Goal: Task Accomplishment & Management: Manage account settings

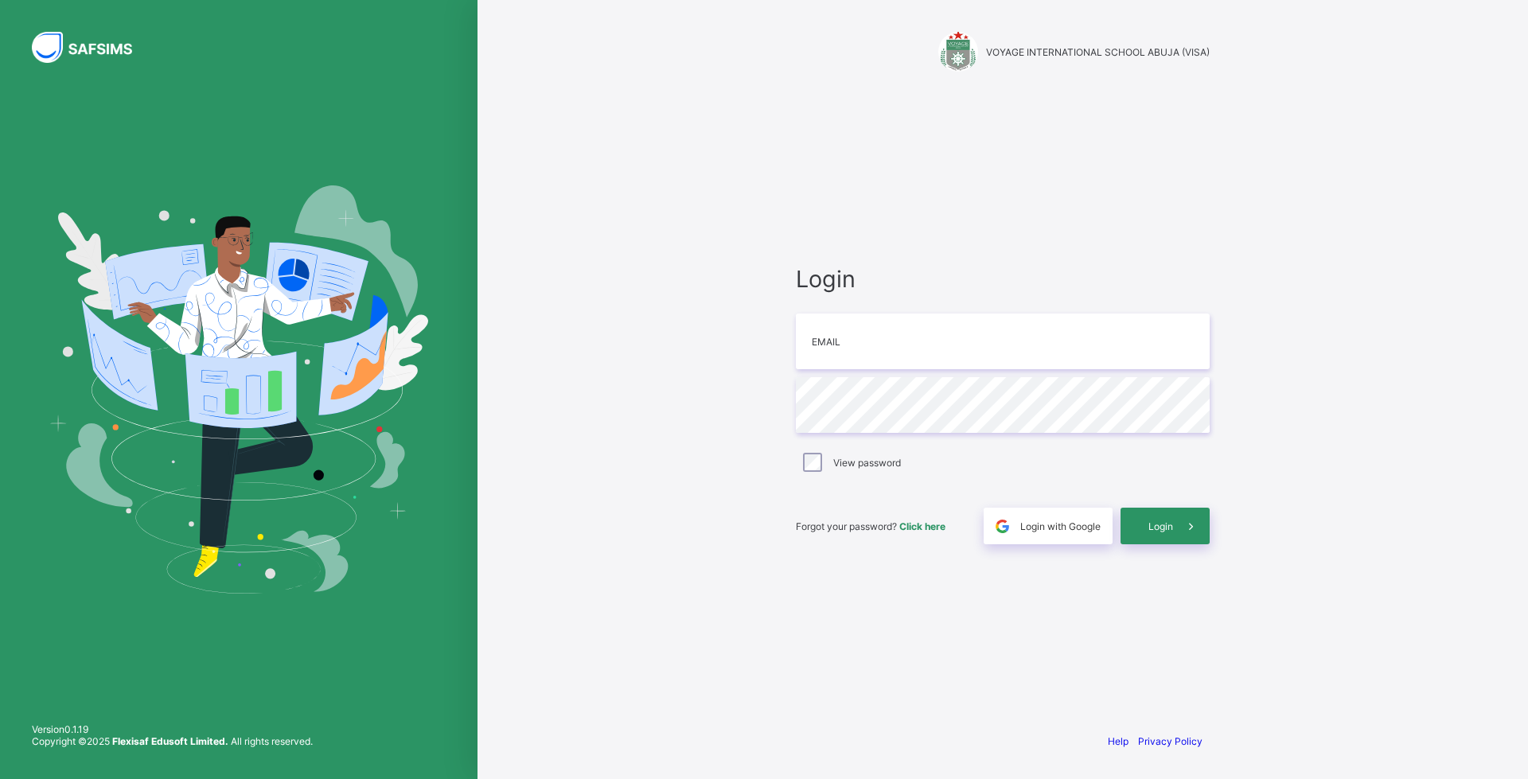
type input "**********"
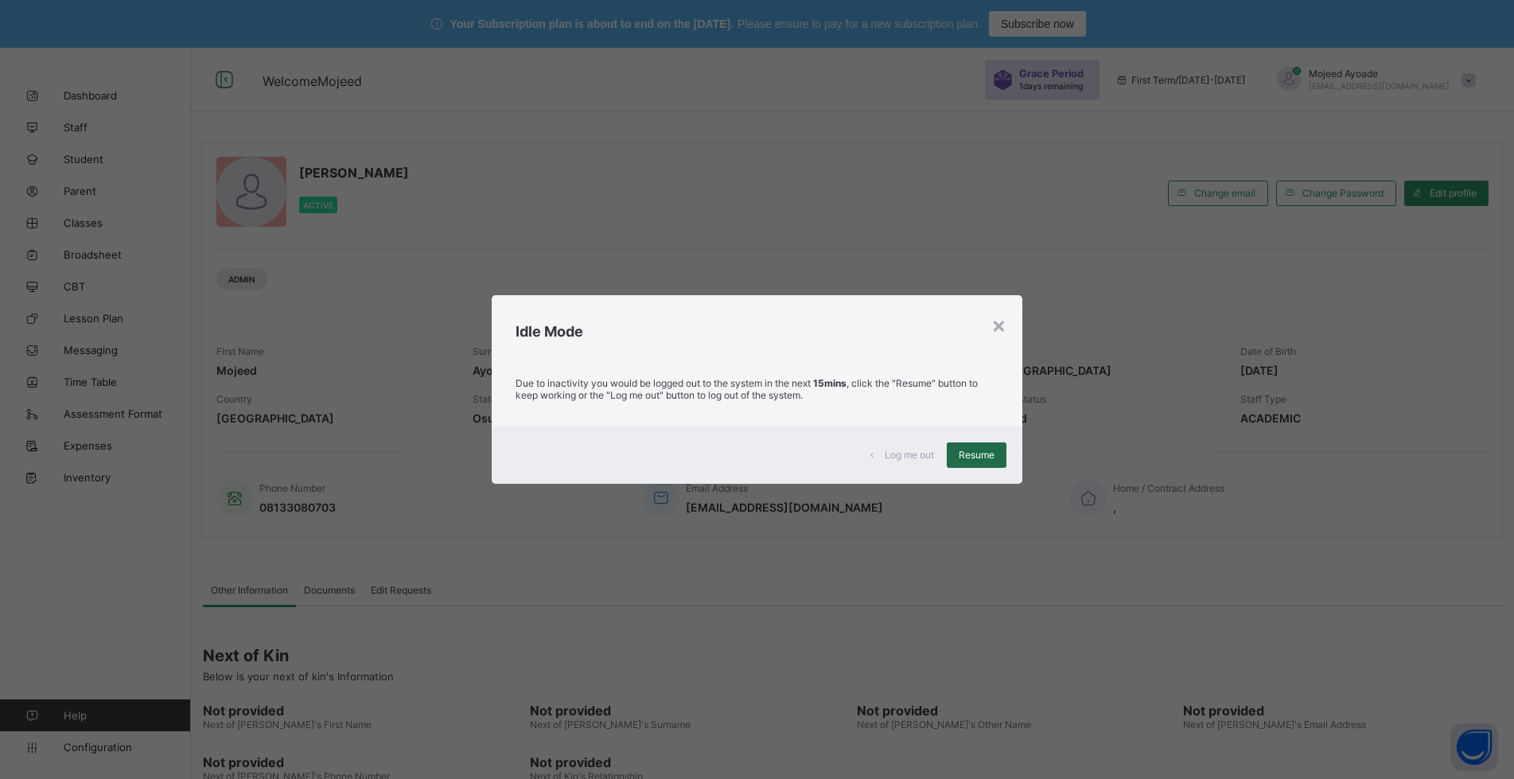
click at [987, 458] on span "Resume" at bounding box center [977, 455] width 36 height 12
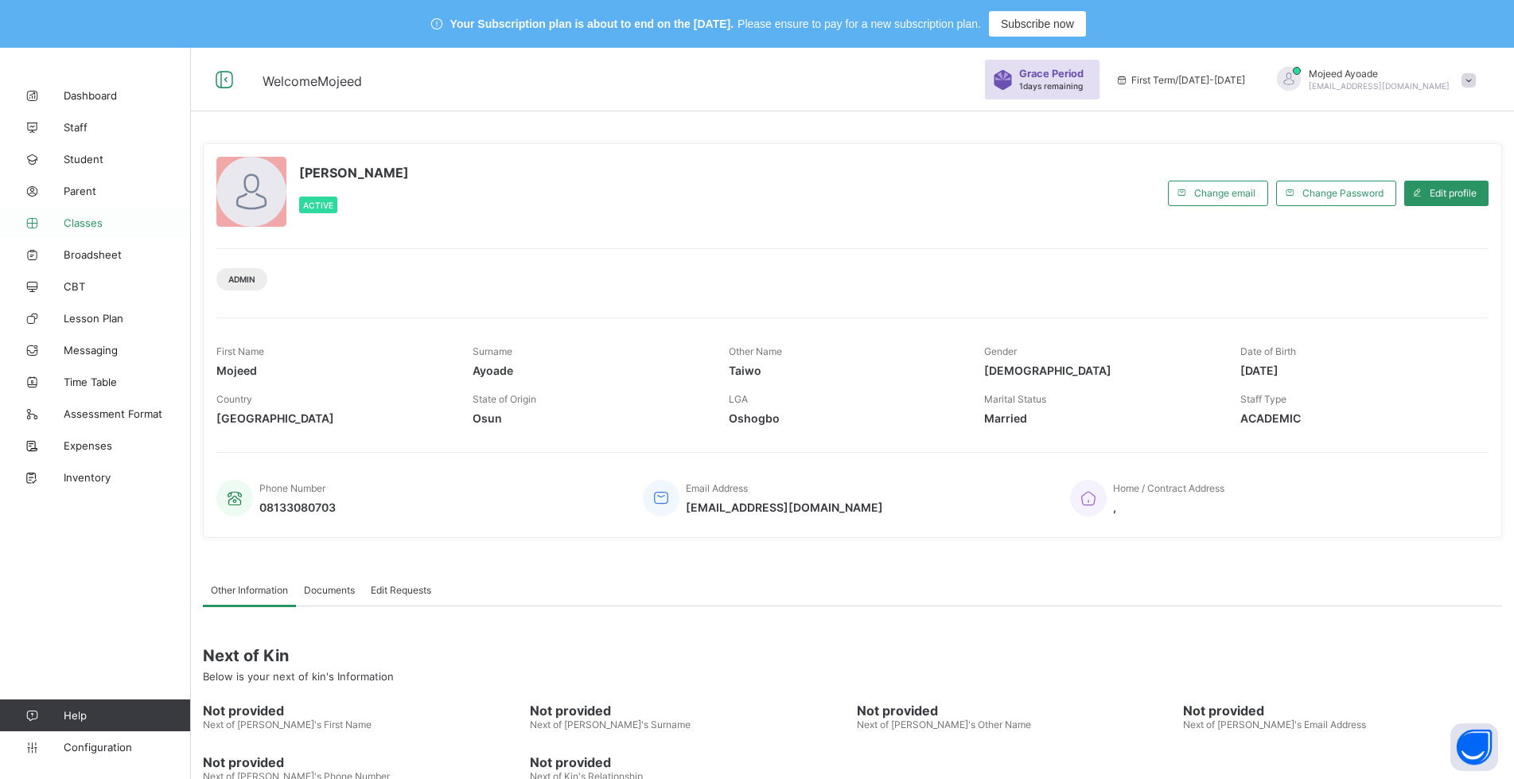
click at [92, 226] on span "Classes" at bounding box center [127, 222] width 127 height 13
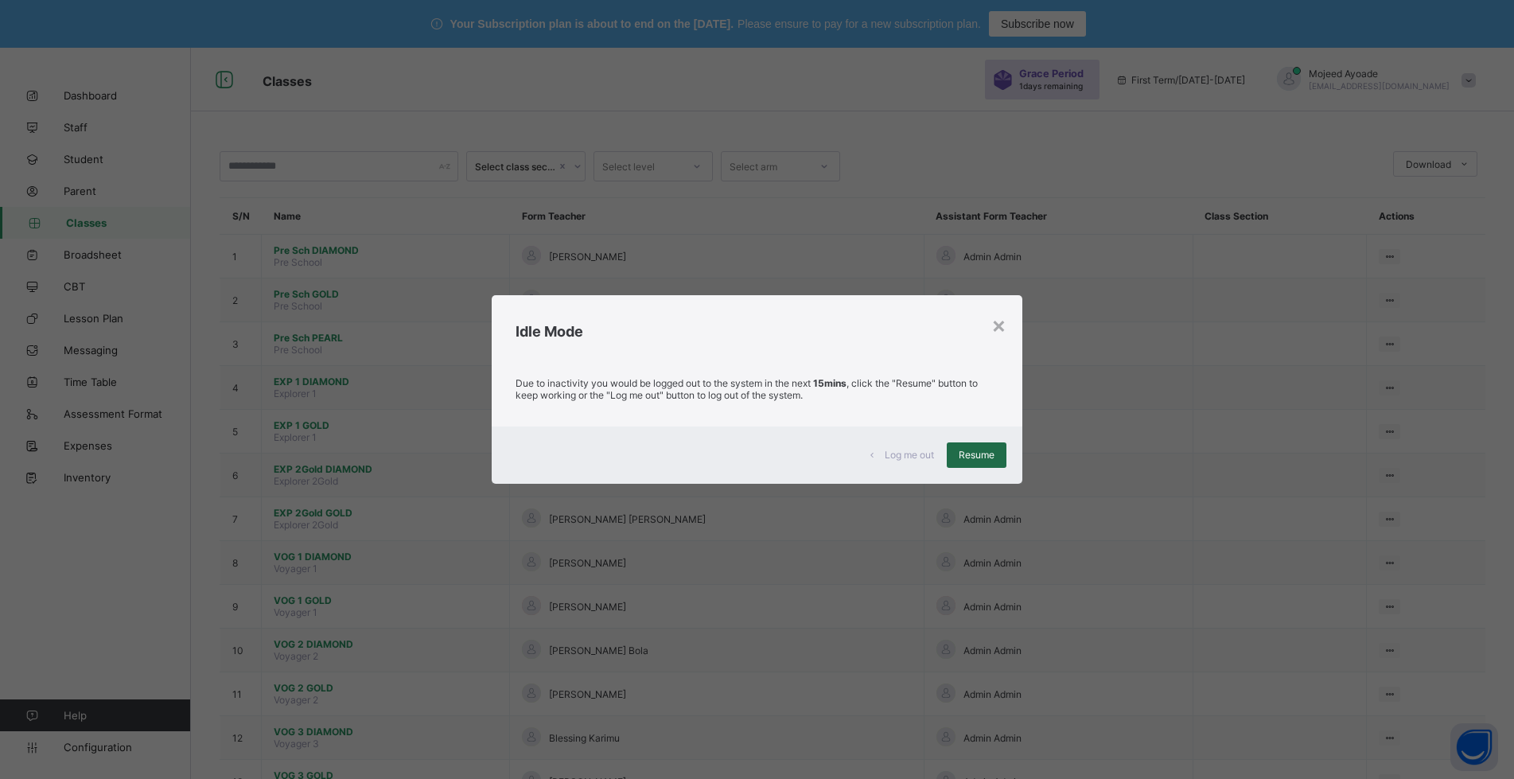
click at [994, 459] on span "Resume" at bounding box center [977, 455] width 36 height 12
click at [982, 457] on span "Resume" at bounding box center [977, 455] width 36 height 12
click at [980, 450] on span "Resume" at bounding box center [977, 455] width 36 height 12
click at [980, 451] on span "Resume" at bounding box center [977, 455] width 36 height 12
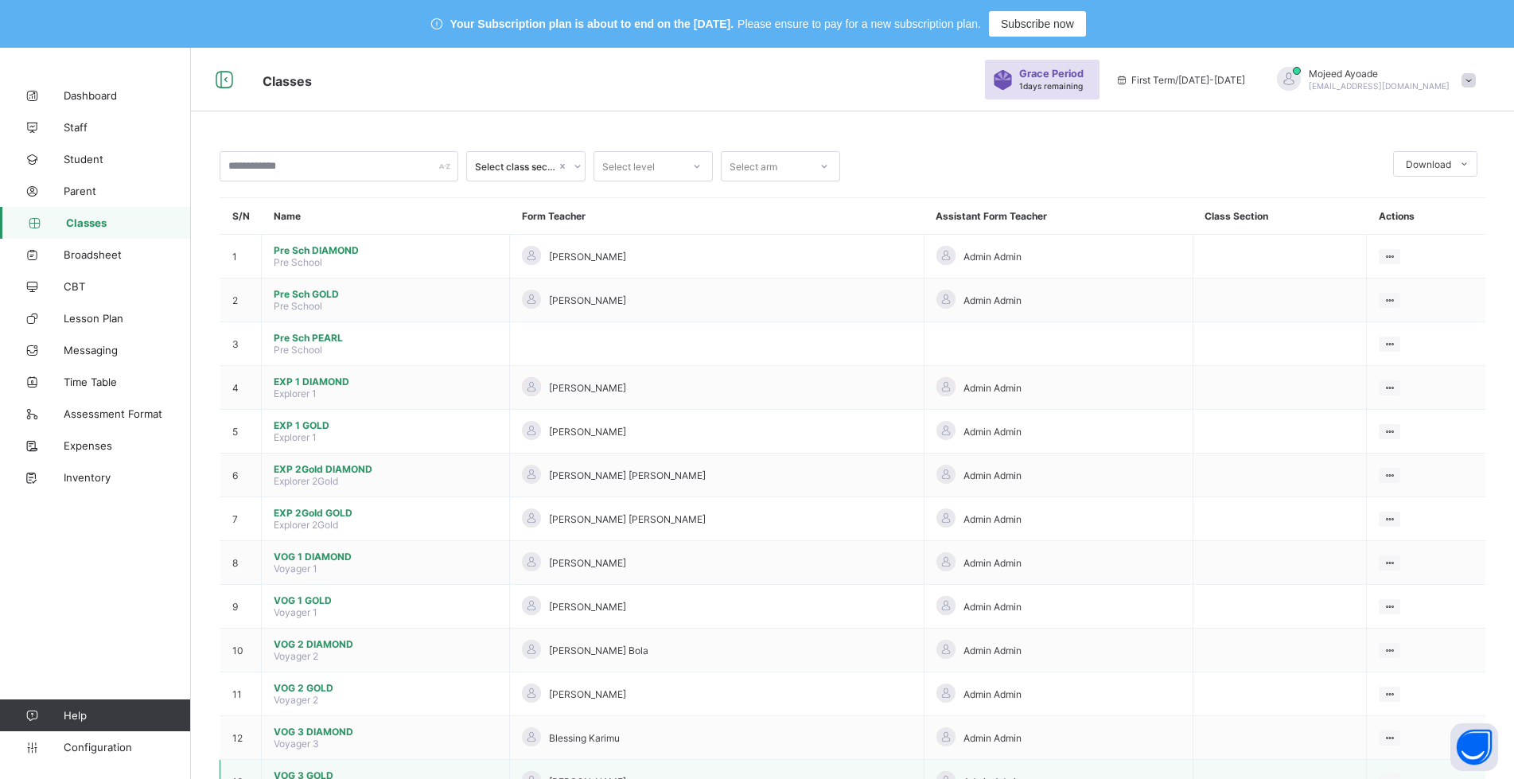
click at [273, 778] on td "VOG 3 GOLD Voyager 3" at bounding box center [386, 782] width 248 height 44
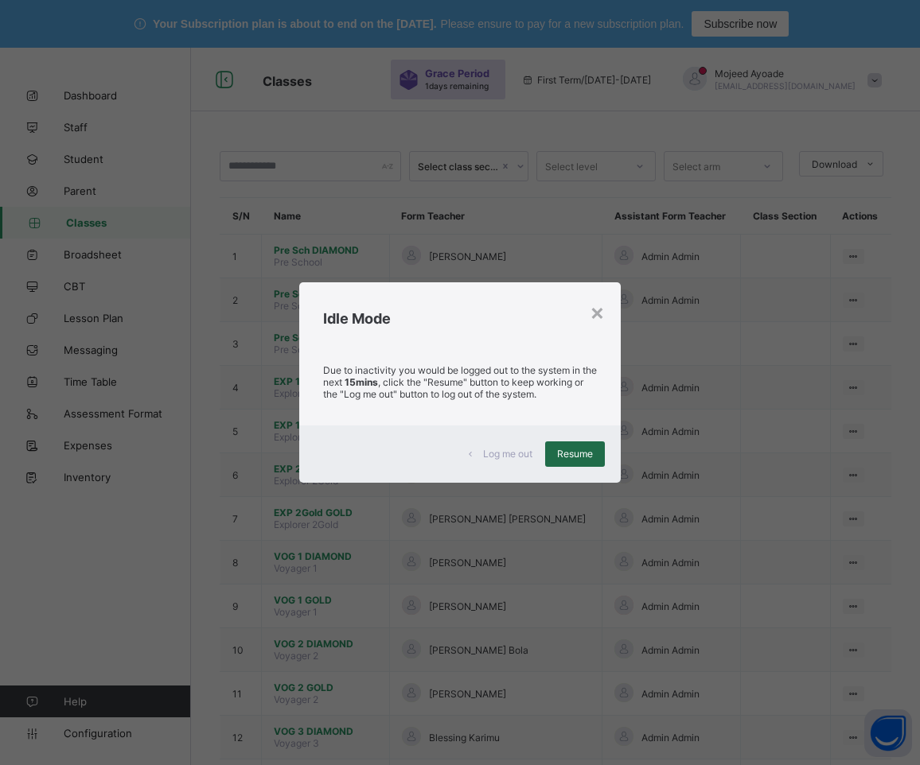
click at [589, 451] on span "Resume" at bounding box center [575, 454] width 36 height 12
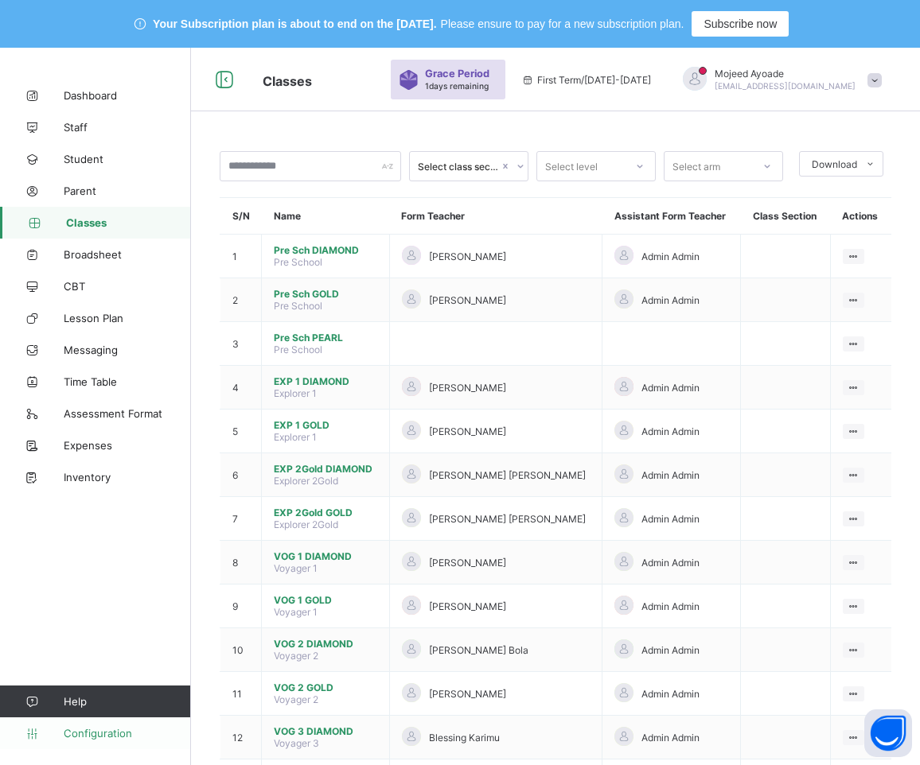
click at [80, 741] on link "Configuration" at bounding box center [95, 734] width 190 height 32
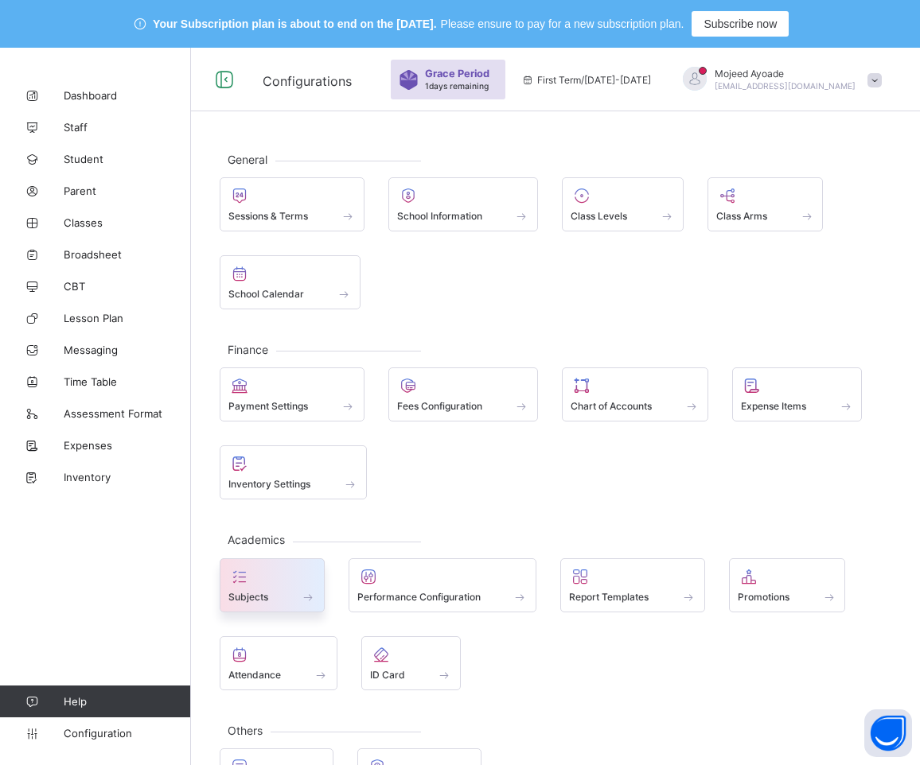
click at [259, 586] on span at bounding box center [272, 588] width 88 height 4
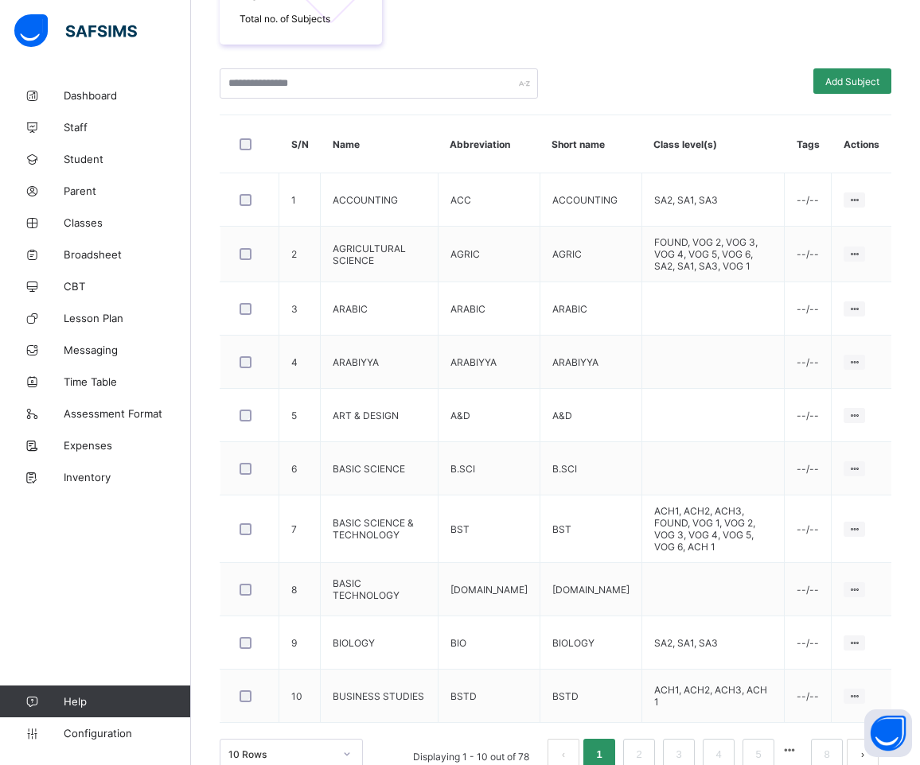
scroll to position [395, 0]
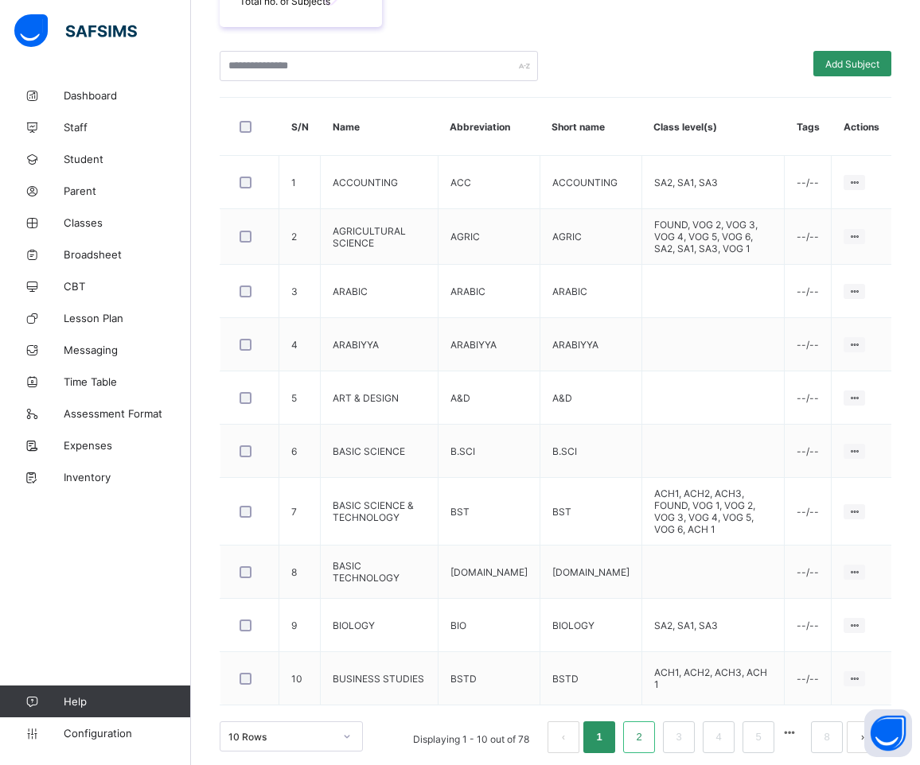
click at [646, 727] on link "2" at bounding box center [638, 737] width 15 height 21
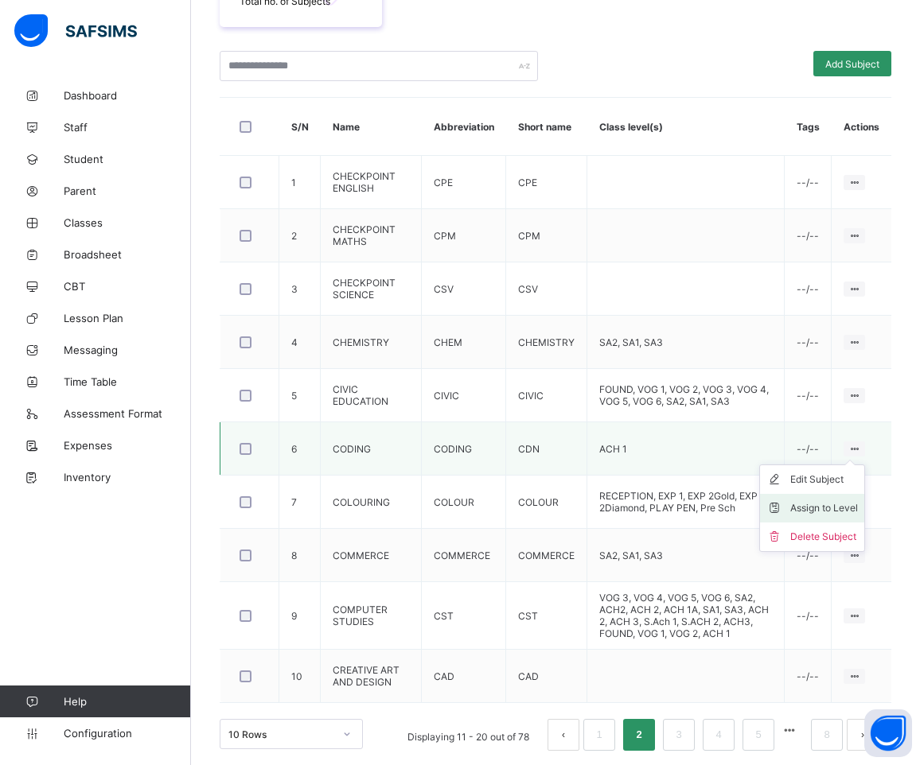
click at [839, 500] on div "Assign to Level" at bounding box center [824, 508] width 68 height 16
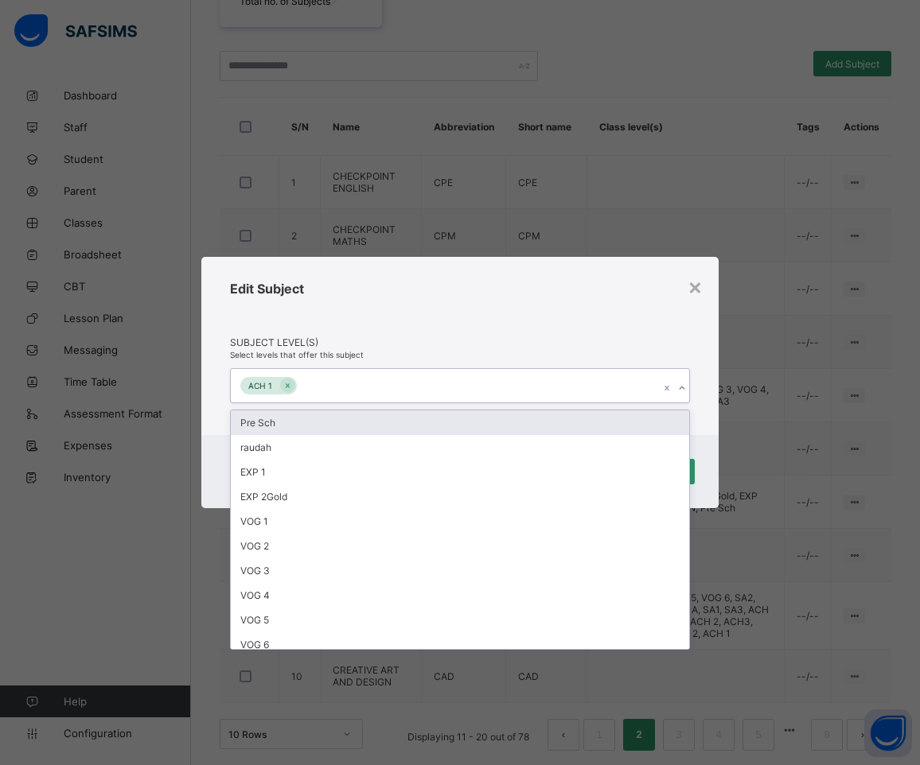
click at [683, 390] on icon at bounding box center [682, 388] width 10 height 16
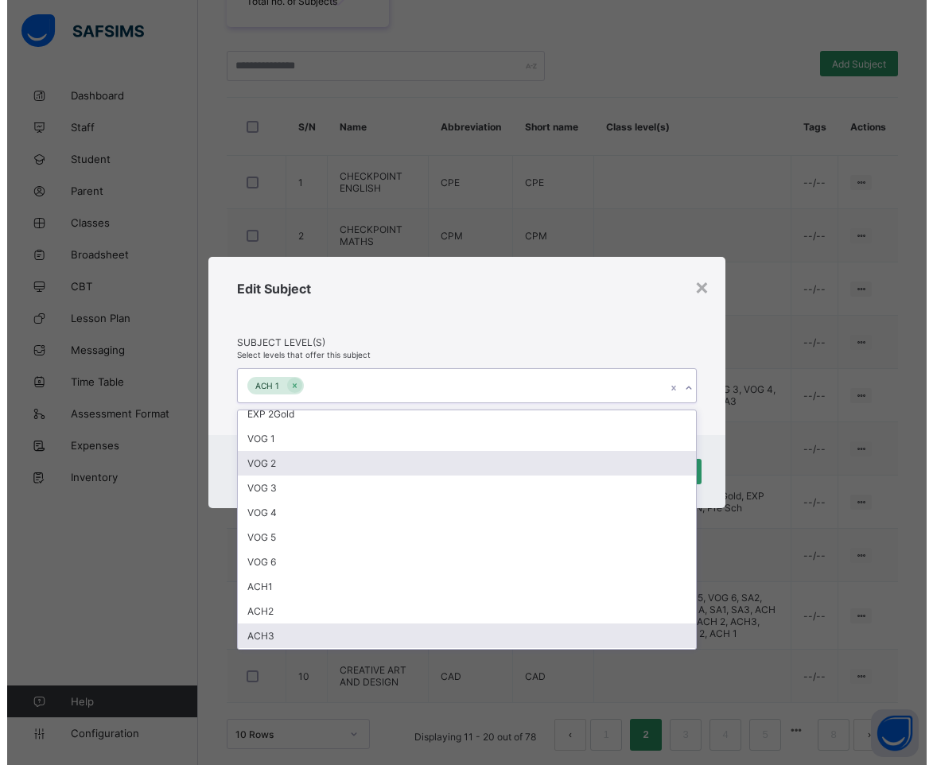
scroll to position [156, 0]
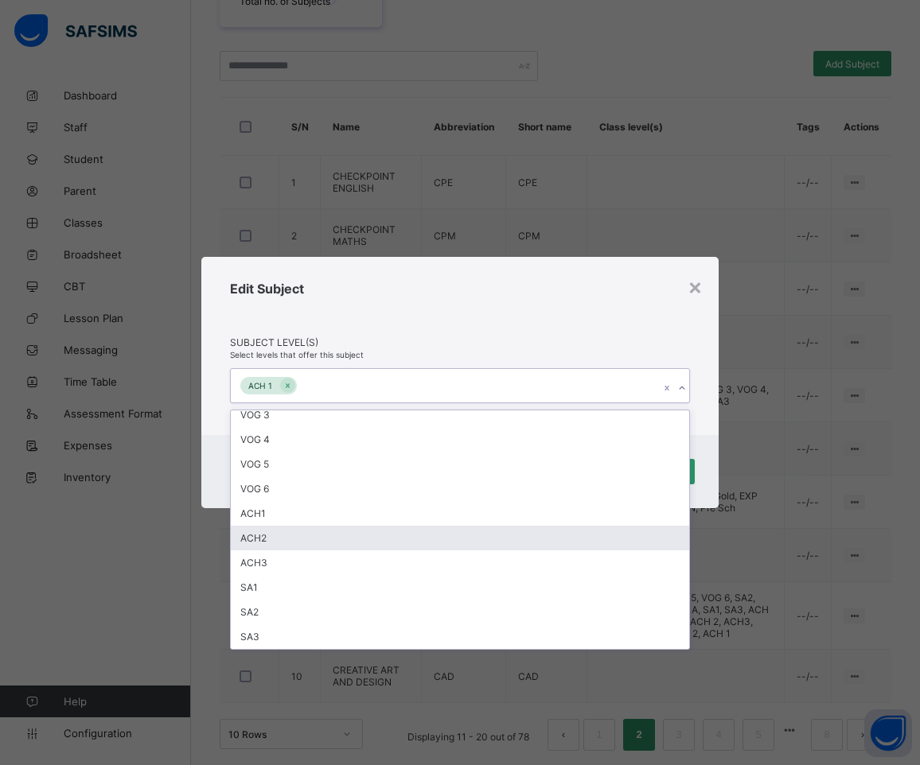
click at [446, 540] on div "ACH2" at bounding box center [460, 538] width 458 height 25
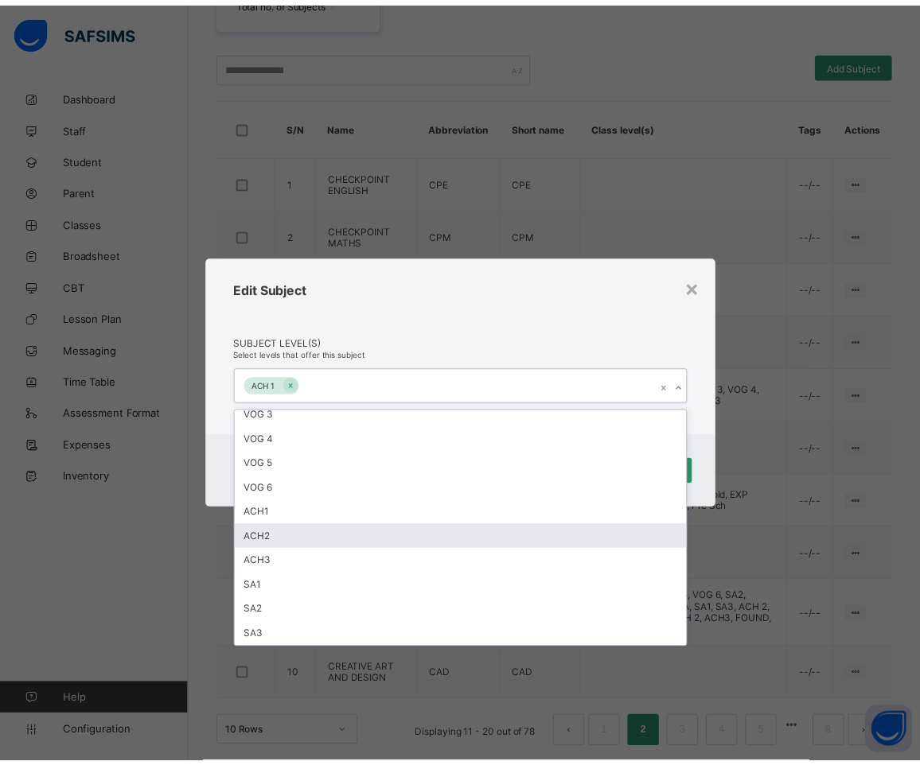
scroll to position [131, 0]
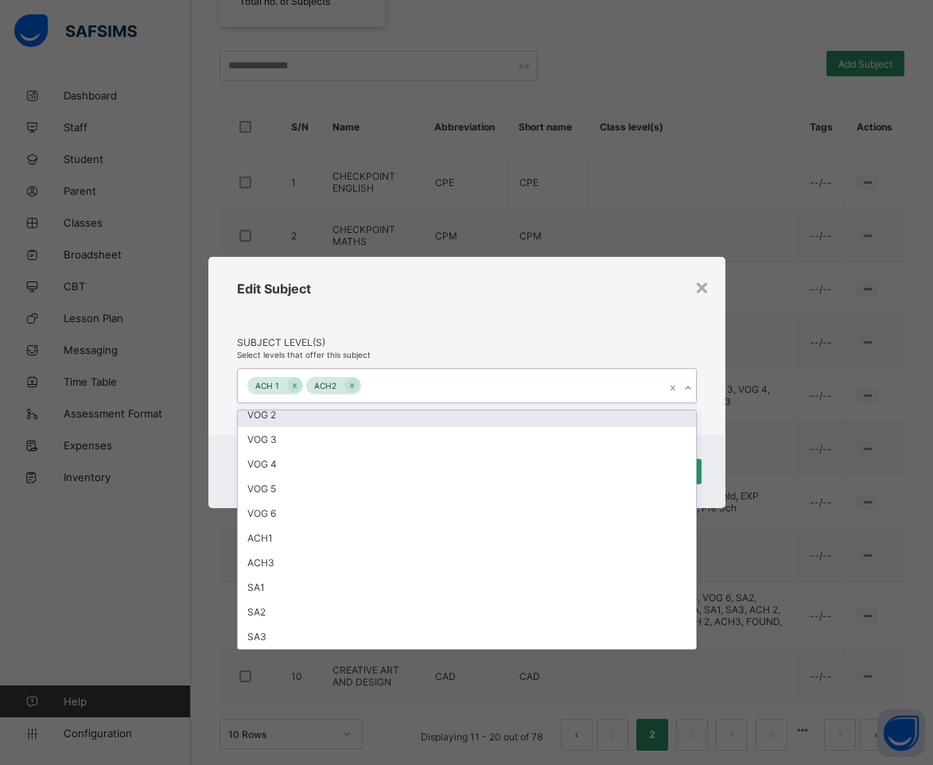
click at [563, 313] on div "Edit Subject" at bounding box center [467, 309] width 460 height 56
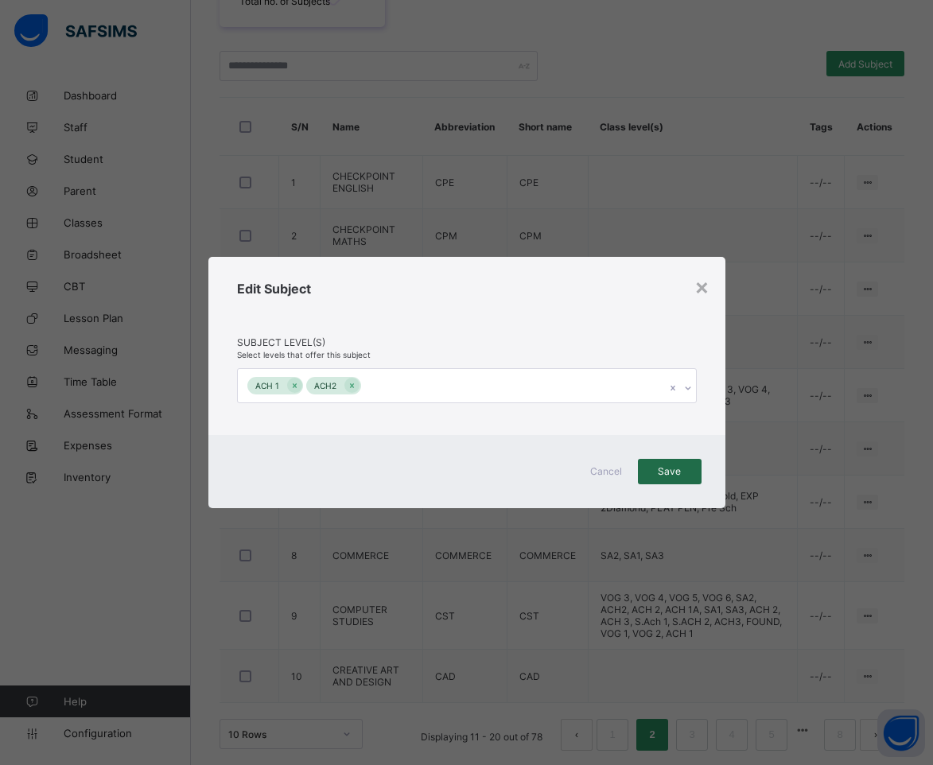
click at [665, 472] on span "Save" at bounding box center [670, 471] width 40 height 12
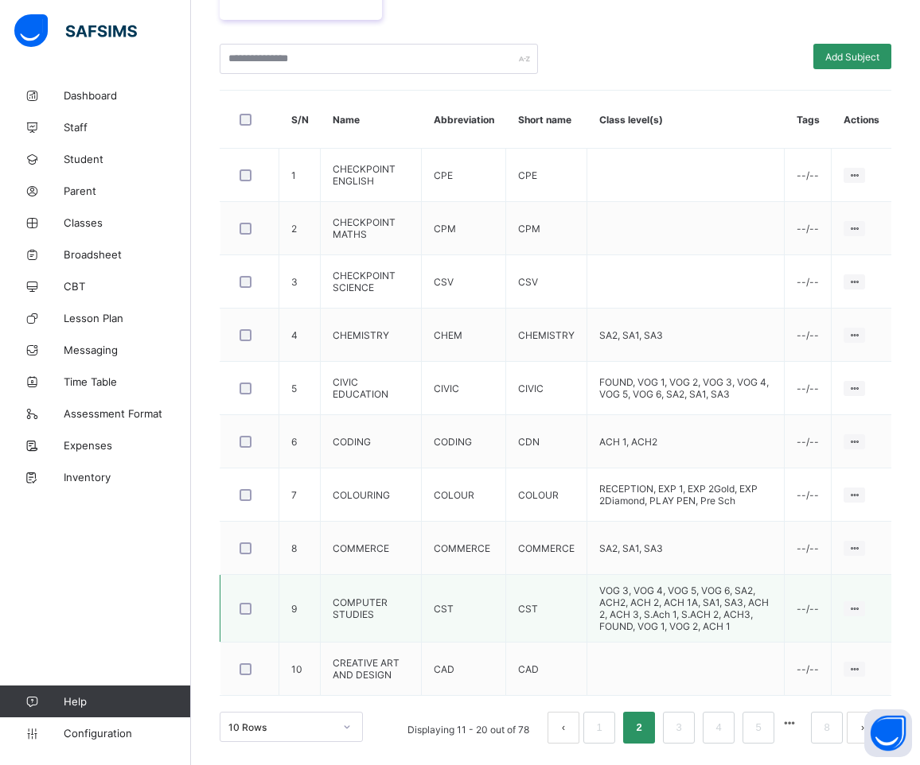
scroll to position [405, 0]
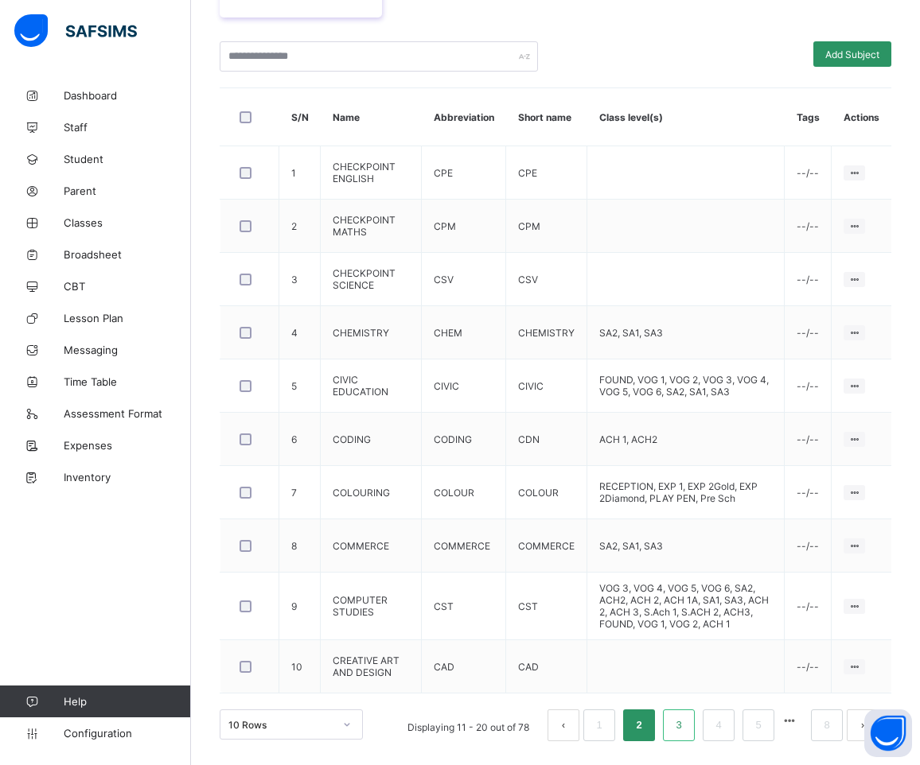
click at [686, 724] on link "3" at bounding box center [678, 725] width 15 height 21
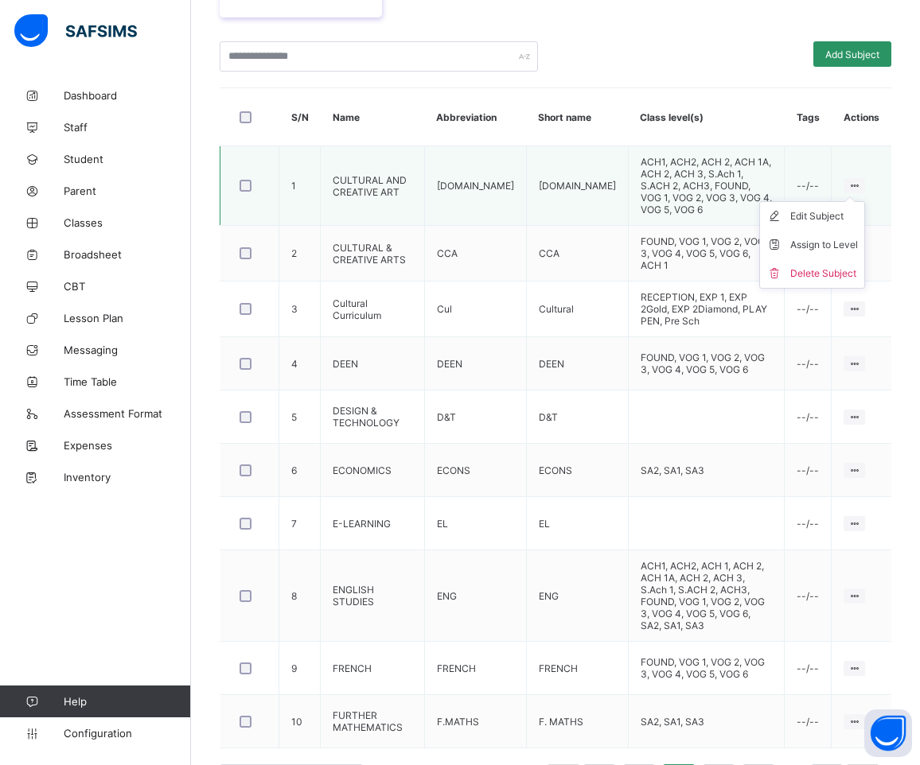
click at [865, 201] on ul "Edit Subject Assign to Level Delete Subject" at bounding box center [812, 245] width 106 height 88
click at [846, 237] on div "Assign to Level" at bounding box center [824, 245] width 68 height 16
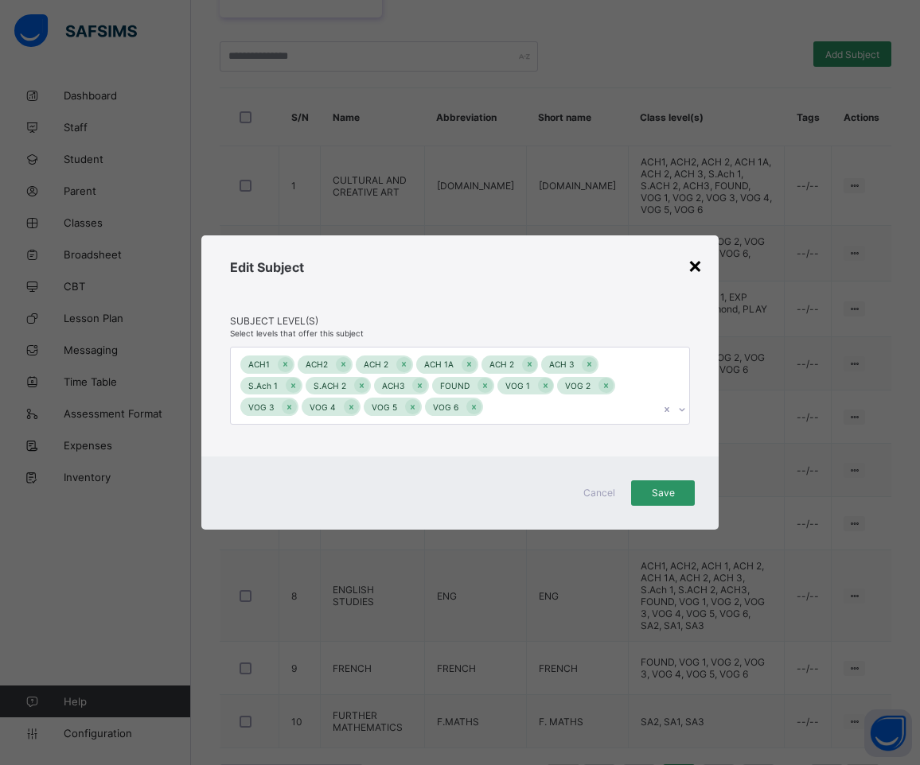
click at [691, 265] on div "×" at bounding box center [694, 264] width 15 height 27
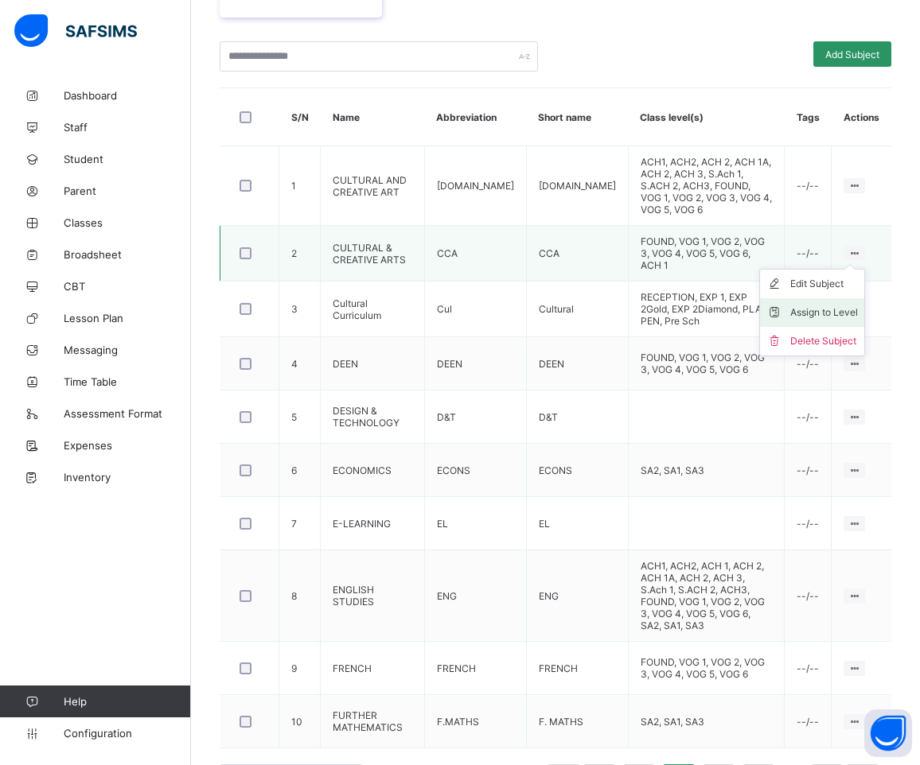
click at [847, 305] on div "Assign to Level" at bounding box center [824, 313] width 68 height 16
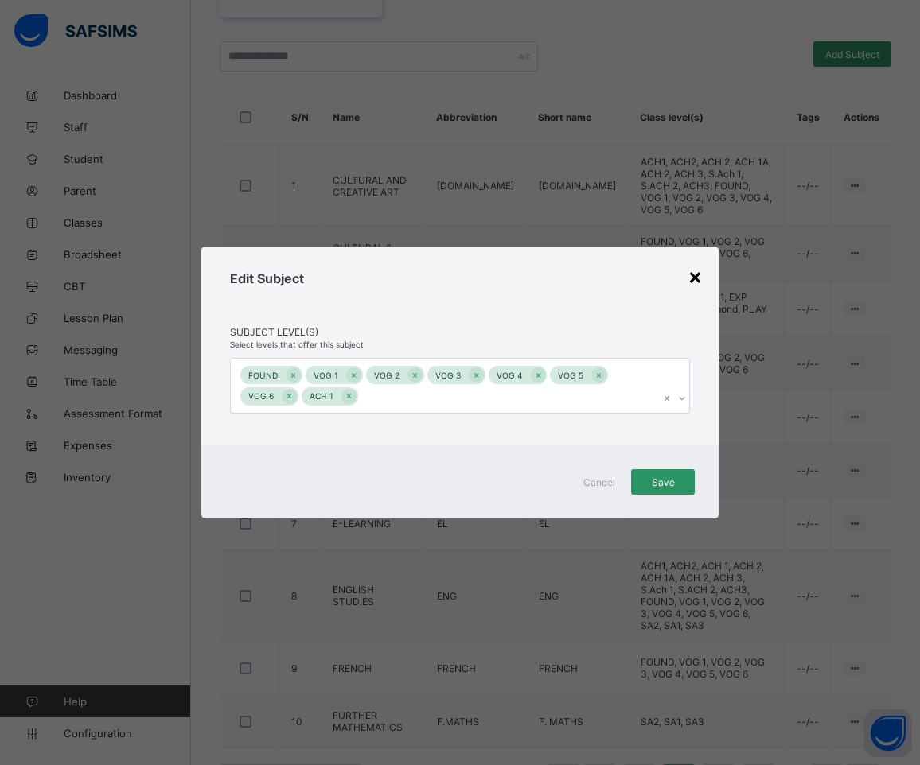
click at [700, 275] on div "×" at bounding box center [694, 276] width 15 height 27
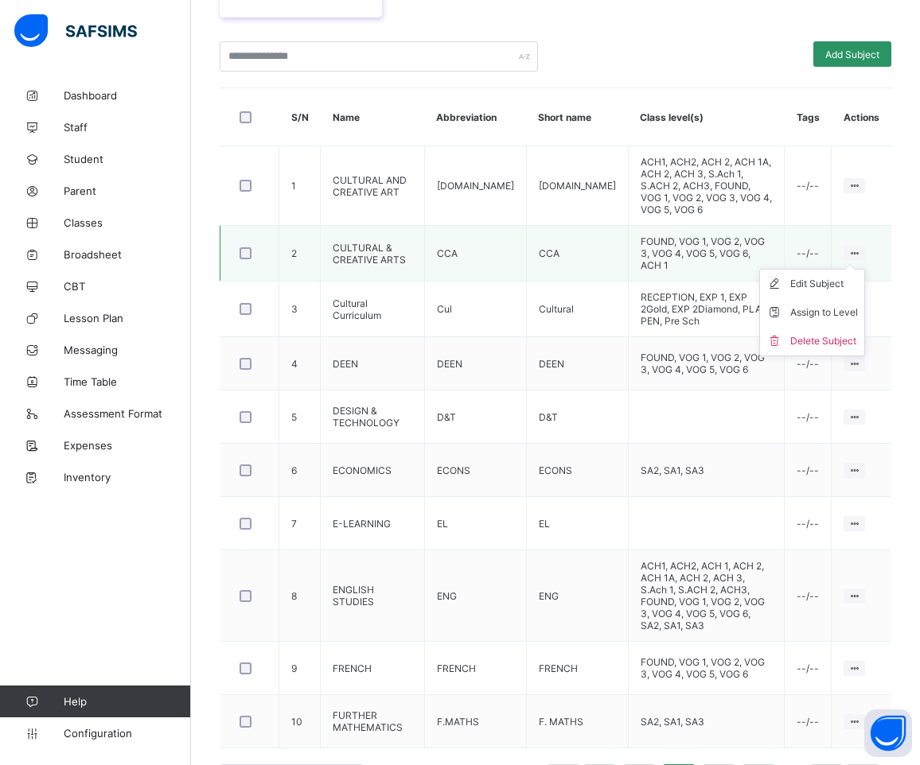
click at [865, 269] on ul "Edit Subject Assign to Level Delete Subject" at bounding box center [812, 313] width 106 height 88
click at [847, 305] on div "Assign to Level" at bounding box center [824, 313] width 68 height 16
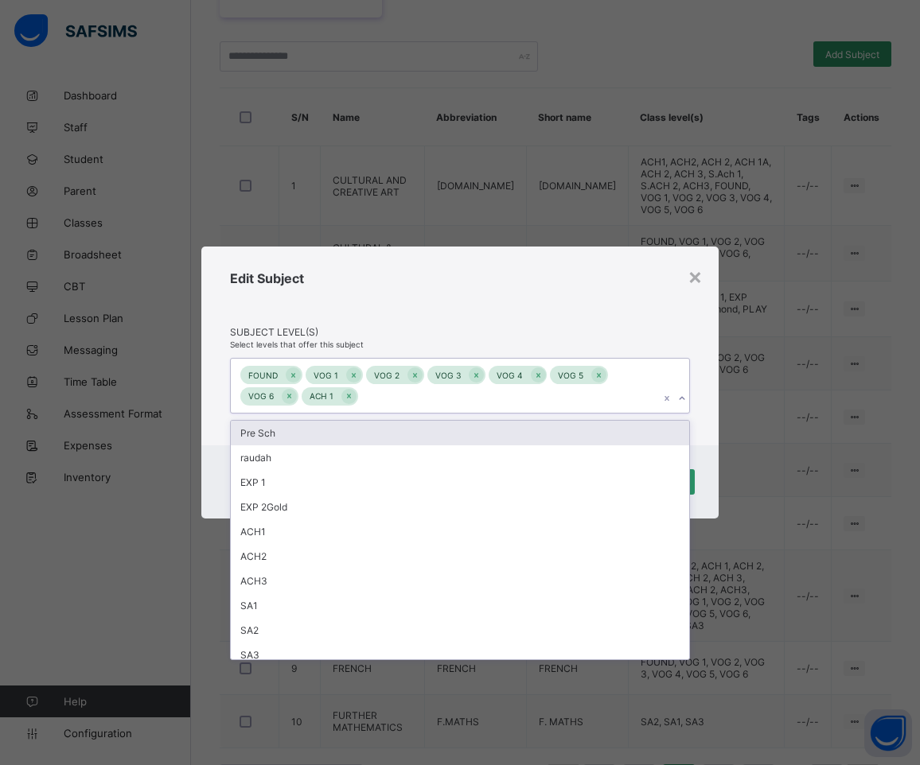
click at [683, 397] on icon at bounding box center [682, 399] width 10 height 16
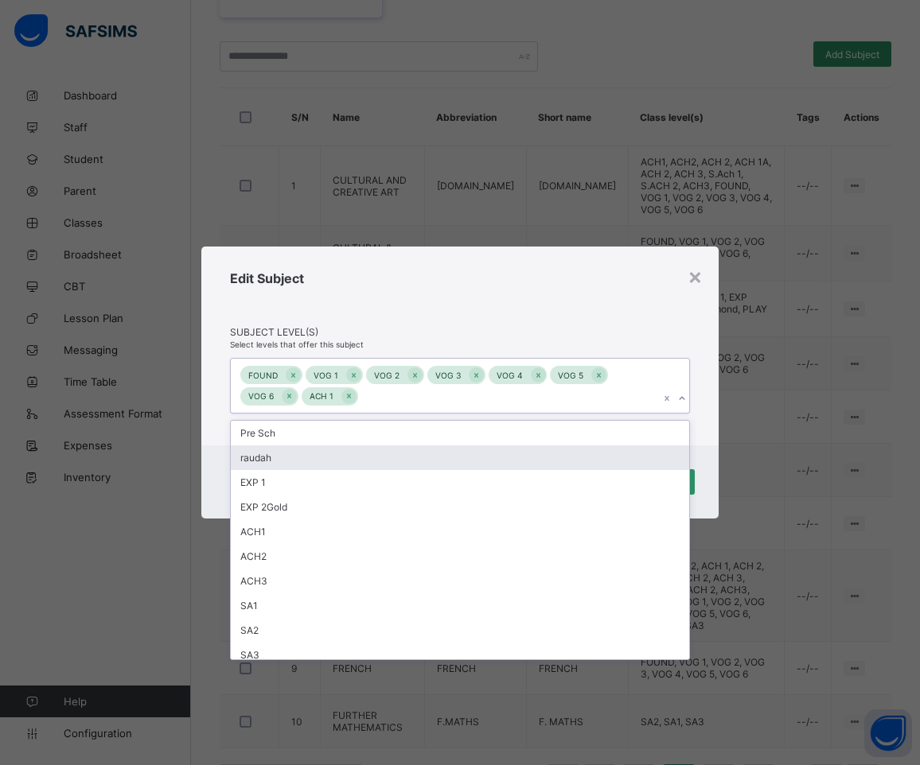
scroll to position [8, 0]
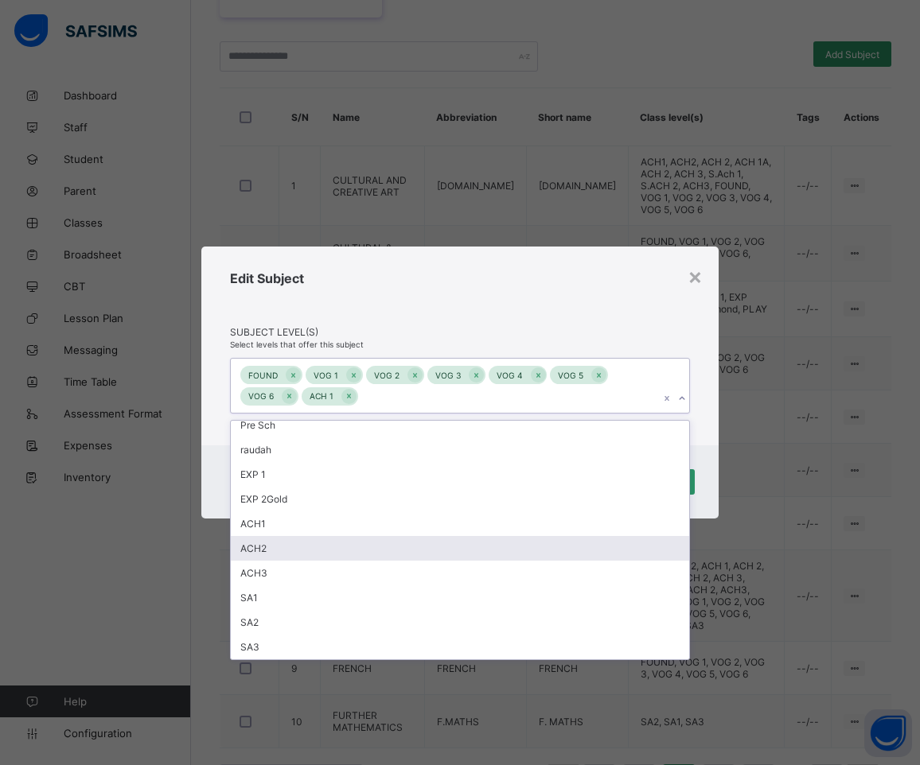
click at [345, 551] on div "ACH2" at bounding box center [460, 548] width 458 height 25
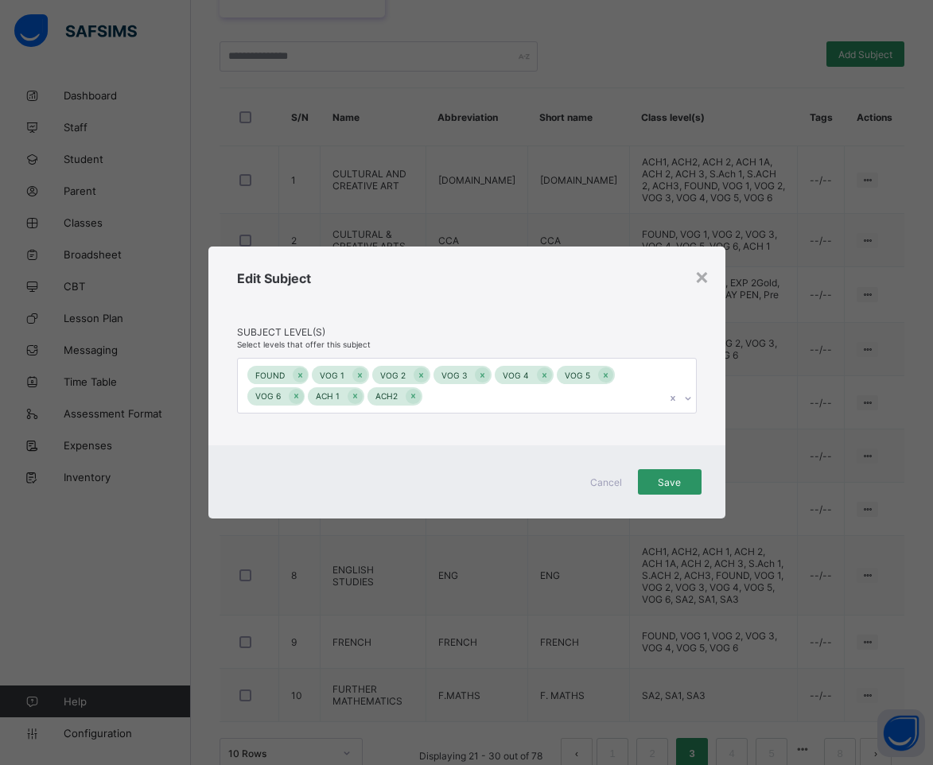
click at [498, 265] on div "Edit Subject Subject Level(s) Select levels that offer this subject FOUND VOG 1…" at bounding box center [466, 347] width 517 height 200
click at [662, 477] on span "Save" at bounding box center [670, 483] width 40 height 12
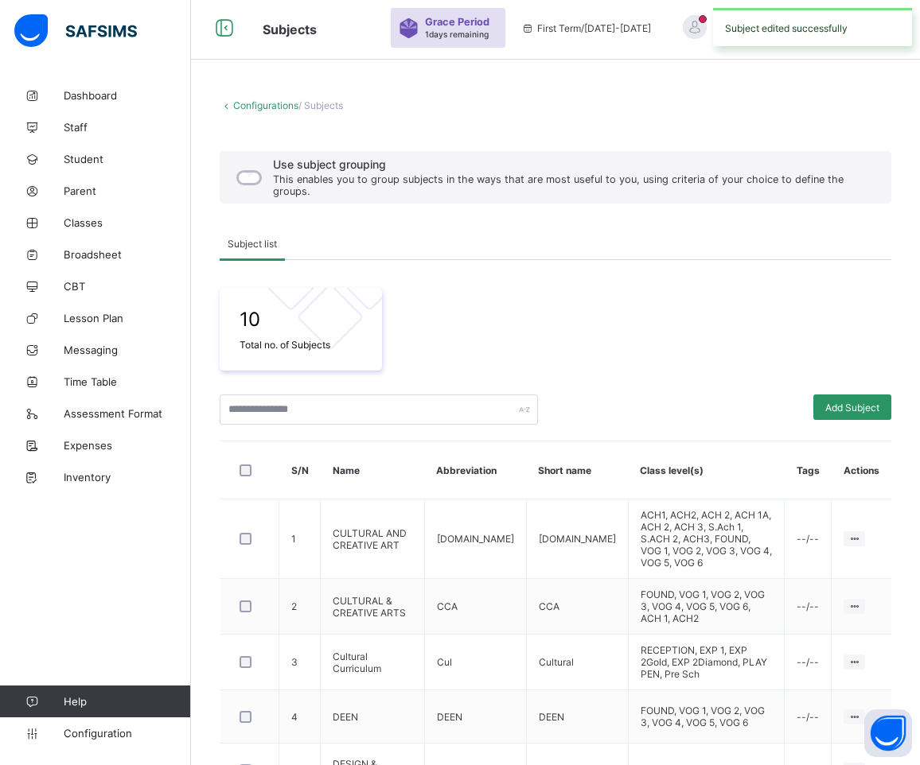
scroll to position [405, 0]
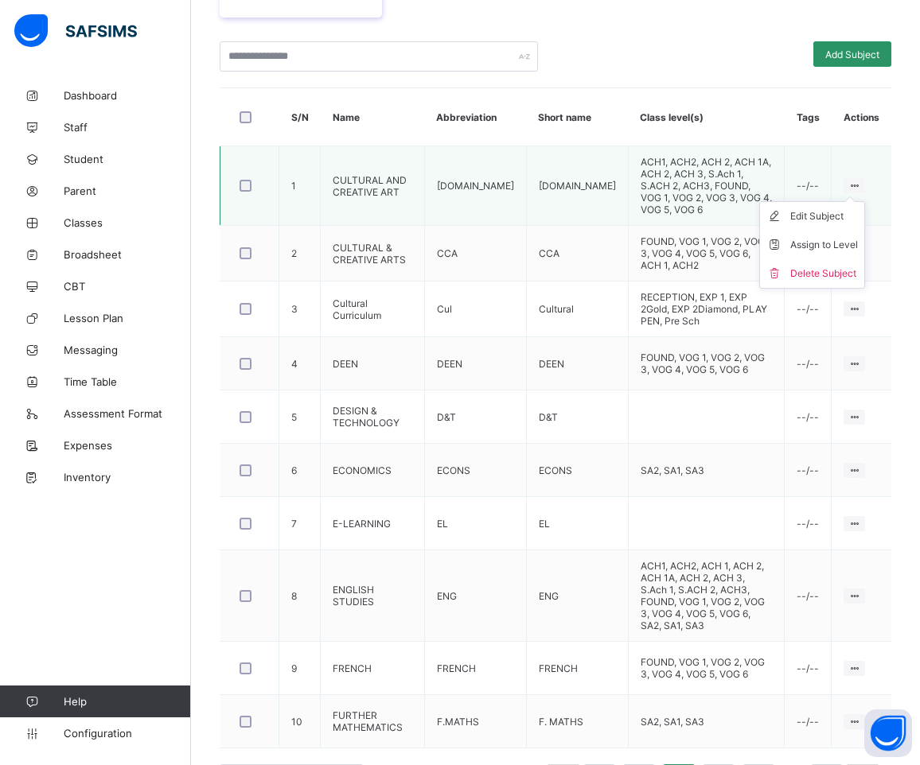
click at [861, 180] on icon at bounding box center [854, 186] width 14 height 12
click at [855, 237] on div "Assign to Level" at bounding box center [824, 245] width 68 height 16
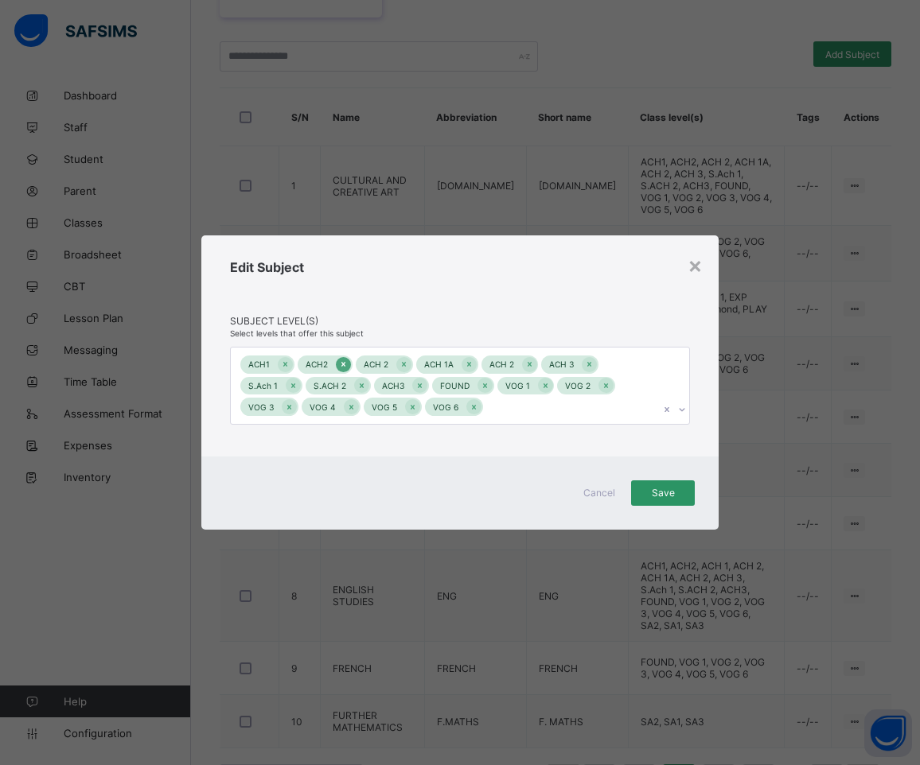
click at [344, 365] on icon at bounding box center [343, 364] width 9 height 11
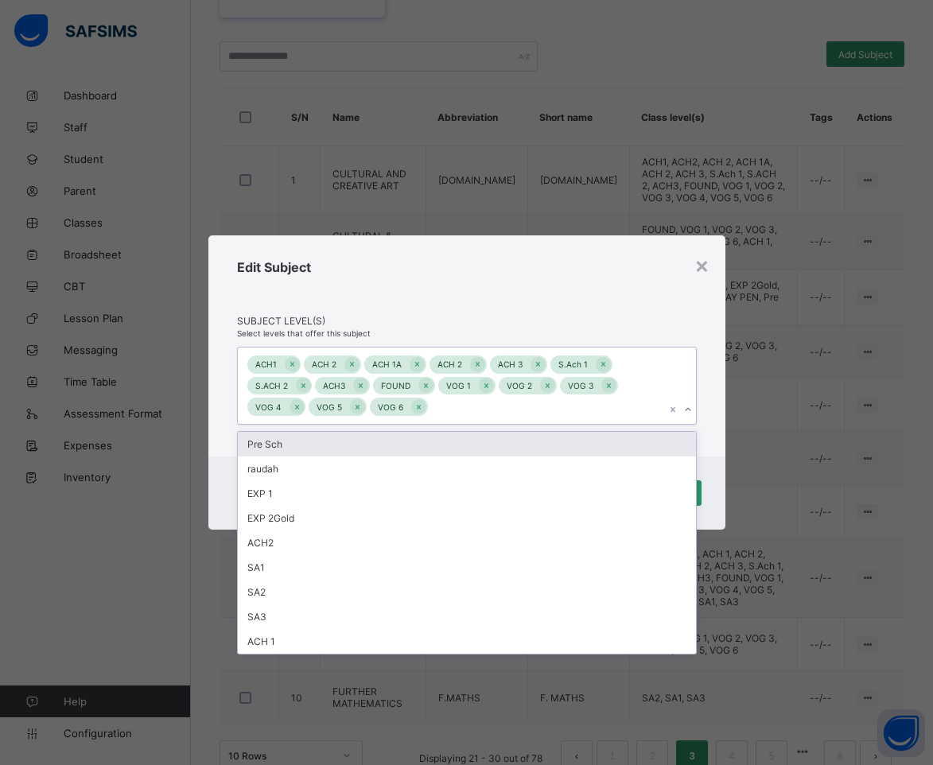
click at [686, 410] on icon at bounding box center [688, 410] width 10 height 16
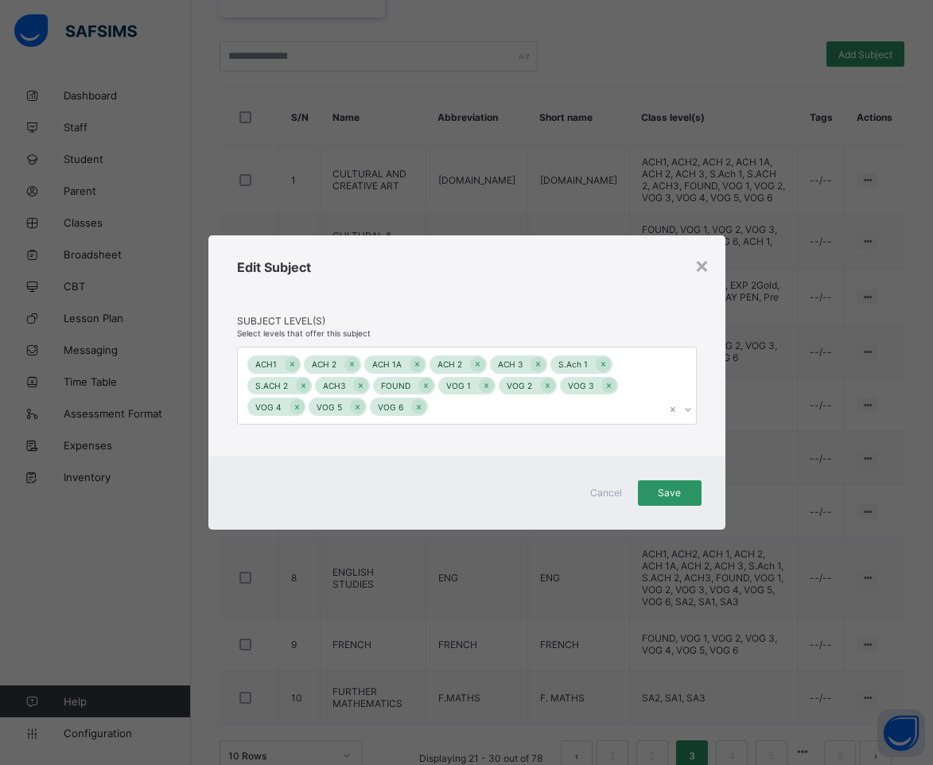
click at [519, 301] on div "Edit Subject" at bounding box center [467, 287] width 460 height 56
click at [350, 364] on icon at bounding box center [352, 364] width 4 height 5
click at [415, 363] on icon at bounding box center [417, 364] width 9 height 11
click at [683, 489] on span "Save" at bounding box center [670, 493] width 40 height 12
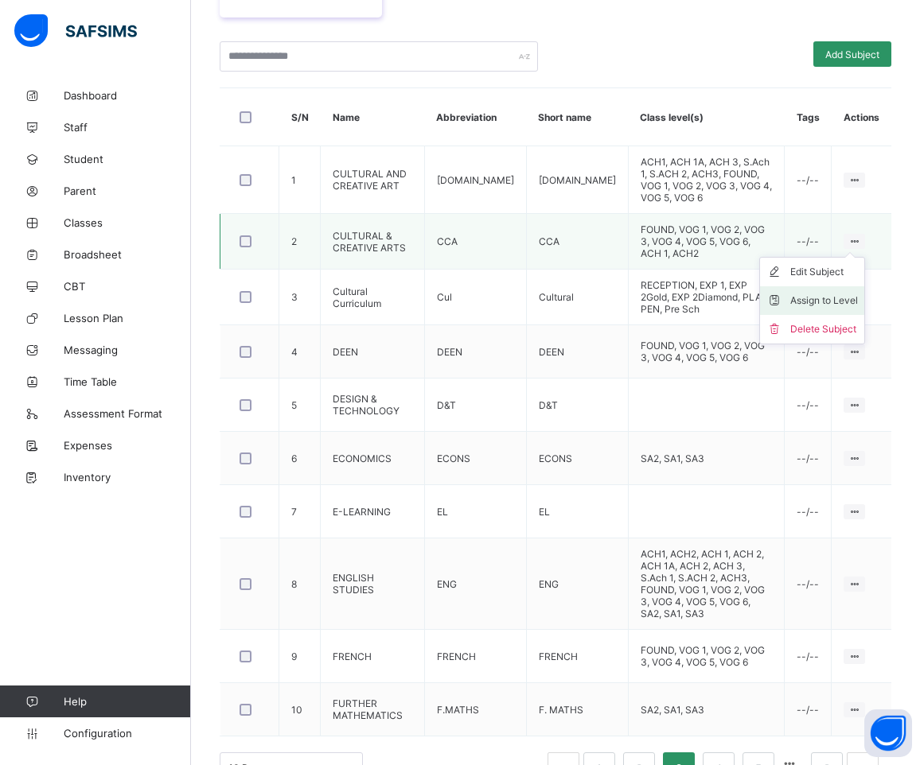
click at [857, 293] on div "Assign to Level" at bounding box center [824, 301] width 68 height 16
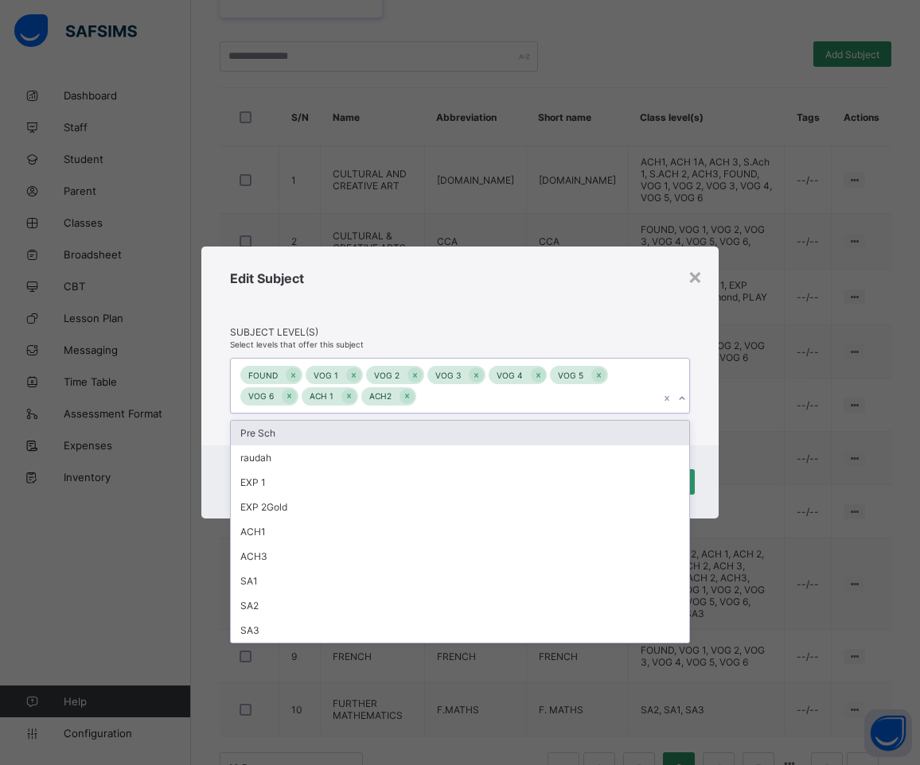
click at [682, 398] on icon at bounding box center [682, 399] width 10 height 16
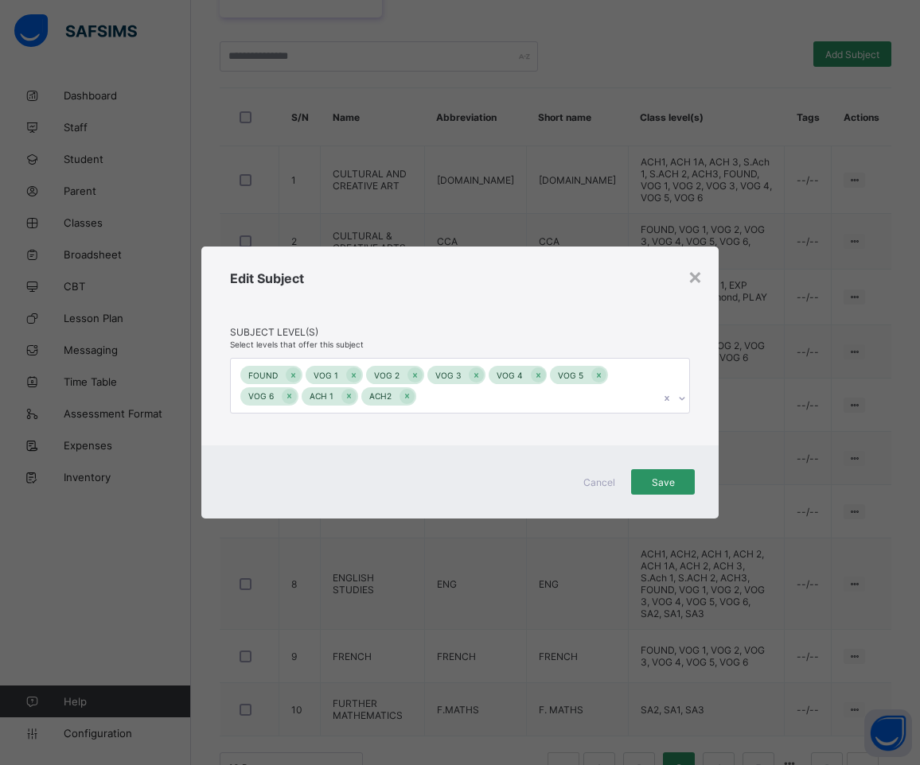
click at [512, 294] on div "Edit Subject" at bounding box center [460, 299] width 460 height 56
click at [658, 477] on span "Save" at bounding box center [663, 483] width 40 height 12
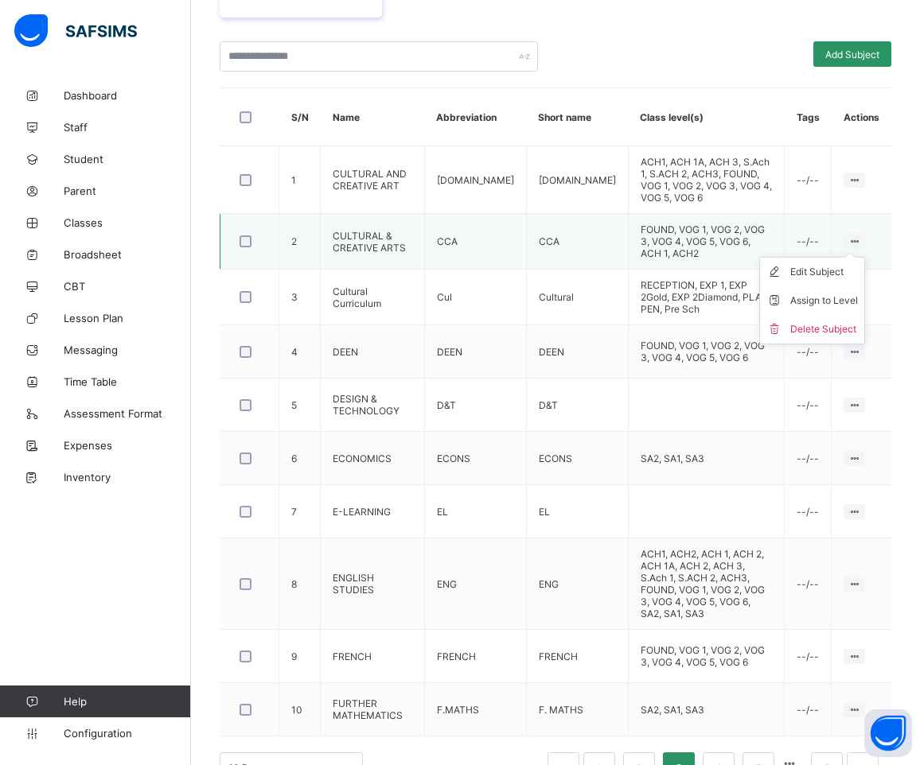
click at [861, 236] on icon at bounding box center [854, 242] width 14 height 12
click at [851, 293] on div "Assign to Level" at bounding box center [824, 301] width 68 height 16
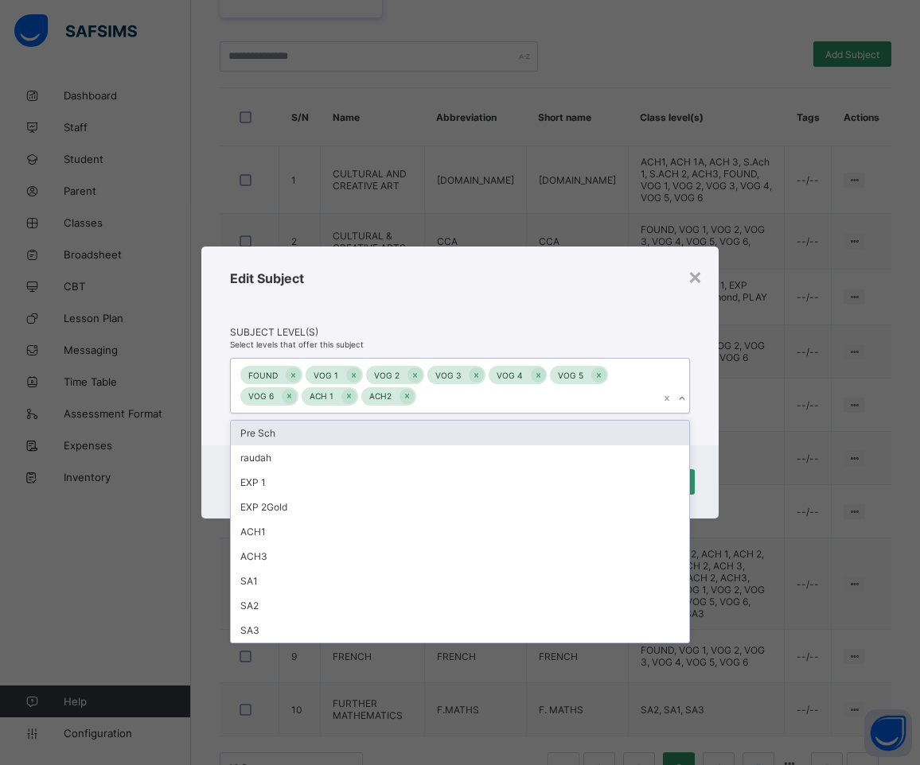
click at [682, 397] on icon at bounding box center [682, 399] width 10 height 16
click at [504, 300] on div "Edit Subject" at bounding box center [460, 299] width 460 height 56
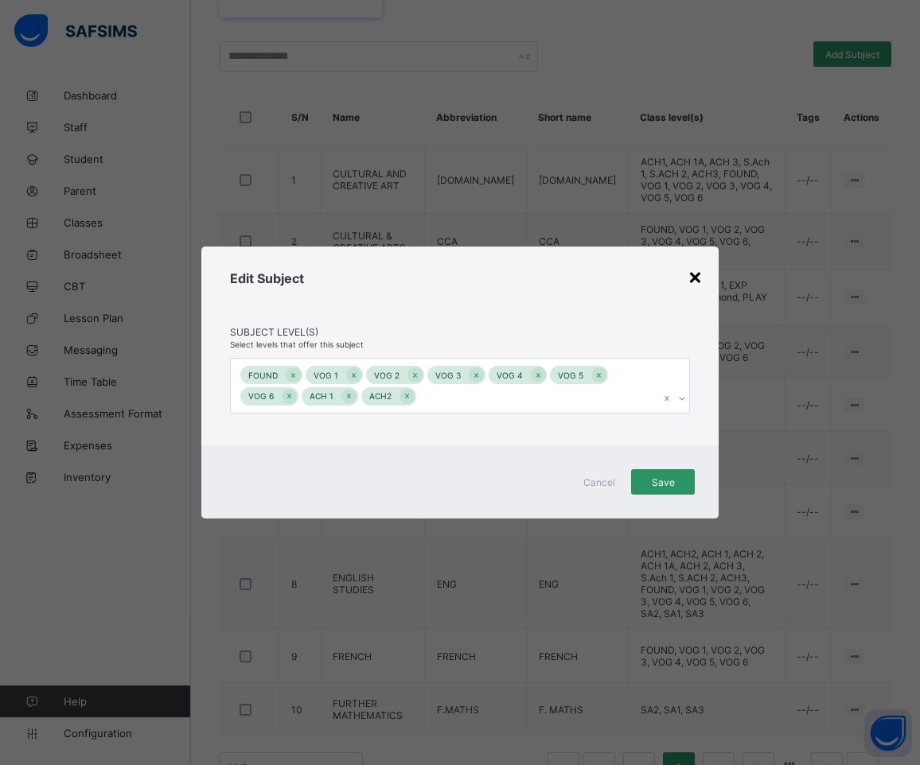
click at [697, 275] on div "×" at bounding box center [694, 276] width 15 height 27
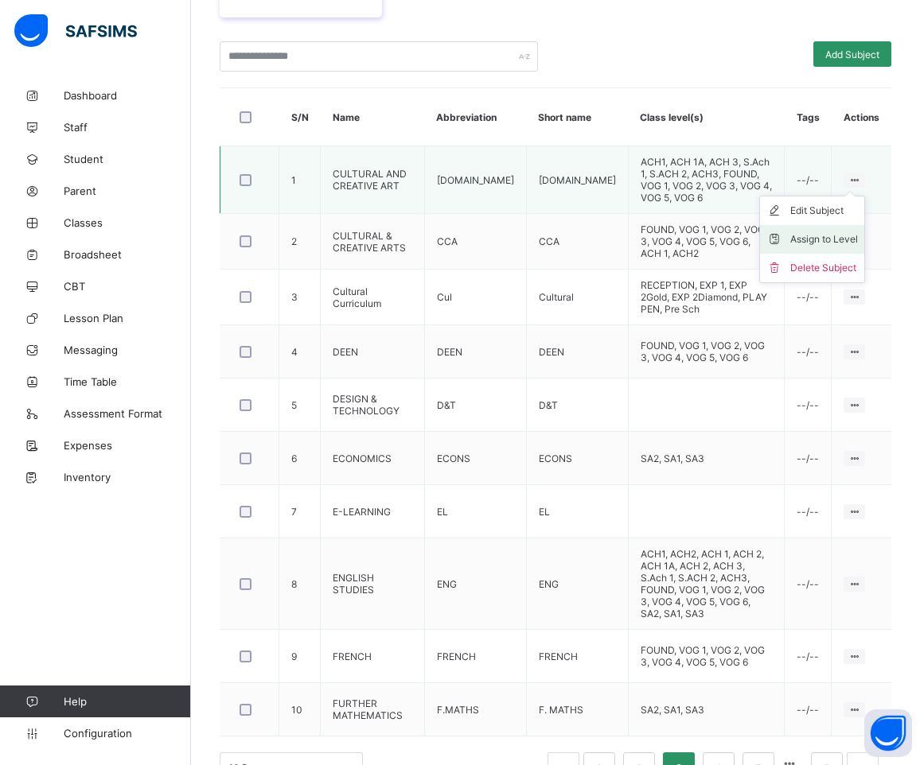
click at [858, 235] on div "Assign to Level" at bounding box center [824, 240] width 68 height 16
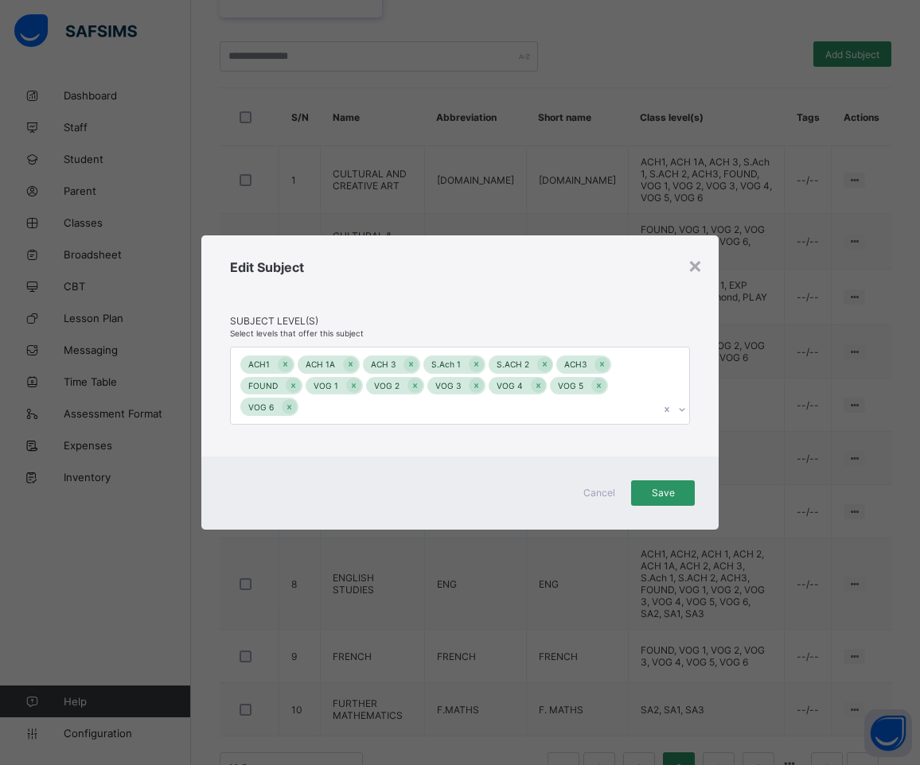
click at [678, 407] on icon at bounding box center [682, 410] width 10 height 16
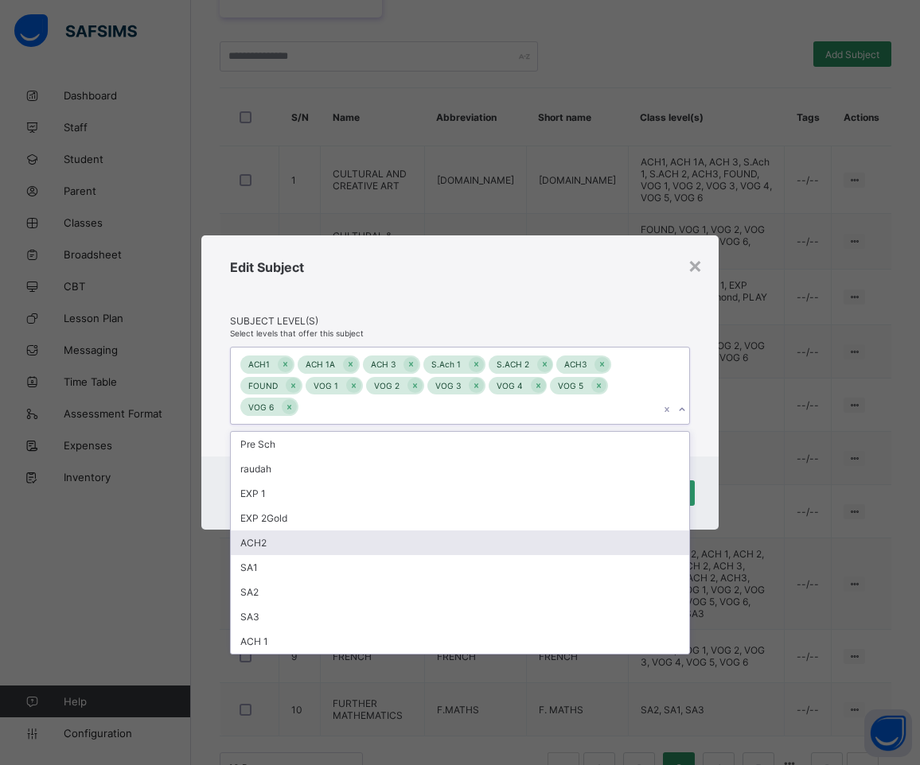
click at [446, 538] on div "ACH2" at bounding box center [460, 543] width 458 height 25
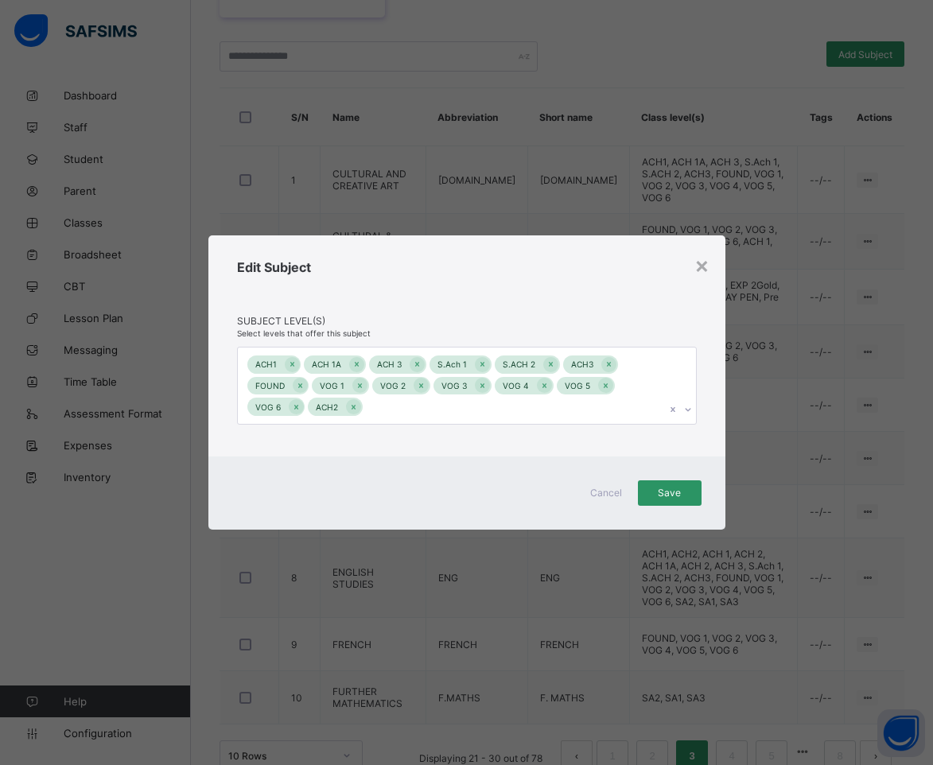
click at [481, 277] on div "Edit Subject" at bounding box center [467, 287] width 460 height 56
click at [678, 494] on span "Save" at bounding box center [670, 493] width 40 height 12
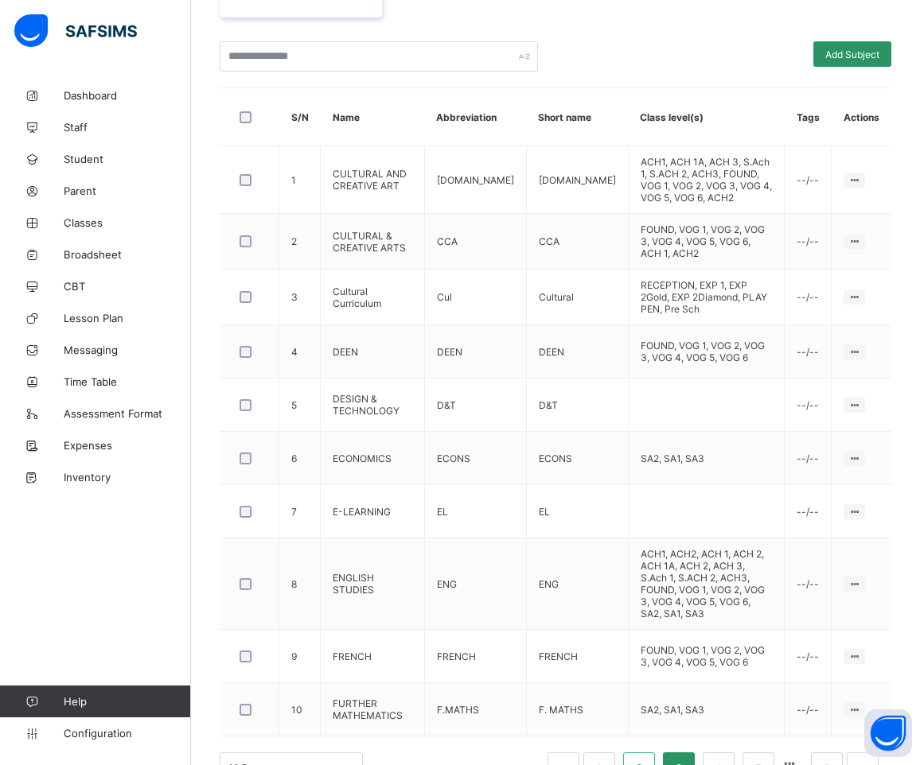
click at [646, 758] on link "2" at bounding box center [638, 768] width 15 height 21
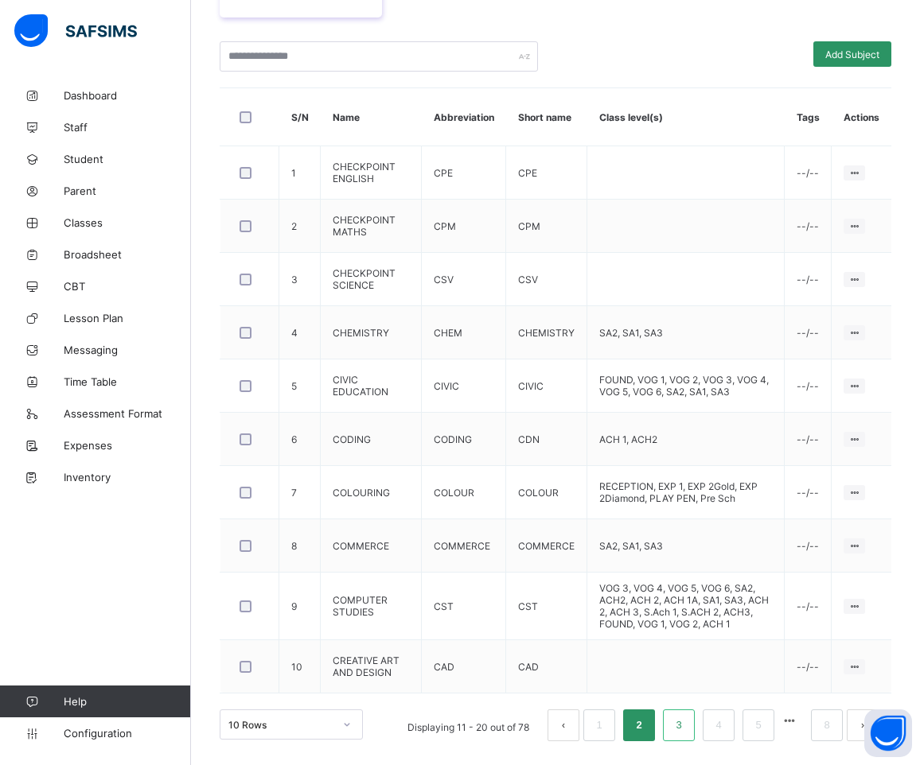
click at [685, 724] on link "3" at bounding box center [678, 725] width 15 height 21
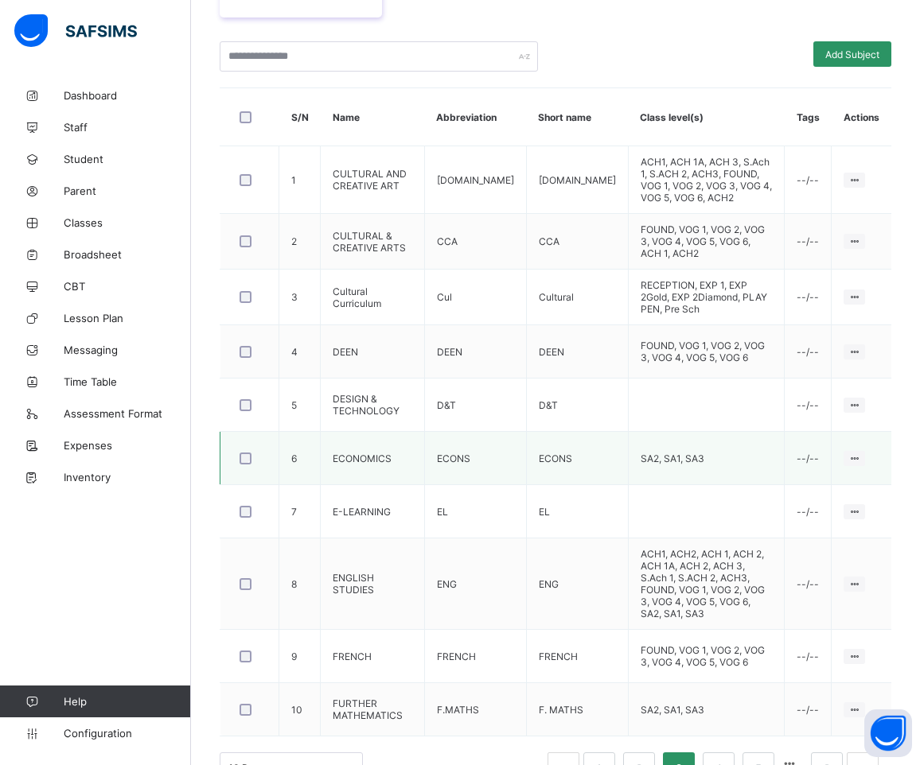
scroll to position [407, 0]
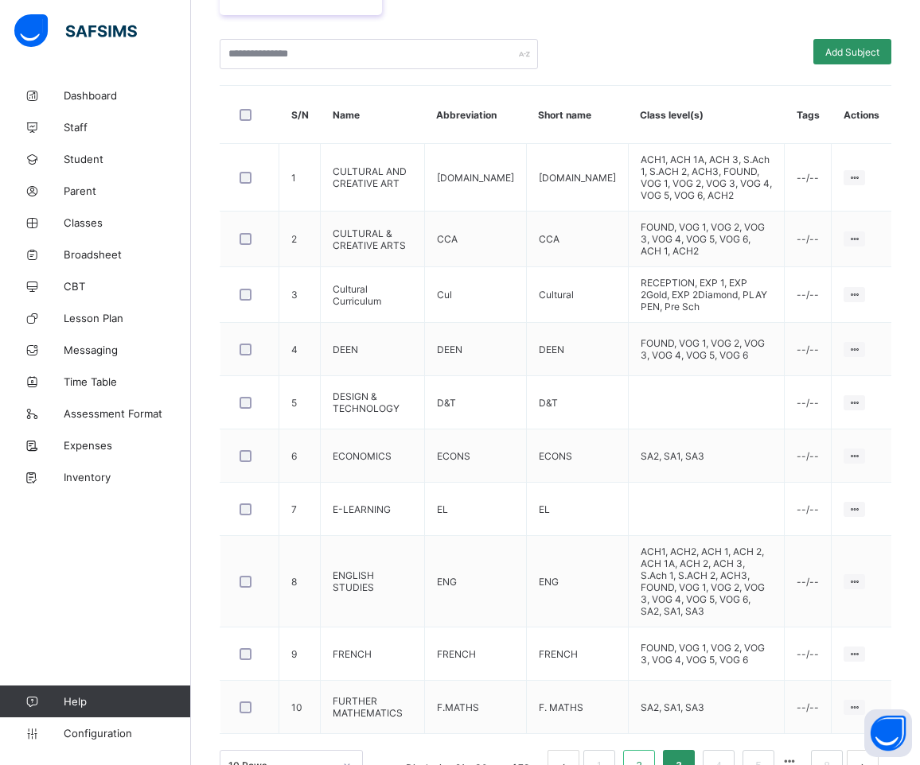
click at [646, 756] on link "2" at bounding box center [638, 766] width 15 height 21
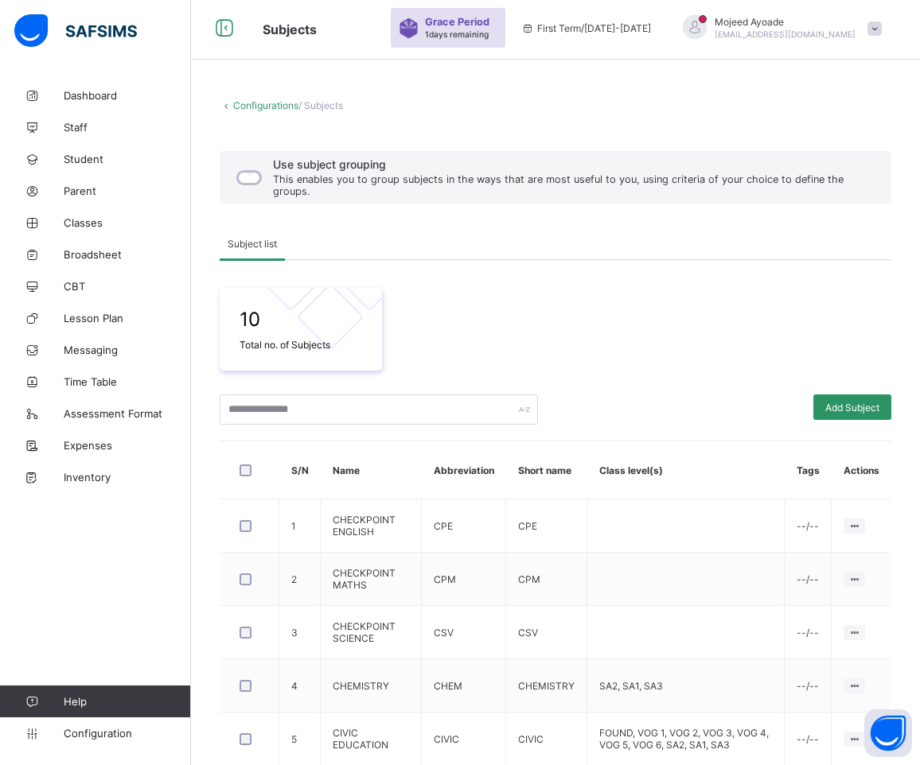
scroll to position [405, 0]
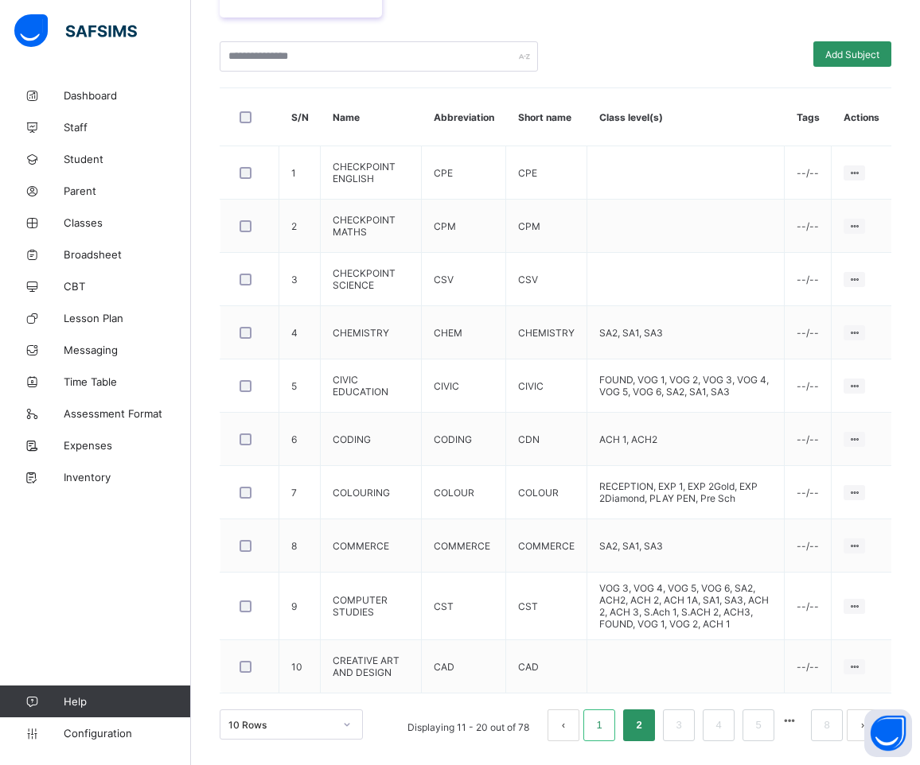
click at [602, 723] on li "1" at bounding box center [599, 726] width 32 height 32
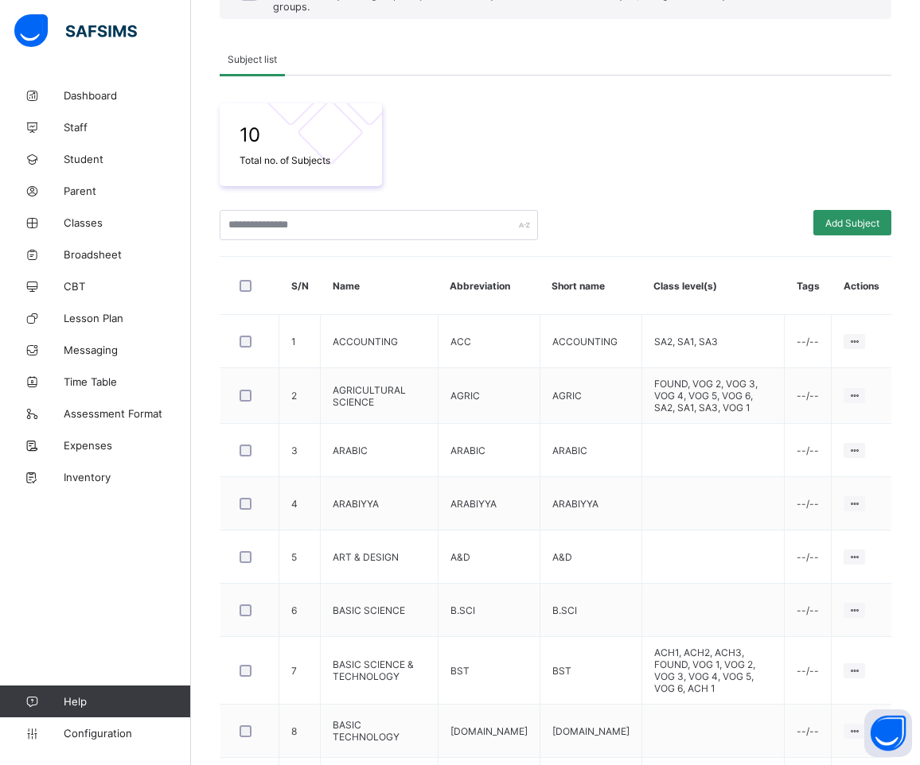
scroll to position [395, 0]
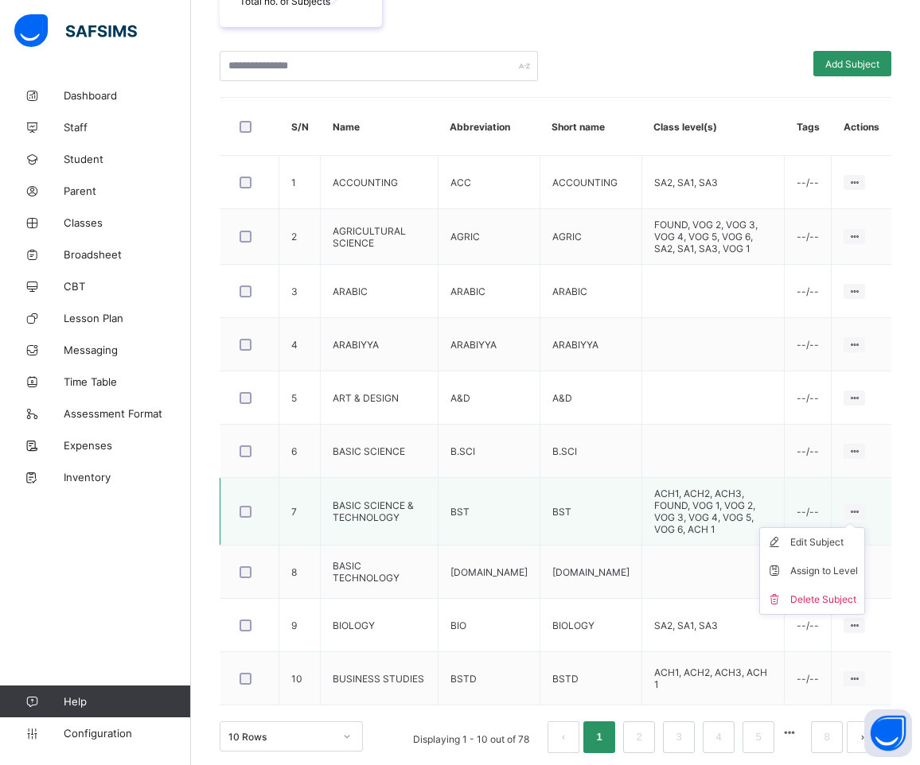
click at [865, 528] on ul "Edit Subject Assign to Level Delete Subject" at bounding box center [812, 572] width 106 height 88
click at [824, 568] on div "Assign to Level" at bounding box center [824, 571] width 68 height 16
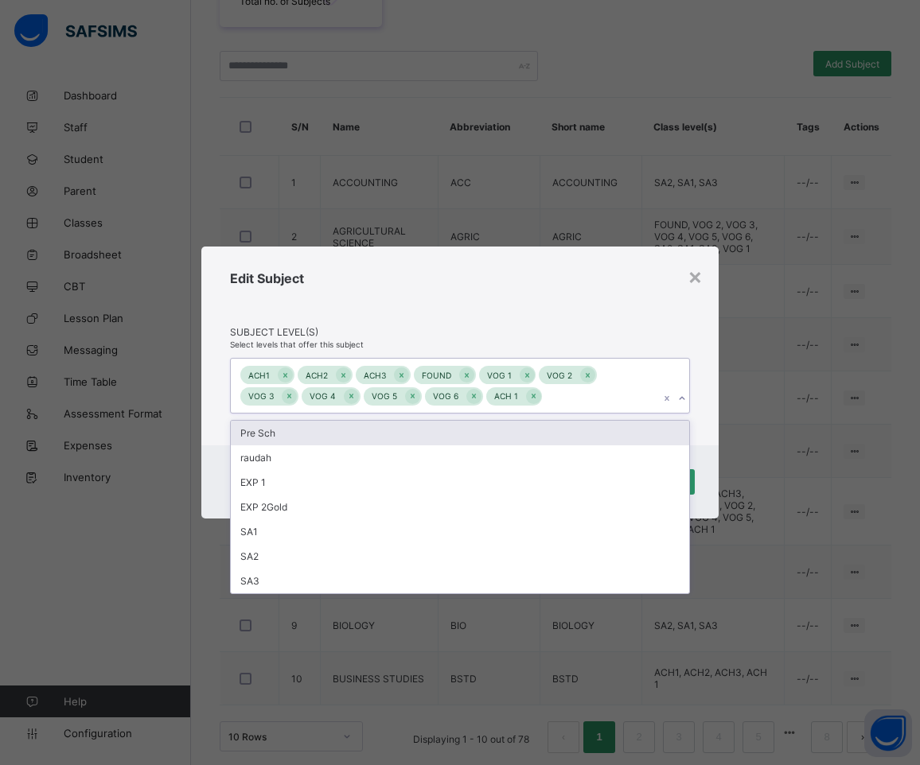
click at [683, 402] on icon at bounding box center [682, 399] width 10 height 16
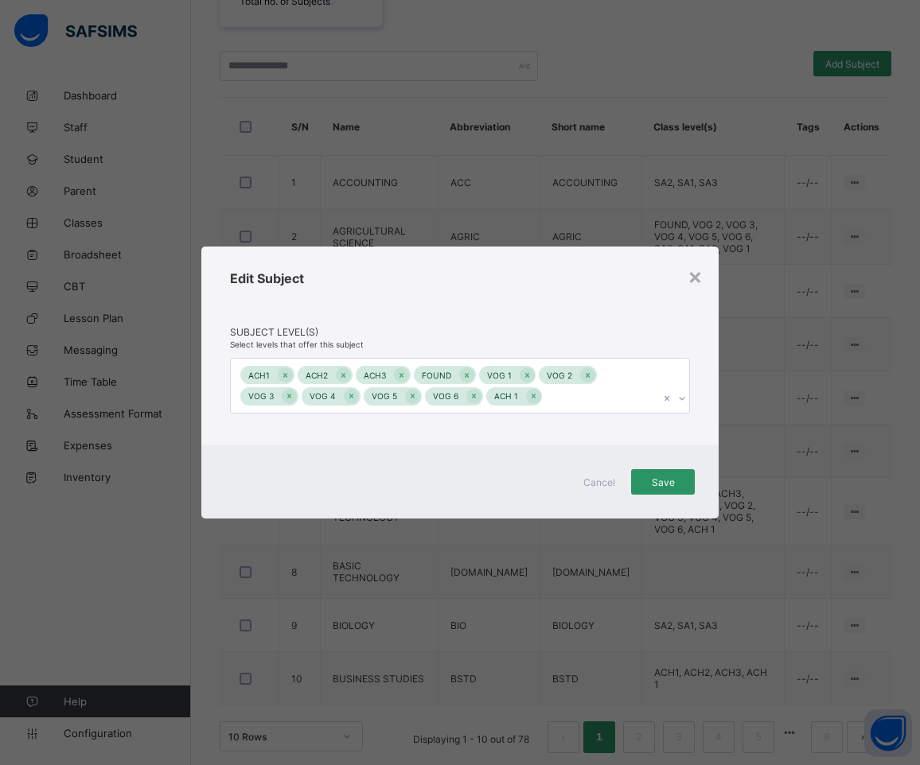
click at [553, 317] on div "Edit Subject" at bounding box center [460, 299] width 460 height 56
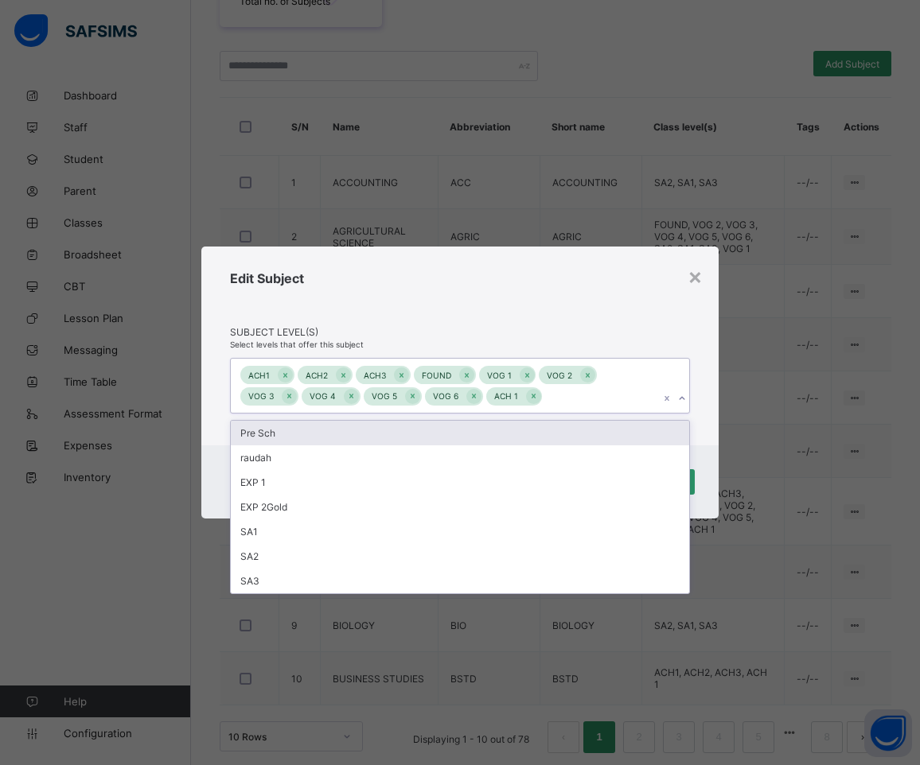
click at [679, 399] on icon at bounding box center [682, 399] width 10 height 16
click at [553, 304] on div "Edit Subject" at bounding box center [460, 299] width 460 height 56
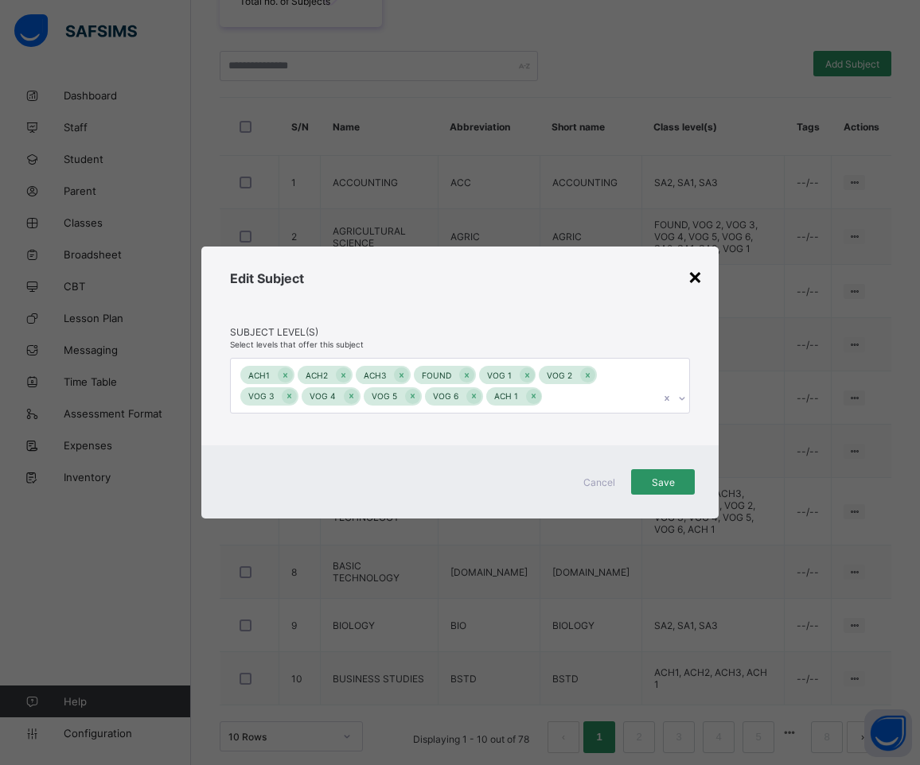
click at [692, 278] on div "×" at bounding box center [694, 276] width 15 height 27
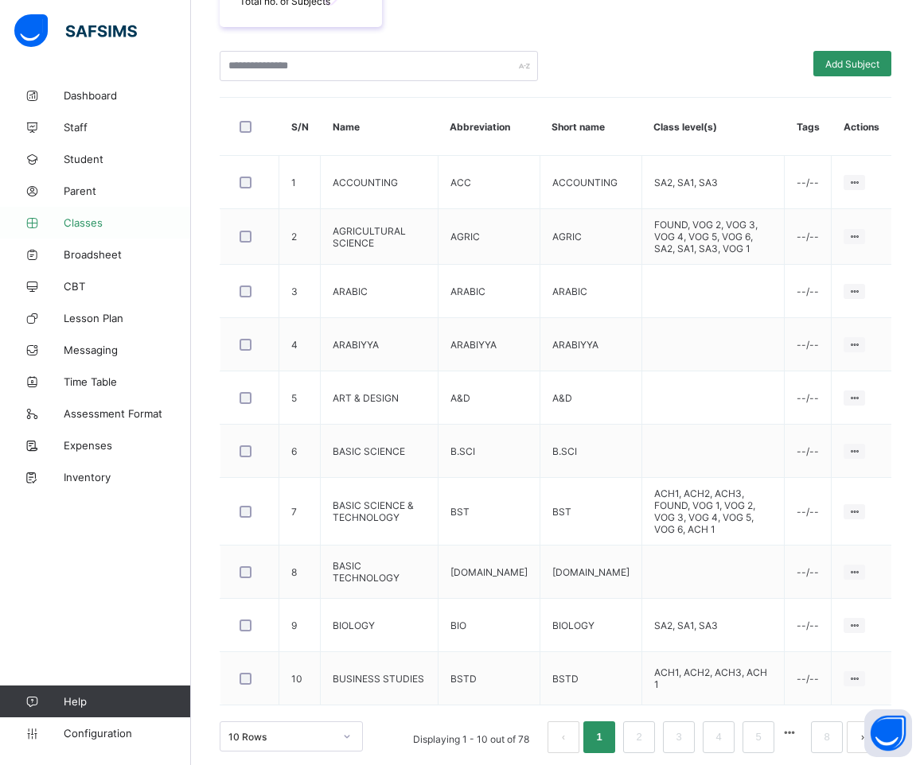
click at [90, 221] on span "Classes" at bounding box center [127, 222] width 127 height 13
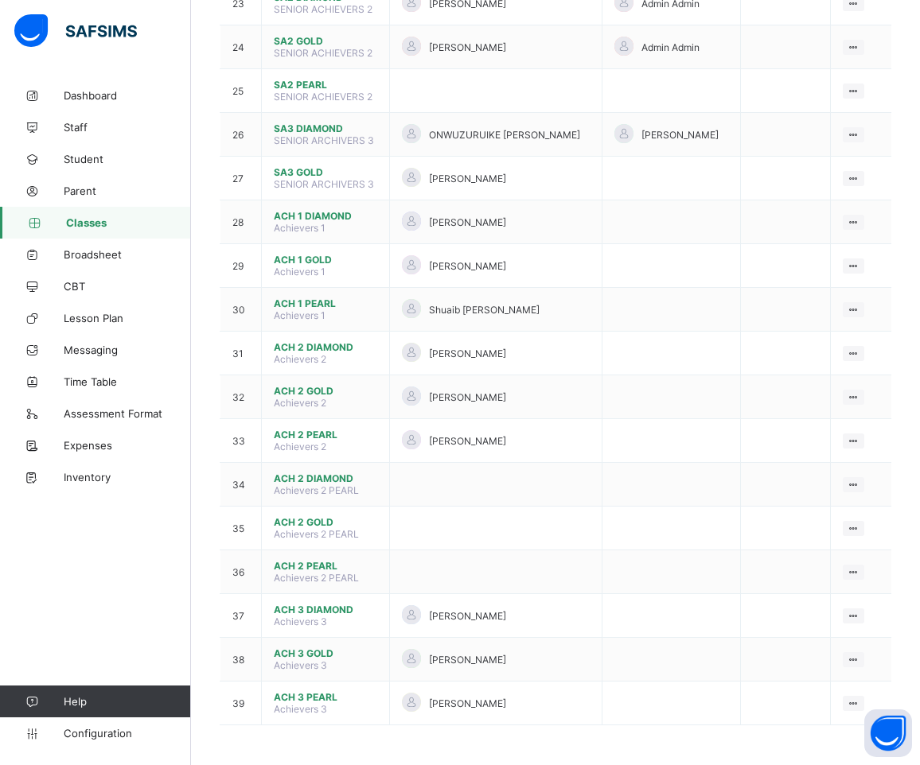
scroll to position [1335, 0]
click at [311, 476] on span "ACH 2 DIAMOND" at bounding box center [325, 479] width 103 height 12
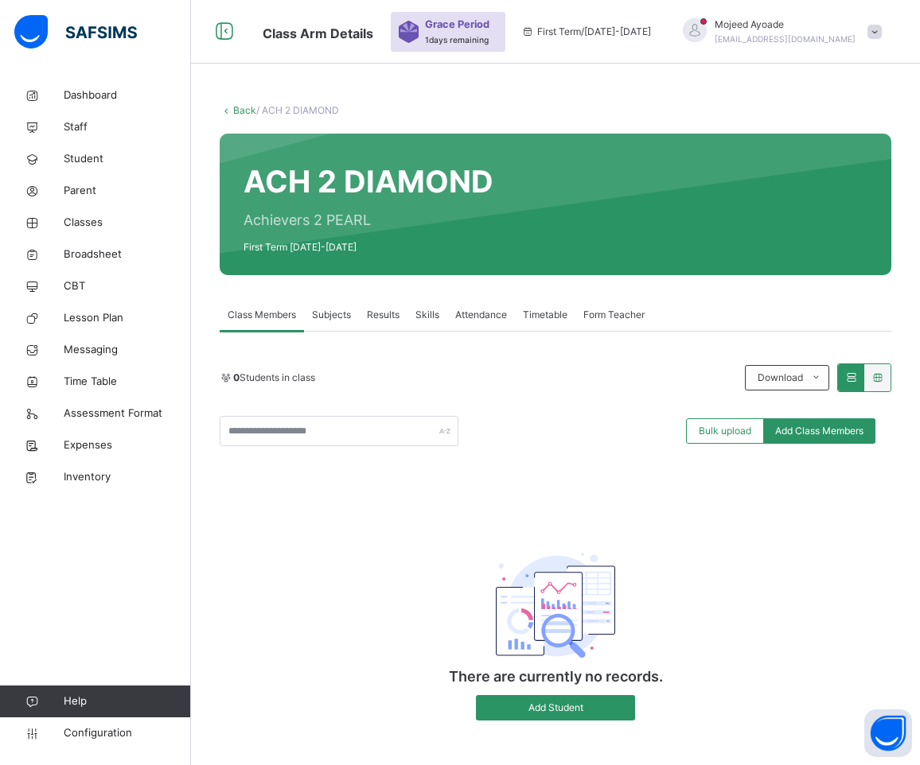
scroll to position [60, 0]
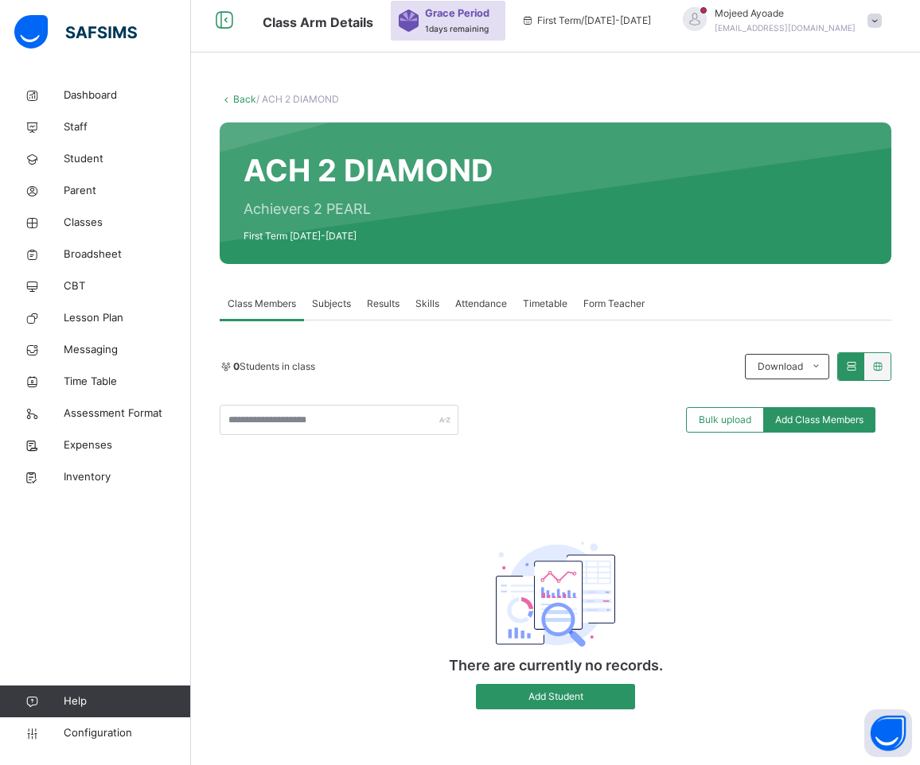
click at [317, 302] on span "Subjects" at bounding box center [331, 304] width 39 height 14
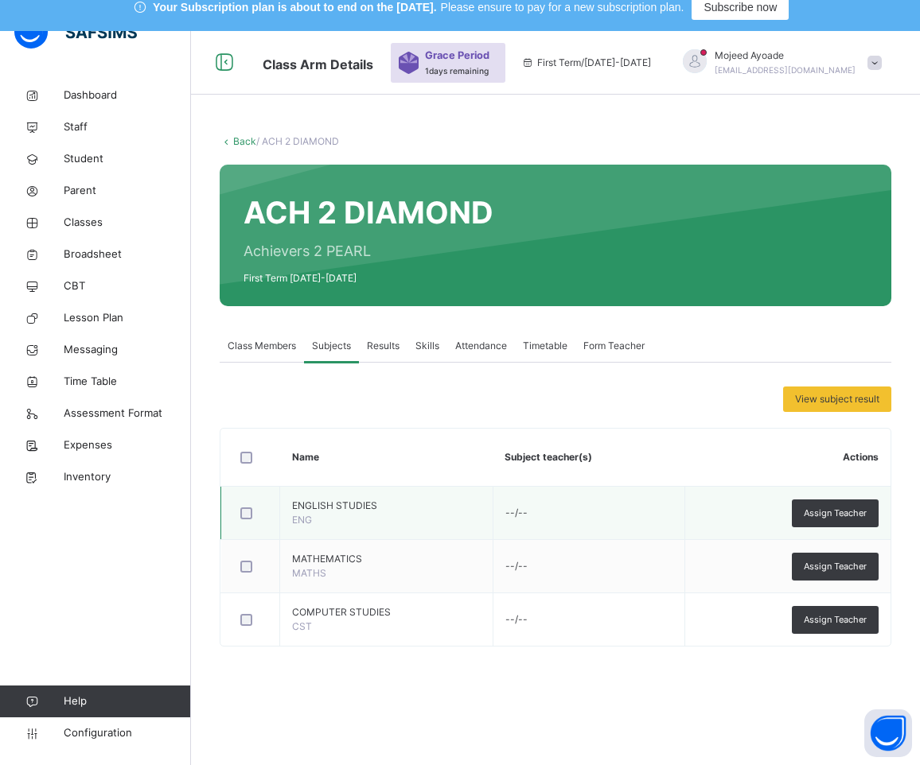
scroll to position [0, 0]
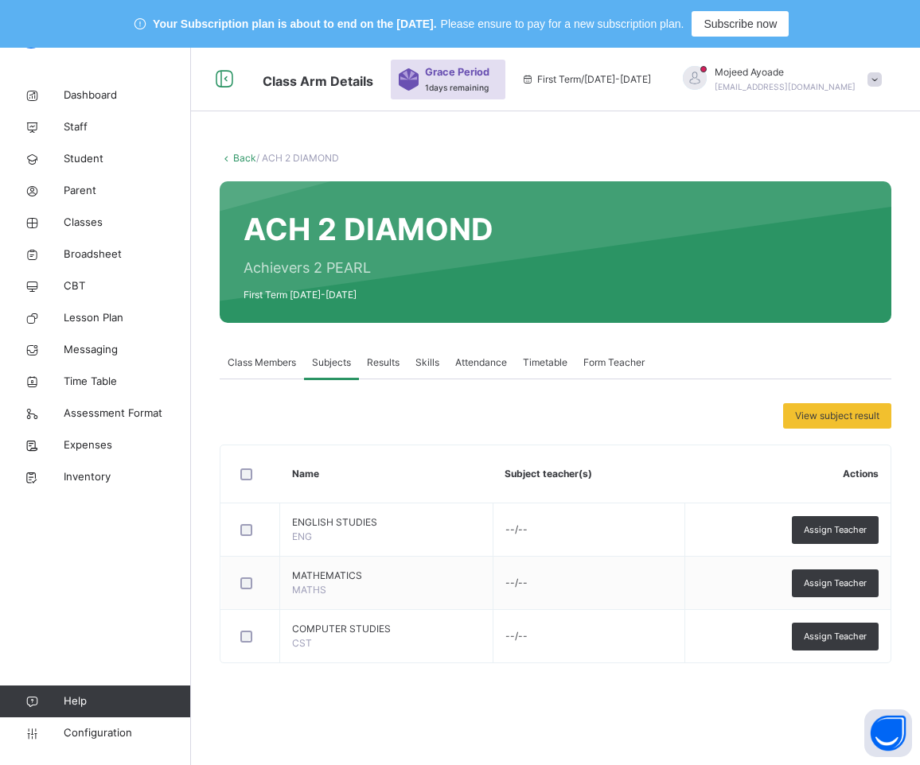
click at [267, 362] on span "Class Members" at bounding box center [262, 363] width 68 height 14
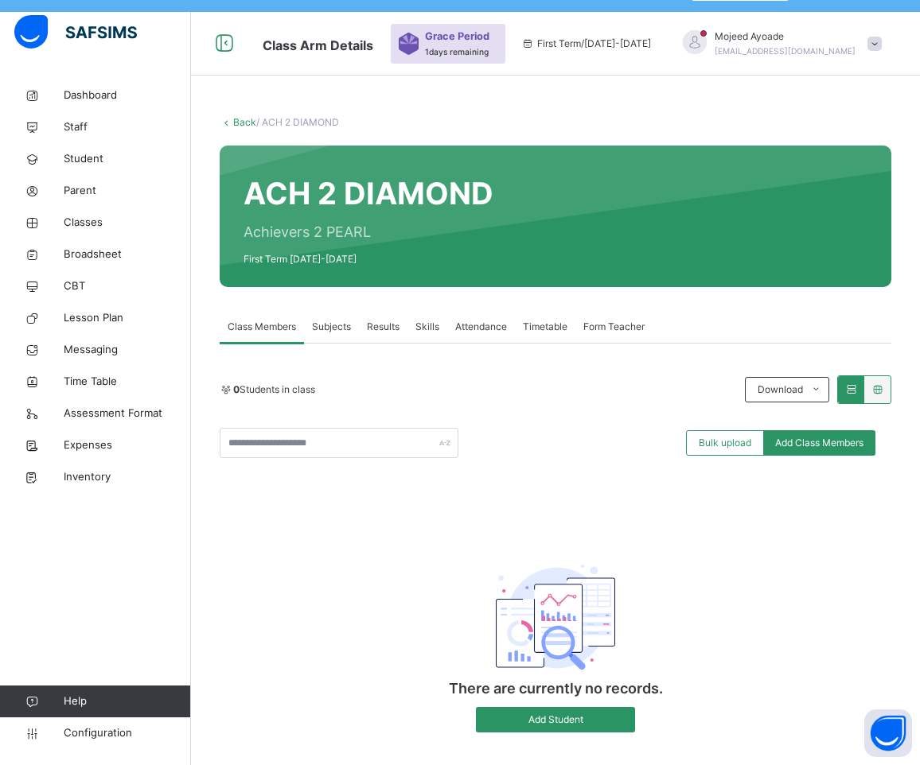
scroll to position [60, 0]
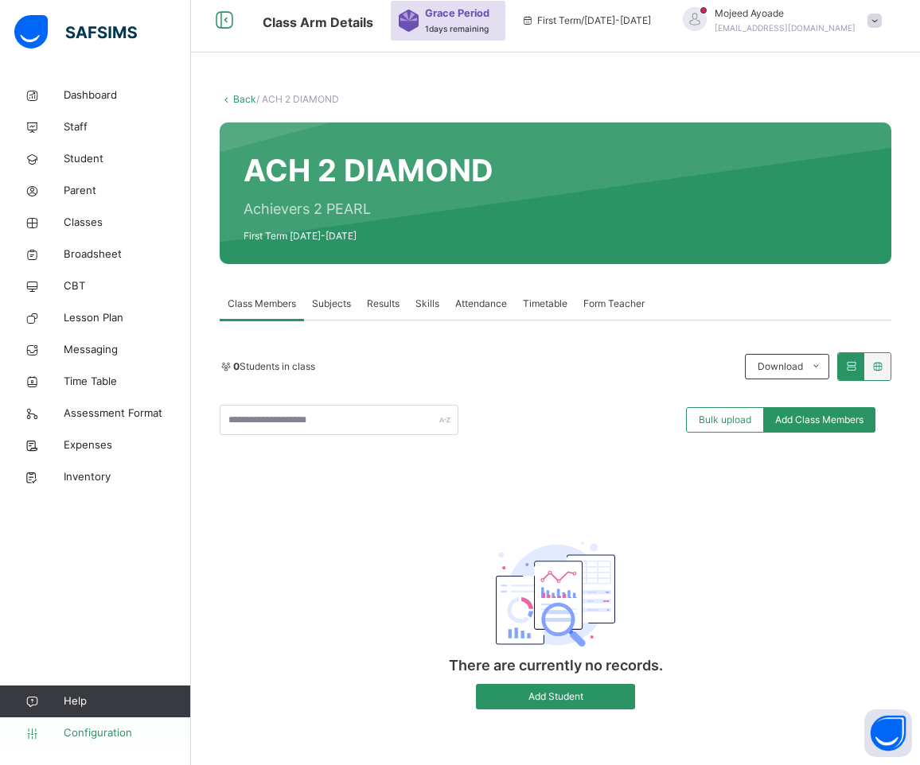
click at [92, 734] on span "Configuration" at bounding box center [127, 734] width 127 height 16
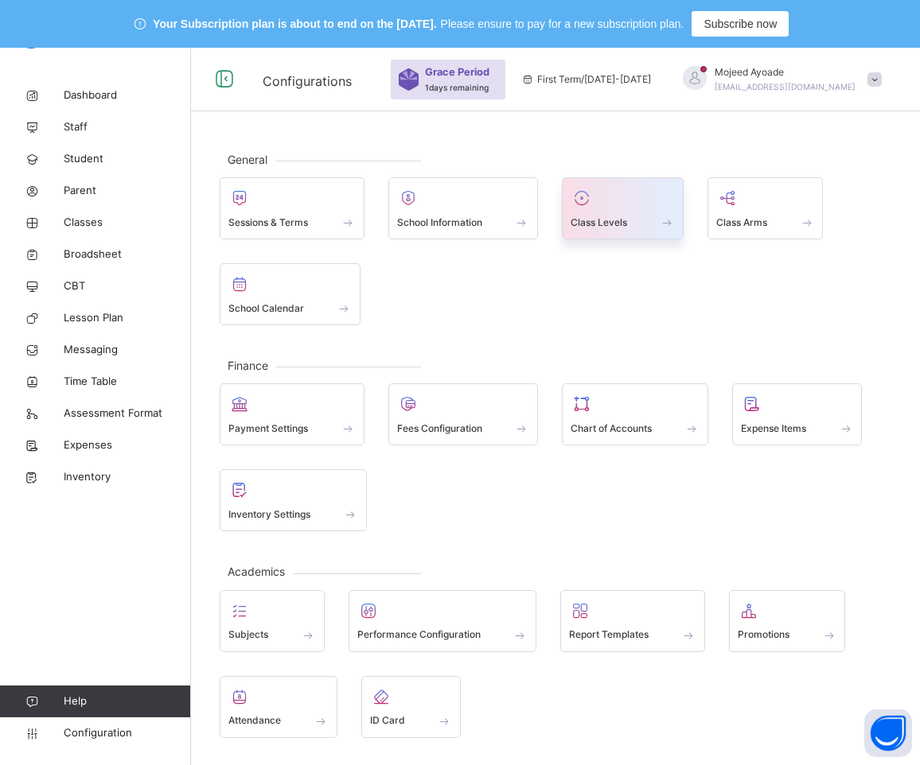
click at [603, 209] on div at bounding box center [622, 198] width 104 height 24
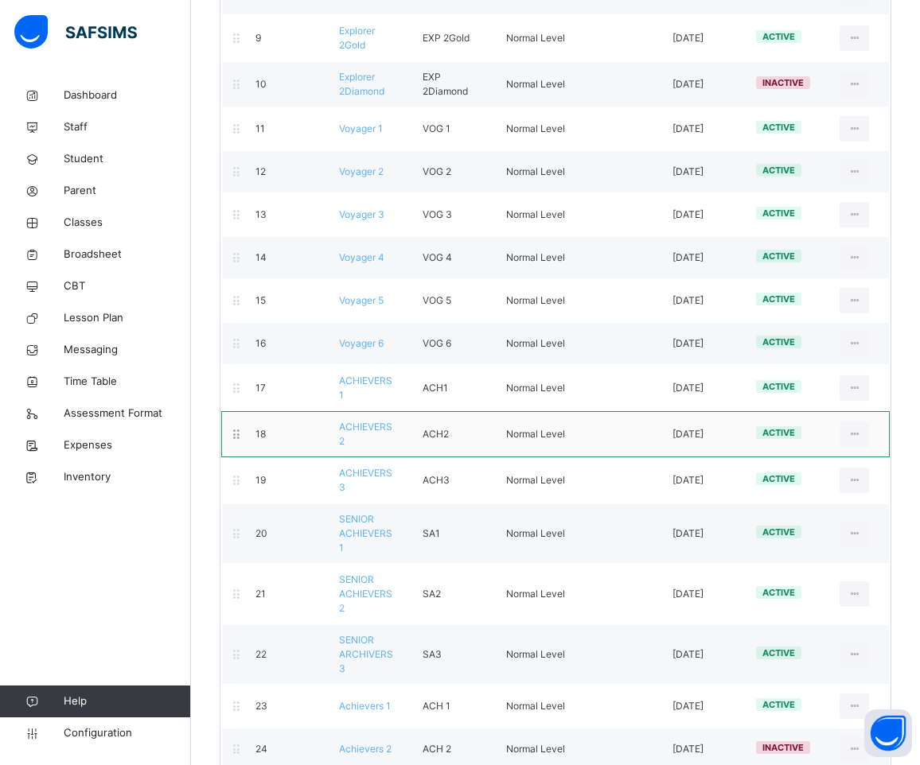
scroll to position [606, 0]
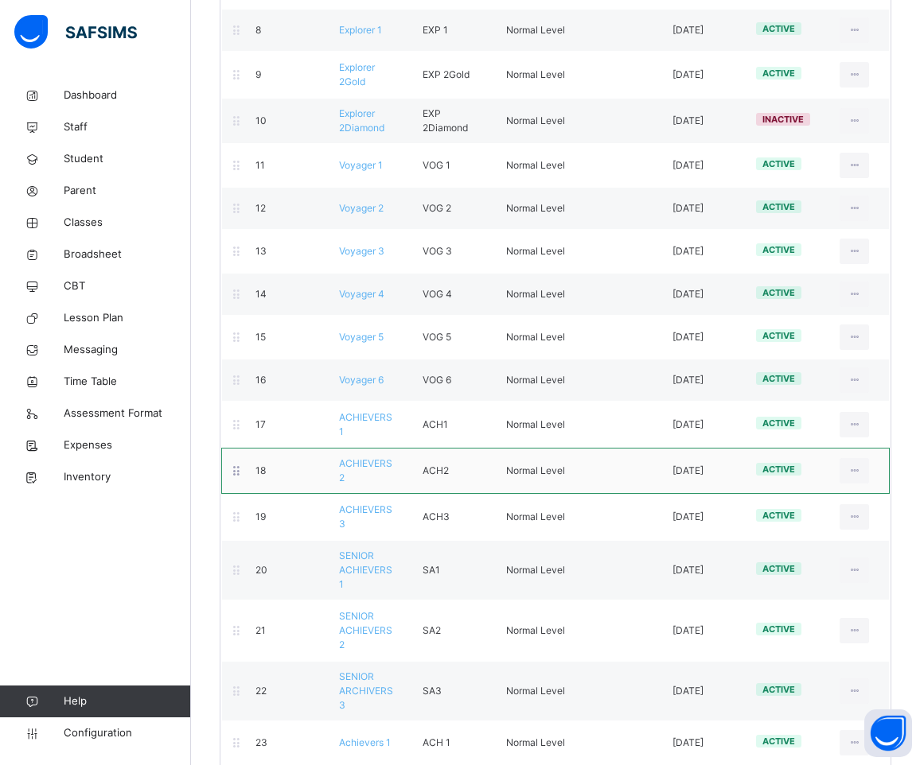
click at [367, 458] on span "ACHIEVERS 2" at bounding box center [365, 471] width 53 height 26
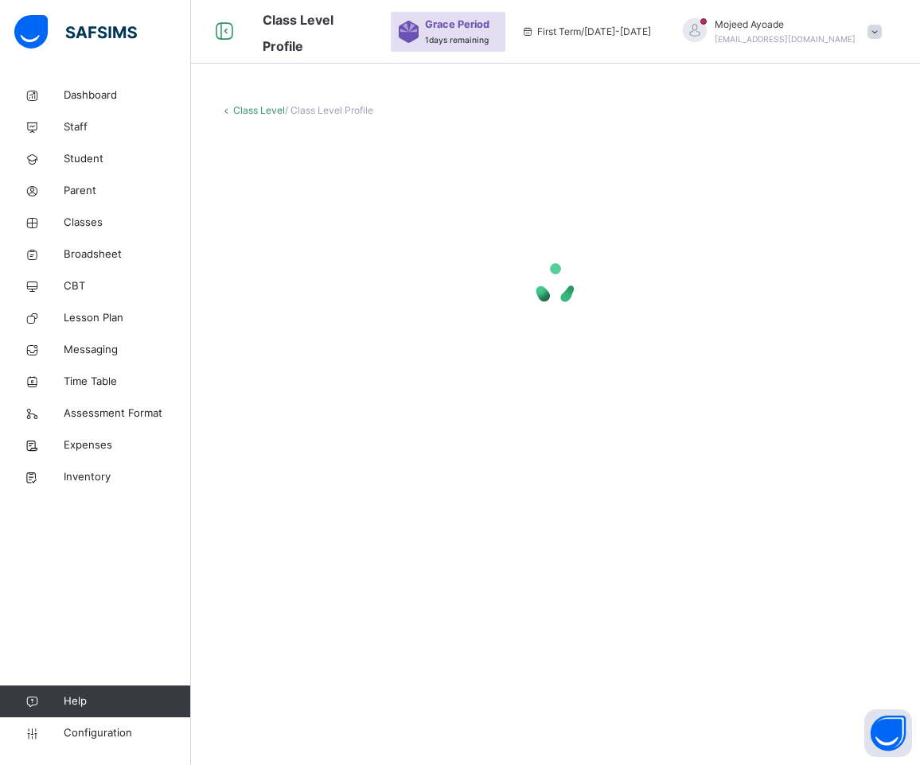
scroll to position [48, 0]
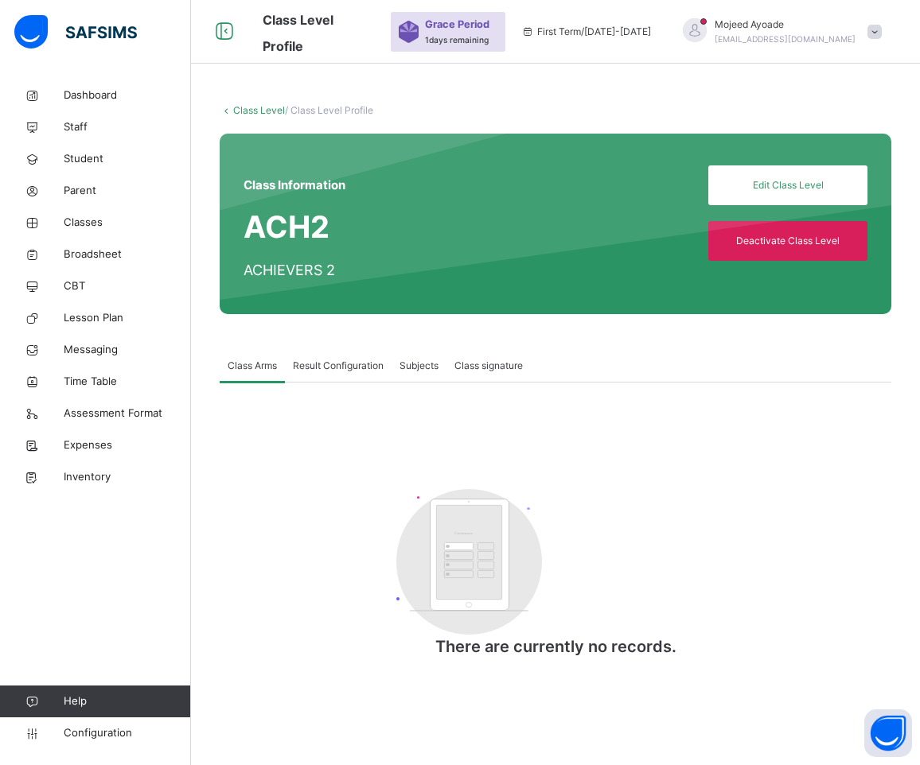
click at [418, 370] on span "Subjects" at bounding box center [418, 366] width 39 height 14
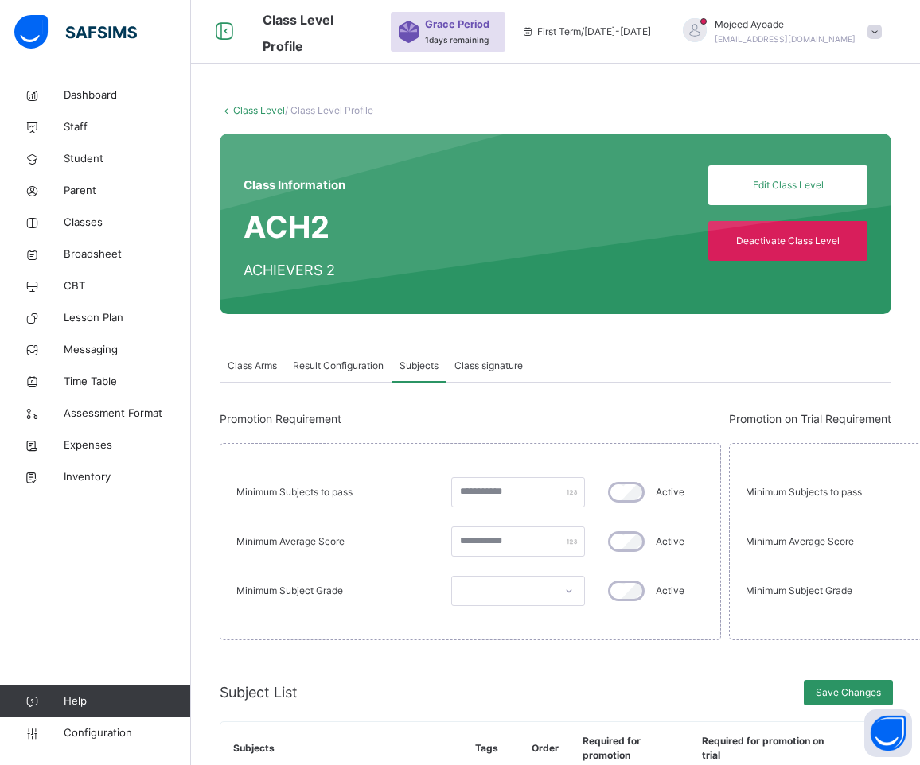
scroll to position [606, 0]
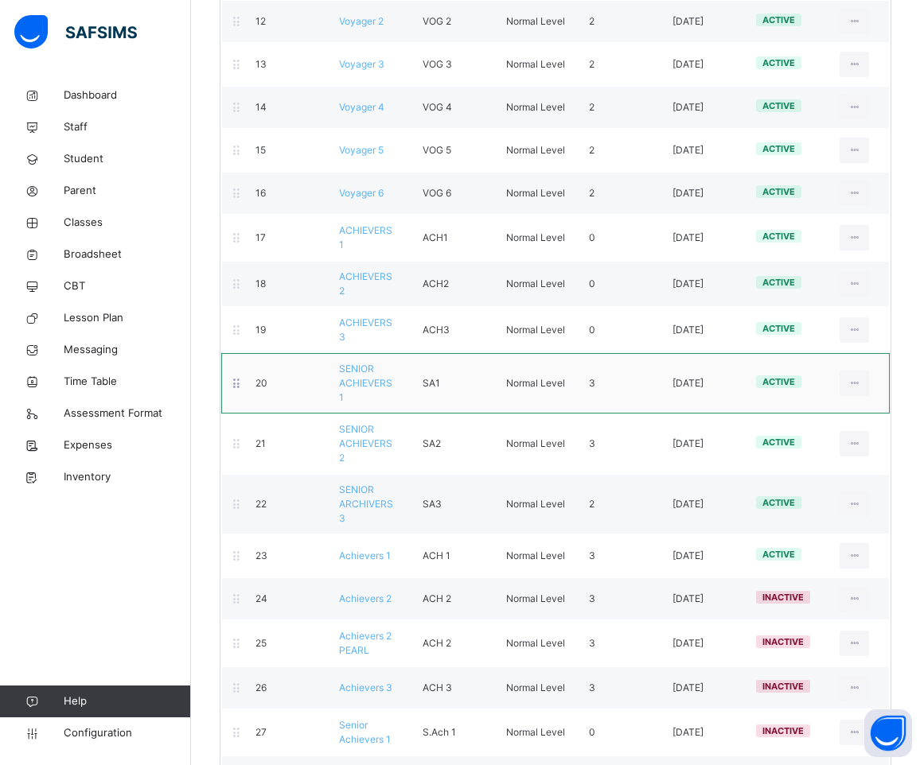
scroll to position [765, 0]
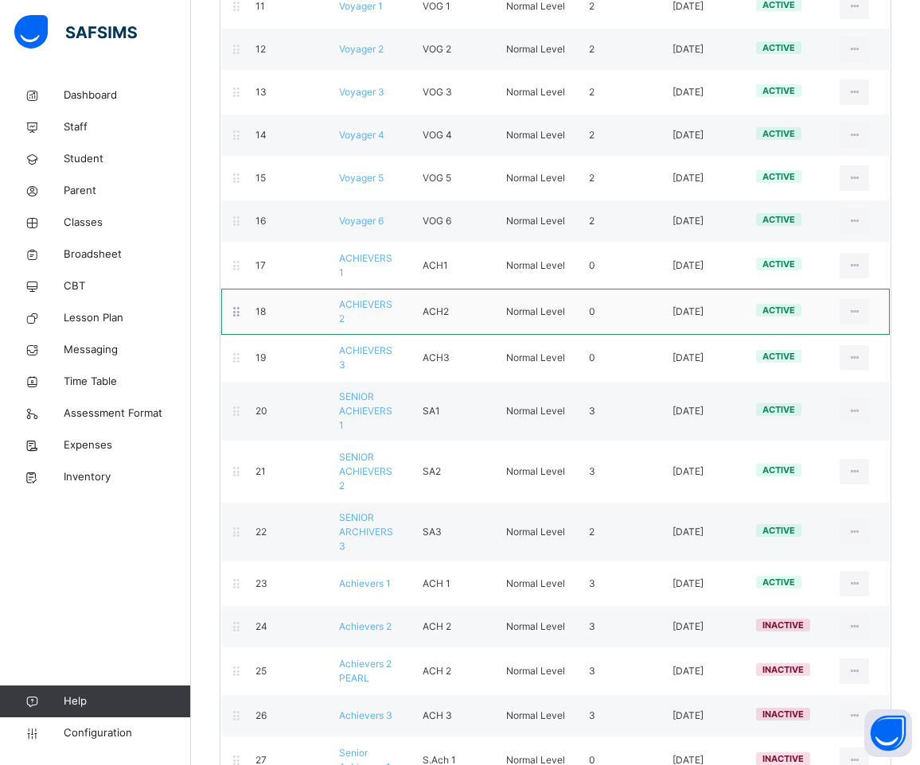
click at [364, 298] on span "ACHIEVERS 2" at bounding box center [365, 311] width 53 height 26
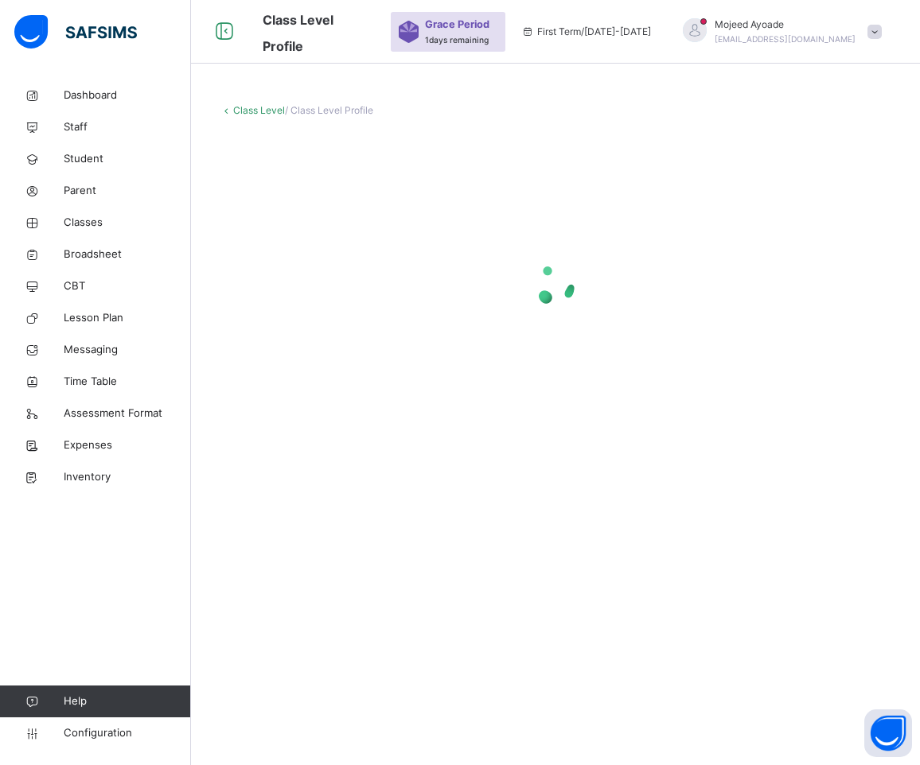
scroll to position [48, 0]
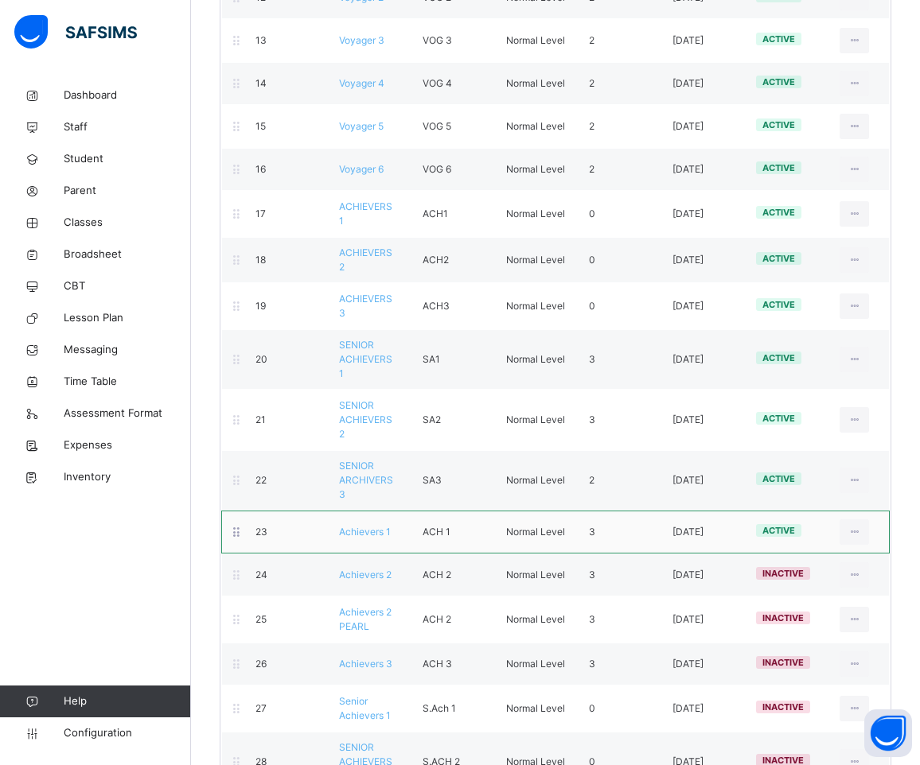
scroll to position [845, 0]
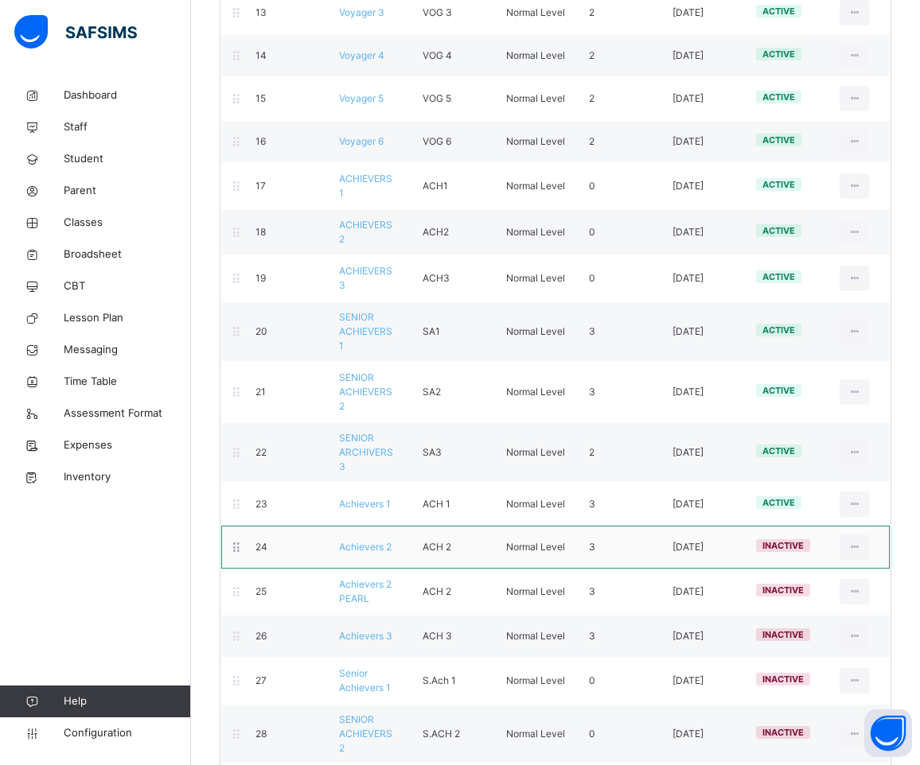
click at [362, 541] on span "Achievers 2" at bounding box center [365, 547] width 53 height 12
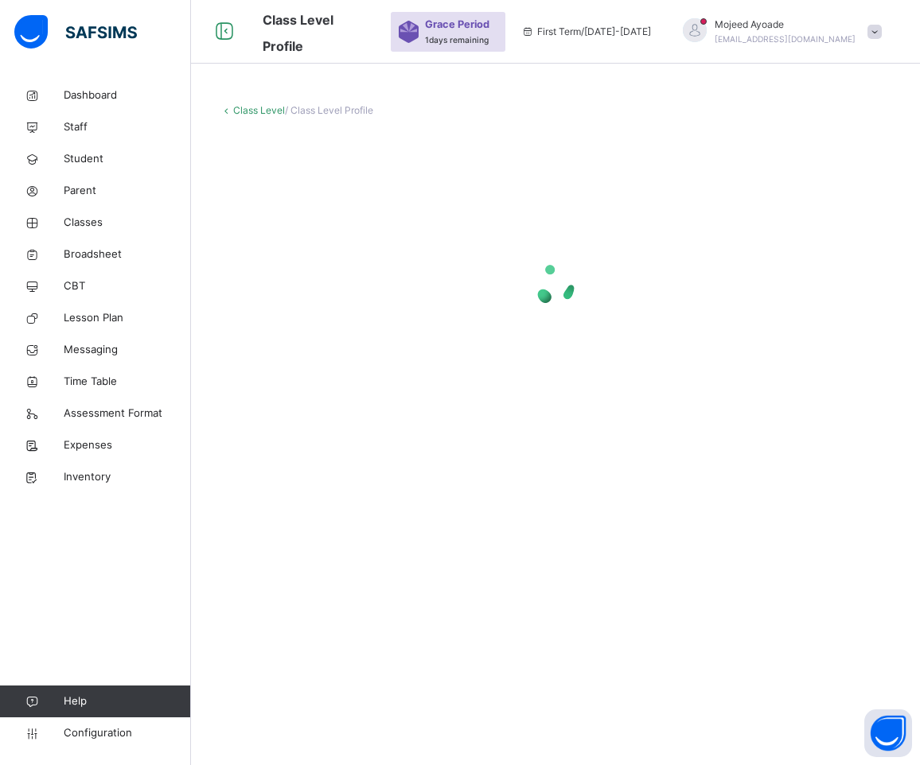
scroll to position [48, 0]
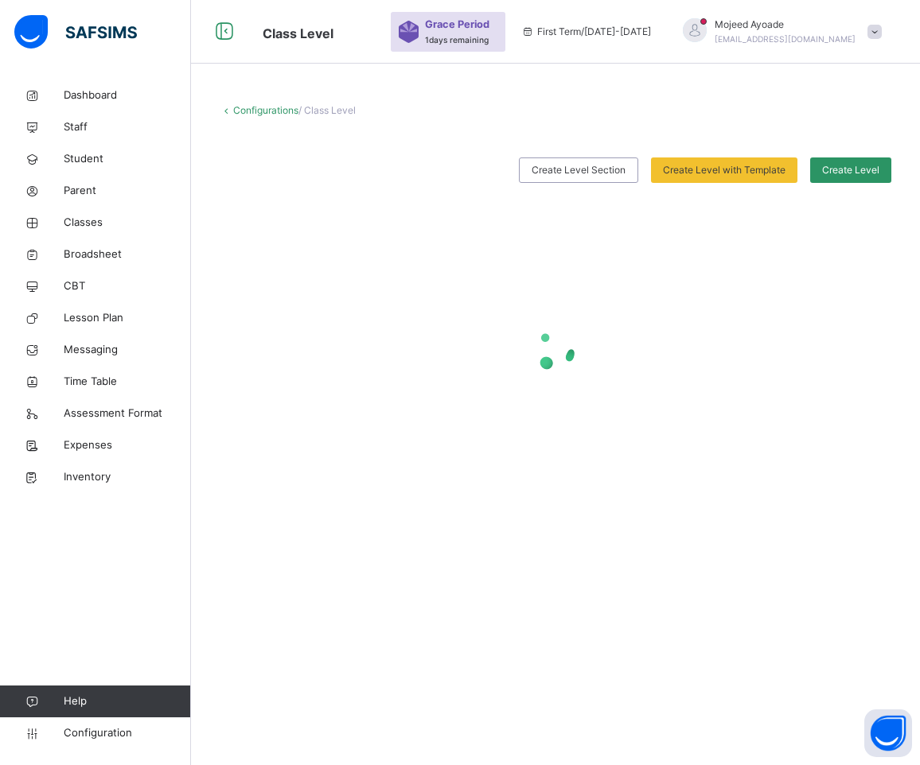
scroll to position [845, 0]
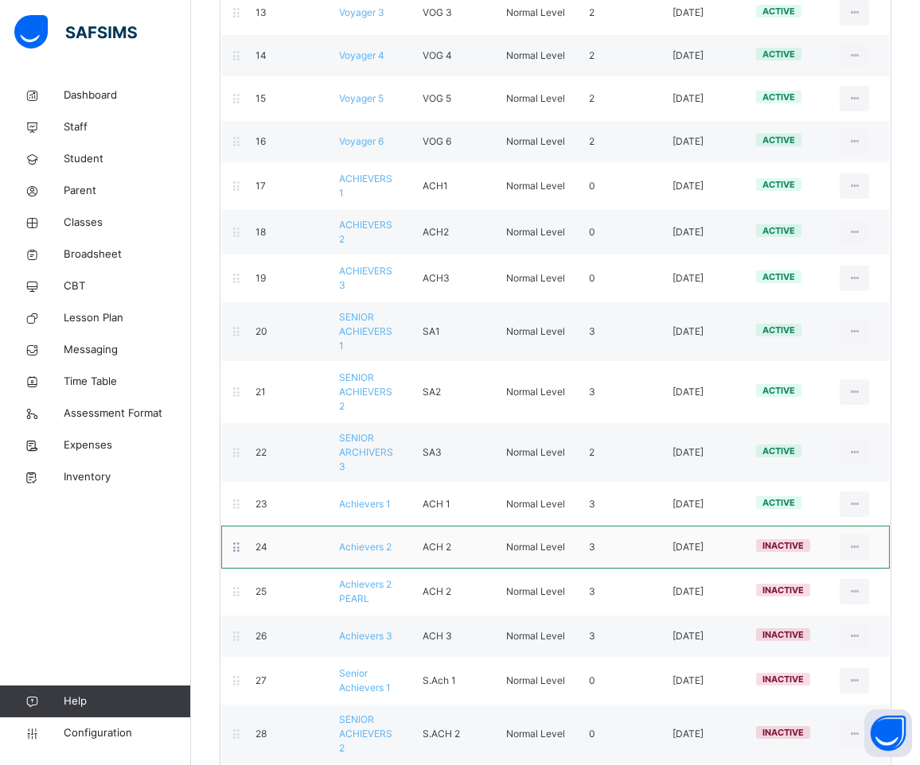
click at [367, 526] on div "24 Achievers 2 ACH 2 Normal Level 3 [DATE] inactive View Class Level Edit Class…" at bounding box center [555, 547] width 668 height 43
click at [372, 540] on div "Achievers 2" at bounding box center [369, 547] width 84 height 14
click at [372, 541] on span "Achievers 2" at bounding box center [365, 547] width 53 height 12
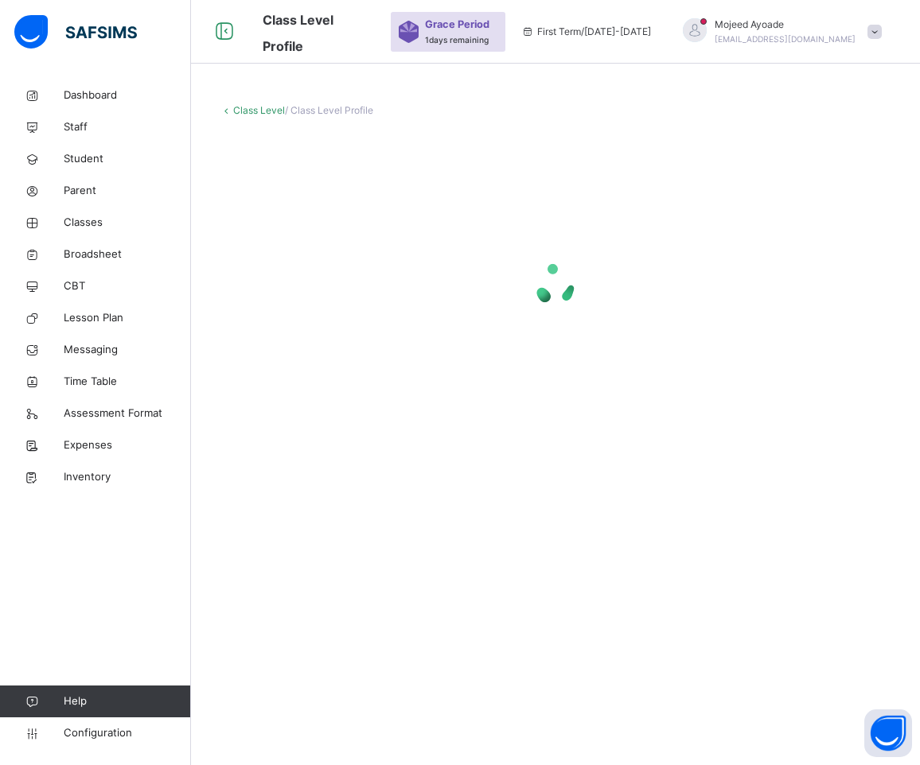
scroll to position [48, 0]
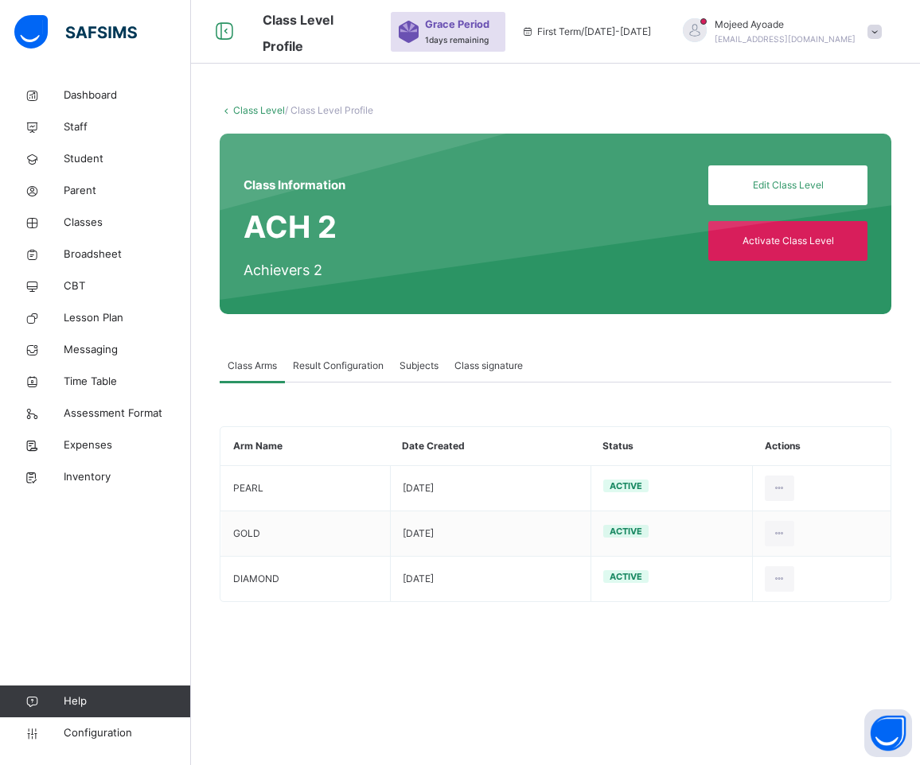
click at [430, 365] on span "Subjects" at bounding box center [418, 366] width 39 height 14
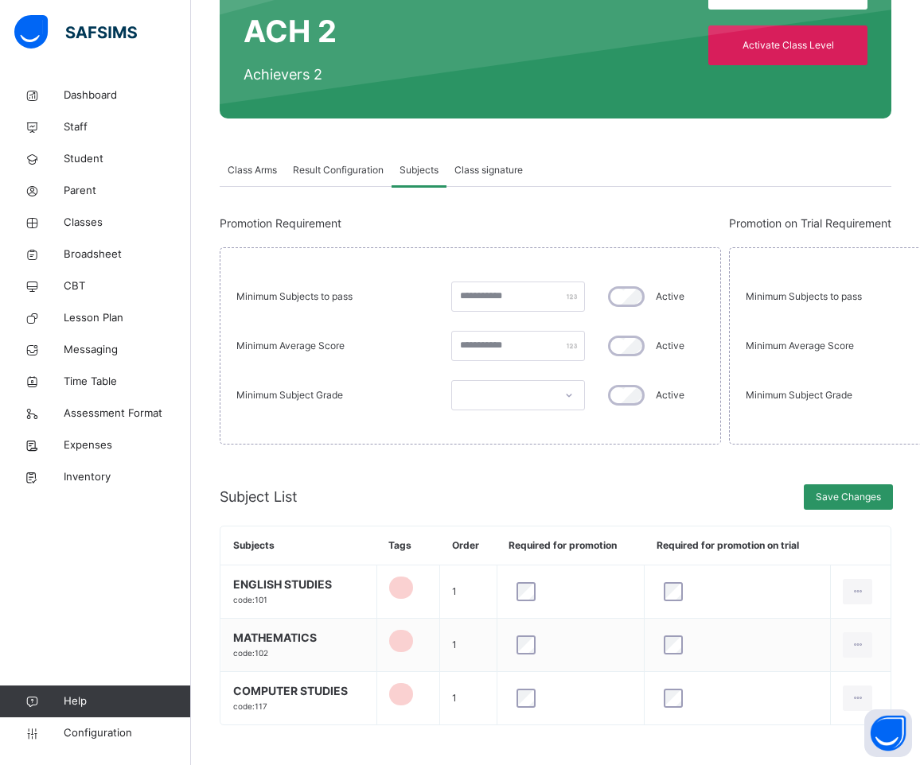
click at [232, 169] on span "Class Arms" at bounding box center [252, 170] width 49 height 14
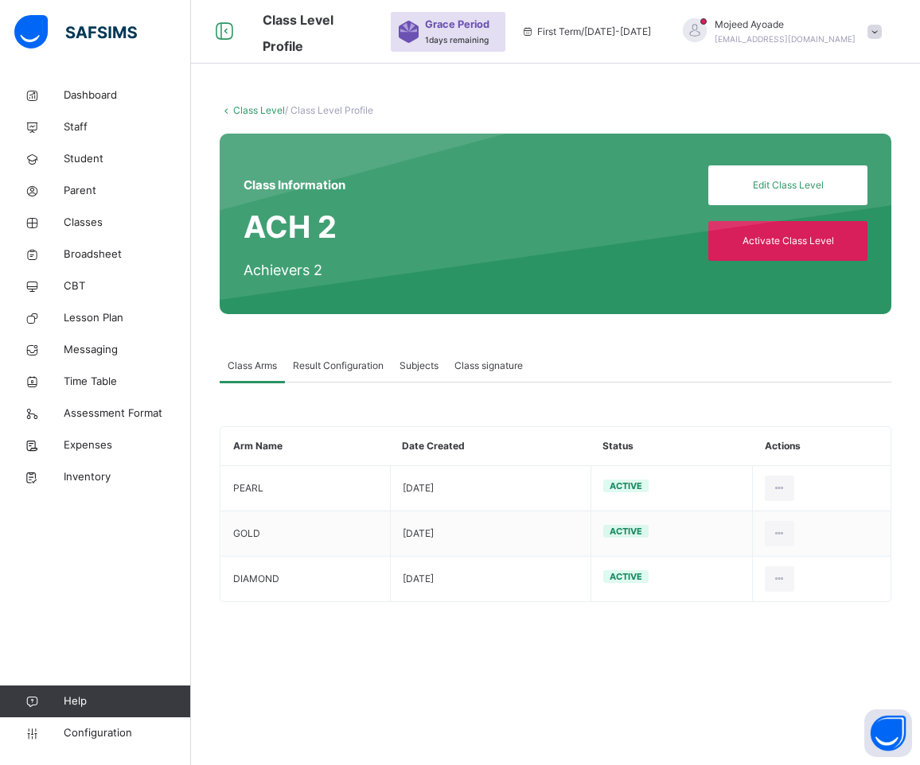
scroll to position [48, 0]
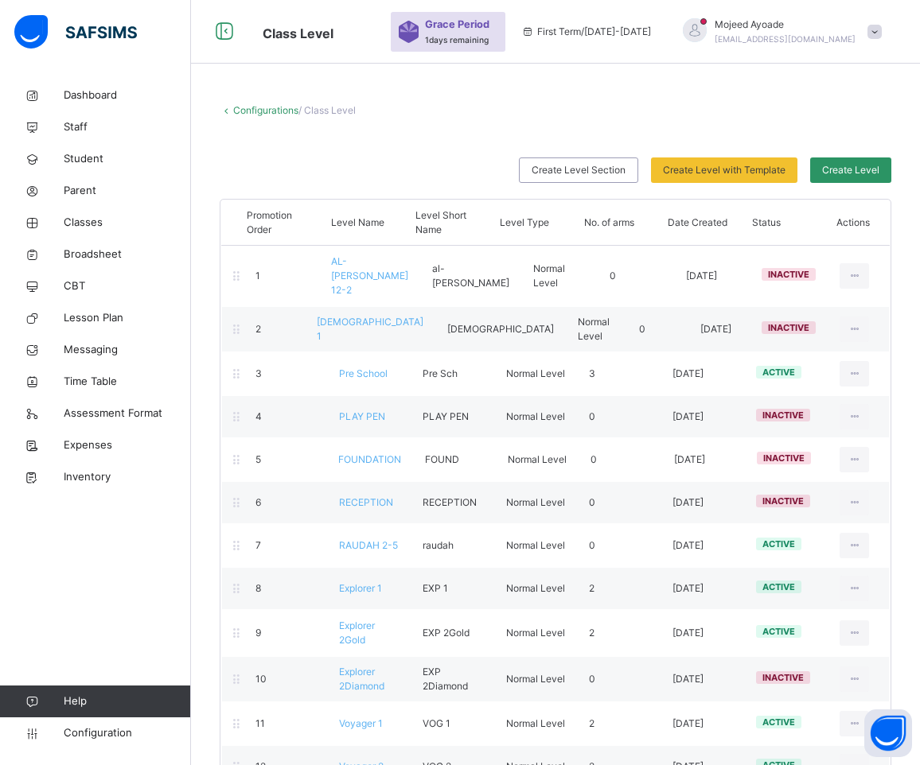
scroll to position [845, 0]
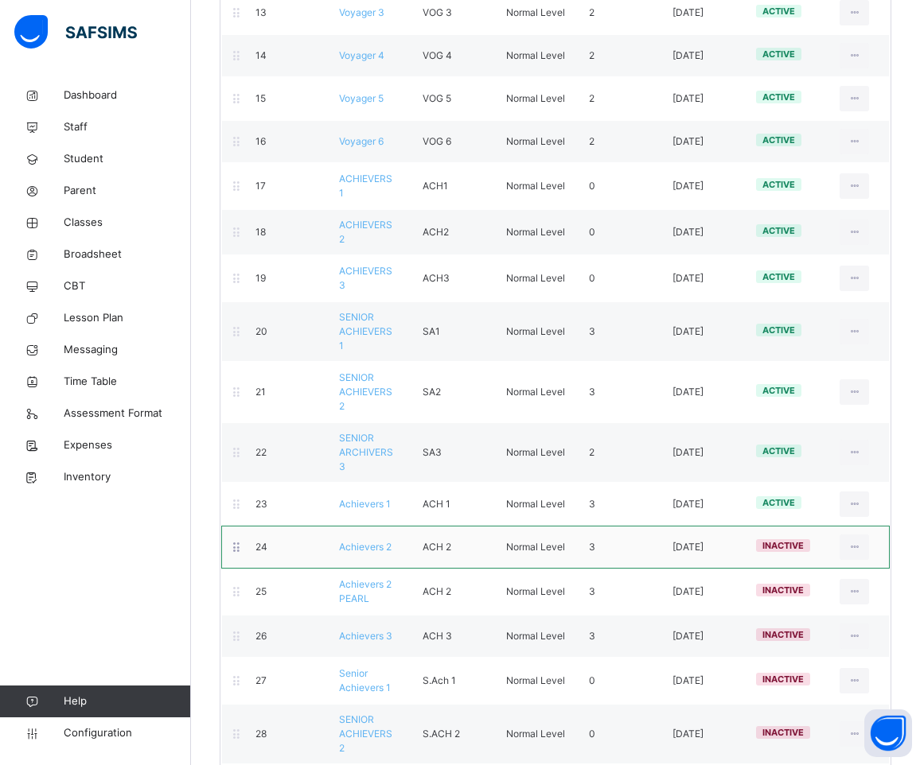
click at [363, 541] on span "Achievers 2" at bounding box center [365, 547] width 53 height 12
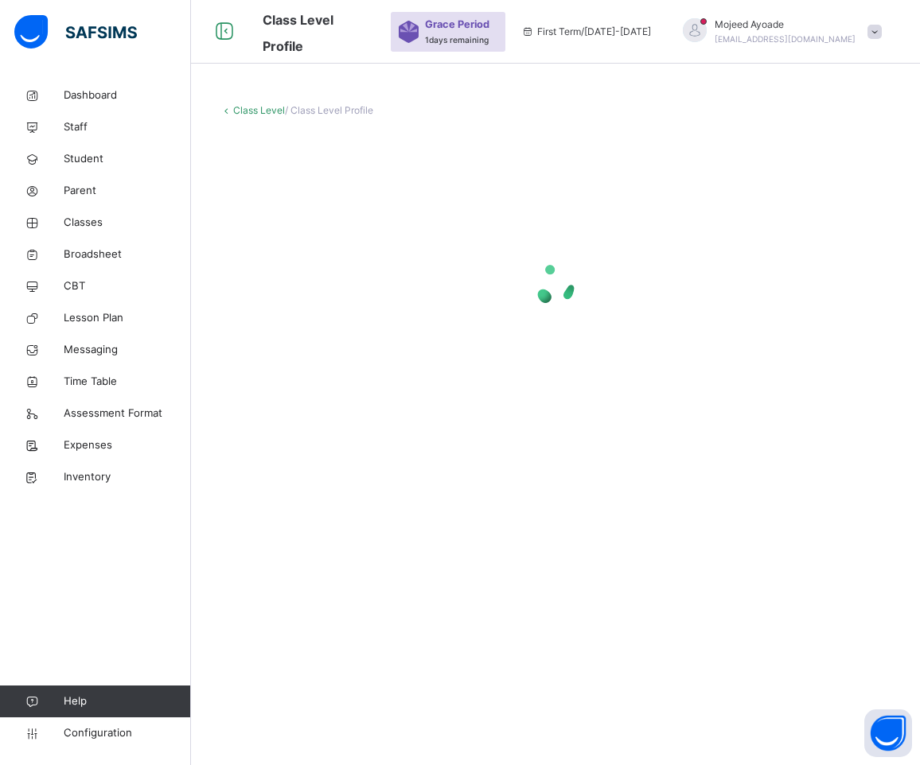
scroll to position [48, 0]
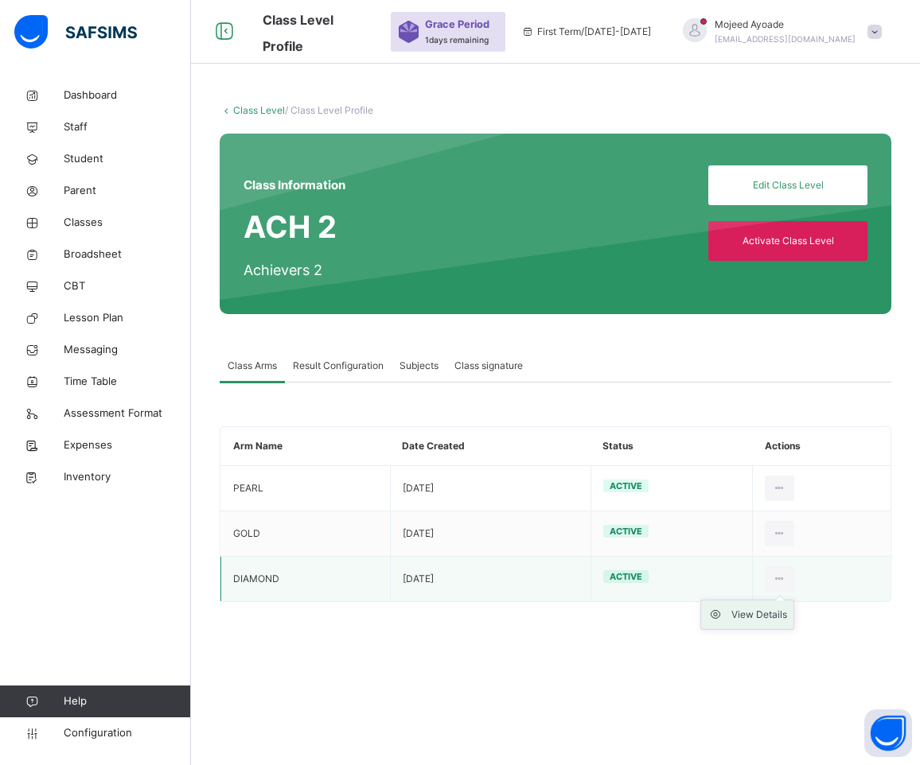
click at [776, 613] on div "View Details" at bounding box center [759, 615] width 56 height 16
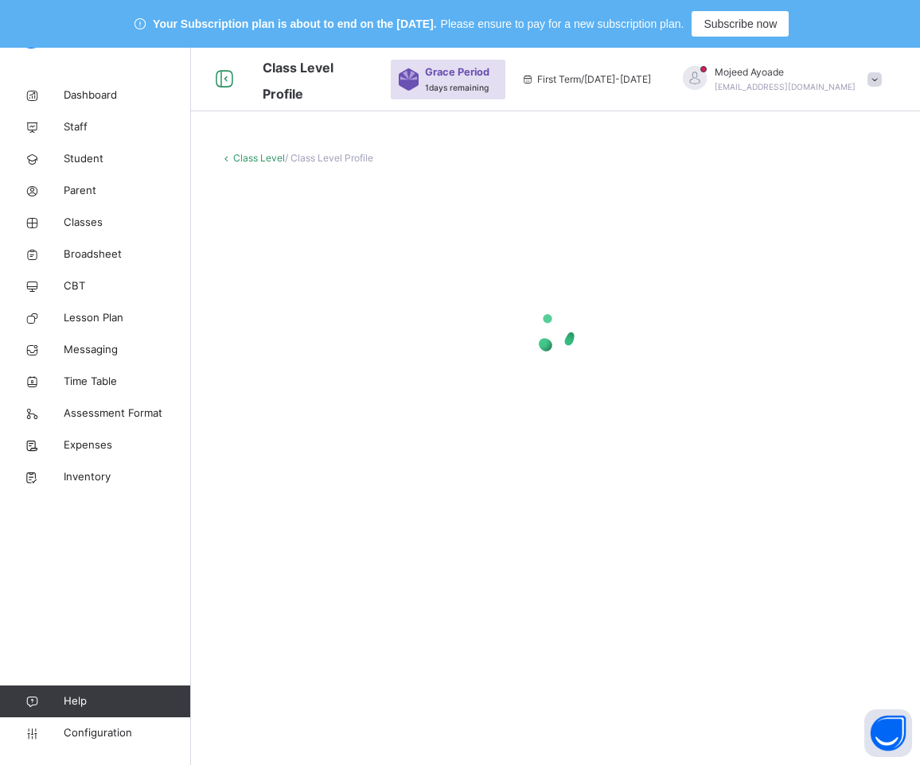
scroll to position [48, 0]
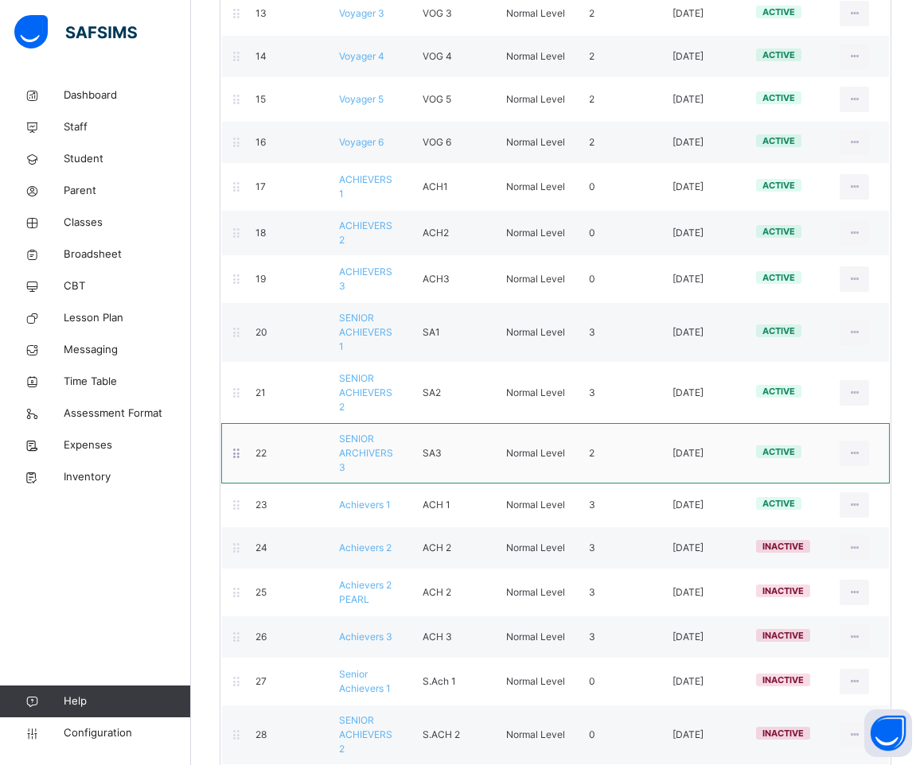
scroll to position [845, 0]
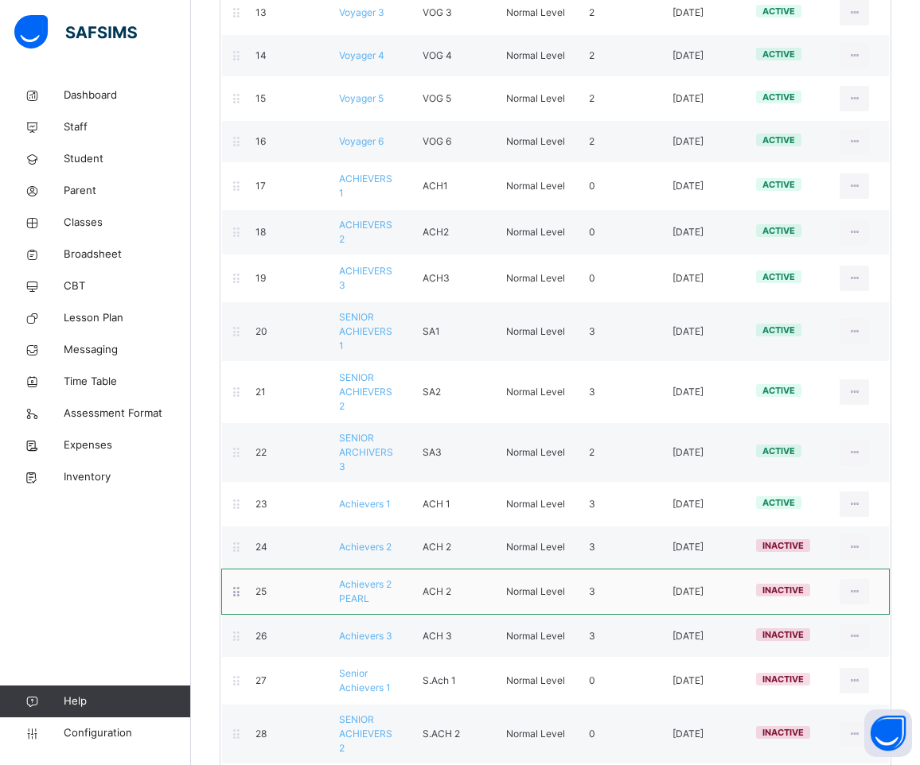
click at [372, 578] on span "Achievers 2 PEARL" at bounding box center [365, 591] width 53 height 26
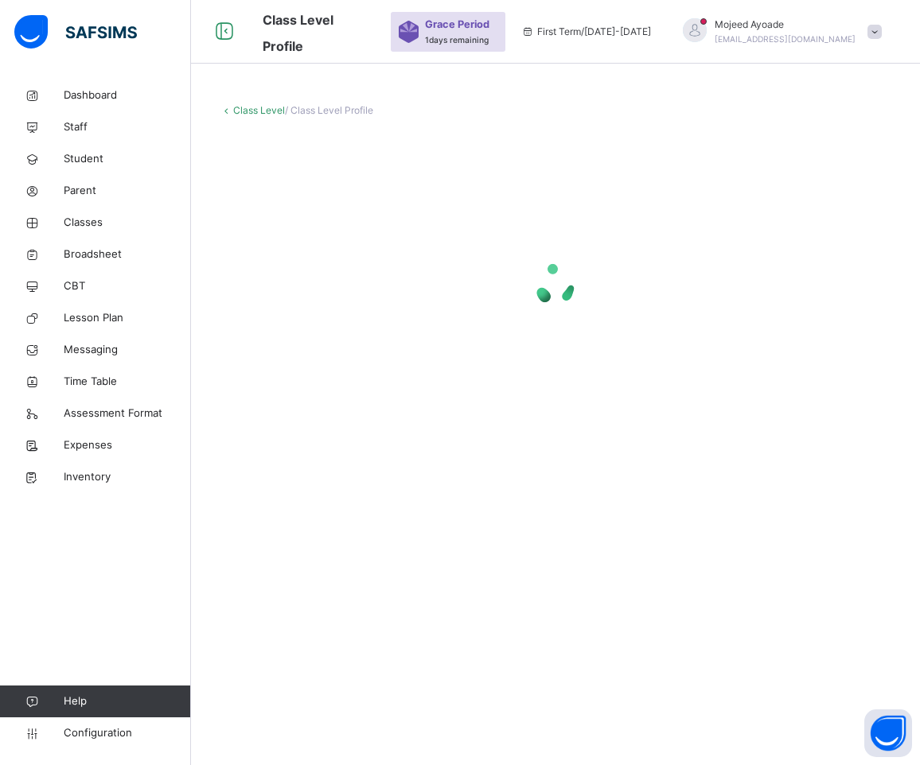
scroll to position [48, 0]
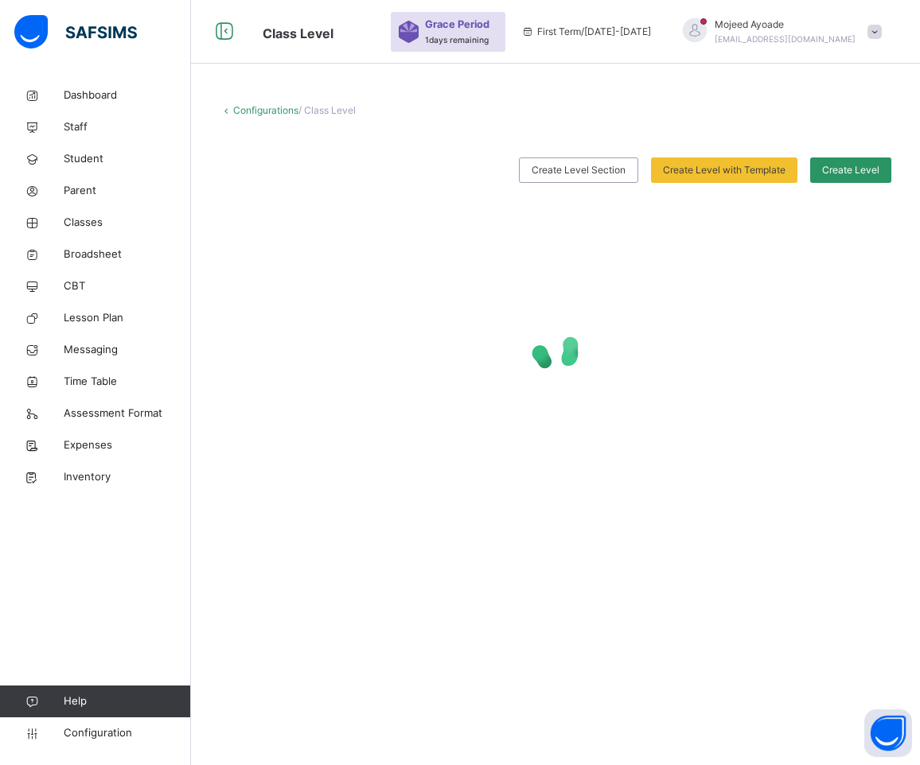
scroll to position [845, 0]
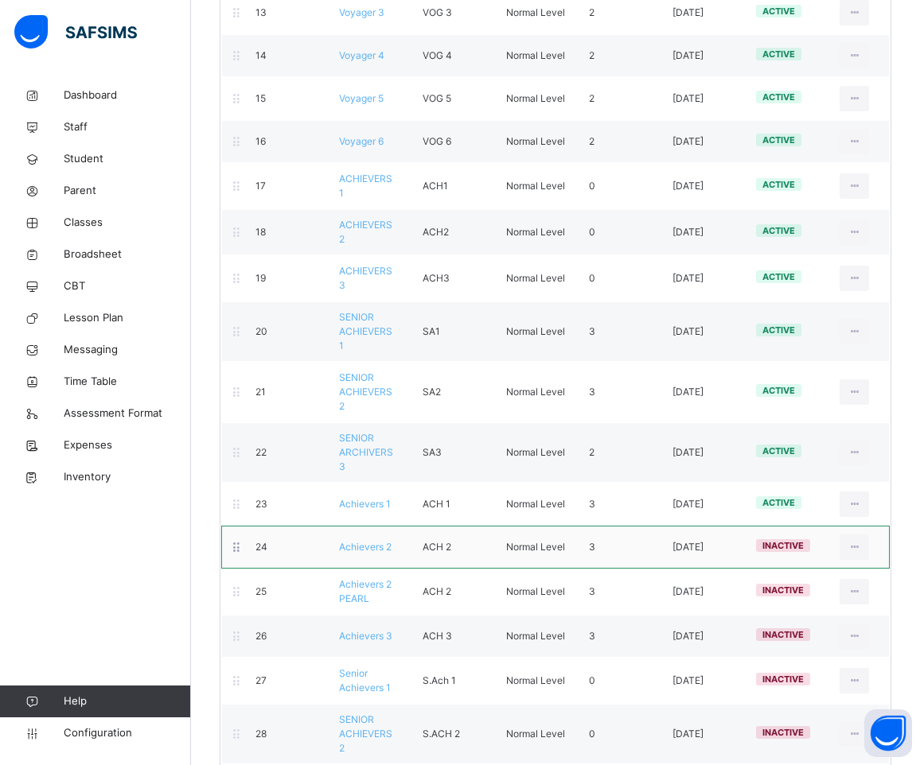
click at [804, 539] on div "inactive" at bounding box center [786, 547] width 84 height 17
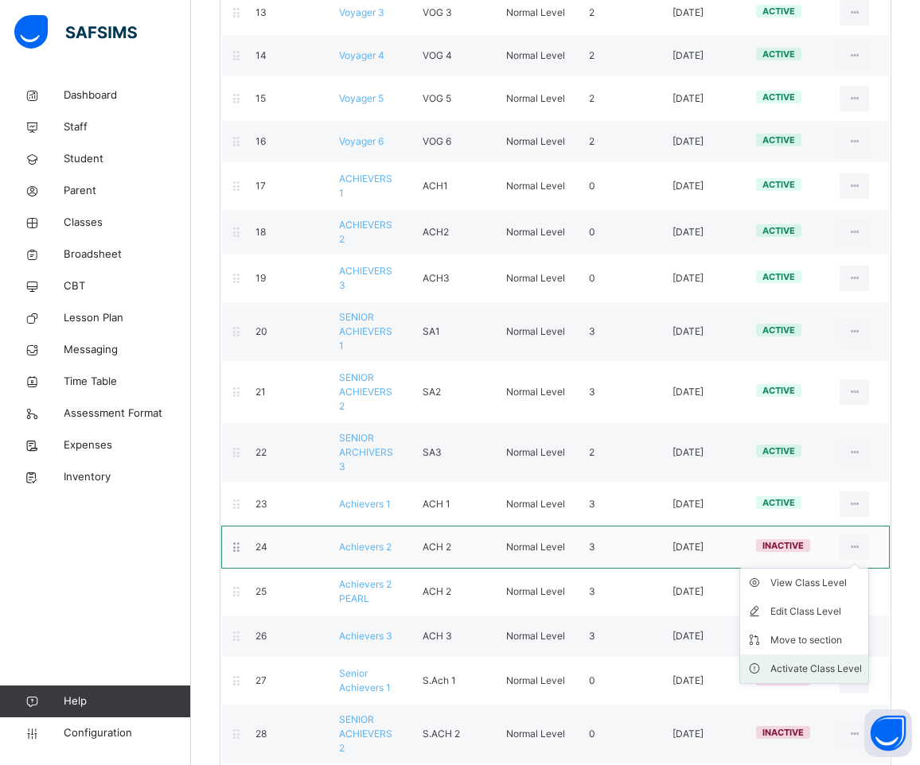
click at [824, 661] on div "Activate Class Level" at bounding box center [816, 669] width 92 height 16
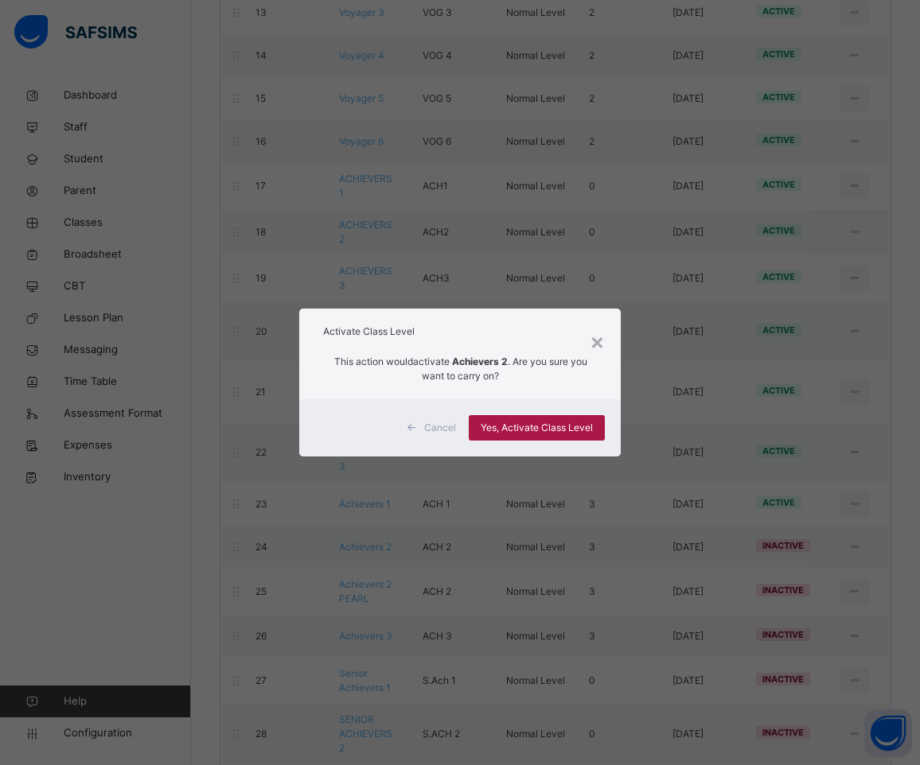
click at [529, 426] on span "Yes, Activate Class Level" at bounding box center [537, 428] width 112 height 14
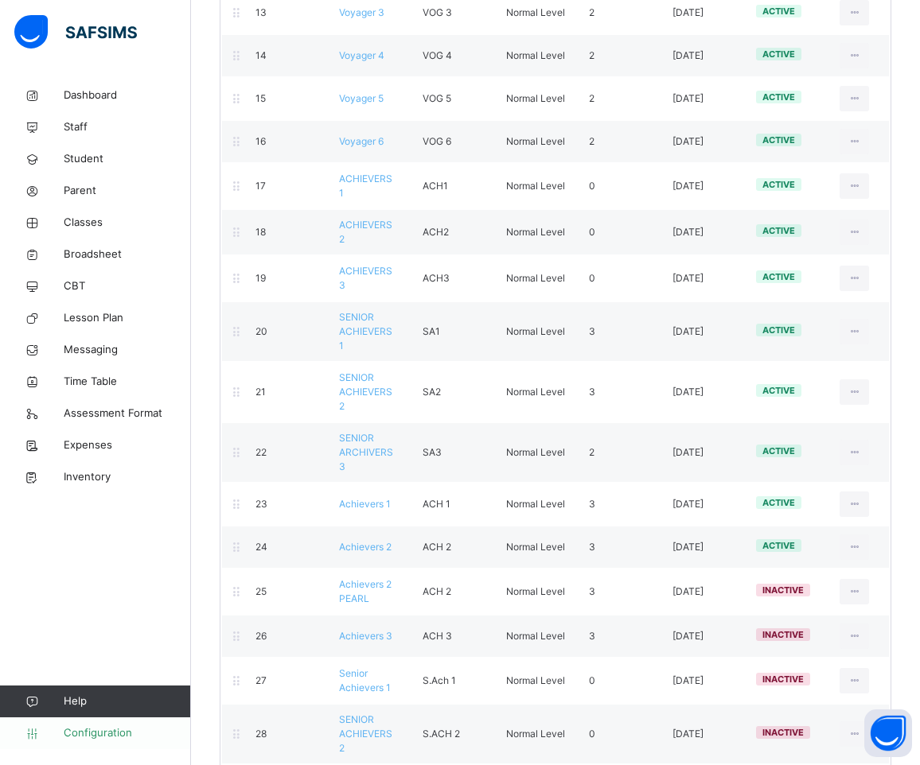
click at [81, 727] on span "Configuration" at bounding box center [127, 734] width 127 height 16
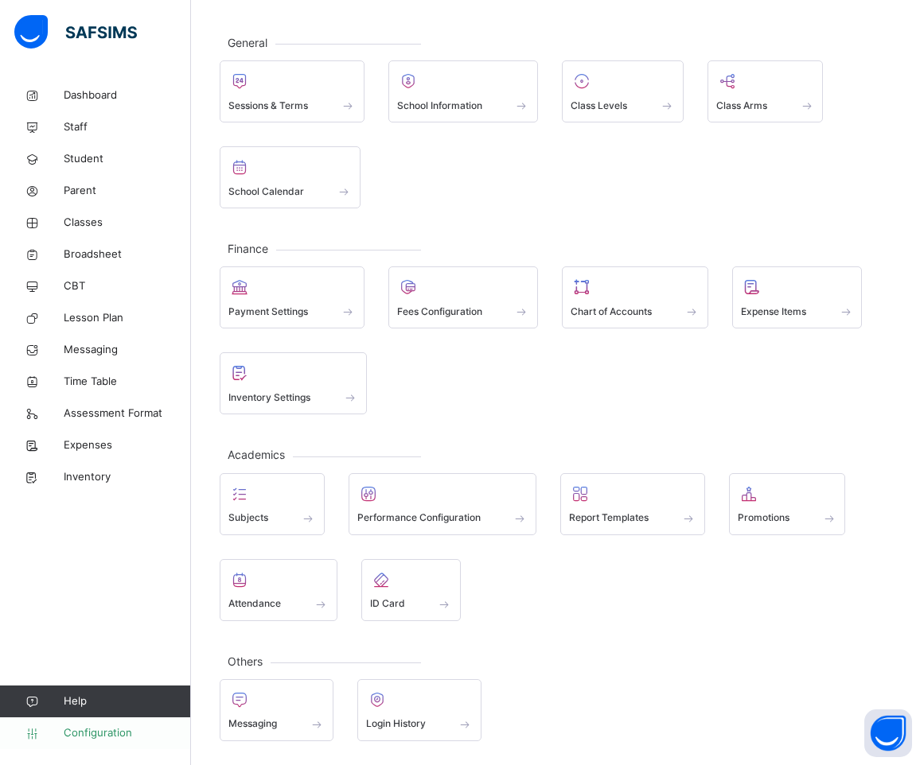
scroll to position [117, 0]
click at [271, 506] on span at bounding box center [272, 508] width 88 height 4
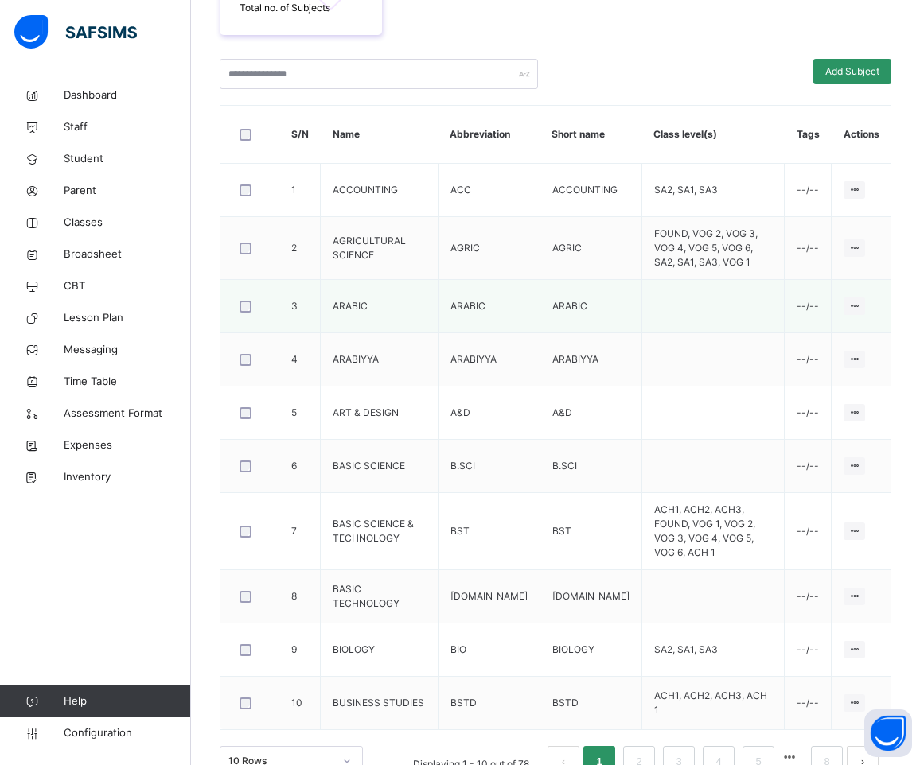
scroll to position [420, 0]
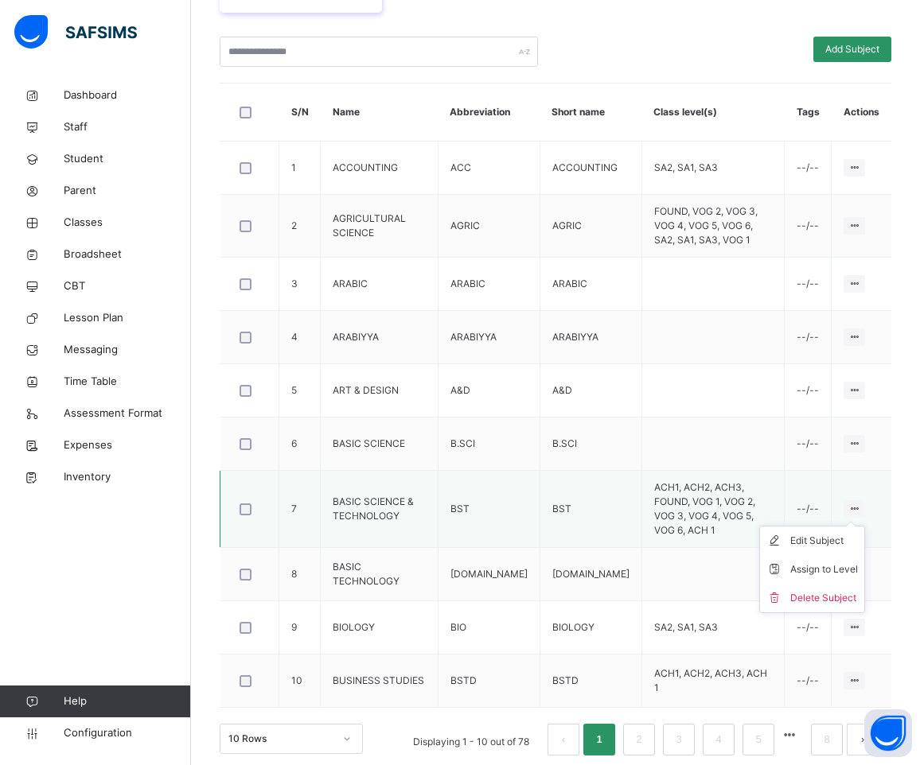
click at [861, 503] on icon at bounding box center [854, 509] width 14 height 12
click at [847, 555] on li "Assign to Level" at bounding box center [812, 569] width 104 height 29
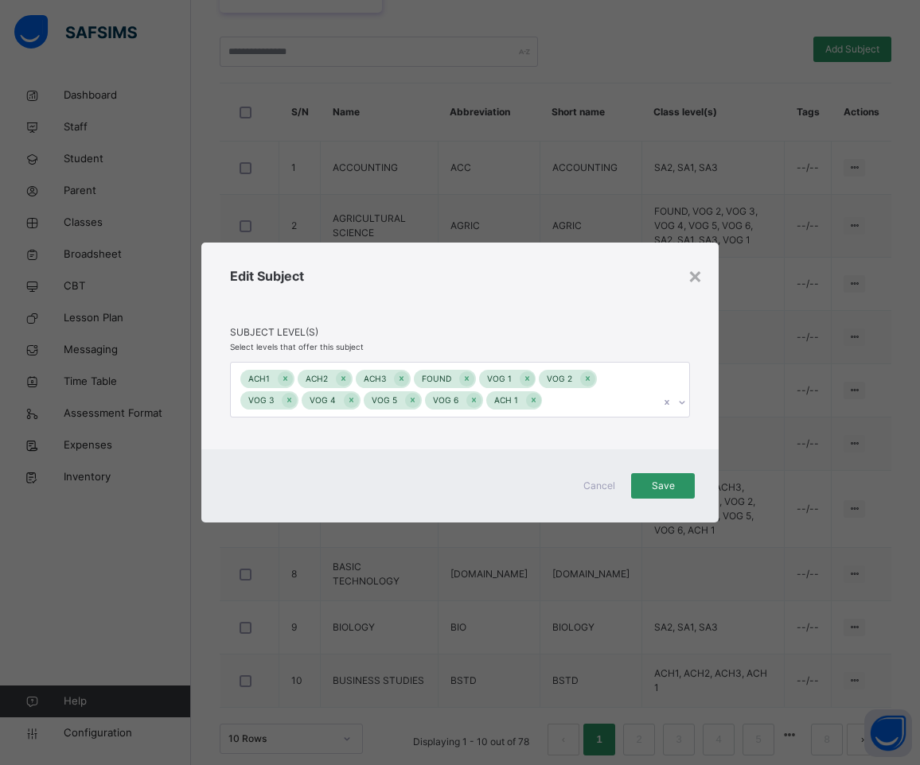
click at [684, 406] on icon at bounding box center [682, 403] width 10 height 16
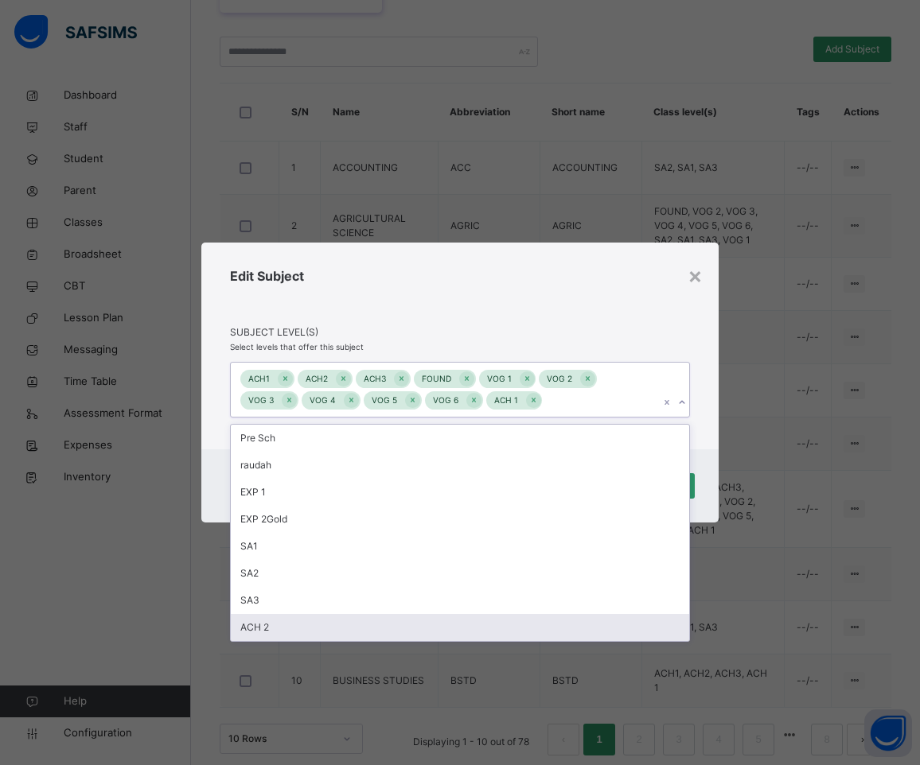
click at [308, 623] on div "ACH 2" at bounding box center [460, 627] width 458 height 27
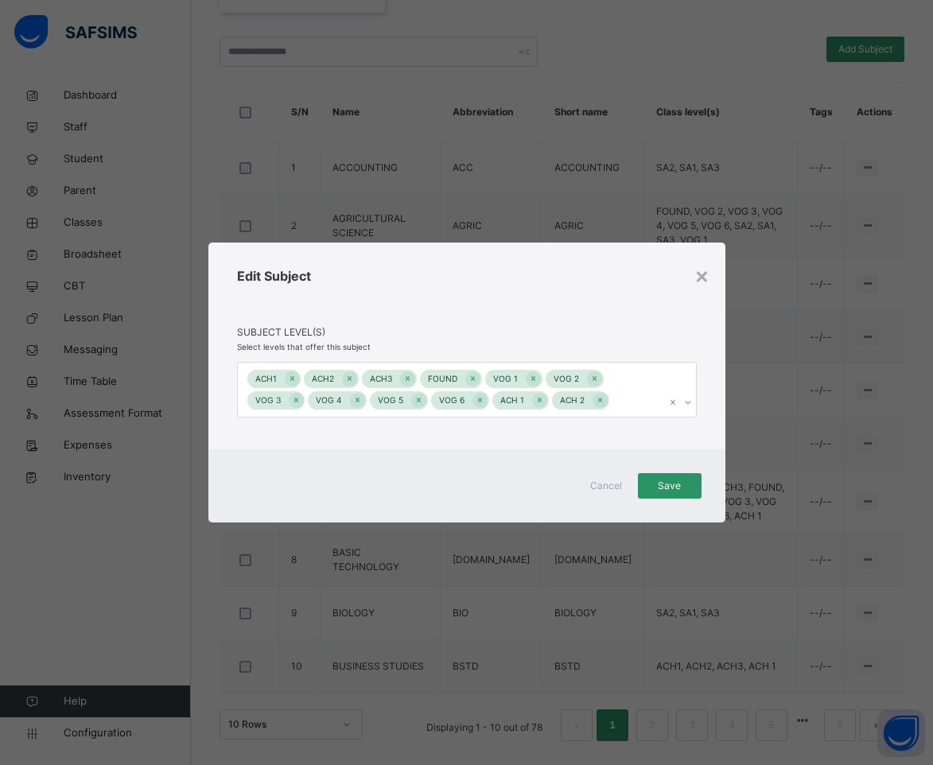
click at [598, 286] on div "Edit Subject" at bounding box center [467, 296] width 460 height 59
click at [671, 486] on span "Save" at bounding box center [670, 486] width 40 height 14
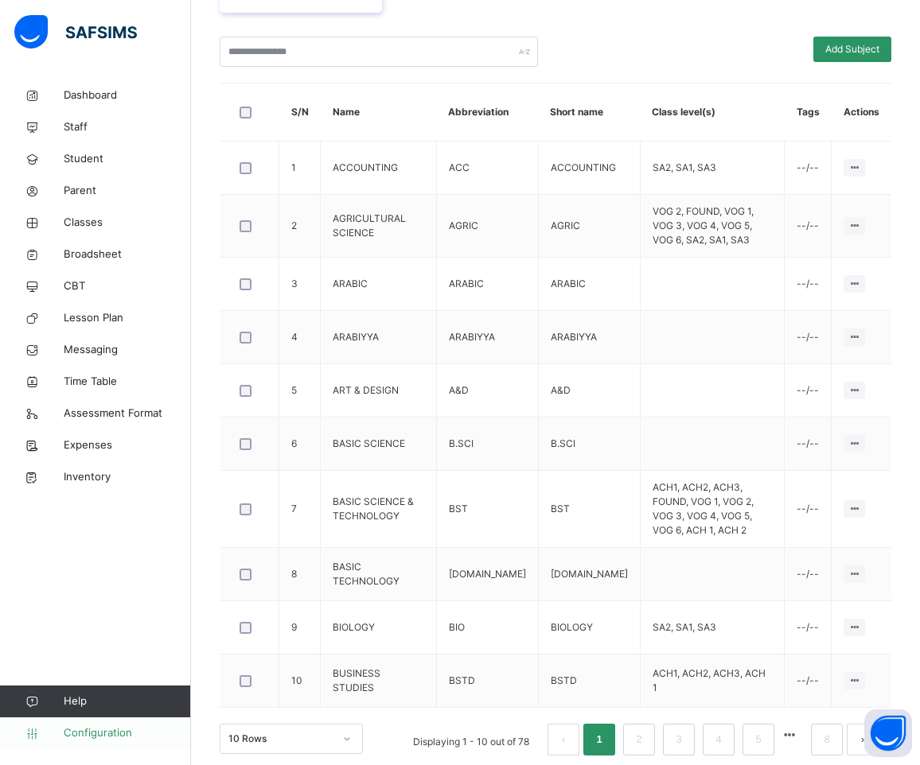
click at [86, 738] on span "Configuration" at bounding box center [127, 734] width 127 height 16
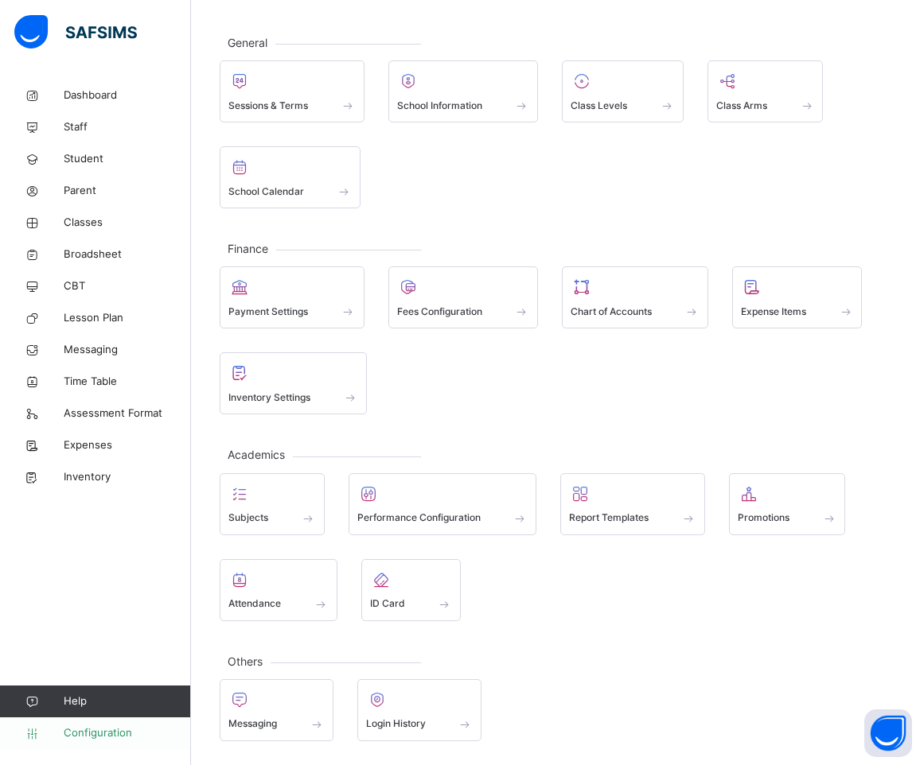
scroll to position [117, 0]
click at [80, 217] on span "Classes" at bounding box center [127, 223] width 127 height 16
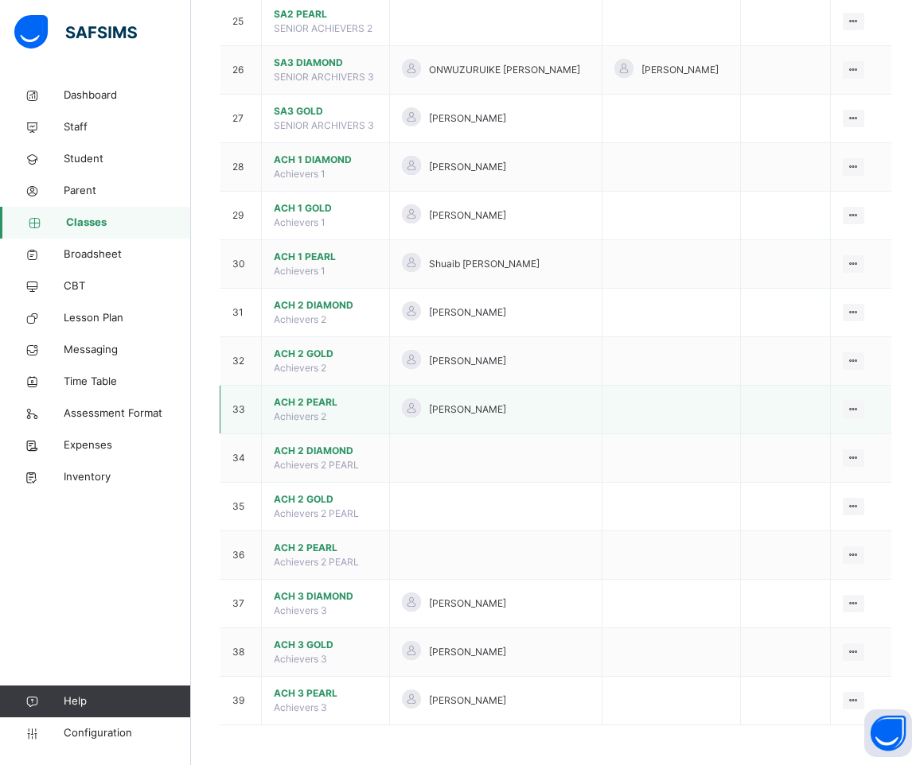
scroll to position [1548, 0]
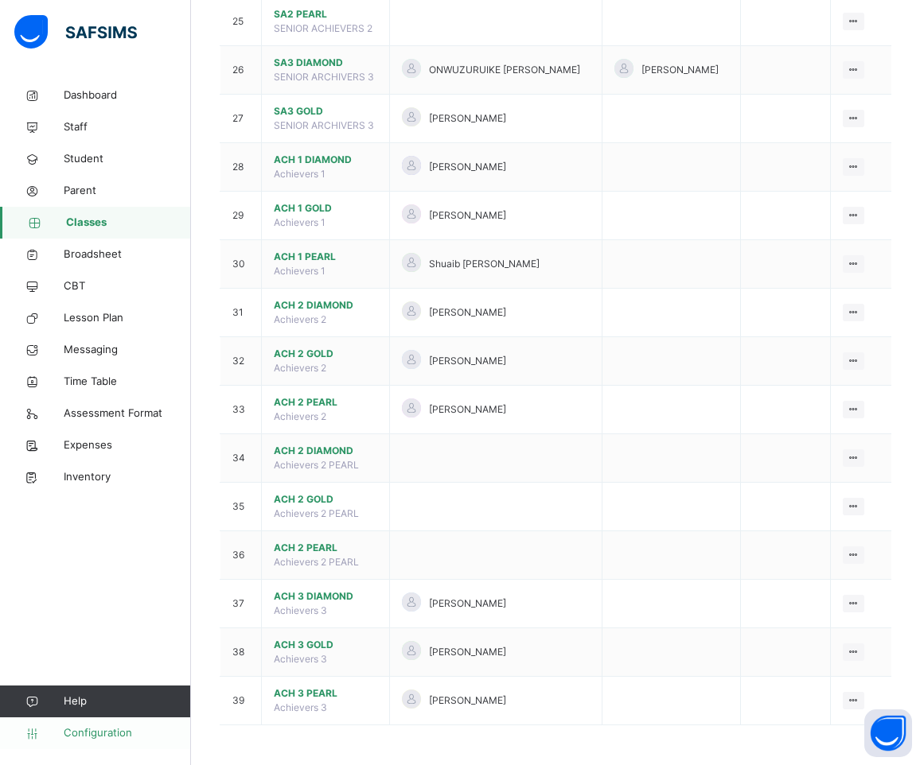
click at [97, 733] on span "Configuration" at bounding box center [127, 734] width 127 height 16
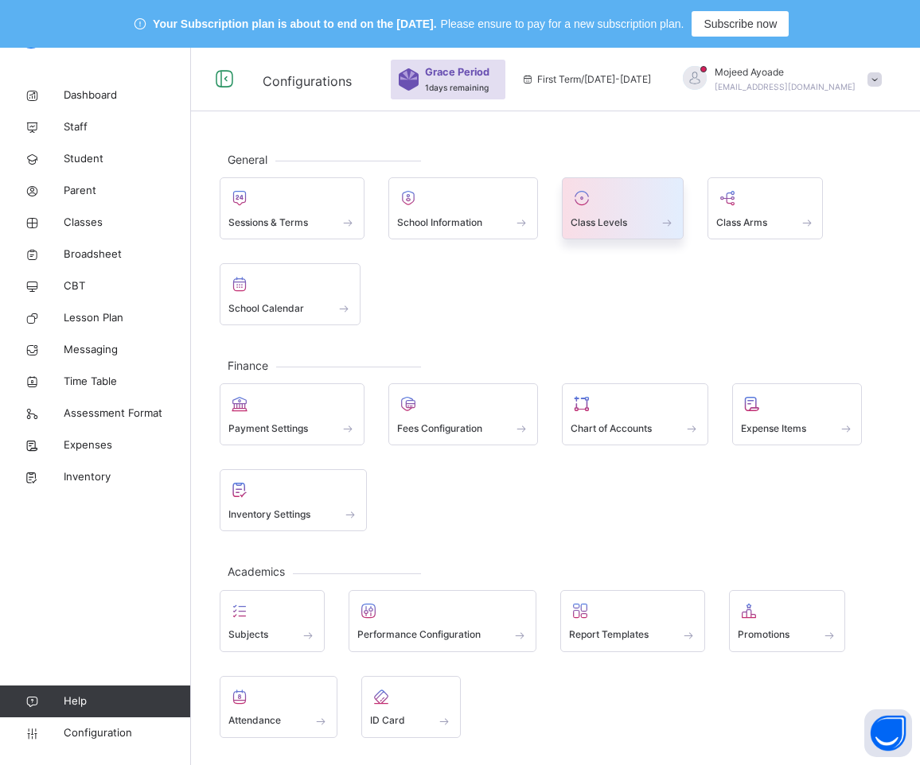
click at [599, 213] on span at bounding box center [622, 212] width 104 height 4
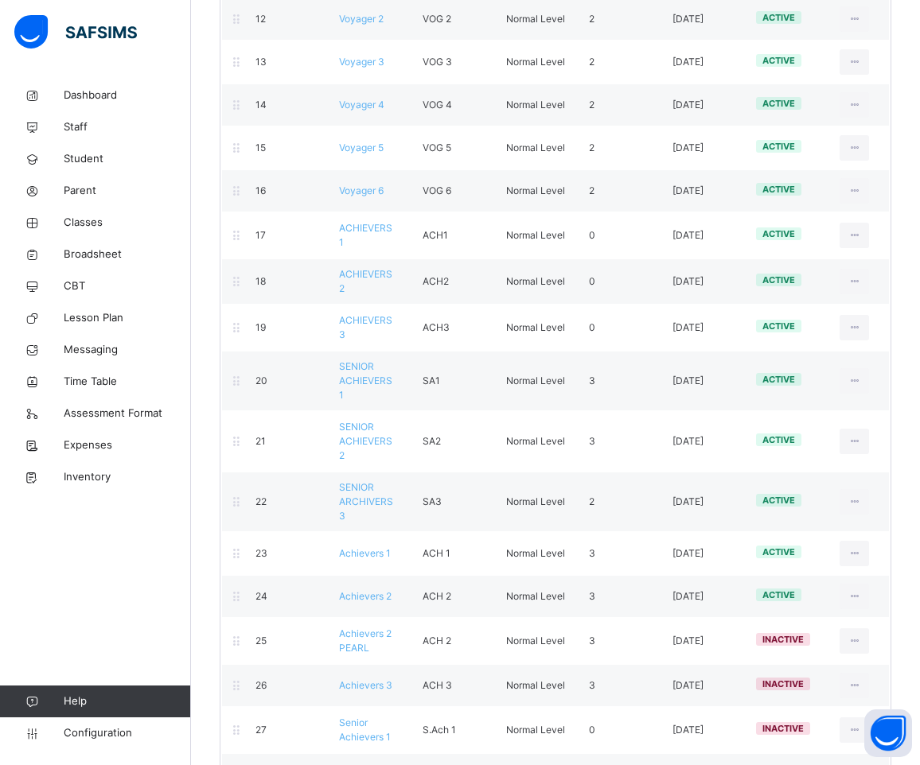
scroll to position [845, 0]
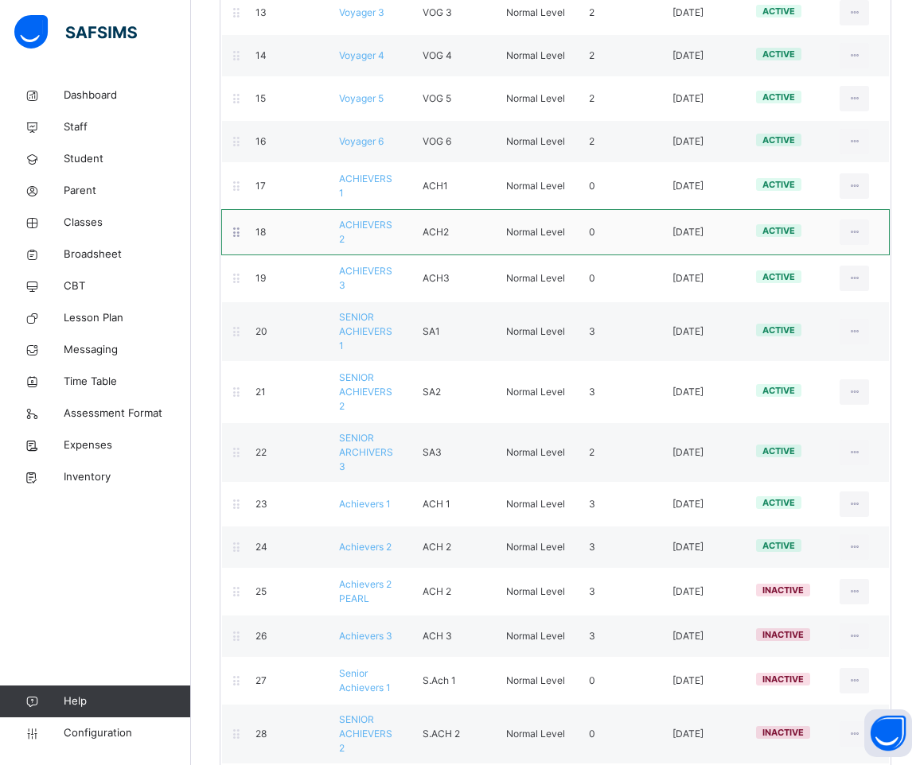
click at [803, 224] on div "active" at bounding box center [786, 232] width 84 height 17
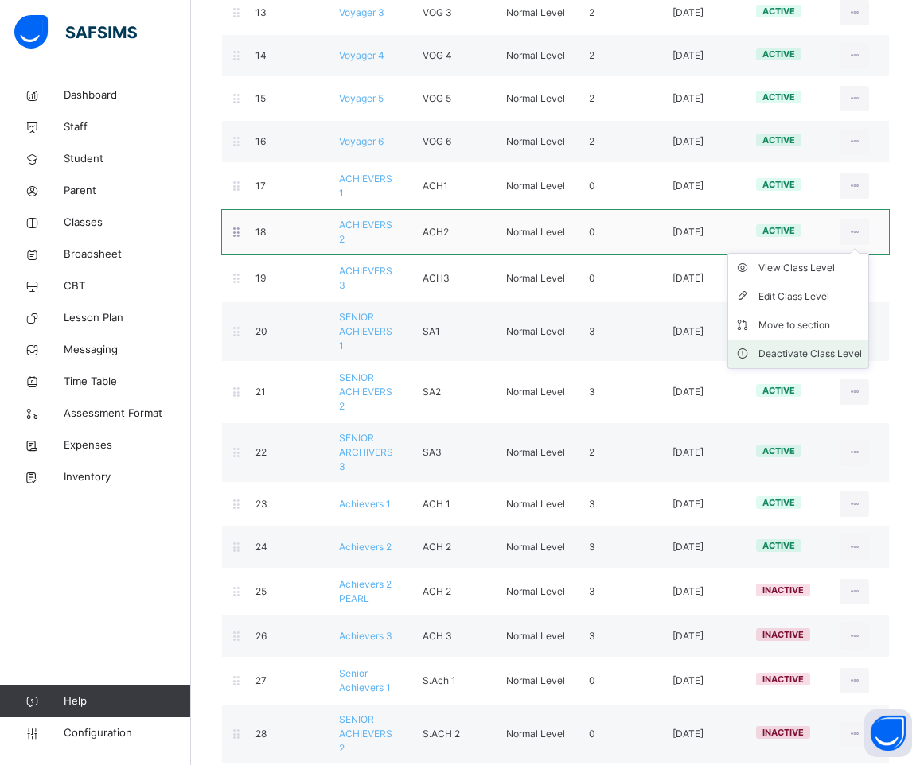
click at [855, 346] on div "Deactivate Class Level" at bounding box center [809, 354] width 103 height 16
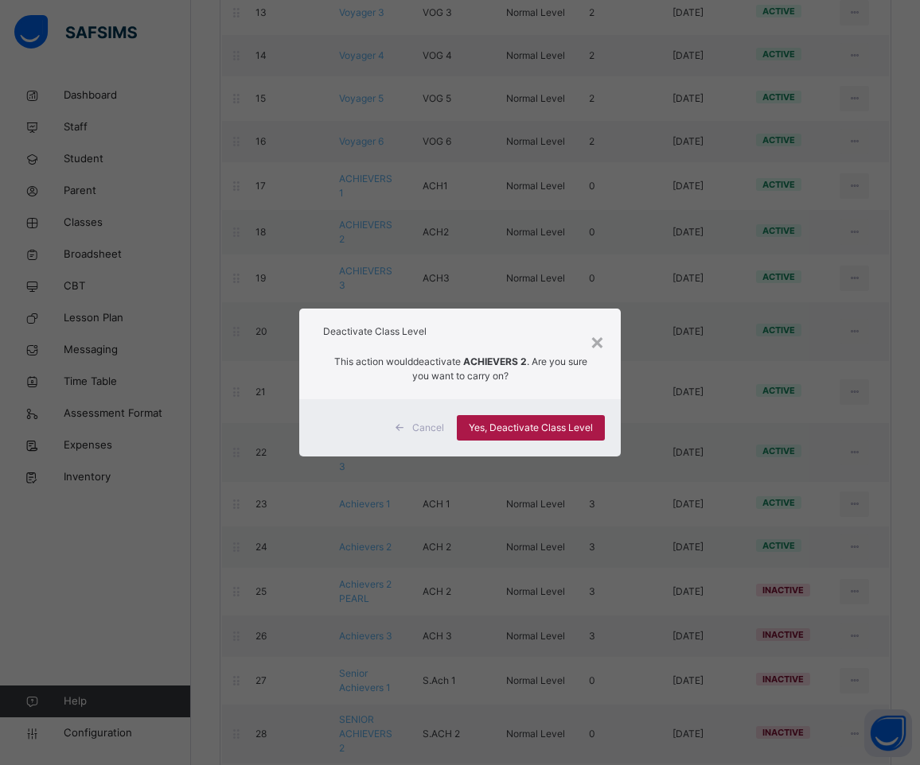
click at [524, 420] on div "Yes, Deactivate Class Level" at bounding box center [531, 427] width 148 height 25
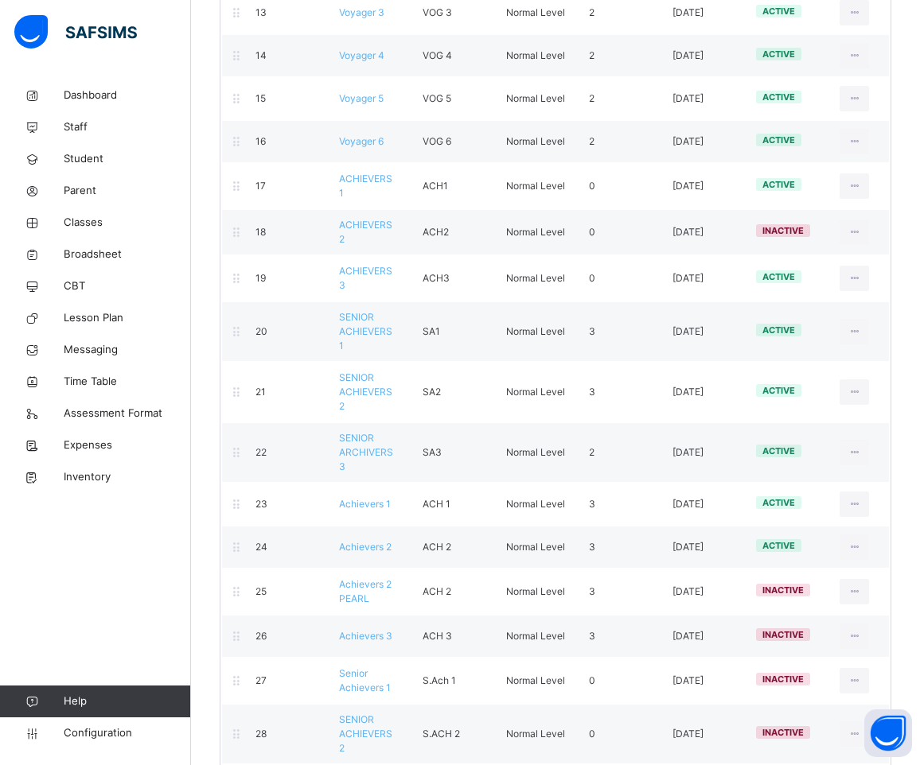
click at [132, 63] on div at bounding box center [94, 32] width 191 height 64
click at [78, 731] on span "Configuration" at bounding box center [127, 734] width 127 height 16
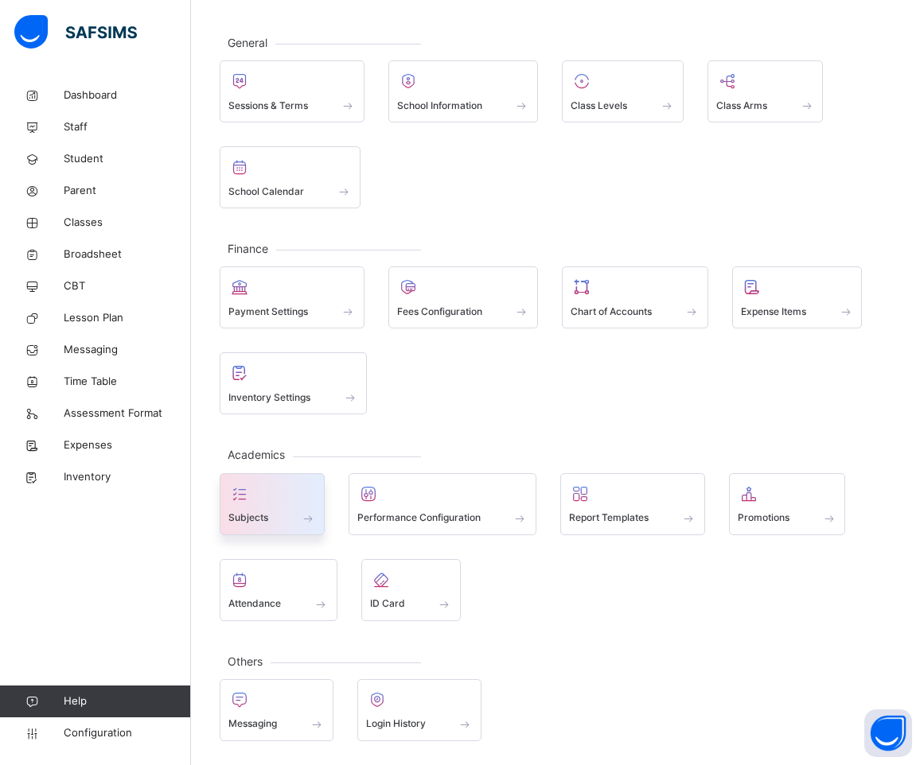
click at [263, 512] on span "Subjects" at bounding box center [248, 518] width 40 height 14
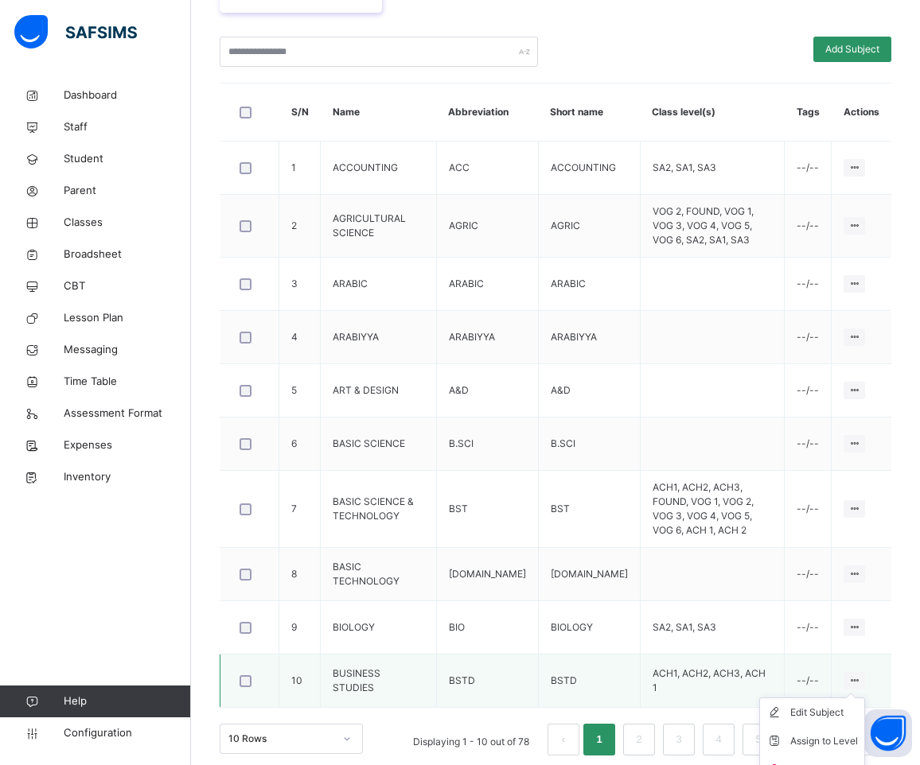
scroll to position [426, 0]
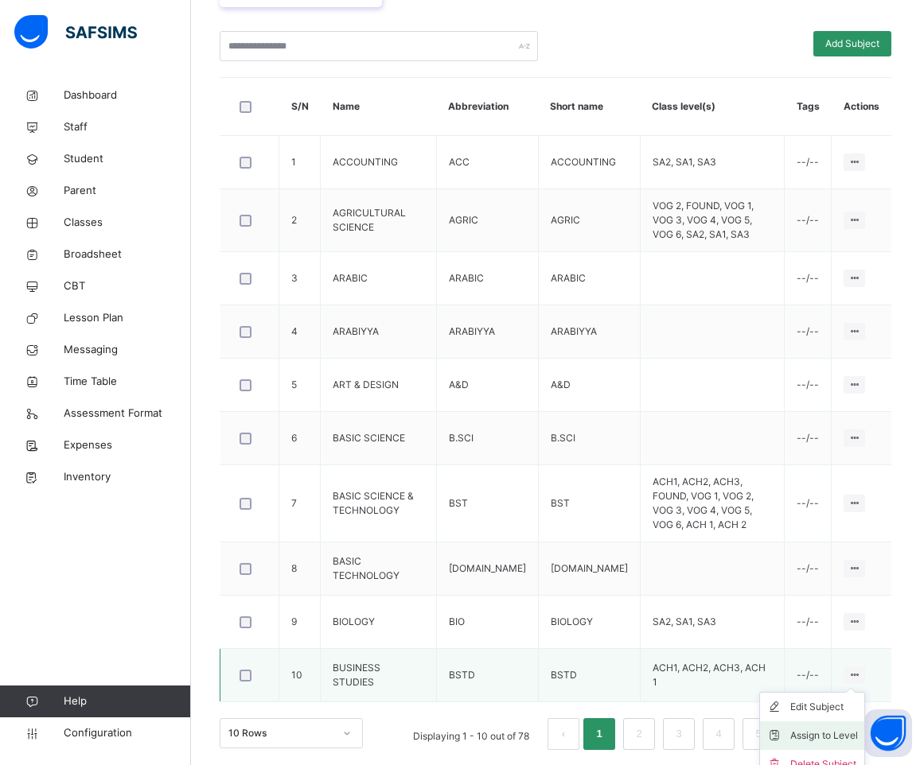
click at [846, 728] on div "Assign to Level" at bounding box center [824, 736] width 68 height 16
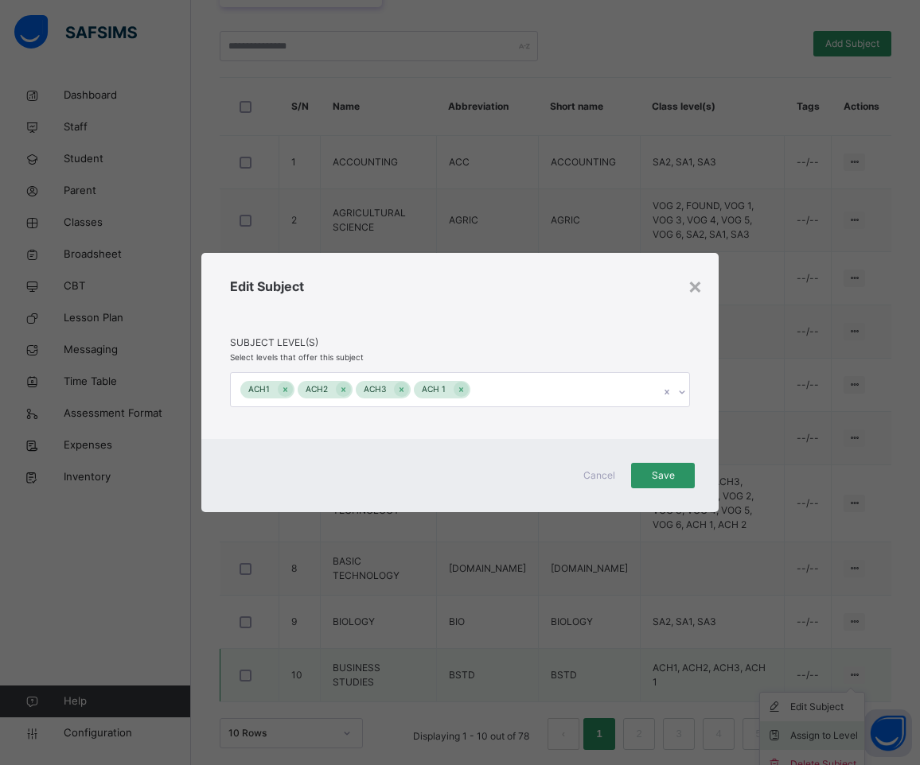
scroll to position [420, 0]
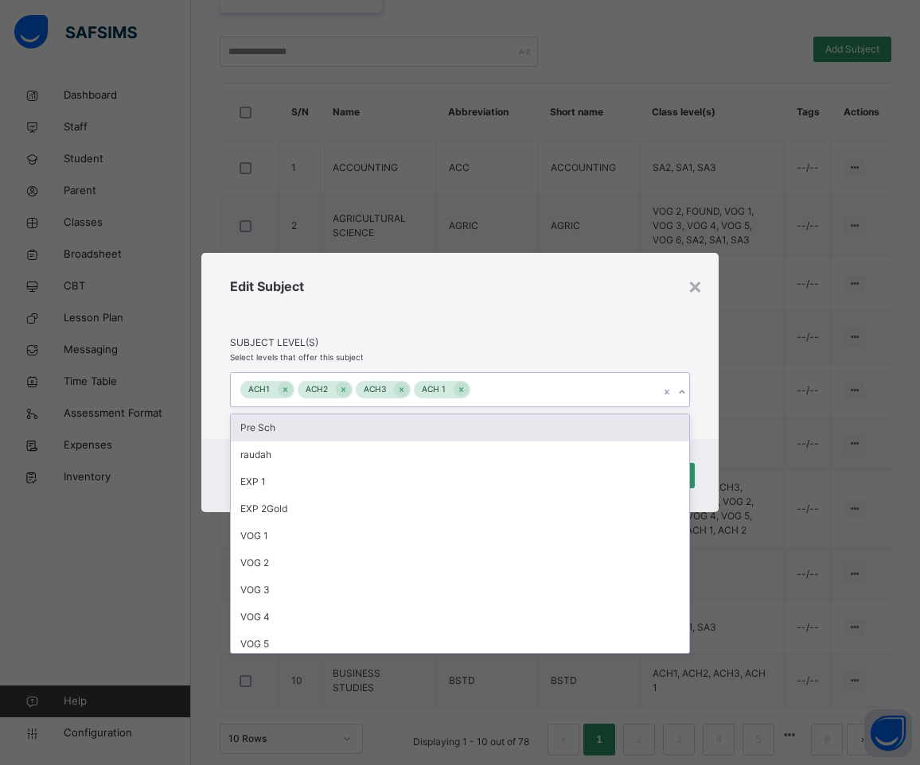
click at [679, 391] on icon at bounding box center [682, 392] width 10 height 16
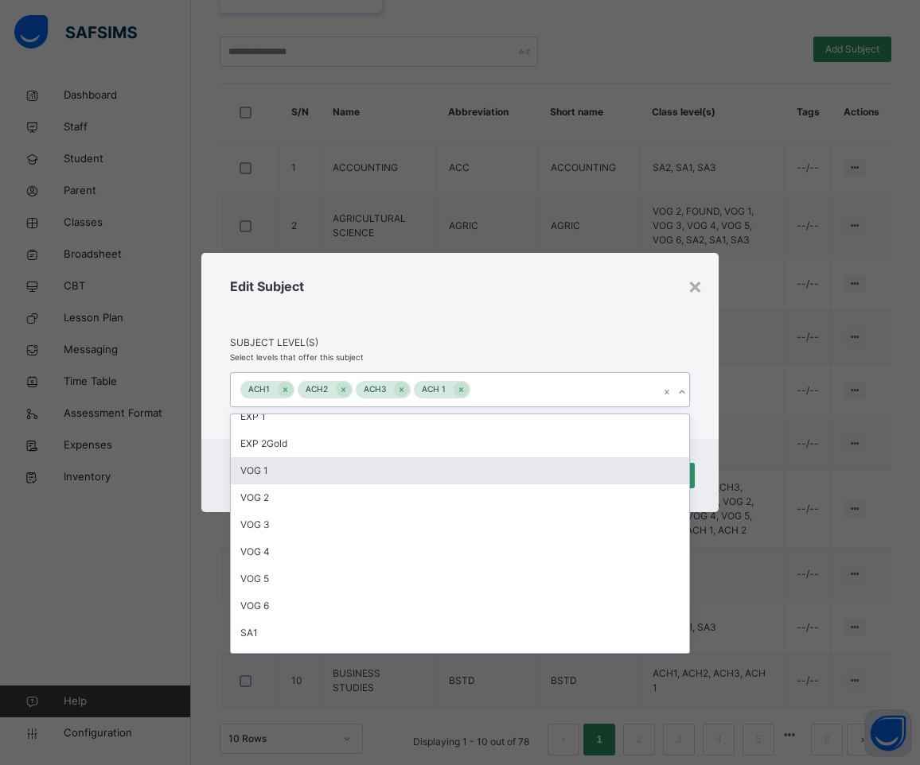
scroll to position [140, 0]
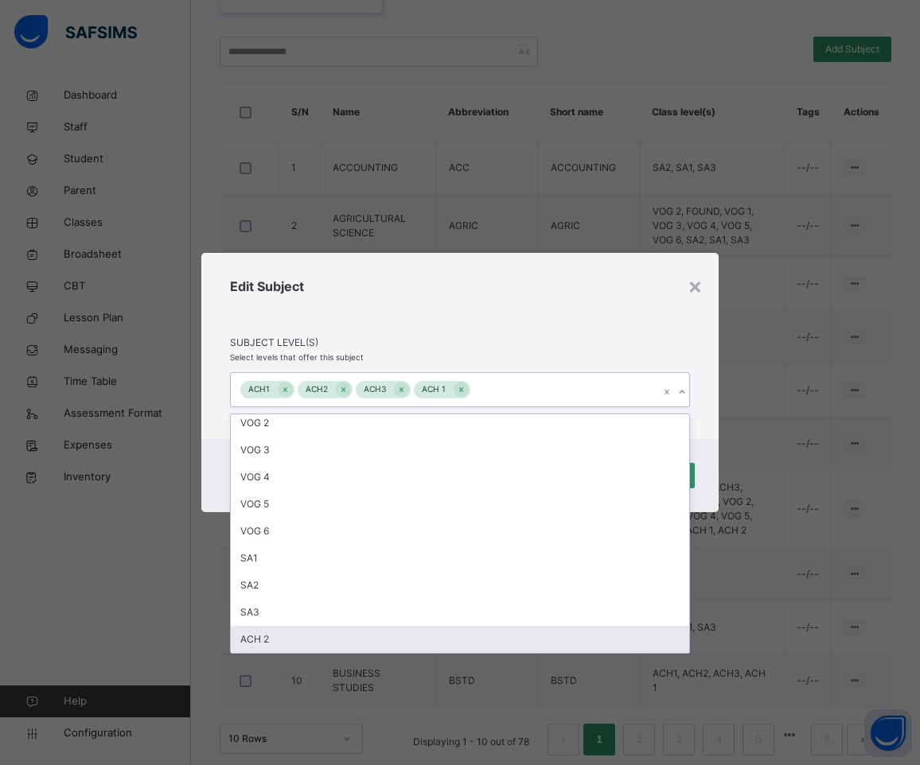
click at [283, 637] on div "ACH 2" at bounding box center [460, 639] width 458 height 27
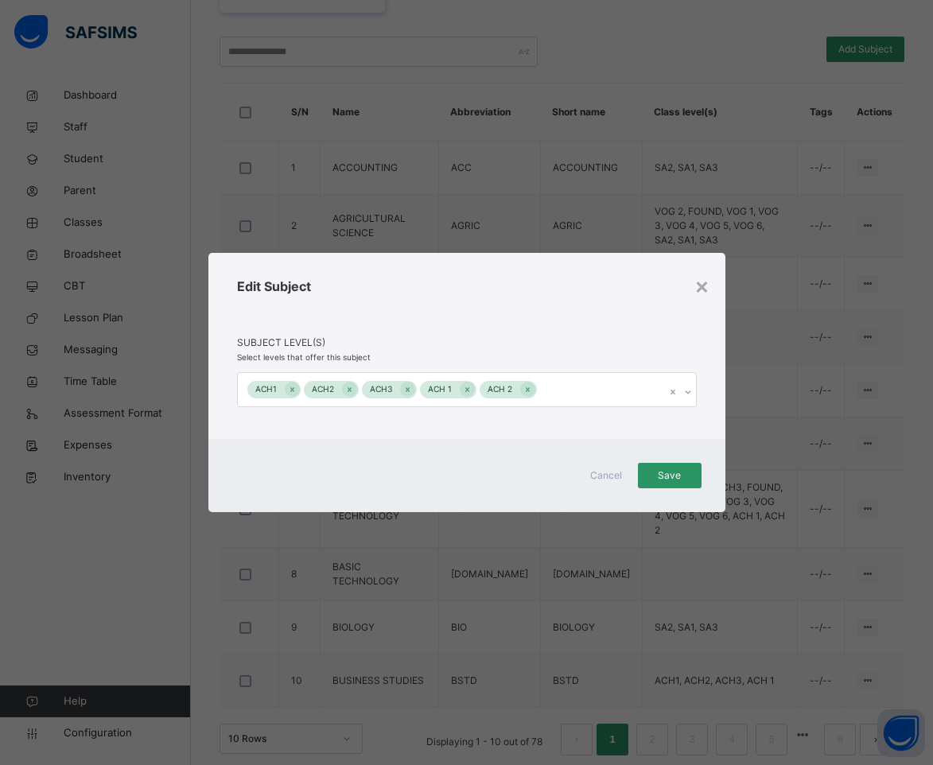
click at [617, 302] on div "Edit Subject" at bounding box center [467, 306] width 460 height 59
click at [677, 479] on span "Save" at bounding box center [670, 476] width 40 height 14
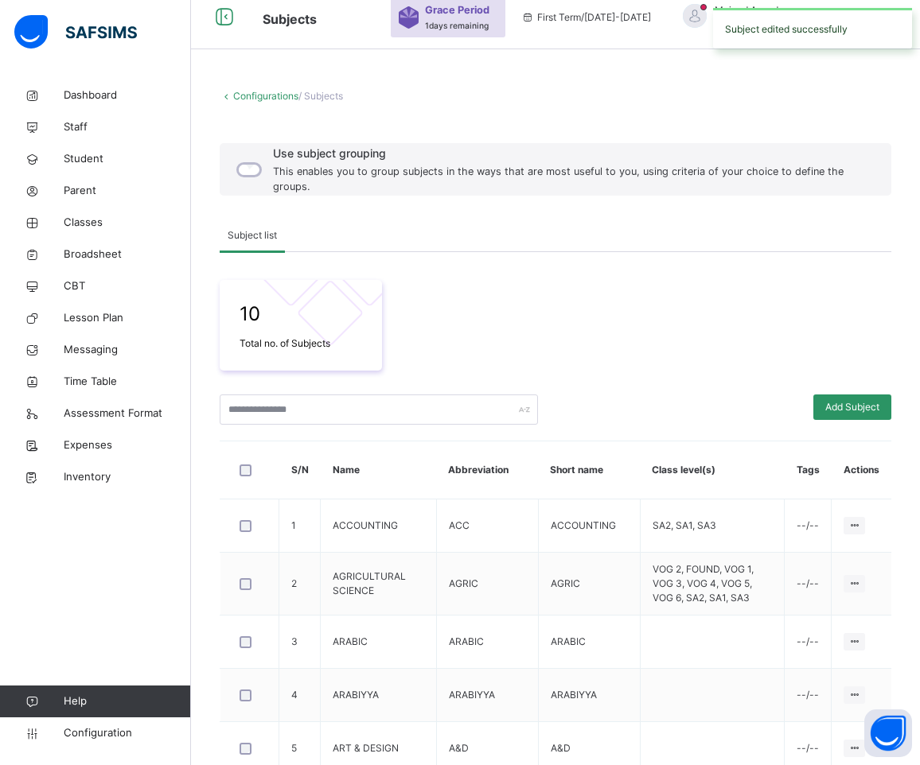
scroll to position [420, 0]
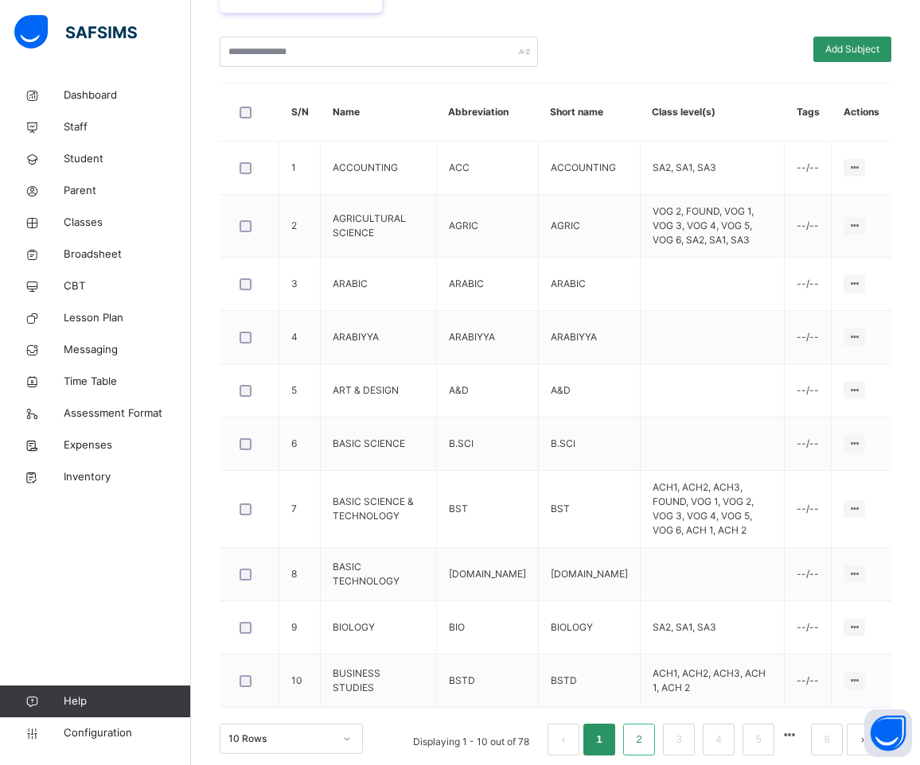
click at [646, 730] on link "2" at bounding box center [638, 740] width 15 height 21
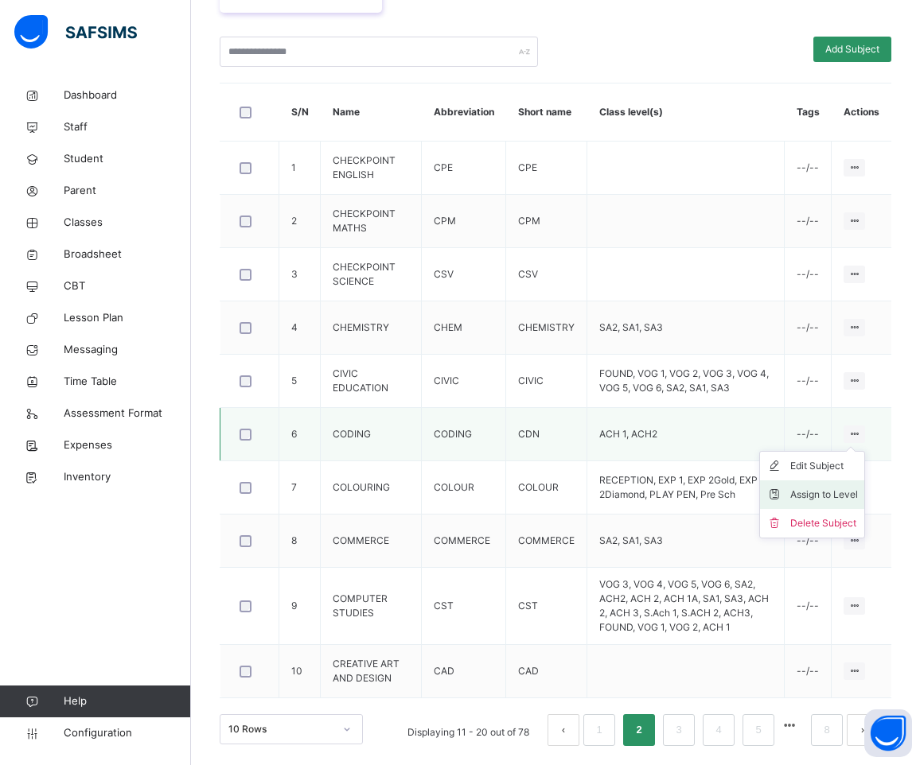
click at [850, 489] on div "Assign to Level" at bounding box center [824, 495] width 68 height 16
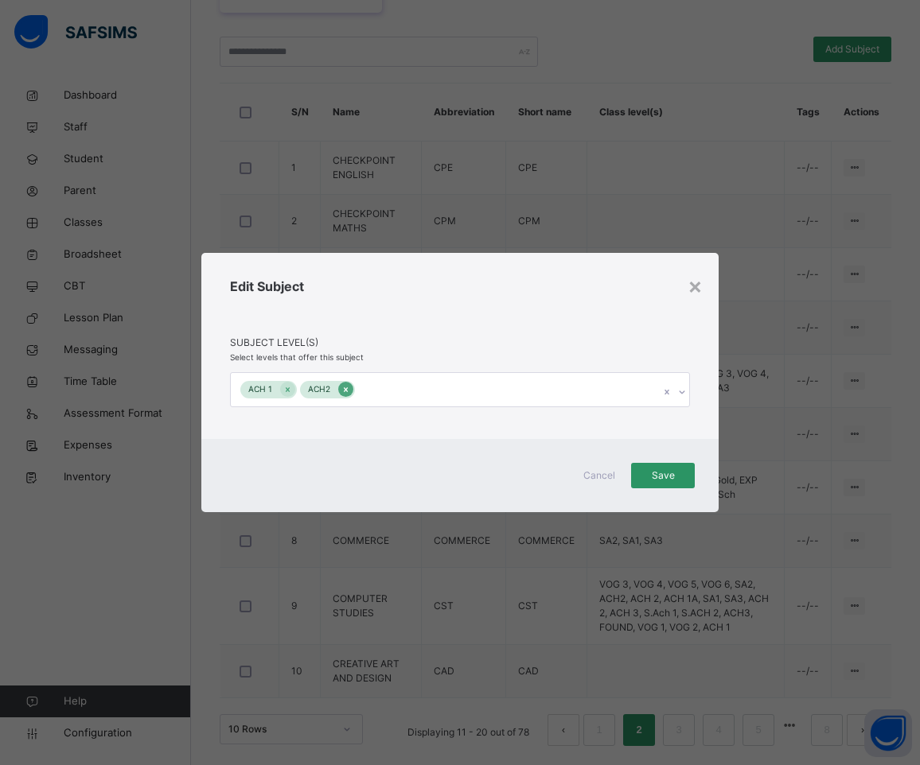
click at [345, 391] on icon at bounding box center [346, 389] width 4 height 5
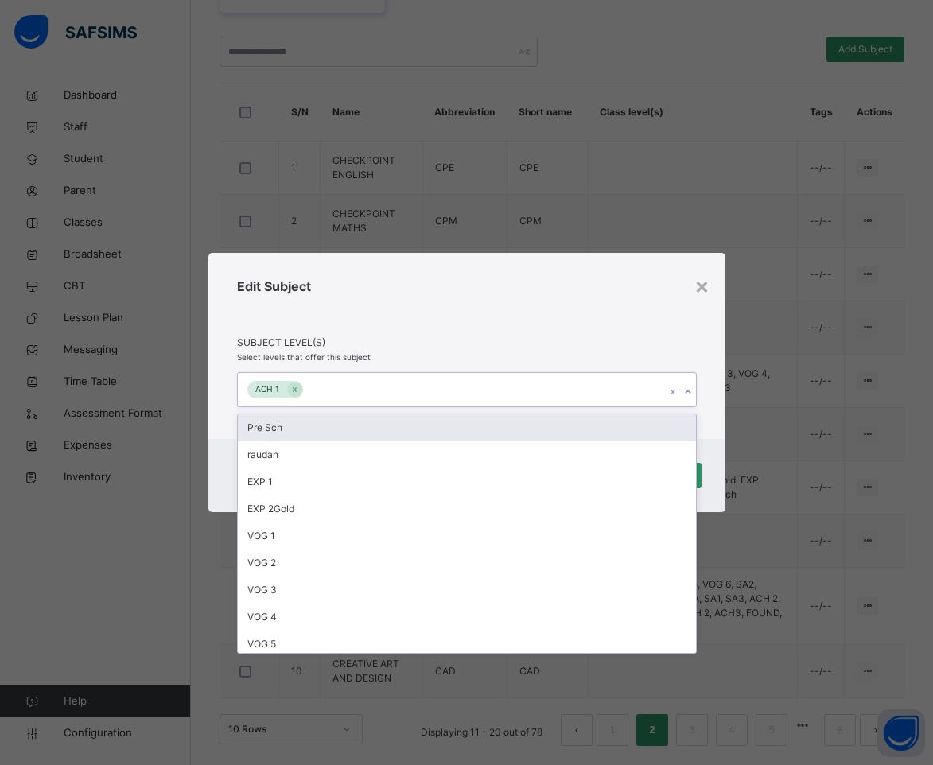
click at [687, 391] on icon at bounding box center [688, 392] width 10 height 16
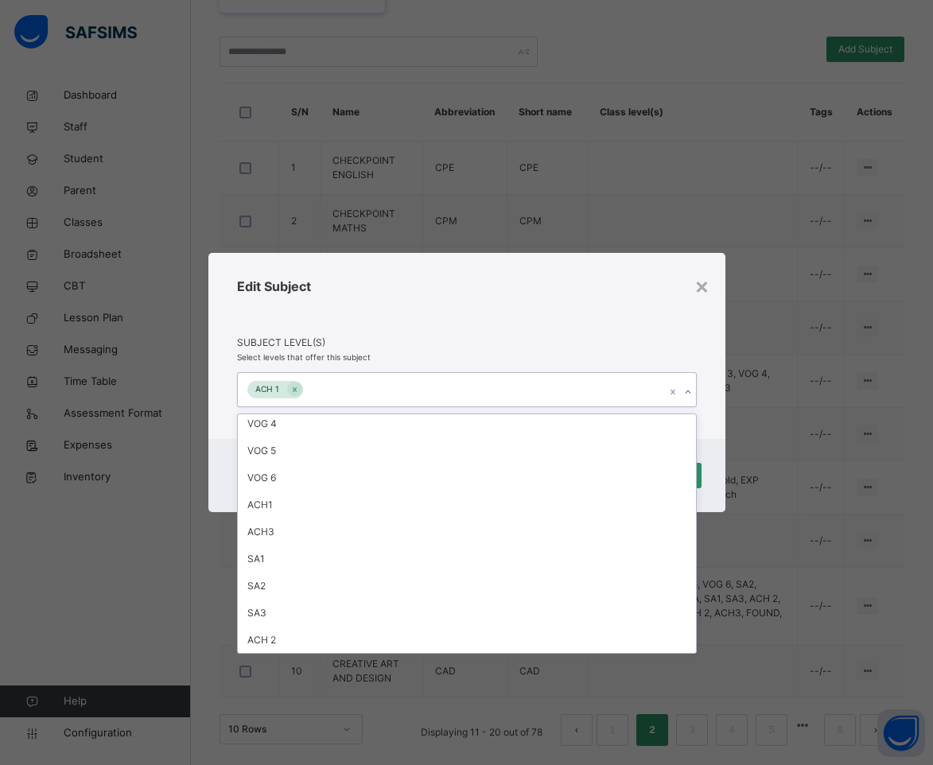
scroll to position [194, 0]
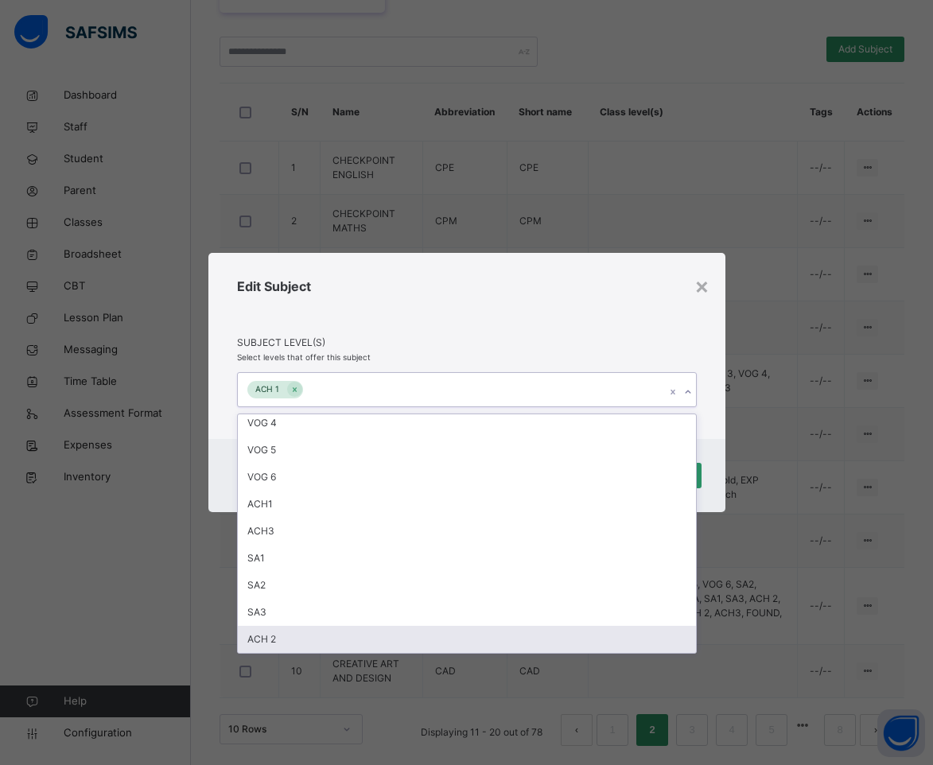
click at [352, 642] on div "ACH 2" at bounding box center [467, 639] width 458 height 27
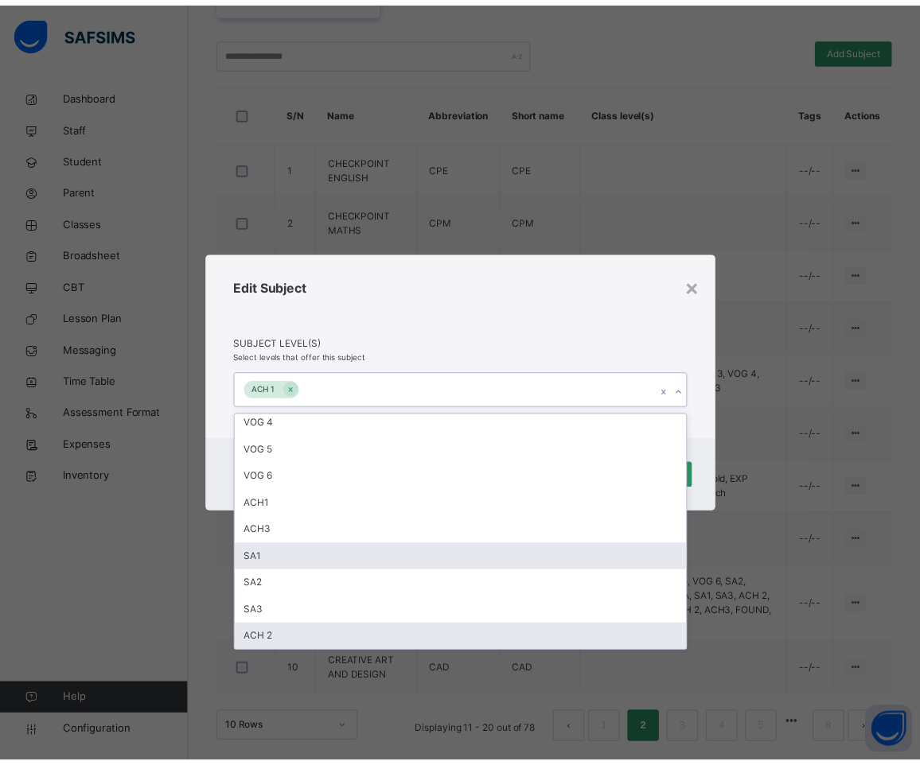
scroll to position [167, 0]
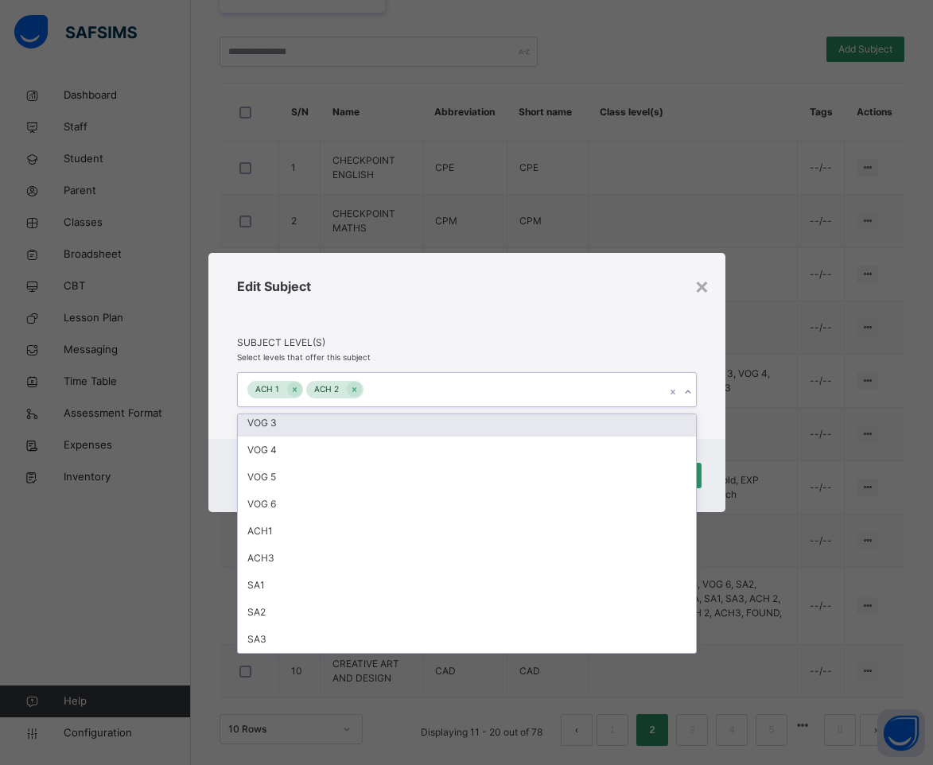
click at [400, 328] on div "Edit Subject" at bounding box center [467, 306] width 460 height 59
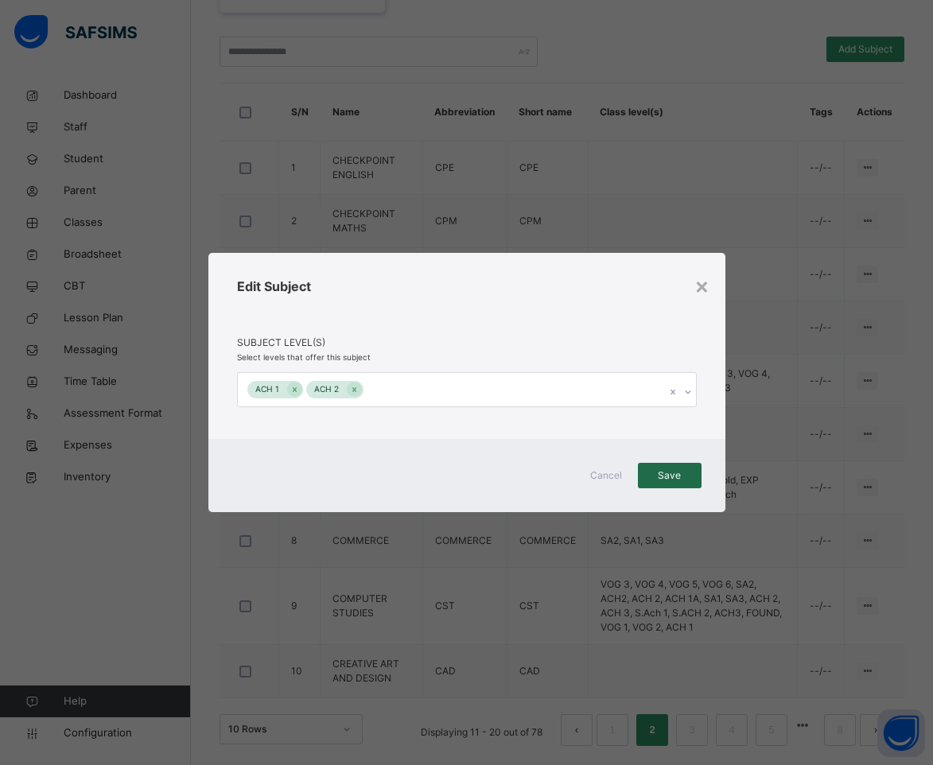
click at [674, 475] on span "Save" at bounding box center [670, 476] width 40 height 14
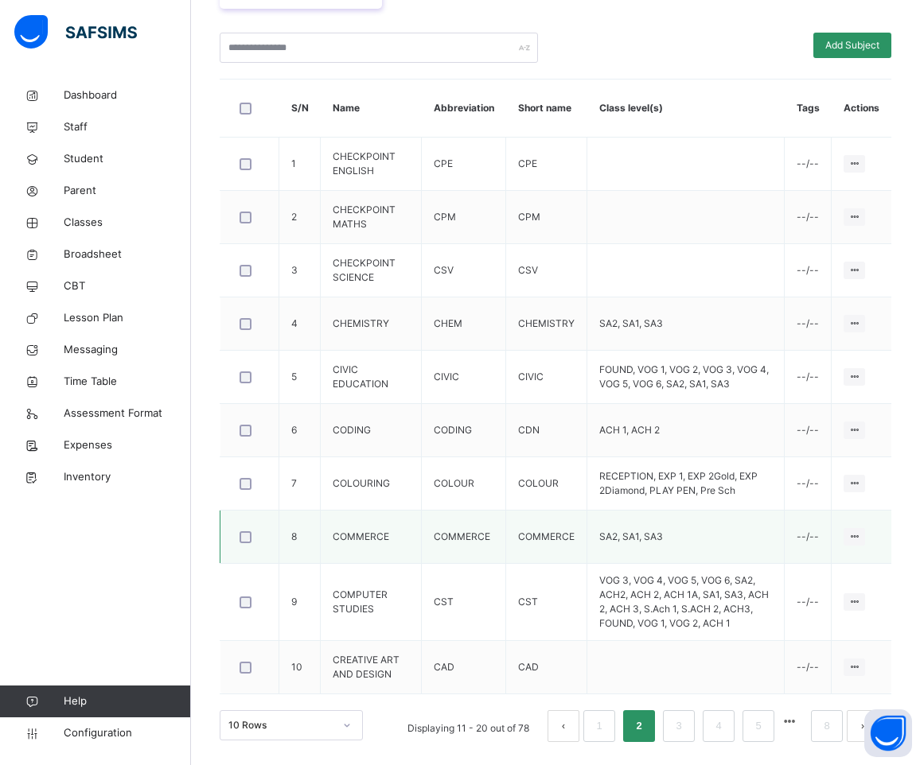
scroll to position [425, 0]
click at [686, 723] on link "3" at bounding box center [678, 725] width 15 height 21
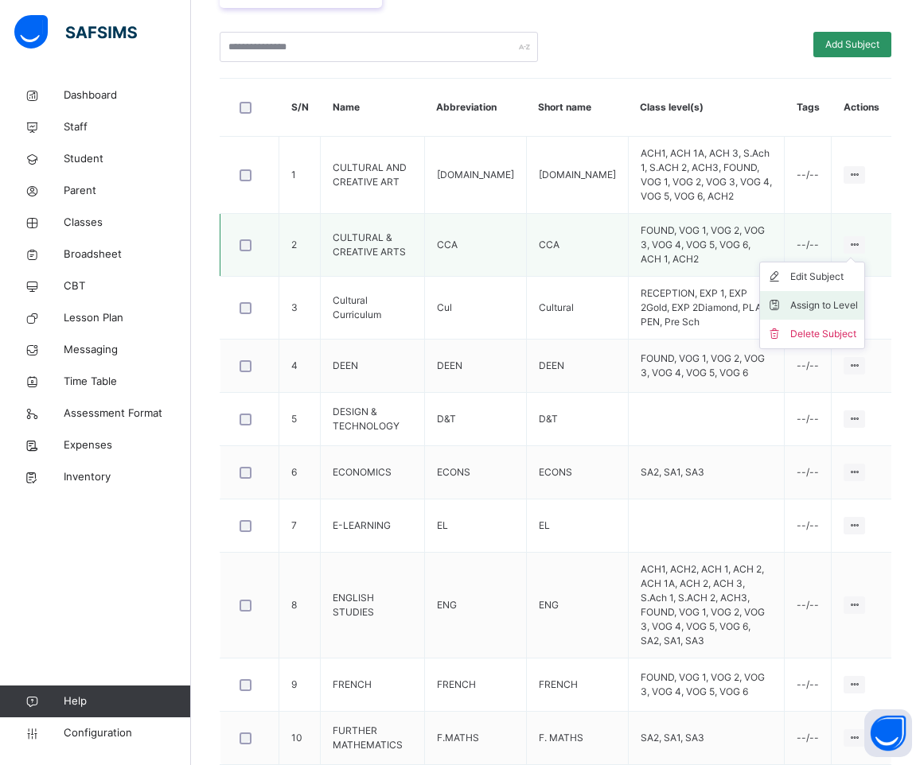
click at [856, 298] on div "Assign to Level" at bounding box center [824, 306] width 68 height 16
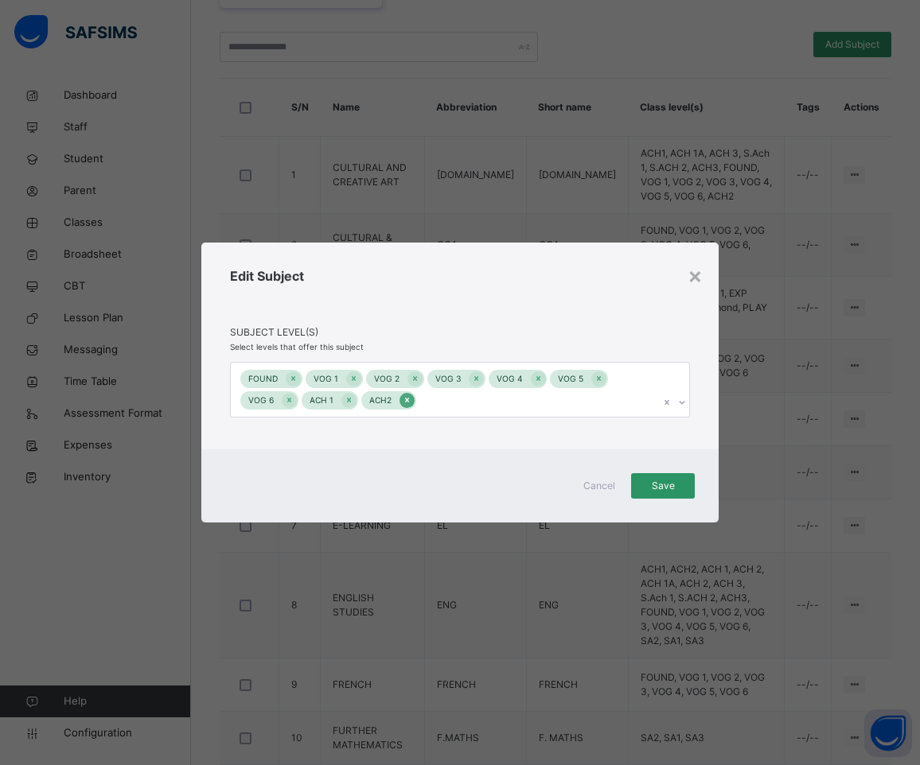
click at [405, 401] on icon at bounding box center [407, 401] width 4 height 5
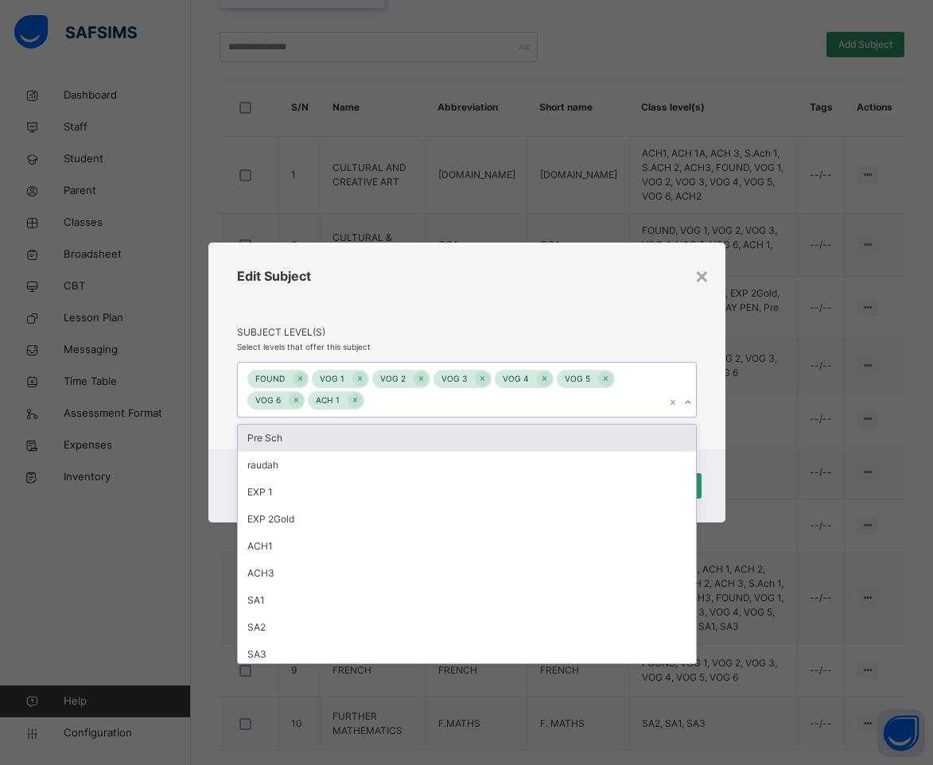
click at [687, 405] on icon at bounding box center [688, 403] width 10 height 16
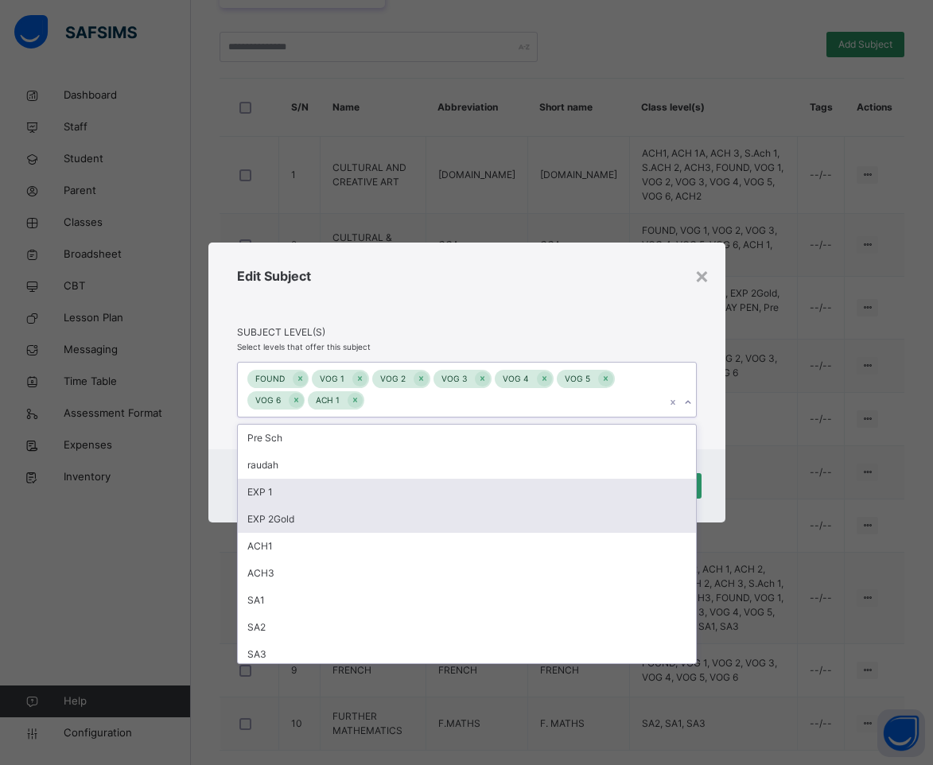
scroll to position [32, 0]
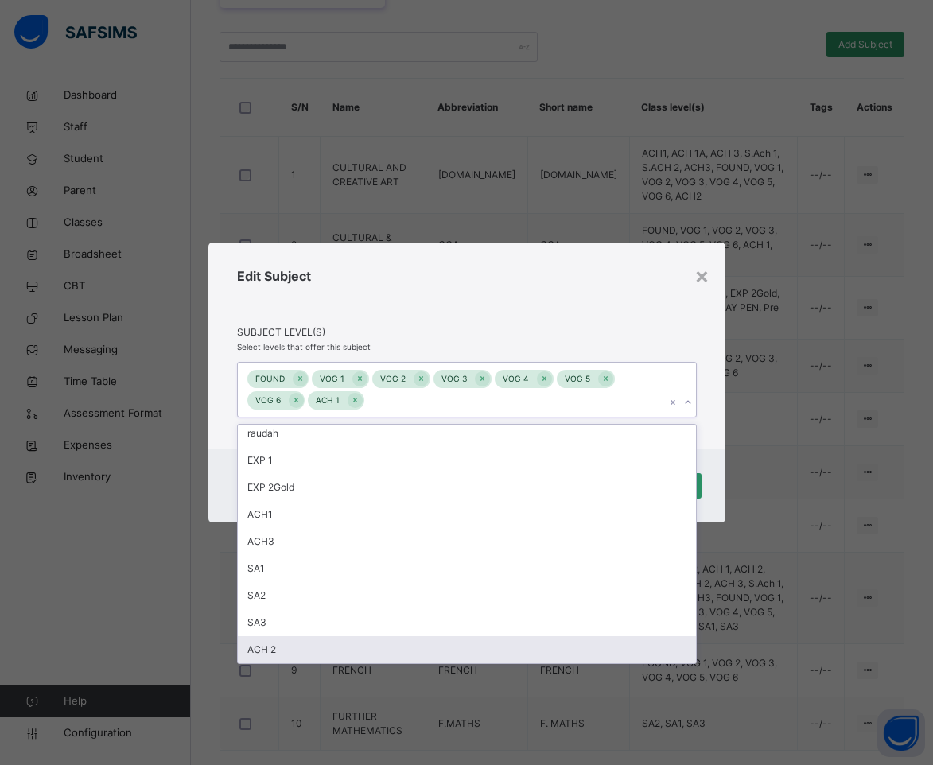
click at [263, 649] on div "ACH 2" at bounding box center [467, 650] width 458 height 27
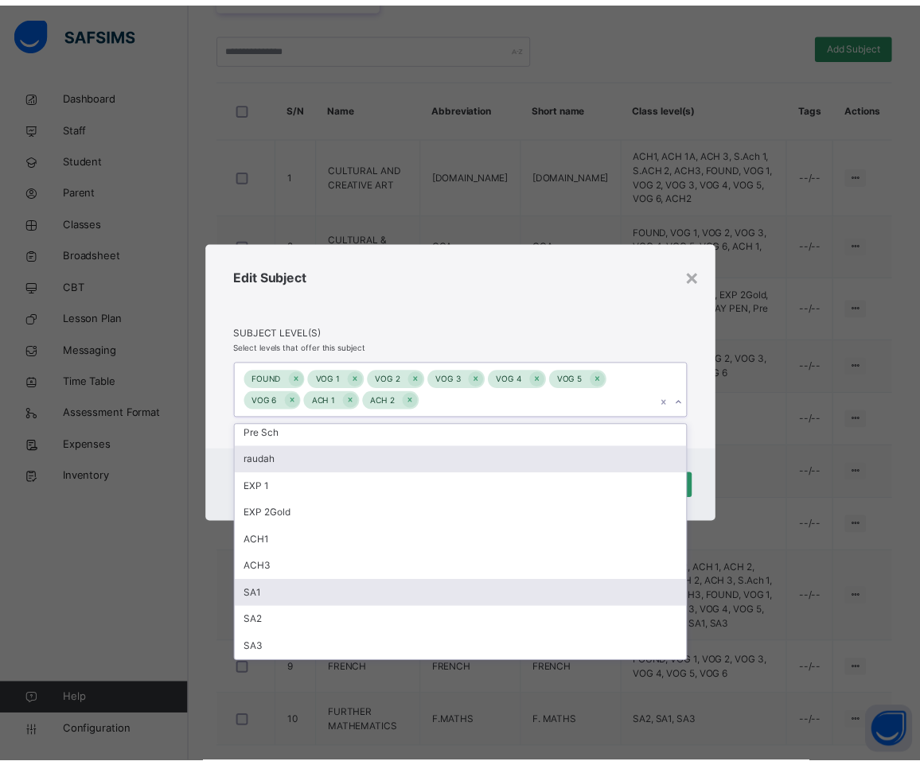
scroll to position [5, 0]
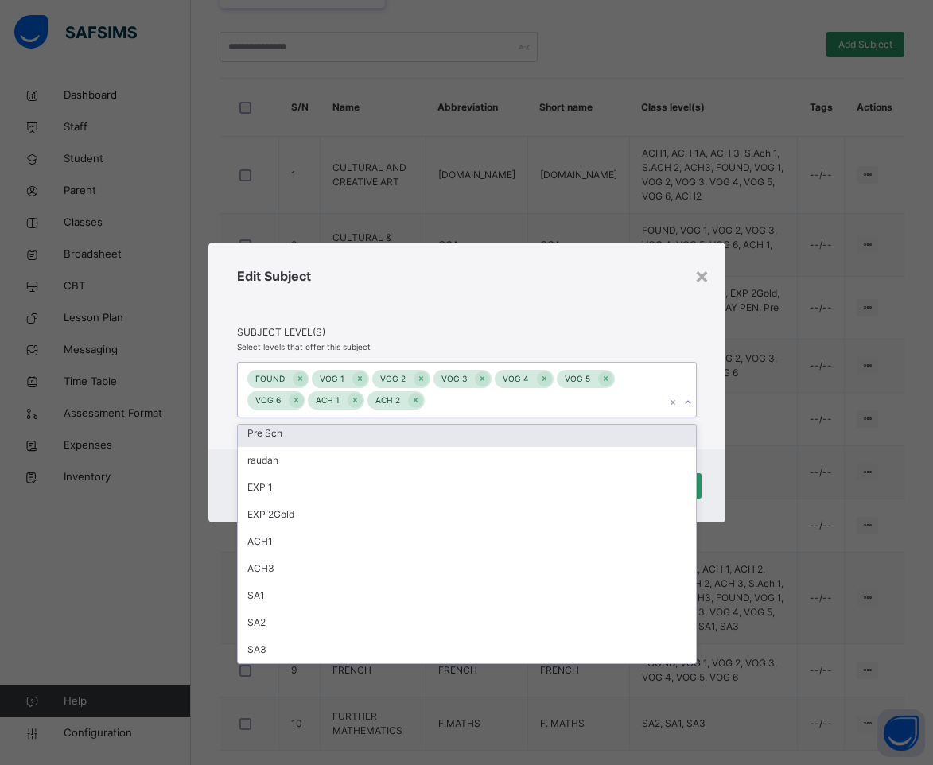
click at [472, 278] on div "Edit Subject" at bounding box center [467, 296] width 460 height 59
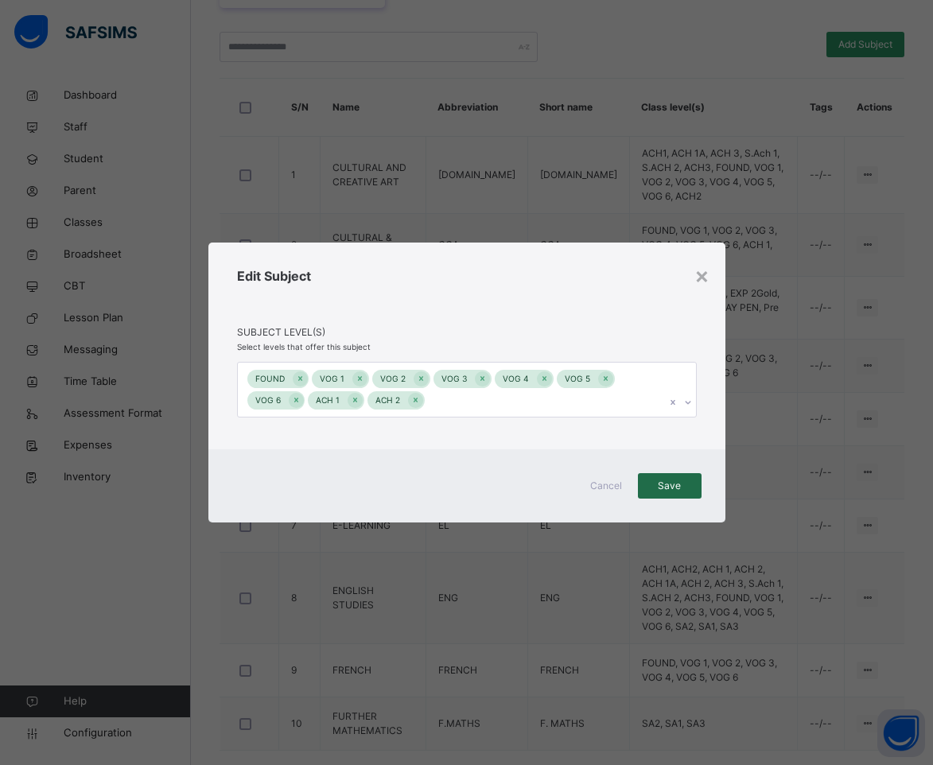
click at [676, 482] on span "Save" at bounding box center [670, 486] width 40 height 14
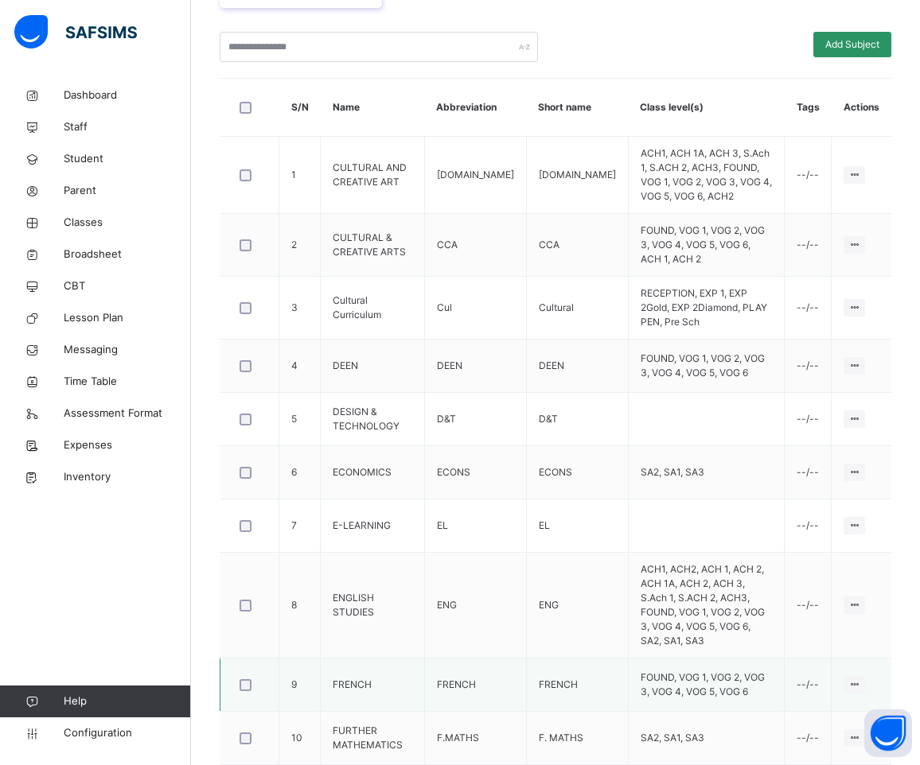
scroll to position [434, 0]
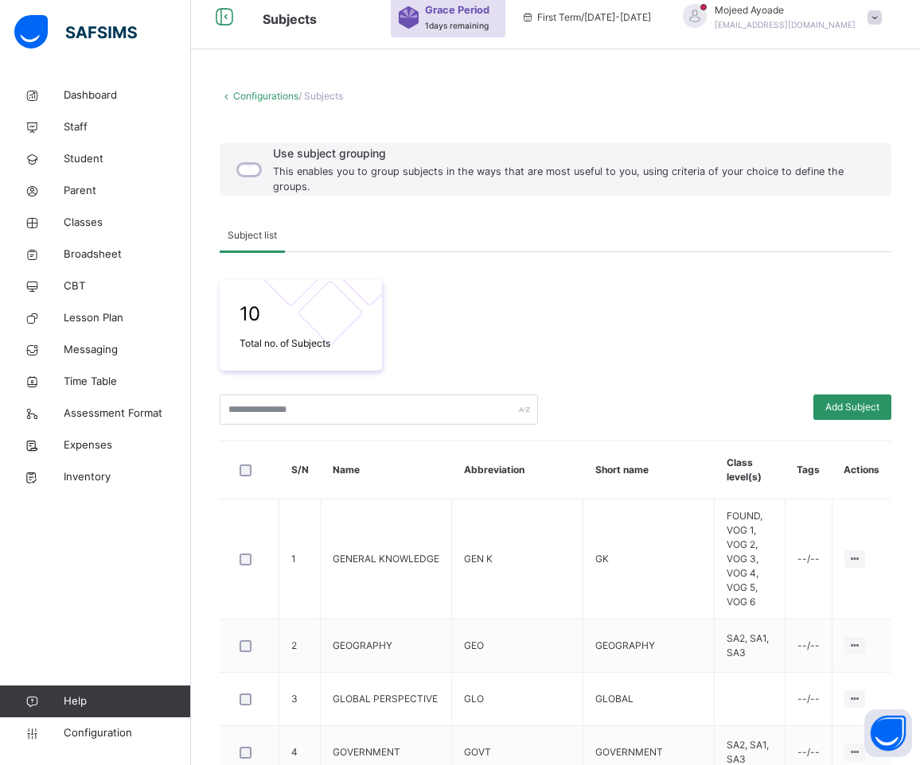
scroll to position [411, 0]
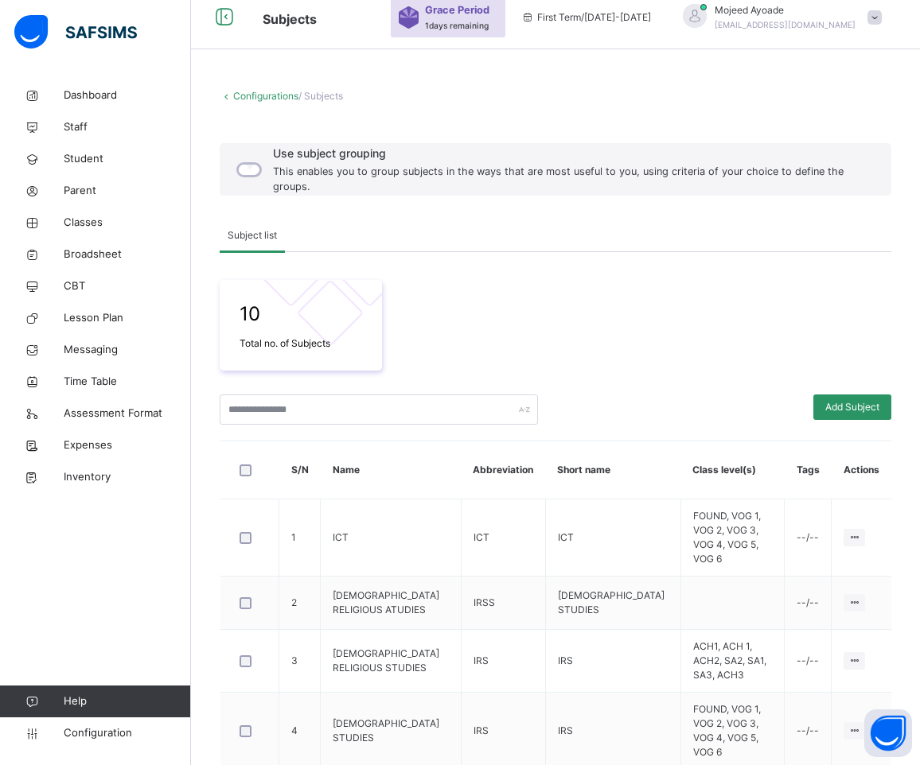
scroll to position [401, 0]
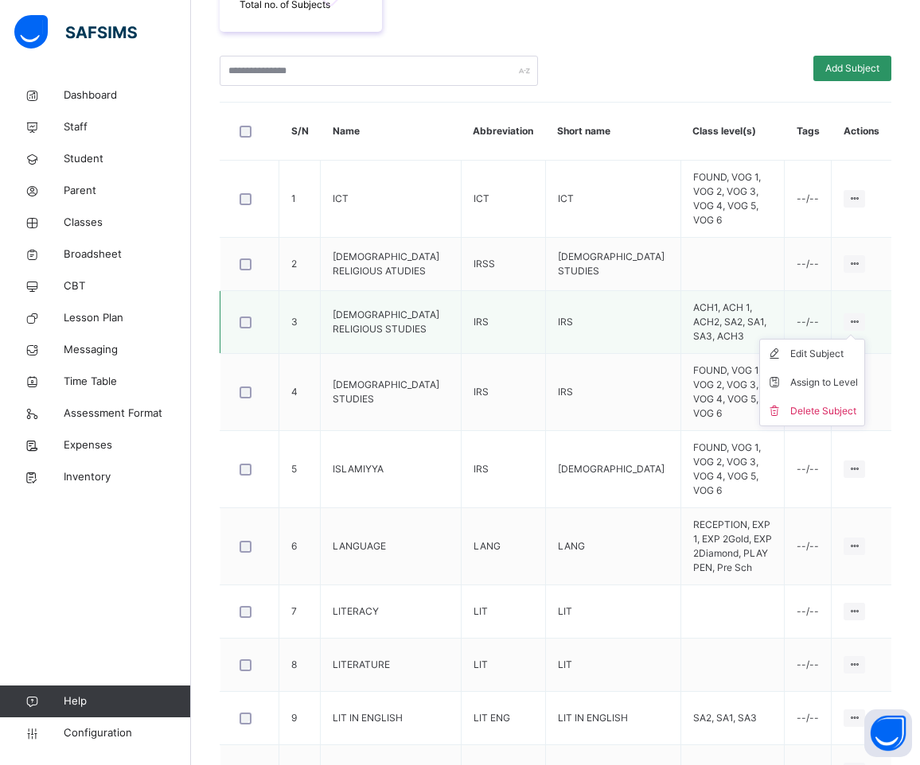
click at [865, 339] on ul "Edit Subject Assign to Level Delete Subject" at bounding box center [812, 383] width 106 height 88
click at [839, 375] on div "Assign to Level" at bounding box center [824, 383] width 68 height 16
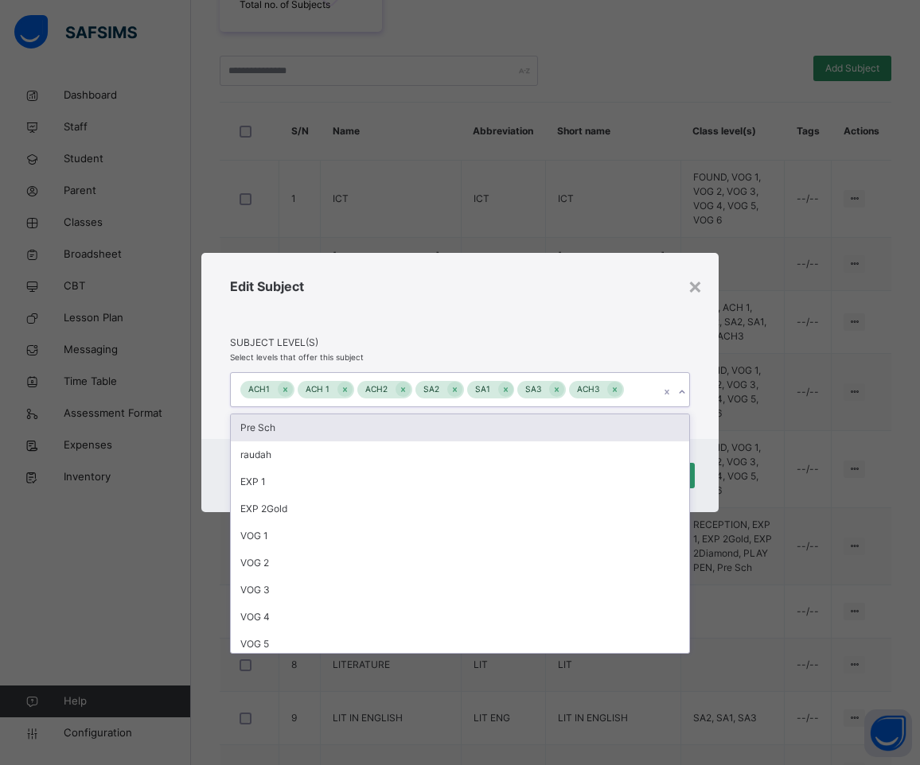
click at [682, 394] on icon at bounding box center [682, 392] width 10 height 16
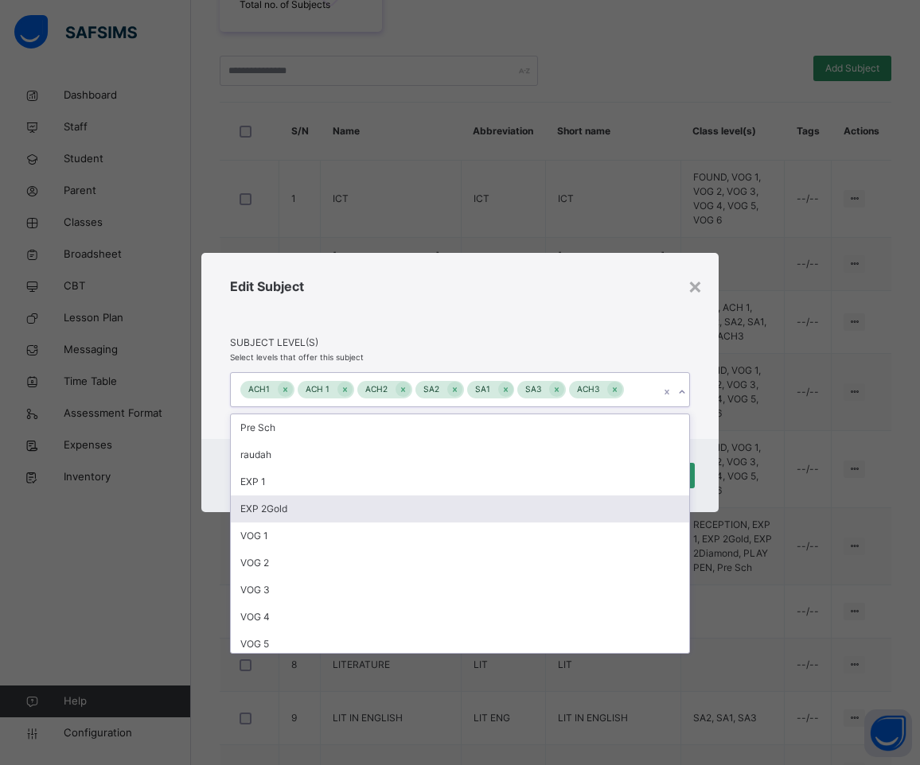
scroll to position [59, 0]
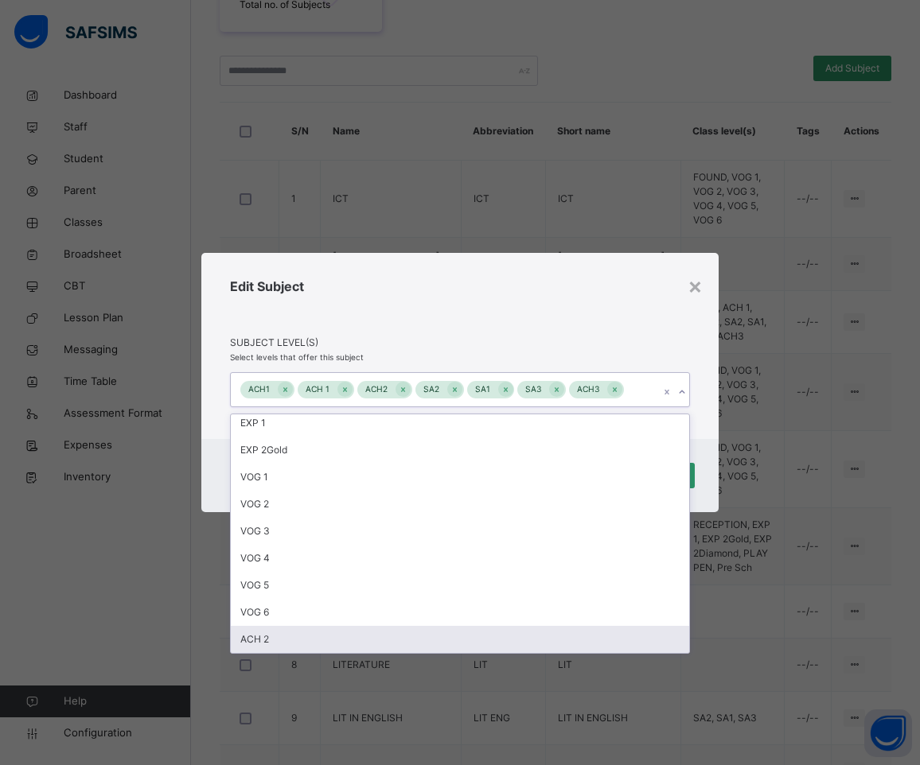
click at [398, 634] on div "ACH 2" at bounding box center [460, 639] width 458 height 27
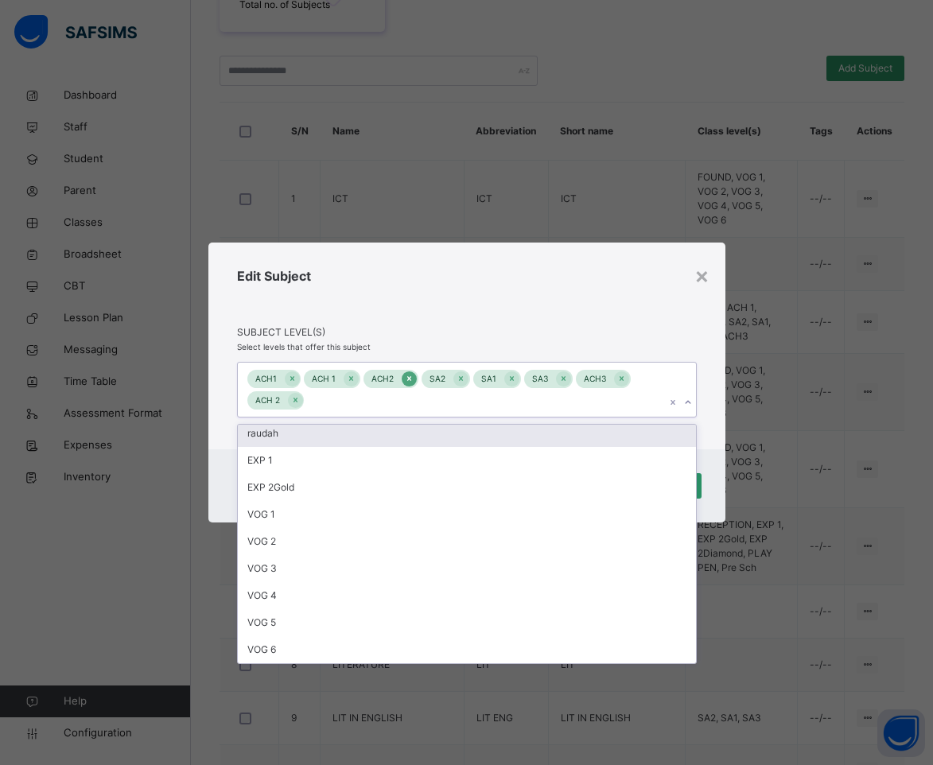
click at [407, 379] on icon at bounding box center [409, 379] width 4 height 5
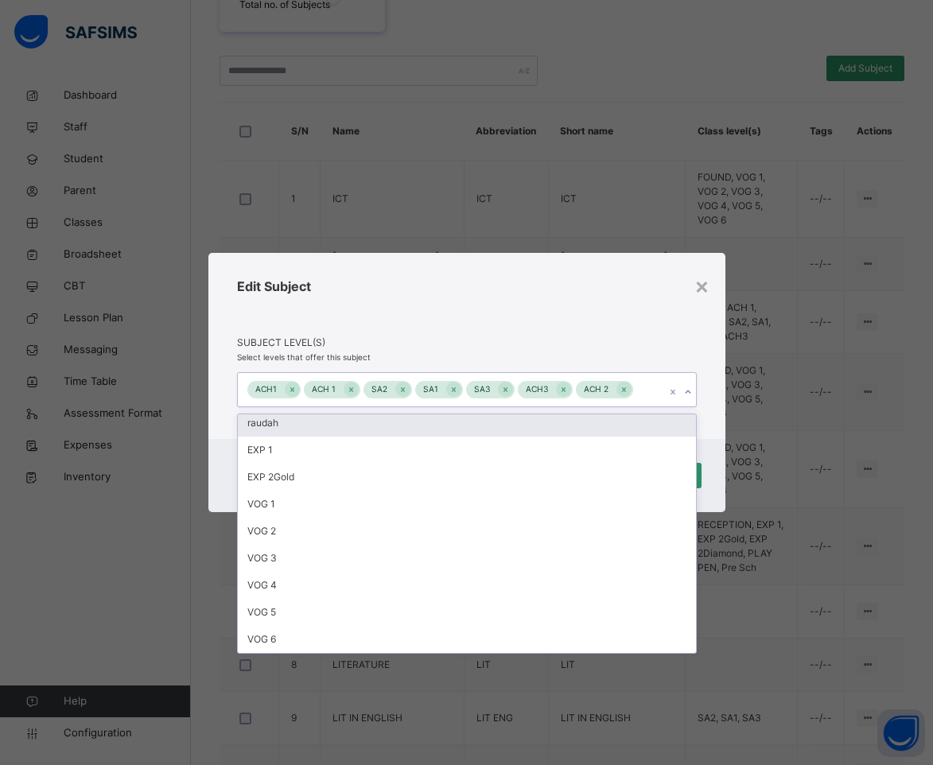
click at [539, 317] on div "Edit Subject" at bounding box center [467, 306] width 460 height 59
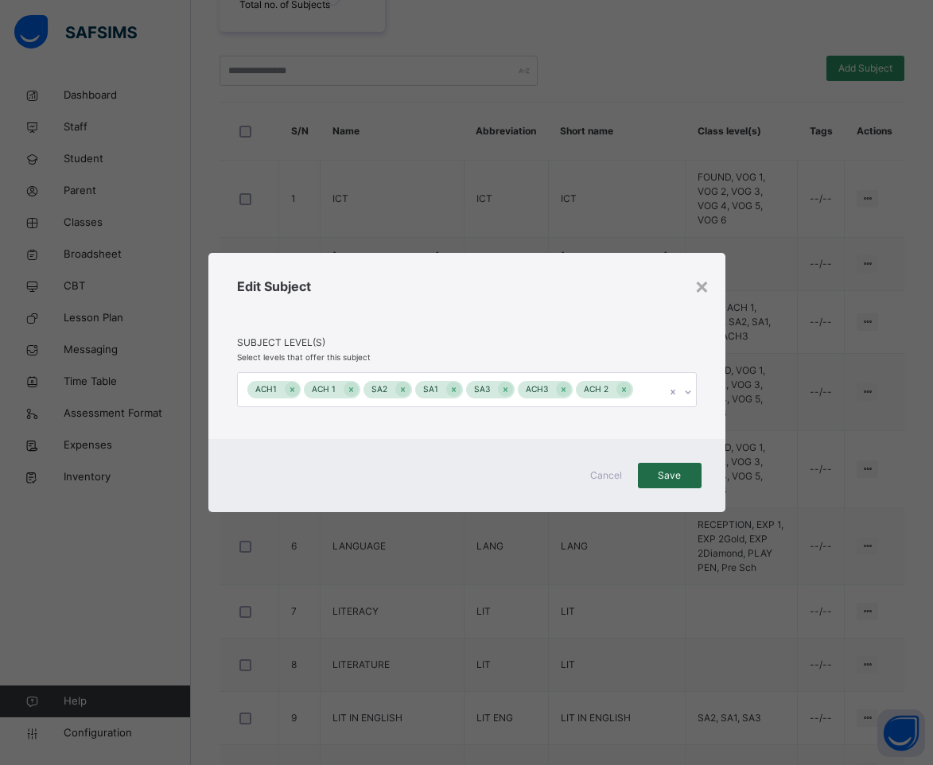
click at [681, 474] on span "Save" at bounding box center [670, 476] width 40 height 14
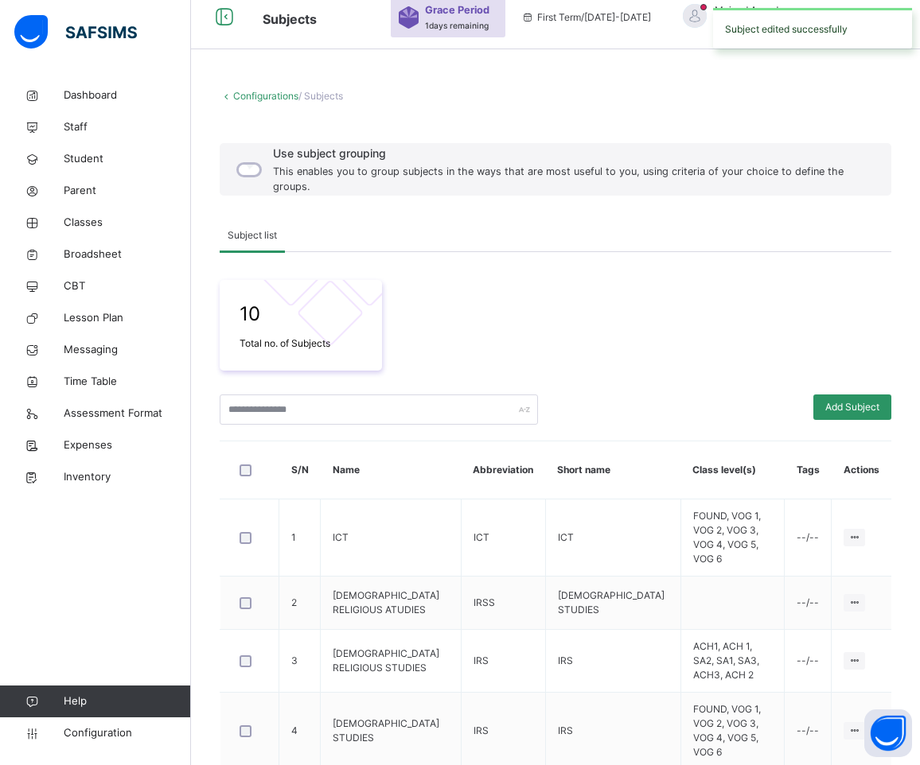
scroll to position [401, 0]
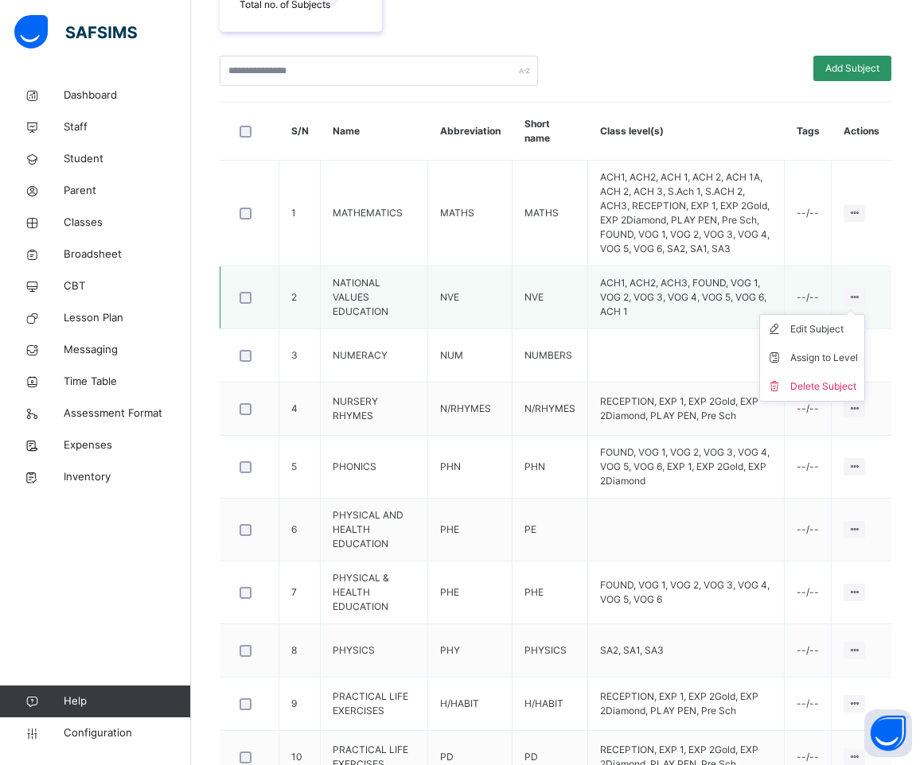
click at [861, 298] on icon at bounding box center [854, 297] width 14 height 12
click at [847, 354] on div "Assign to Level" at bounding box center [824, 358] width 68 height 16
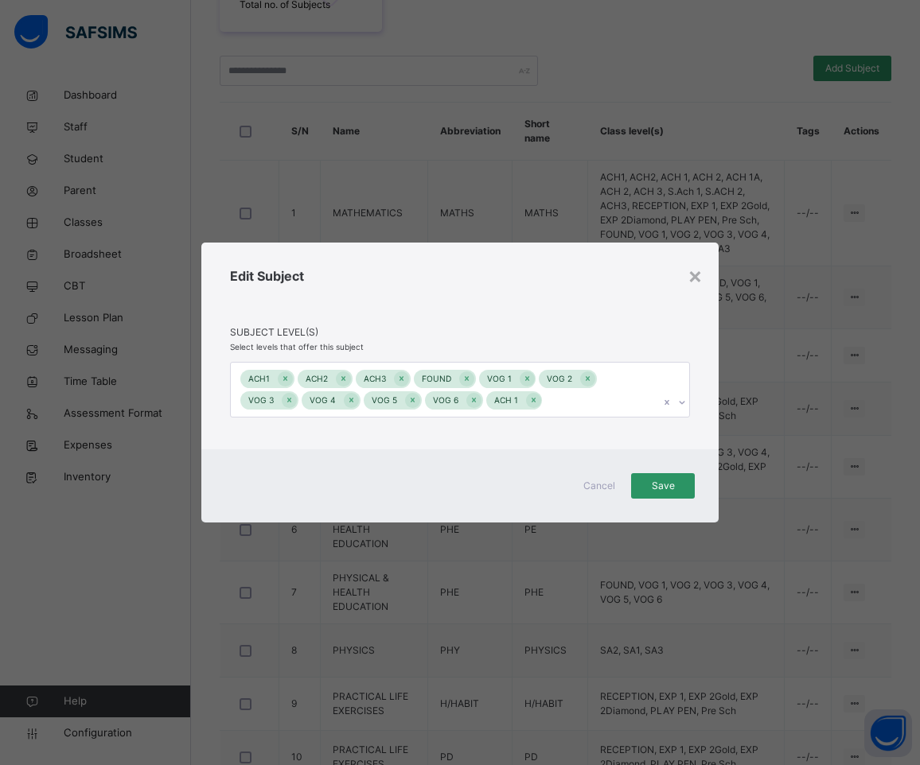
click at [680, 405] on icon at bounding box center [682, 403] width 10 height 16
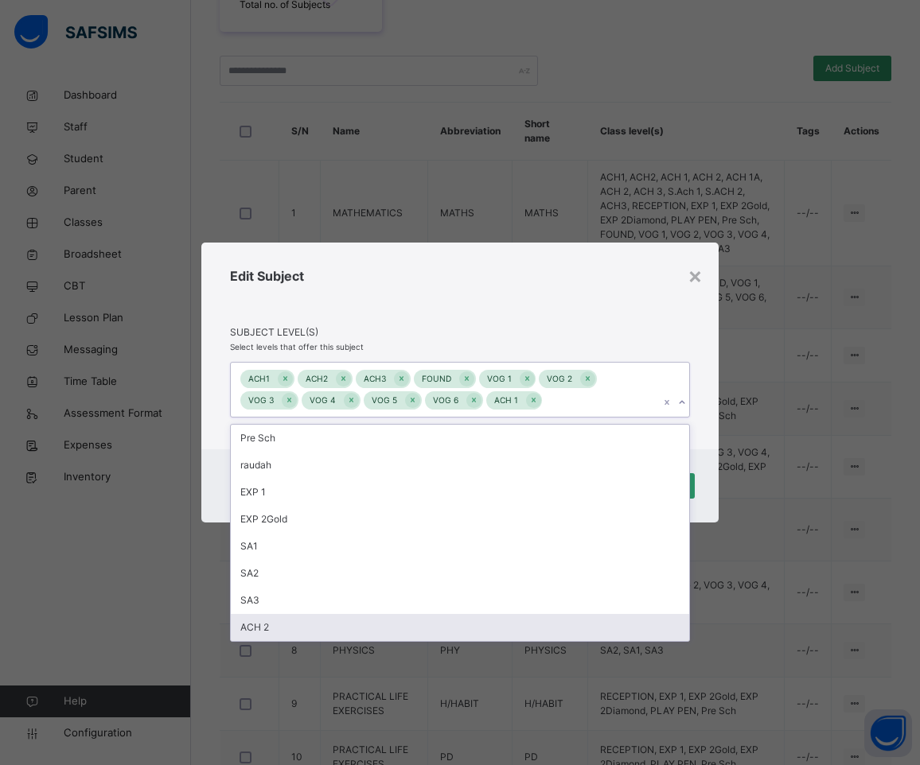
click at [375, 620] on div "ACH 2" at bounding box center [460, 627] width 458 height 27
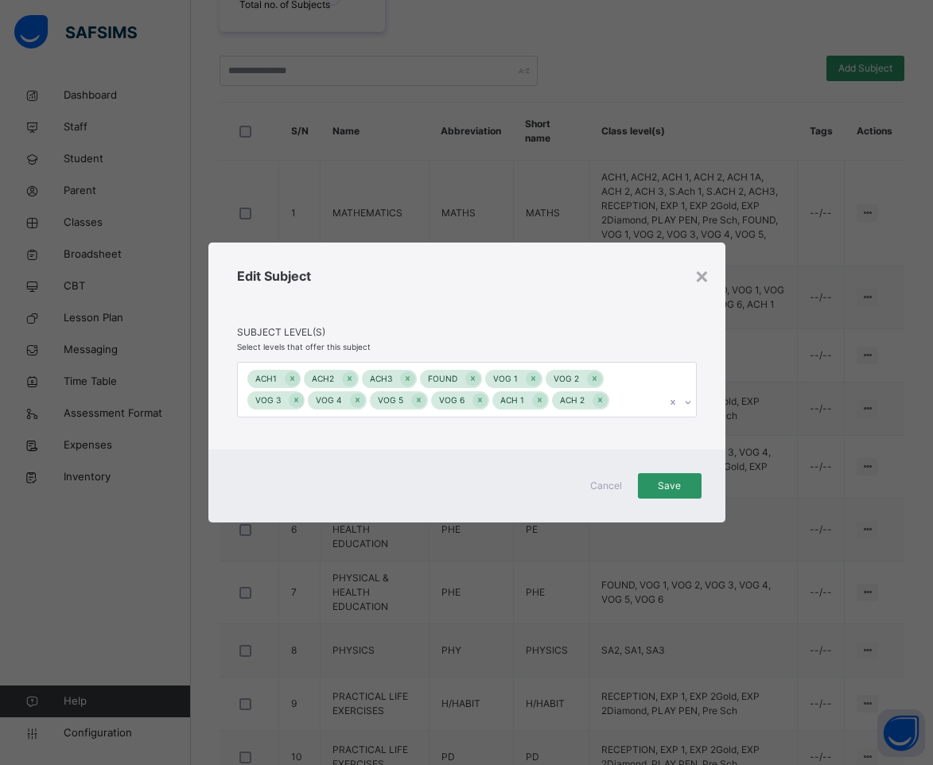
click at [560, 284] on div "Edit Subject" at bounding box center [467, 296] width 460 height 59
click at [349, 378] on icon at bounding box center [350, 379] width 4 height 5
click at [683, 481] on span "Save" at bounding box center [670, 486] width 40 height 14
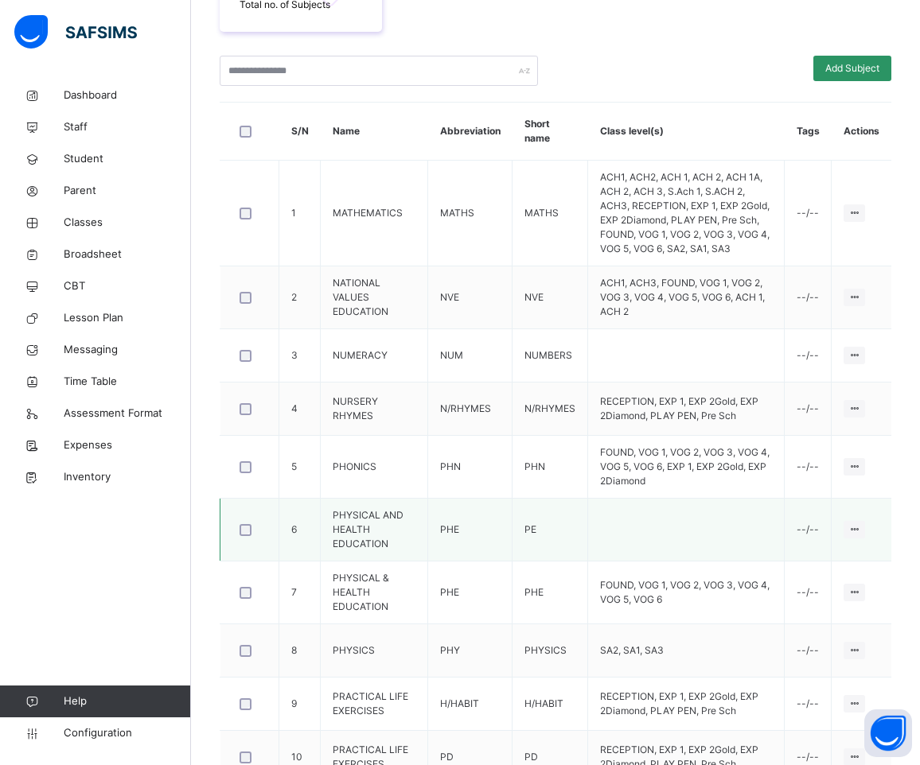
scroll to position [492, 0]
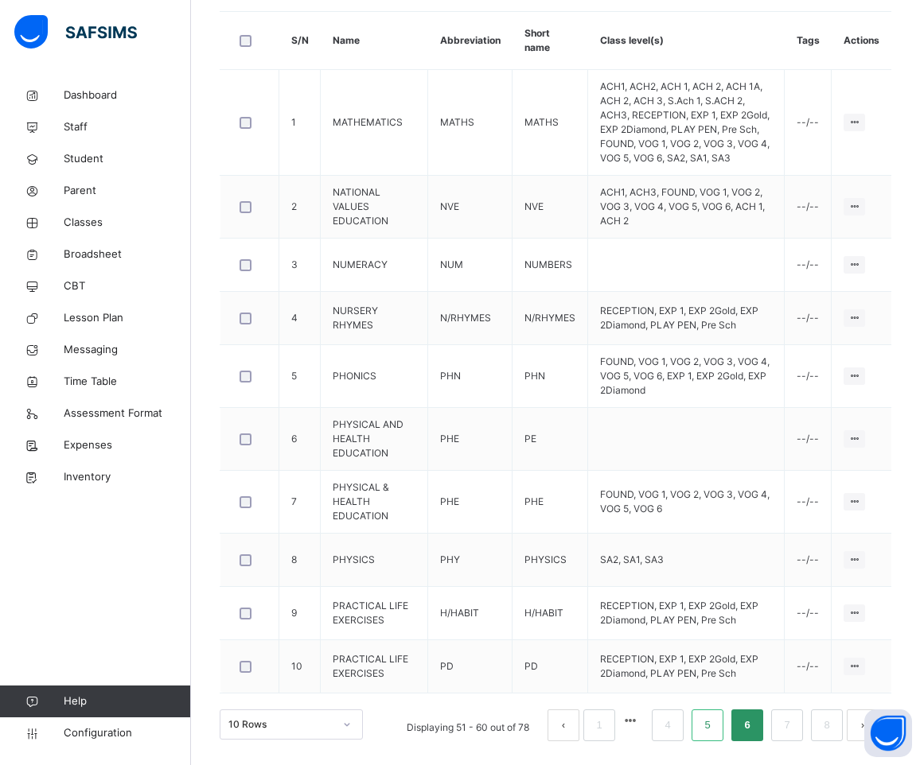
click at [715, 726] on link "5" at bounding box center [706, 725] width 15 height 21
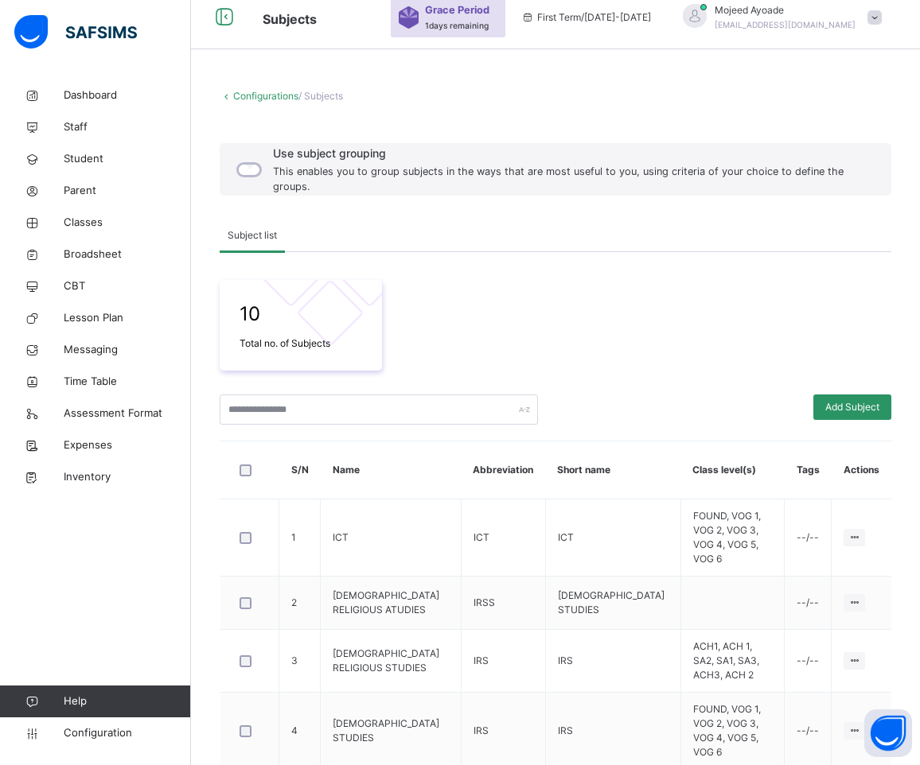
scroll to position [401, 0]
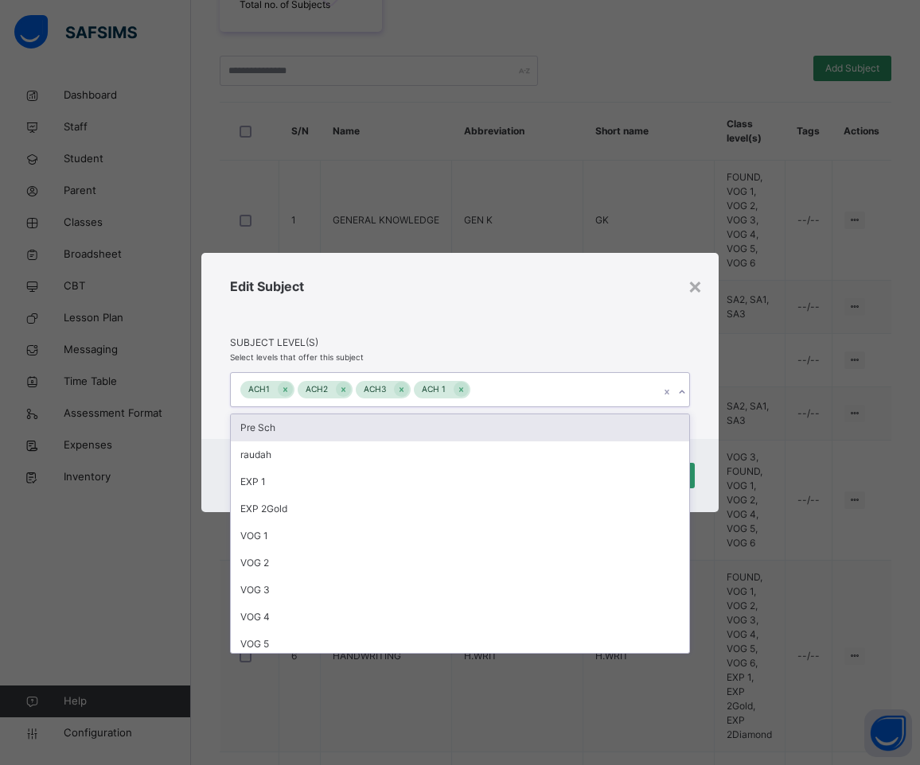
click at [679, 395] on icon at bounding box center [682, 392] width 10 height 16
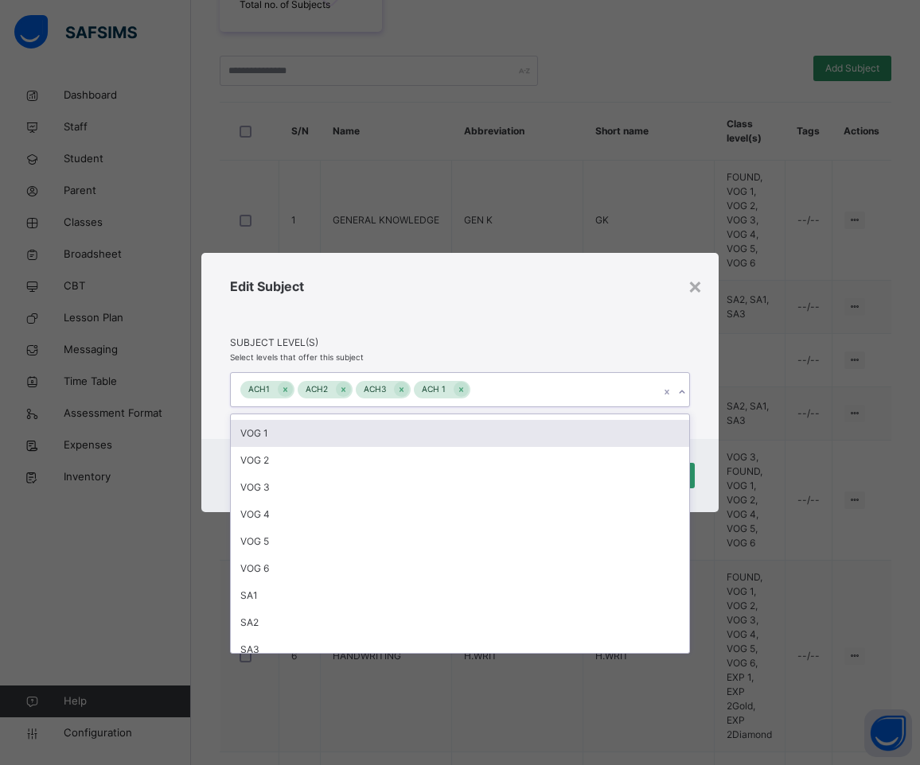
scroll to position [140, 0]
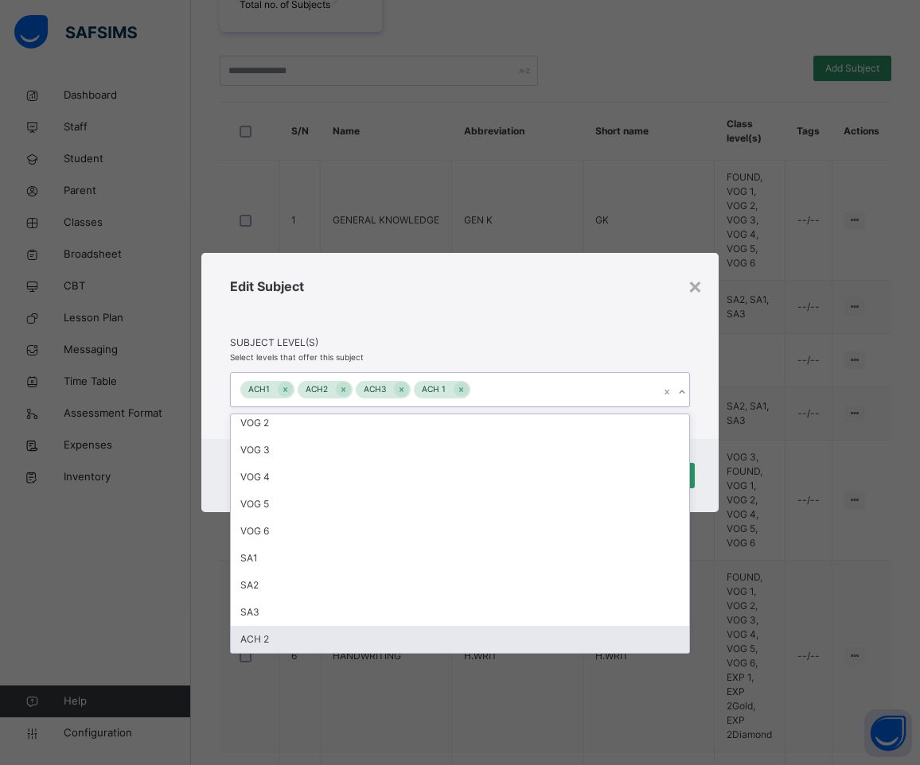
click at [298, 633] on div "ACH 2" at bounding box center [460, 639] width 458 height 27
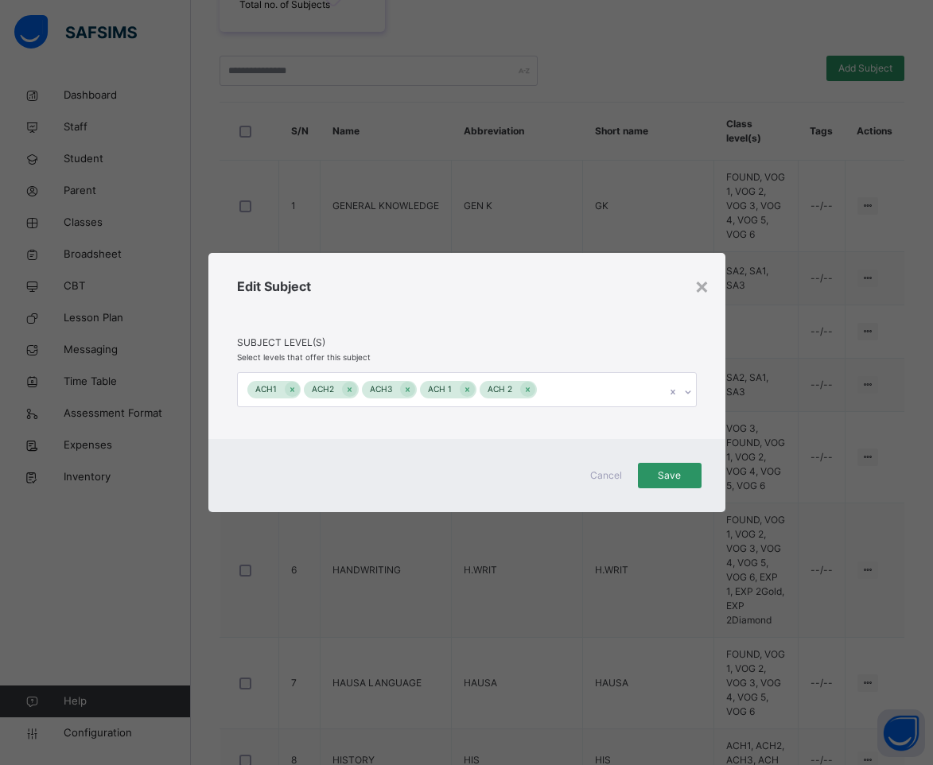
click at [454, 295] on div "Edit Subject" at bounding box center [467, 306] width 460 height 59
click at [658, 469] on span "Save" at bounding box center [670, 476] width 40 height 14
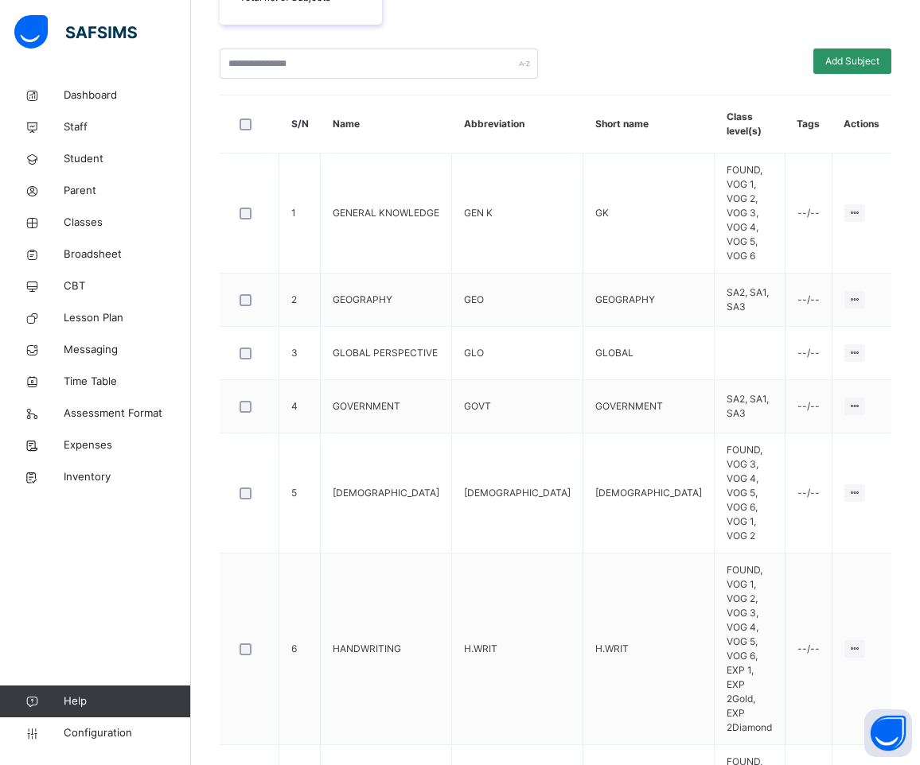
scroll to position [411, 0]
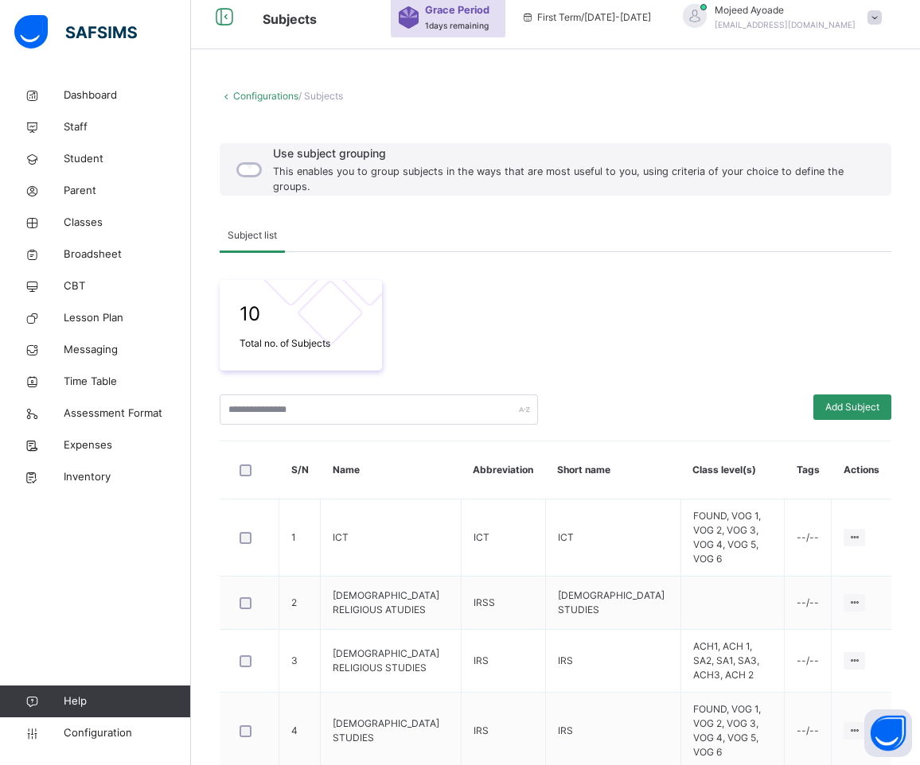
scroll to position [401, 0]
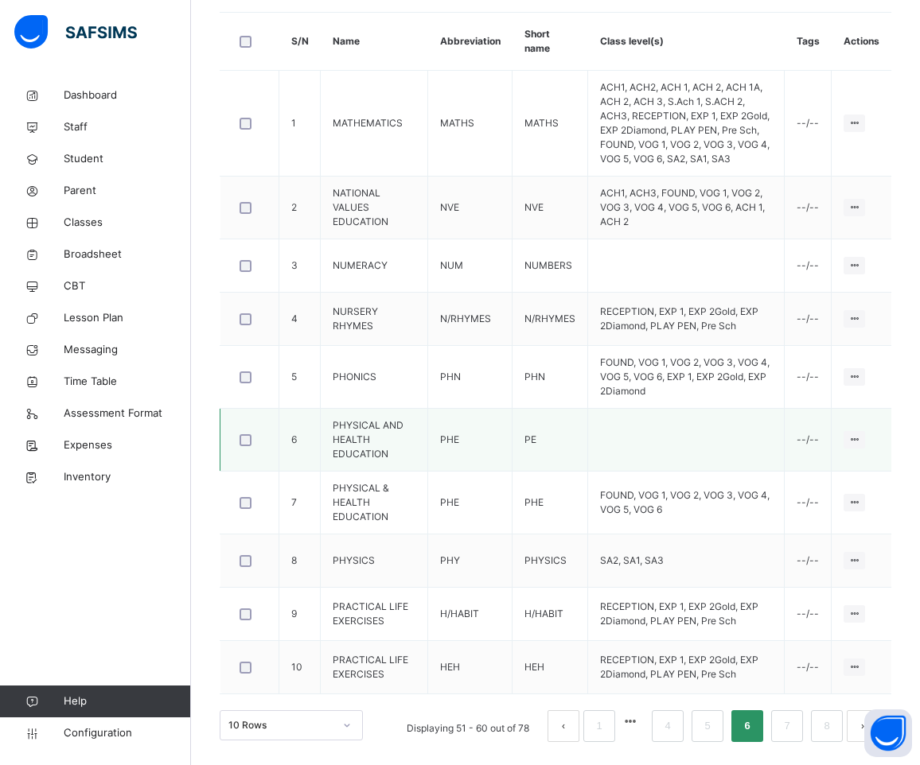
scroll to position [492, 0]
click at [792, 730] on li "7" at bounding box center [787, 726] width 32 height 32
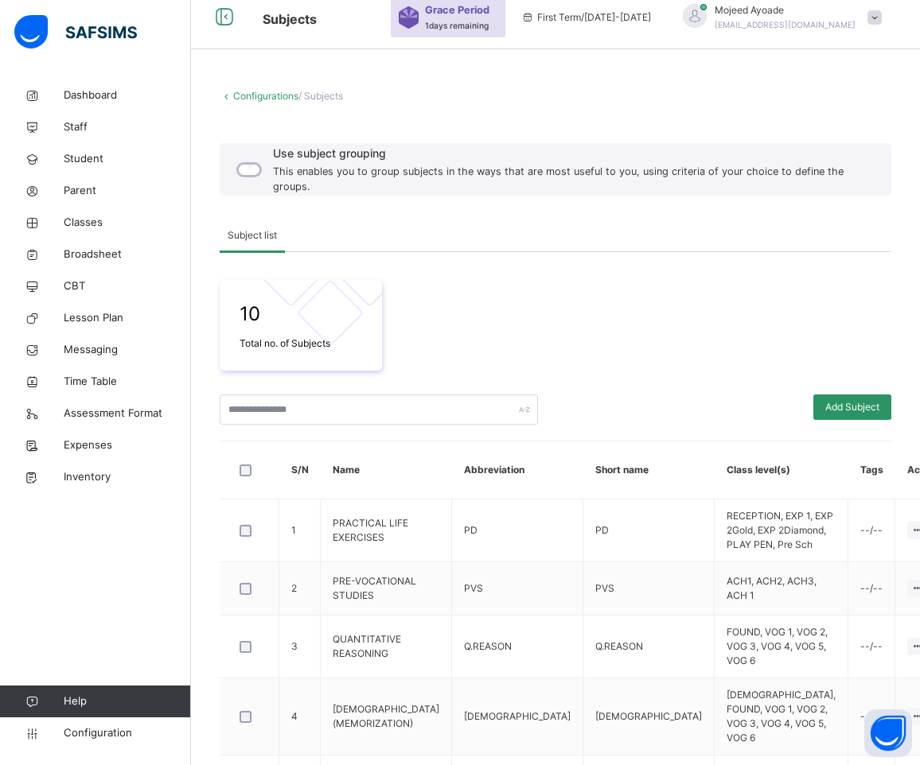
scroll to position [425, 0]
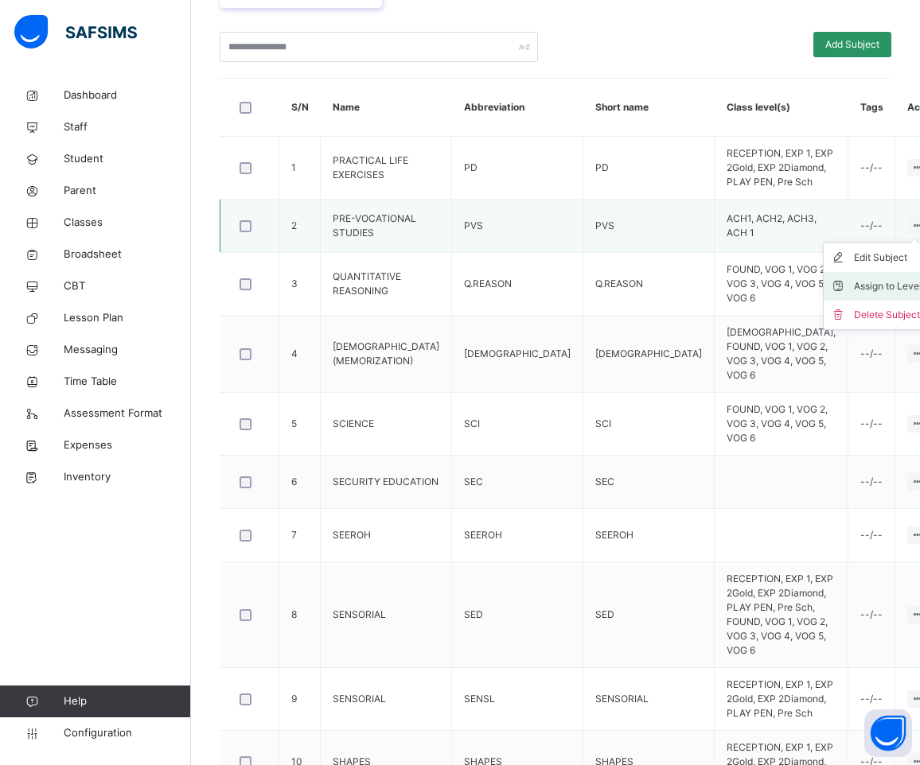
click at [854, 283] on div "Assign to Level" at bounding box center [888, 286] width 68 height 16
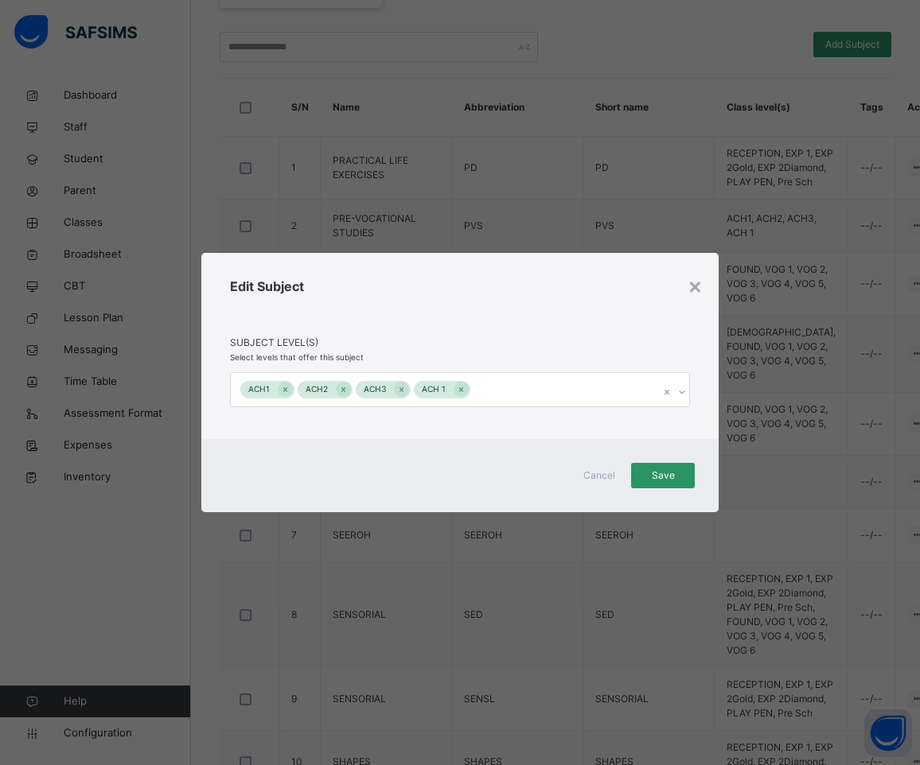
click at [681, 395] on icon at bounding box center [682, 392] width 10 height 16
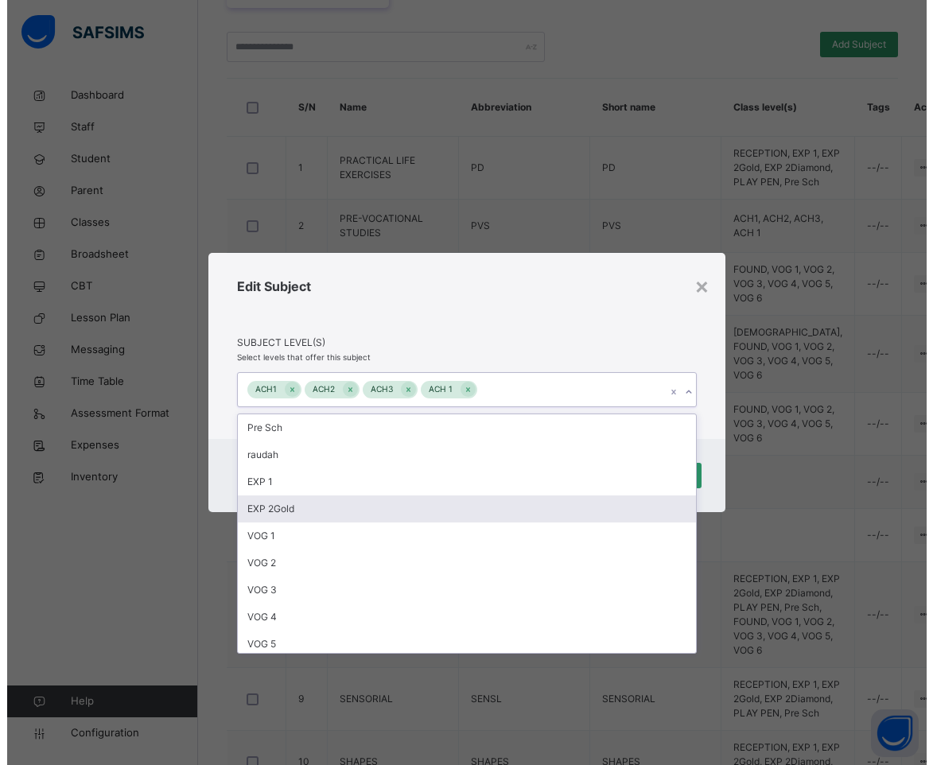
scroll to position [140, 0]
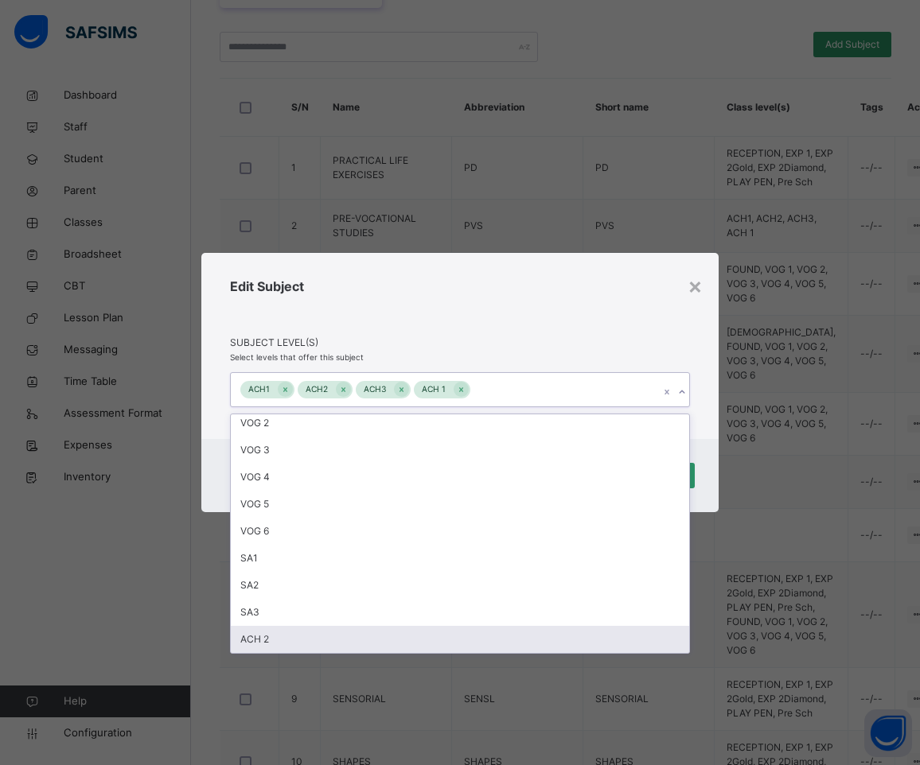
click at [340, 637] on div "ACH 2" at bounding box center [460, 639] width 458 height 27
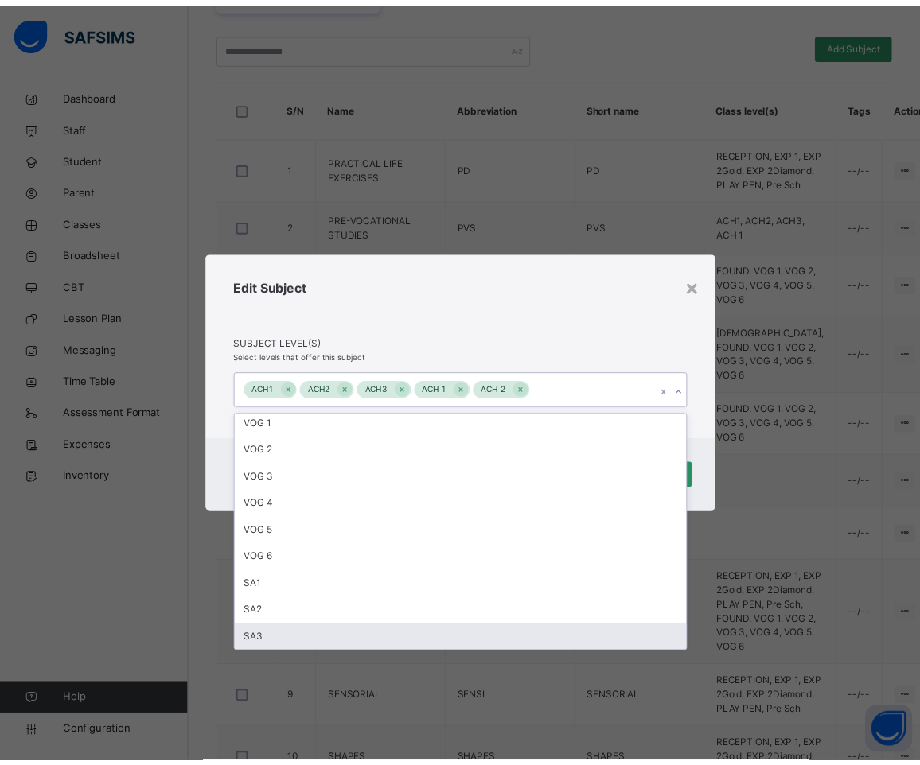
scroll to position [113, 0]
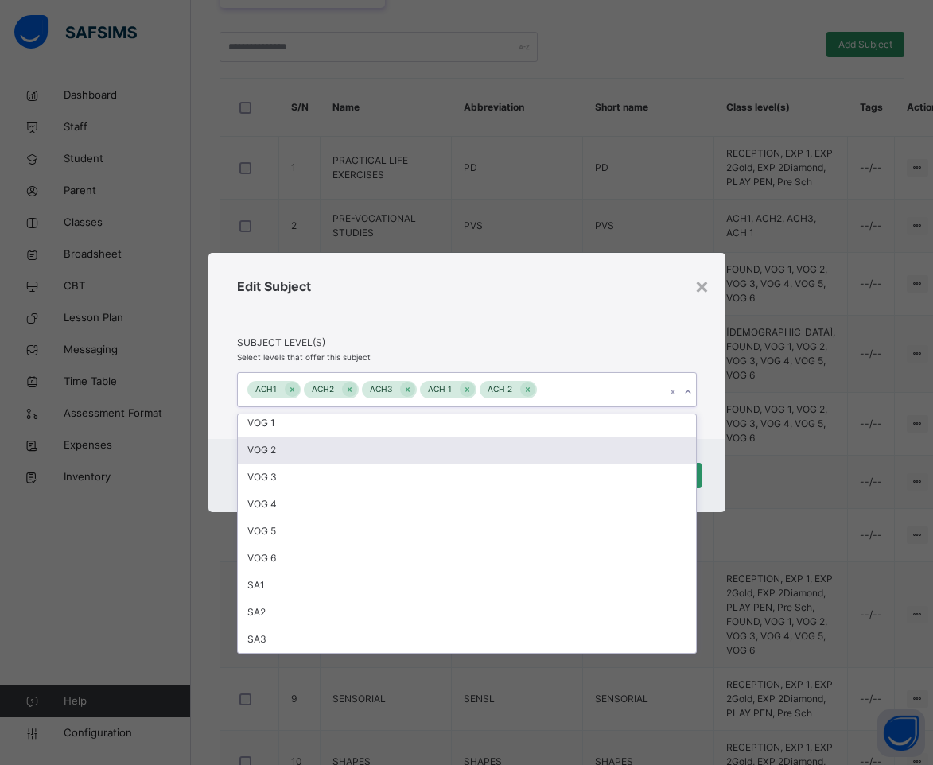
click at [522, 305] on div "Edit Subject" at bounding box center [467, 306] width 460 height 59
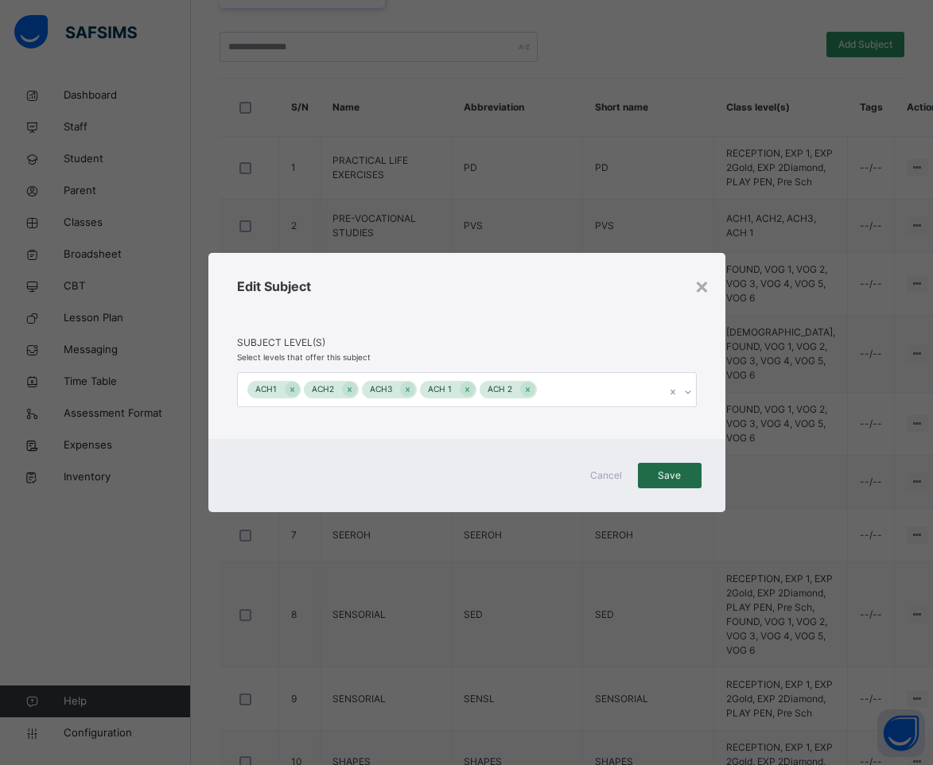
click at [654, 469] on span "Save" at bounding box center [670, 476] width 40 height 14
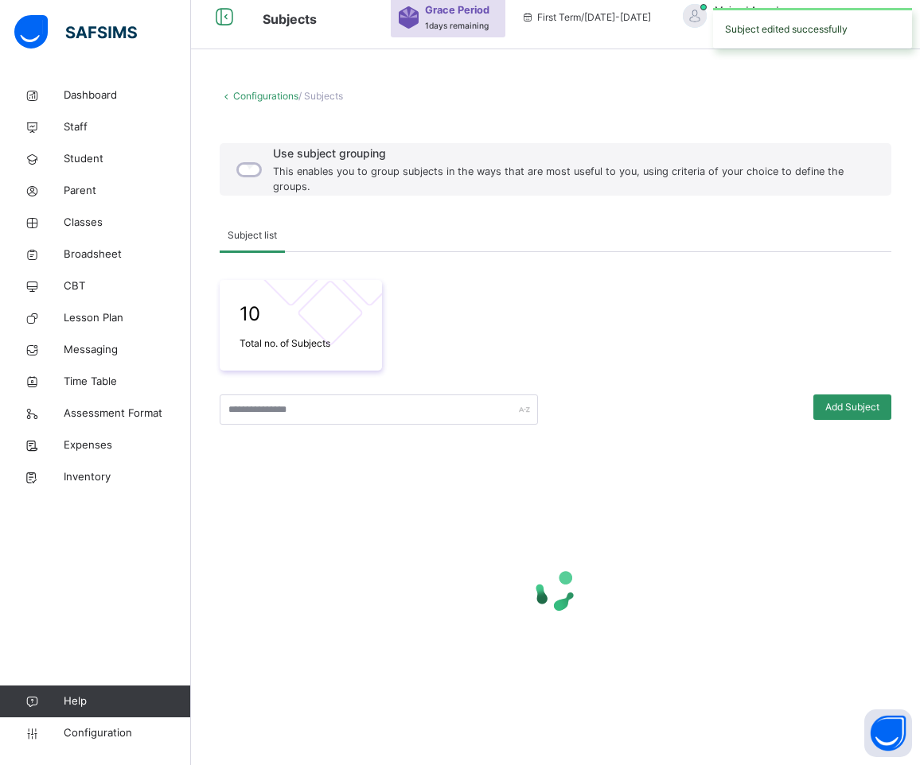
scroll to position [425, 0]
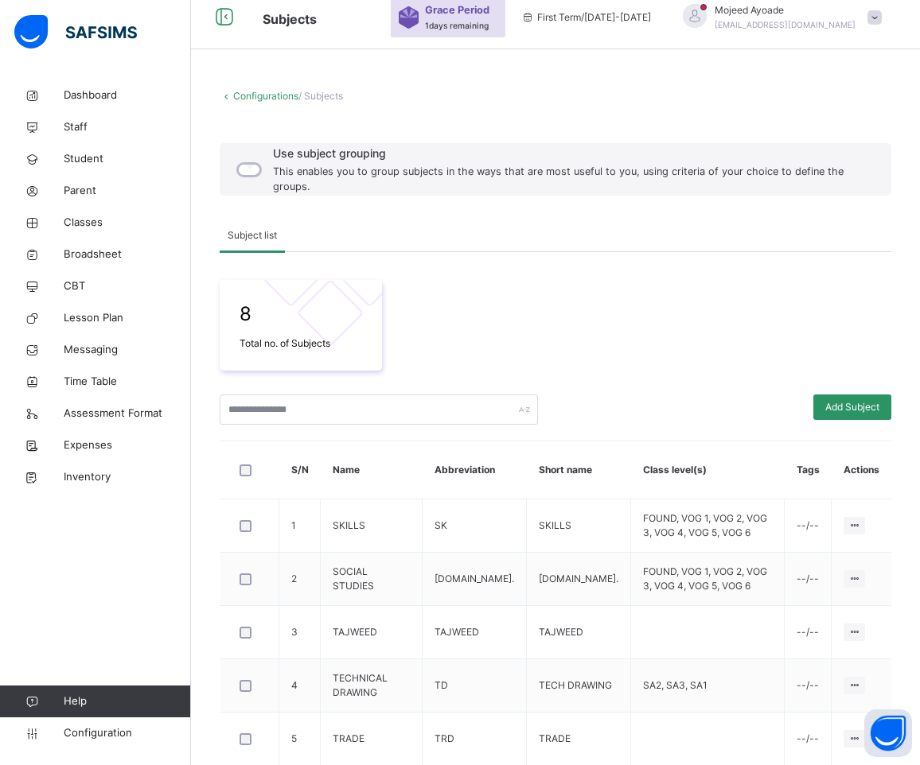
scroll to position [294, 0]
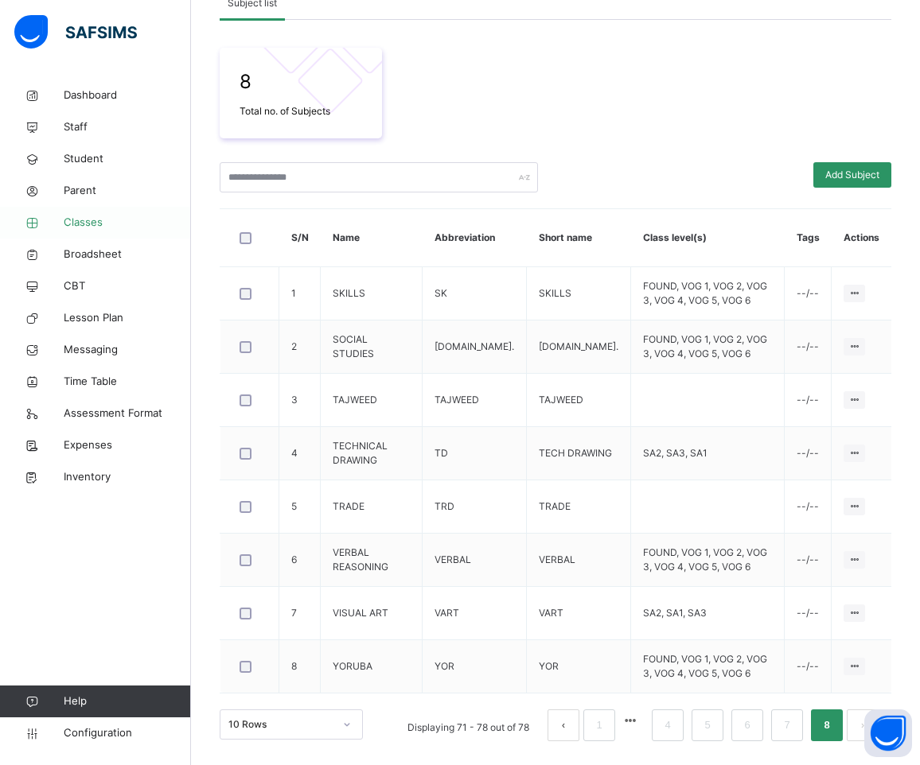
click at [90, 219] on span "Classes" at bounding box center [127, 223] width 127 height 16
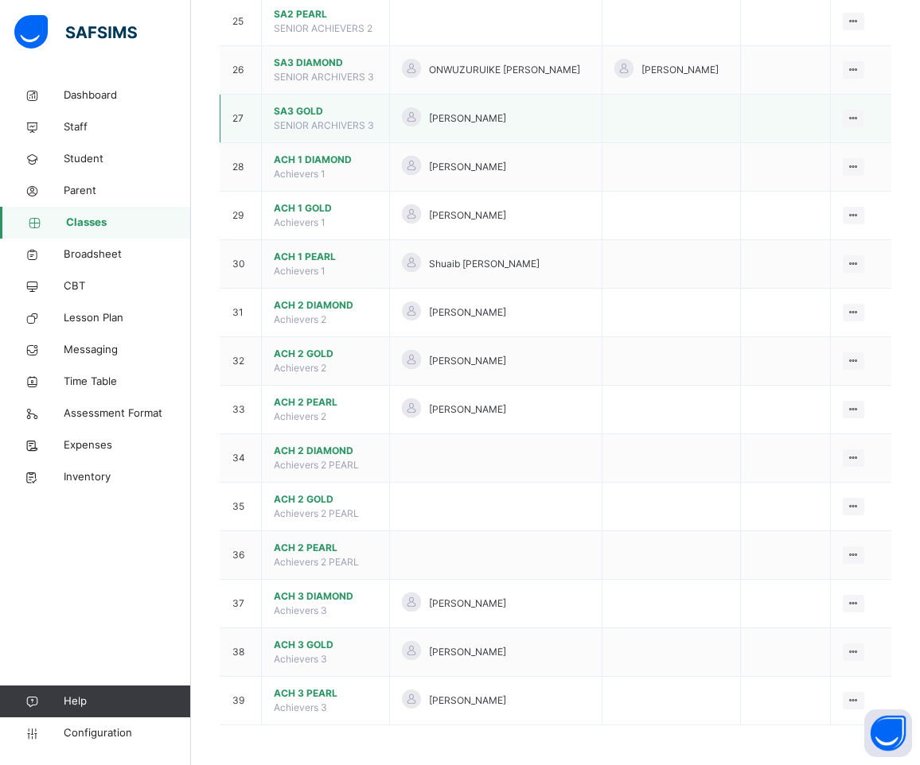
scroll to position [1468, 0]
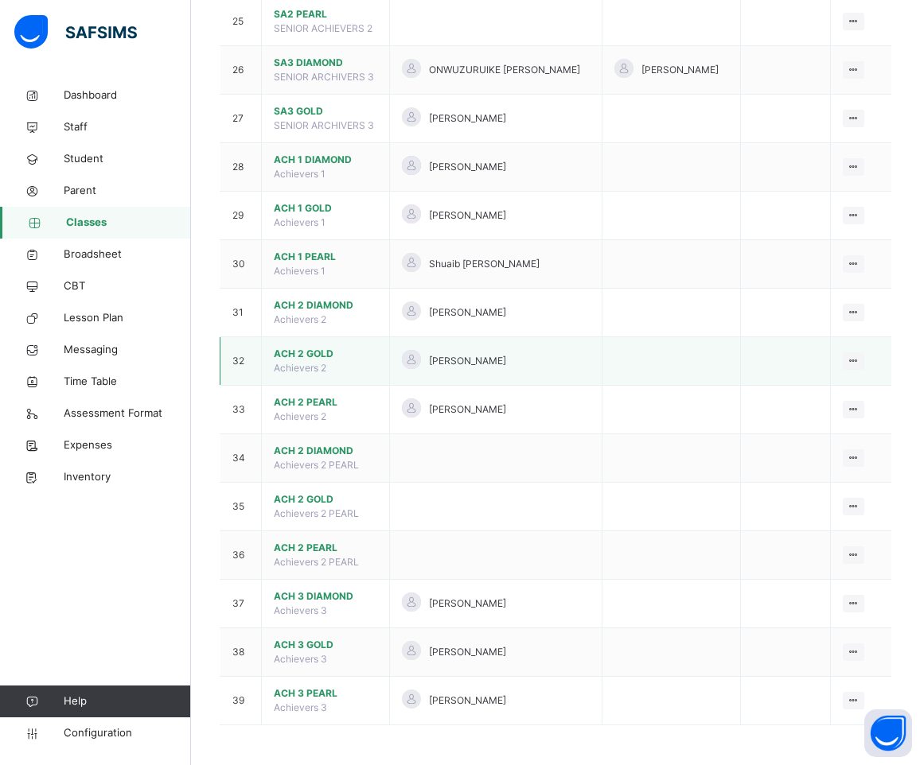
click at [317, 361] on span "ACH 2 GOLD" at bounding box center [325, 354] width 103 height 14
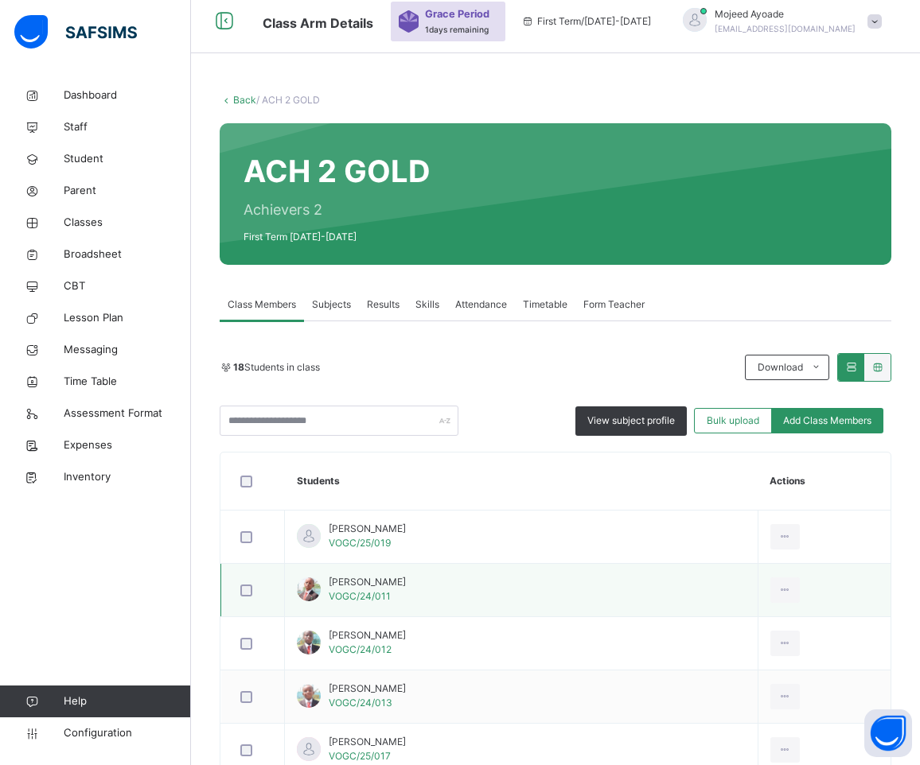
scroll to position [55, 0]
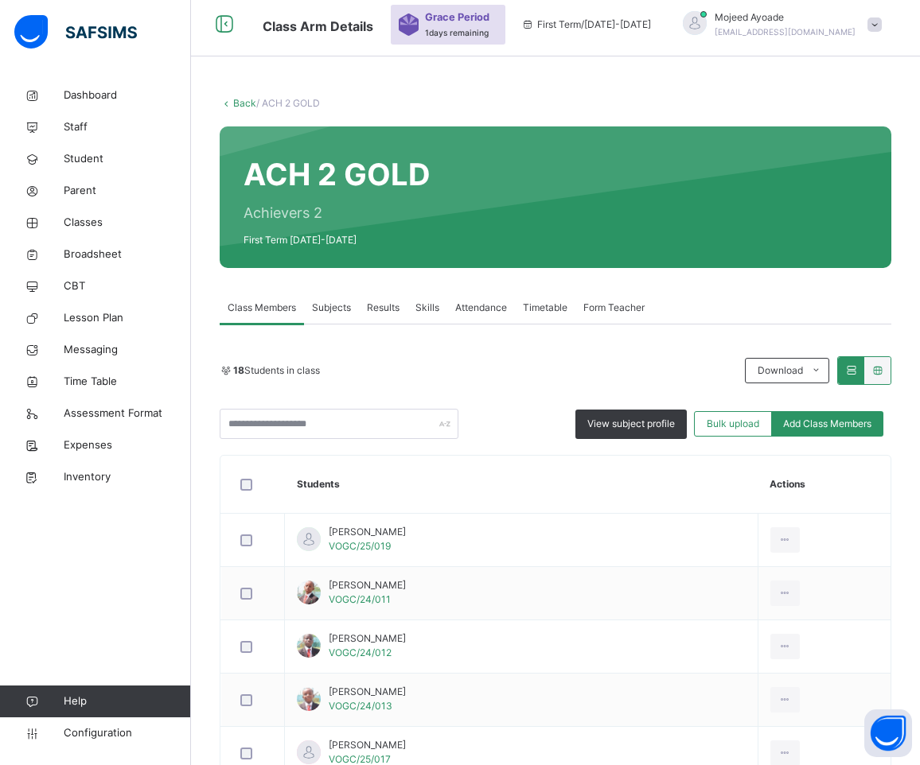
click at [325, 305] on span "Subjects" at bounding box center [331, 308] width 39 height 14
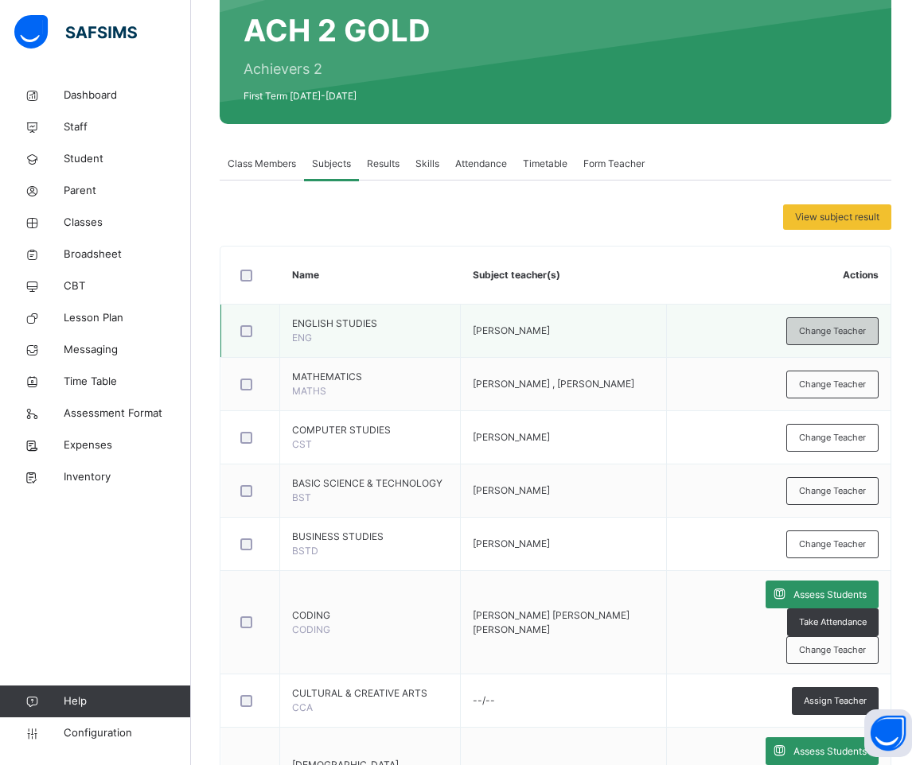
scroll to position [294, 0]
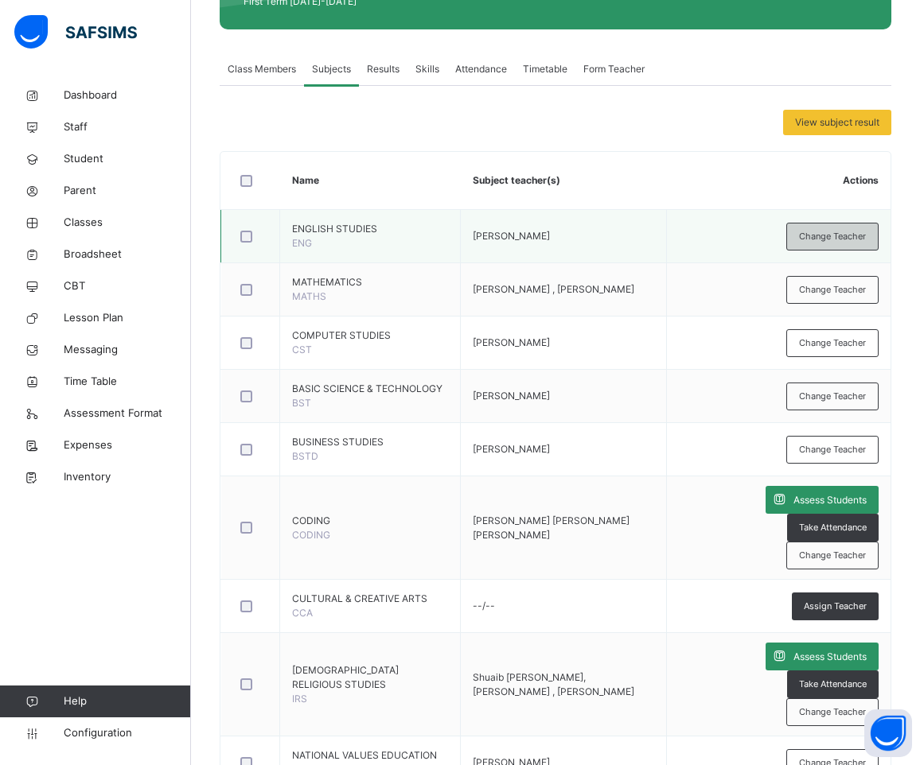
click at [838, 239] on span "Change Teacher" at bounding box center [832, 237] width 67 height 14
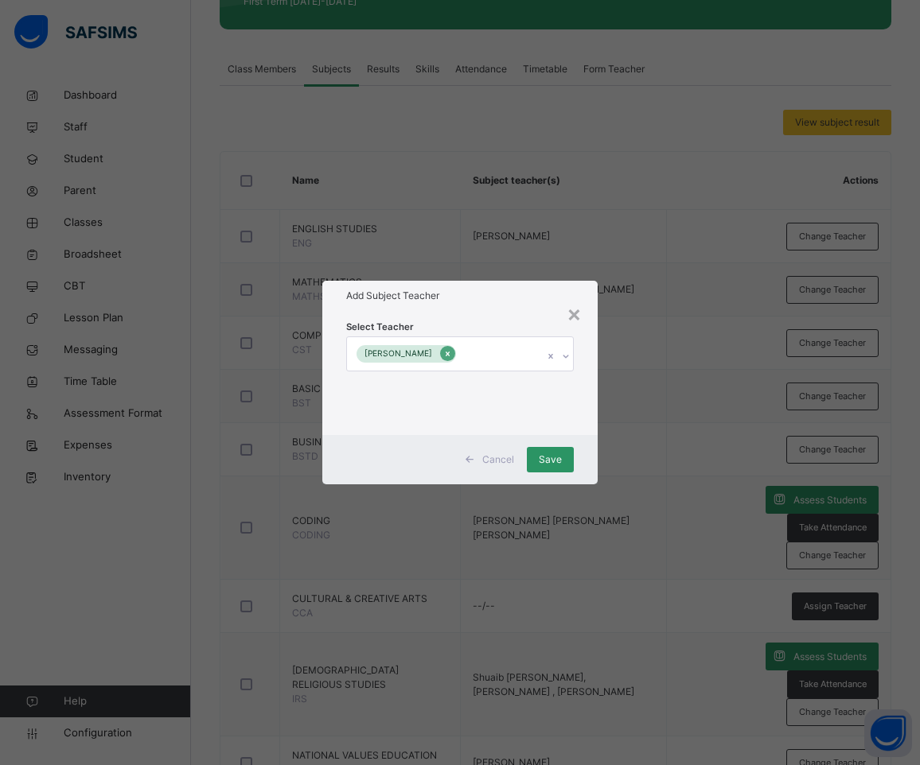
click at [449, 352] on icon at bounding box center [447, 354] width 9 height 11
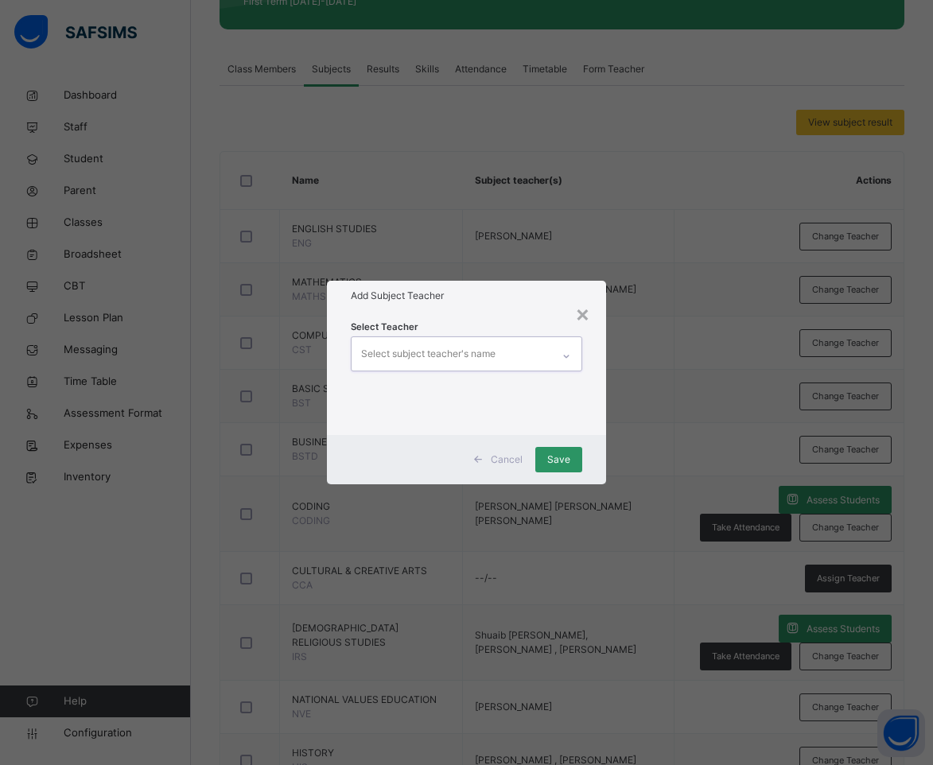
click at [569, 355] on icon at bounding box center [567, 357] width 10 height 16
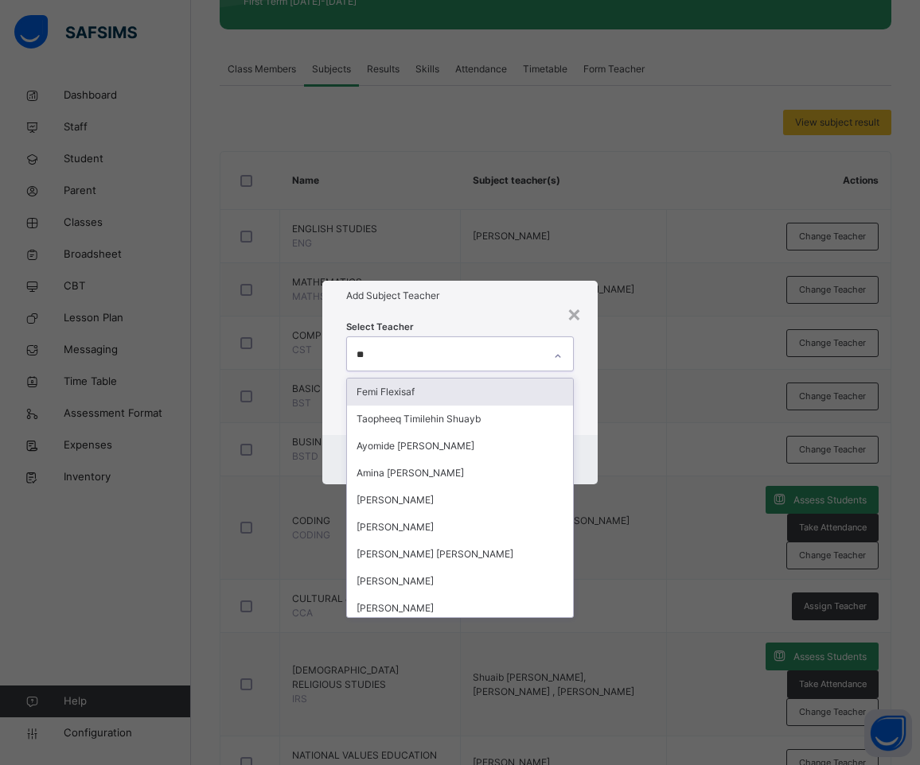
type input "***"
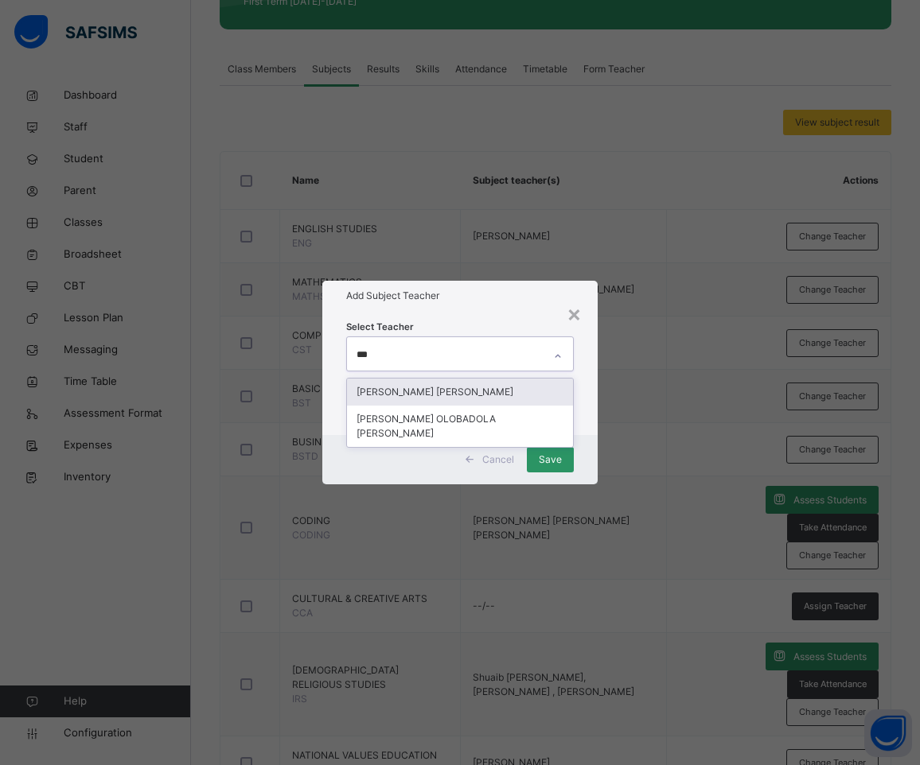
click at [459, 389] on div "[PERSON_NAME] [PERSON_NAME]" at bounding box center [460, 392] width 227 height 27
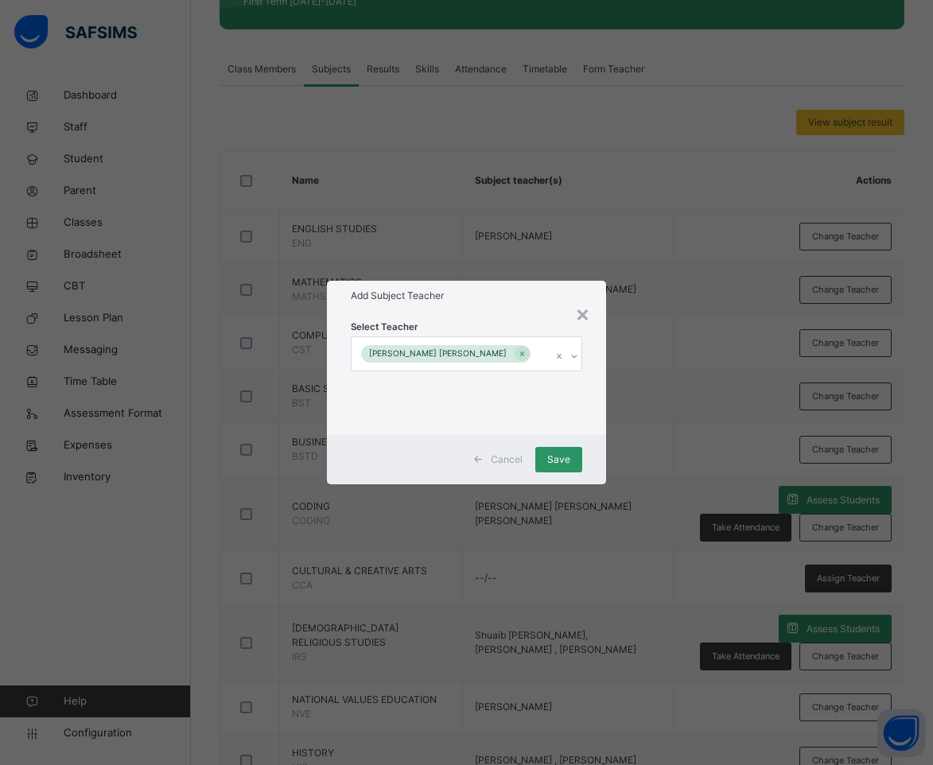
click at [505, 314] on div "Select Teacher [PERSON_NAME] [PERSON_NAME]" at bounding box center [467, 373] width 280 height 124
click at [555, 457] on span "Save" at bounding box center [558, 460] width 23 height 14
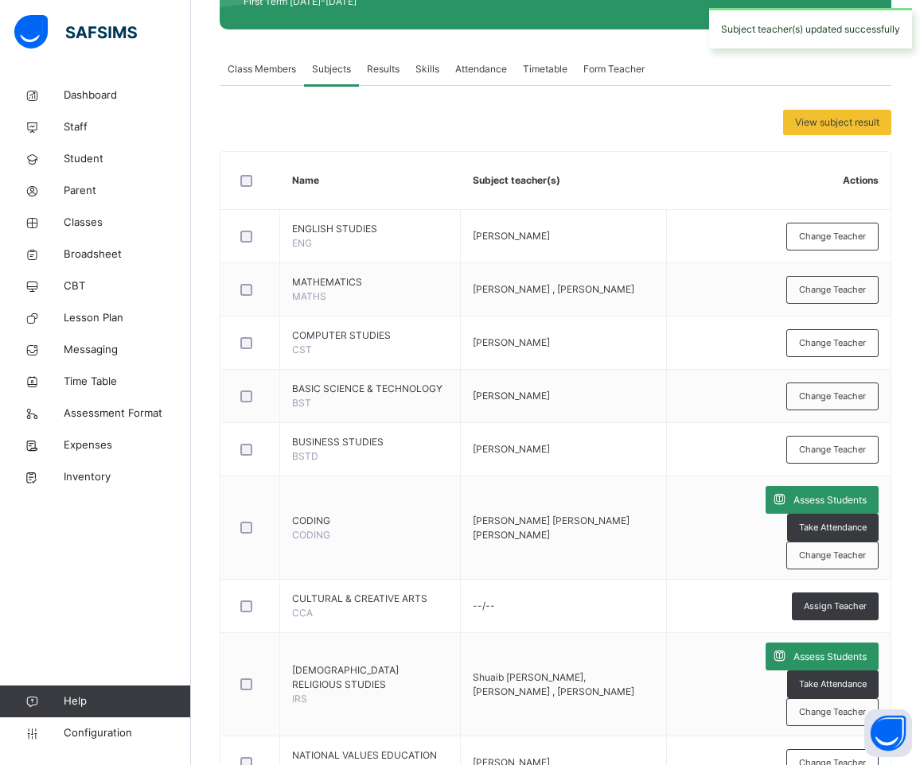
click at [847, 288] on span "Change Teacher" at bounding box center [832, 290] width 67 height 14
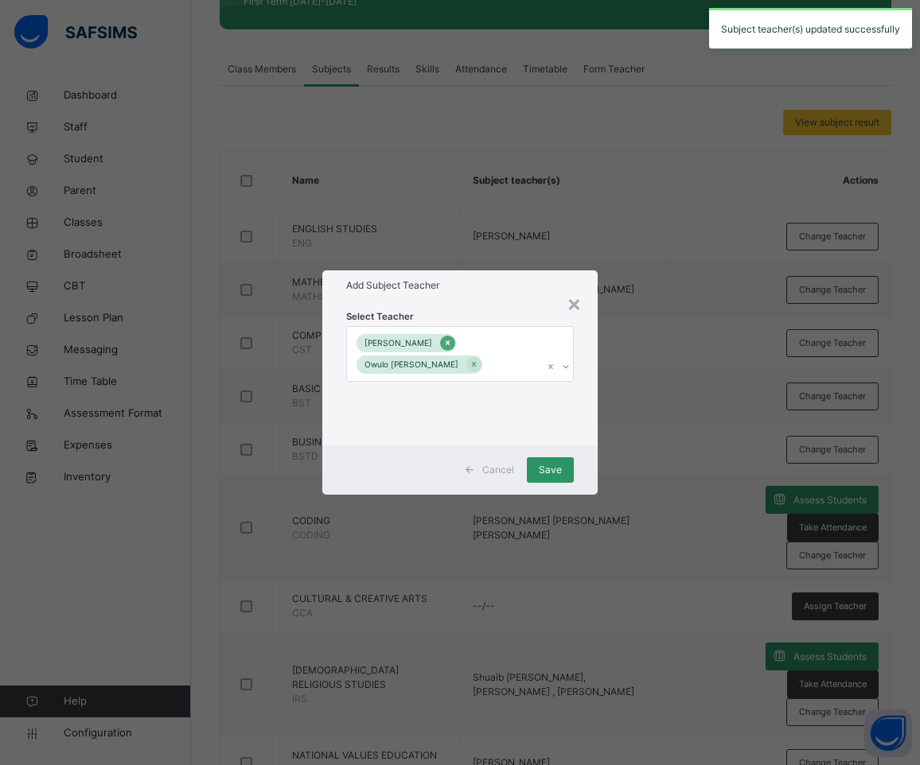
click at [440, 345] on div at bounding box center [447, 343] width 15 height 15
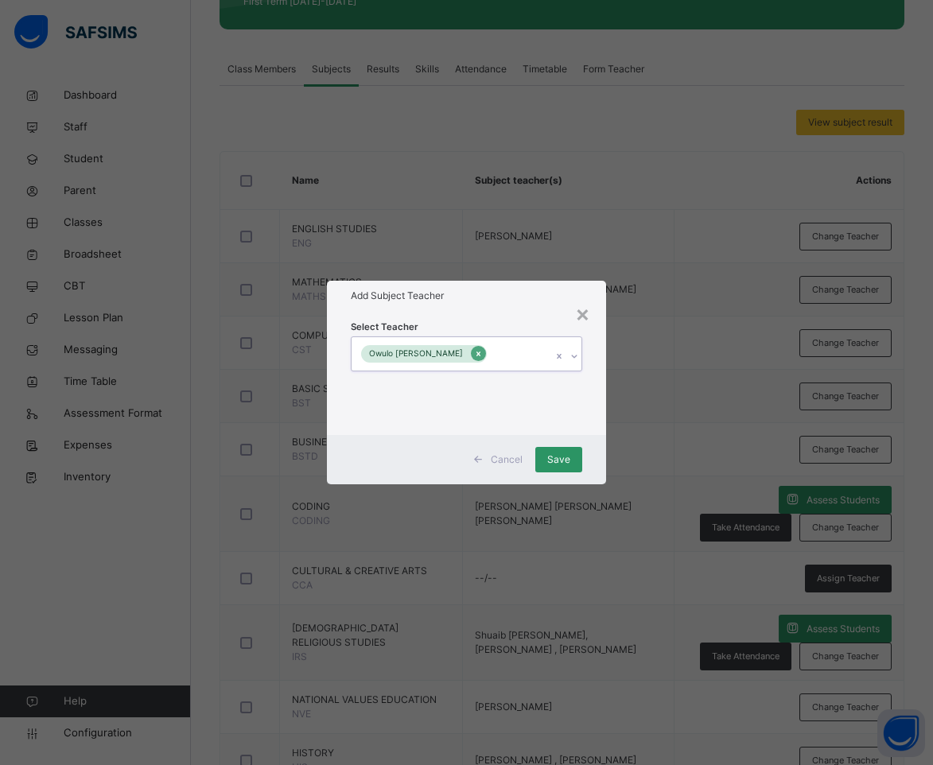
click at [474, 354] on icon at bounding box center [478, 354] width 9 height 11
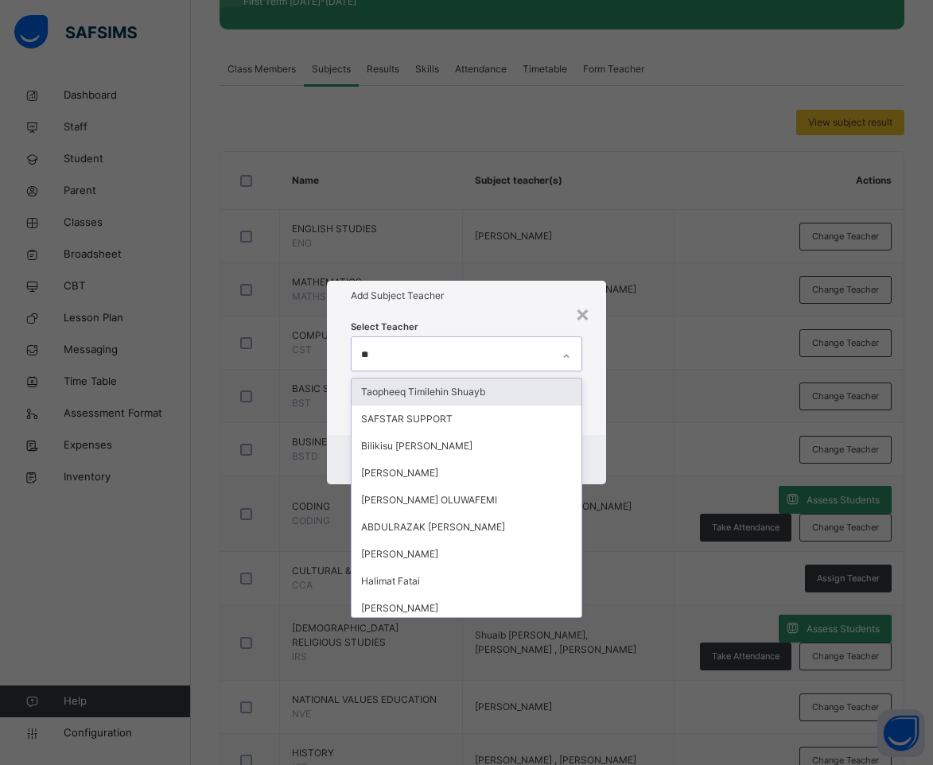
type input "***"
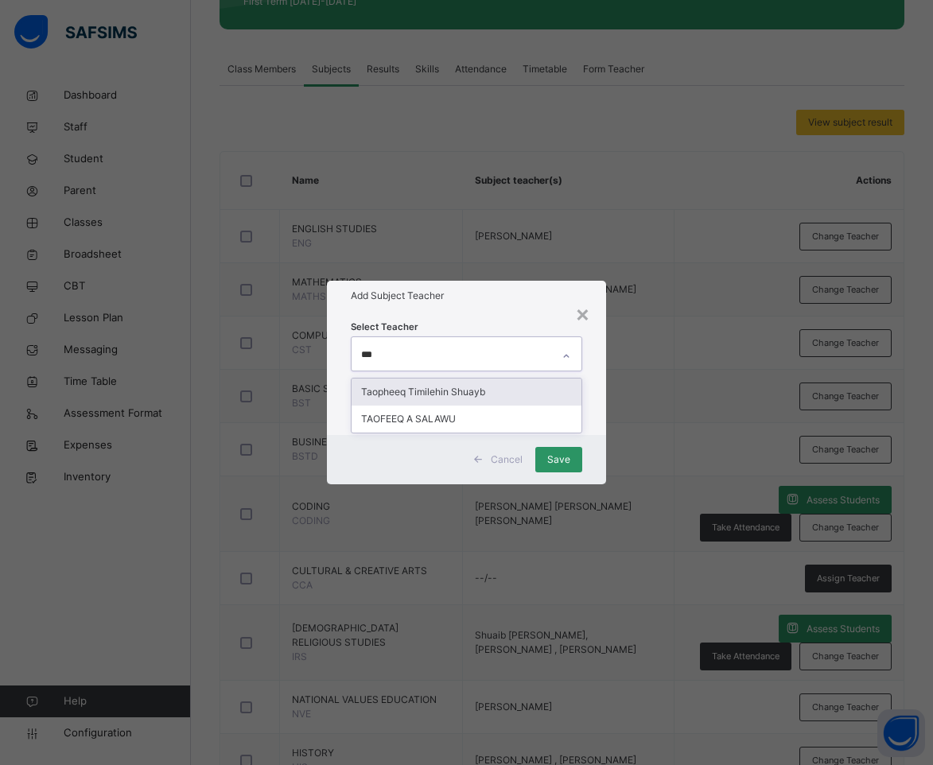
click at [472, 391] on div "Taopheeq Timilehin Shuayb" at bounding box center [467, 392] width 231 height 27
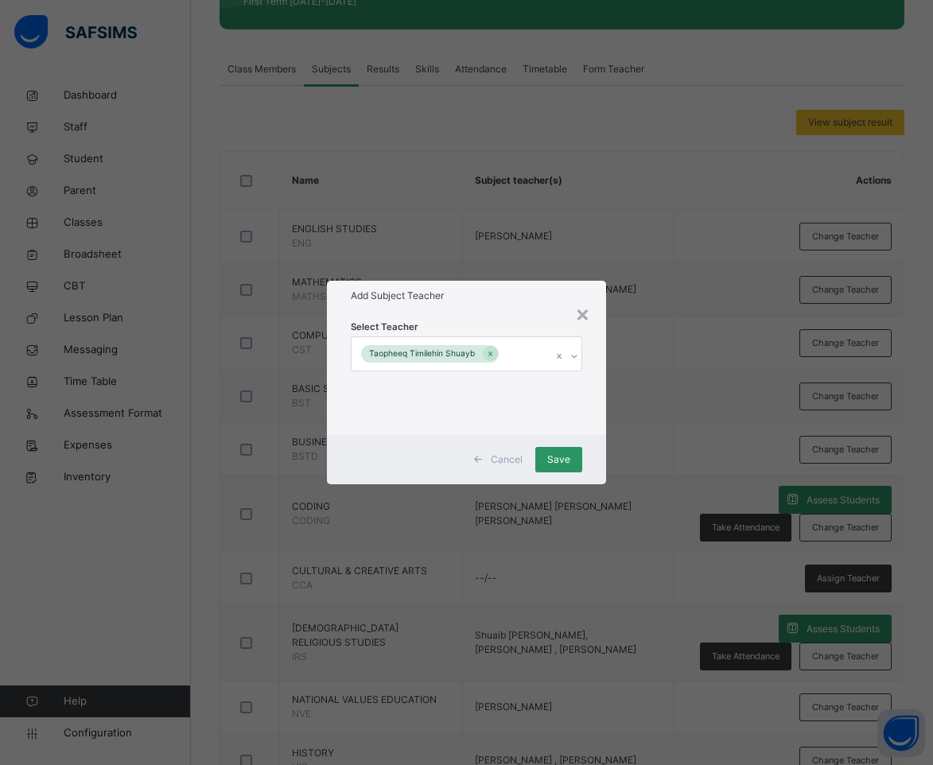
click at [504, 311] on div "Select Teacher Taopheeq Timilehin Shuayb" at bounding box center [467, 373] width 280 height 124
click at [557, 461] on span "Save" at bounding box center [558, 460] width 23 height 14
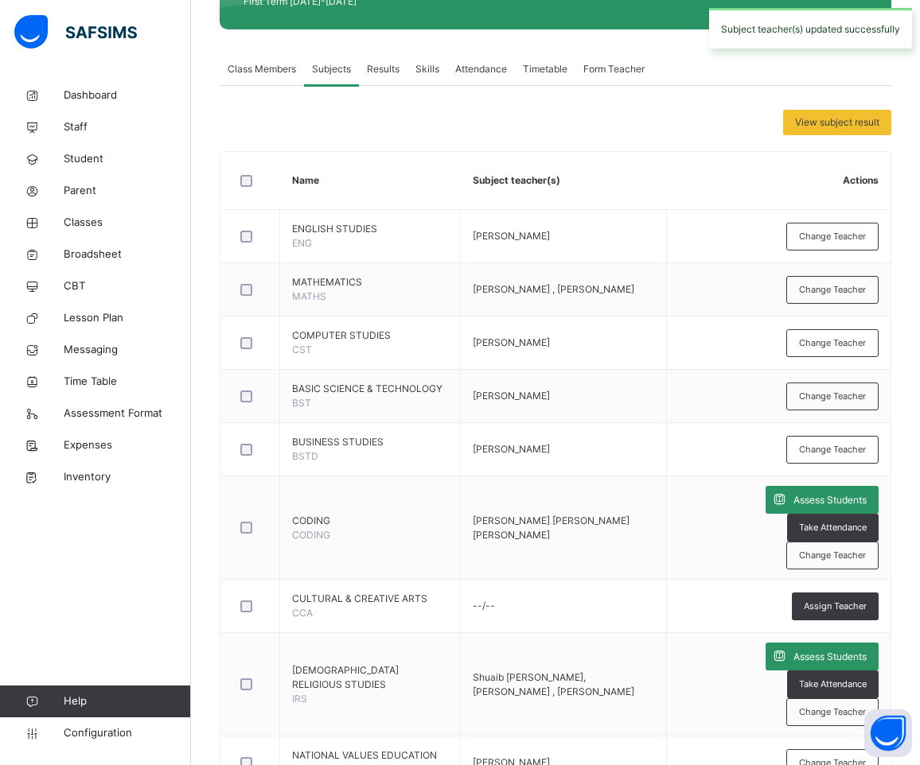
click at [849, 337] on span "Change Teacher" at bounding box center [832, 344] width 67 height 14
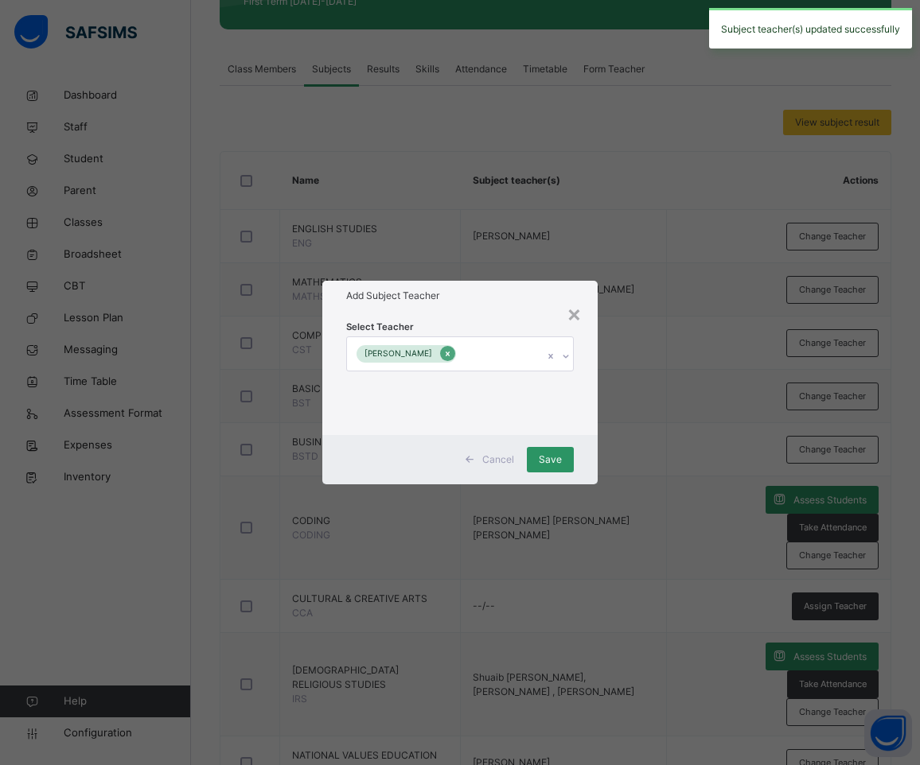
click at [452, 354] on icon at bounding box center [447, 354] width 9 height 11
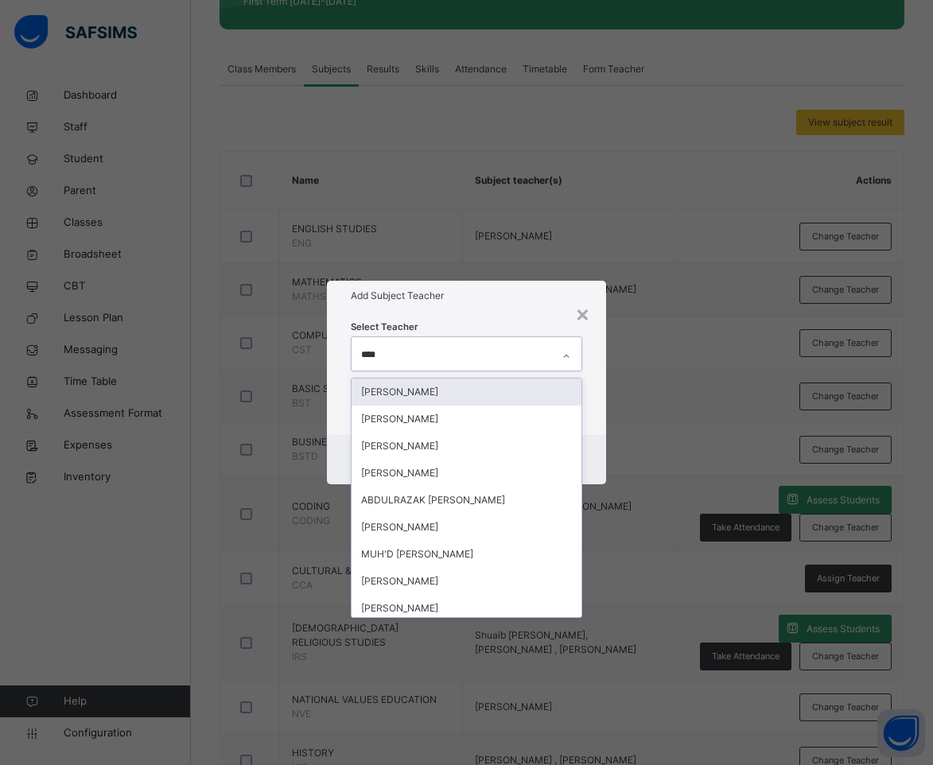
type input "*****"
click at [477, 390] on div "[PERSON_NAME]" at bounding box center [467, 392] width 231 height 27
click at [510, 321] on div "Select Teacher option [PERSON_NAME], selected. option Victoria [PERSON_NAME] fo…" at bounding box center [467, 373] width 232 height 108
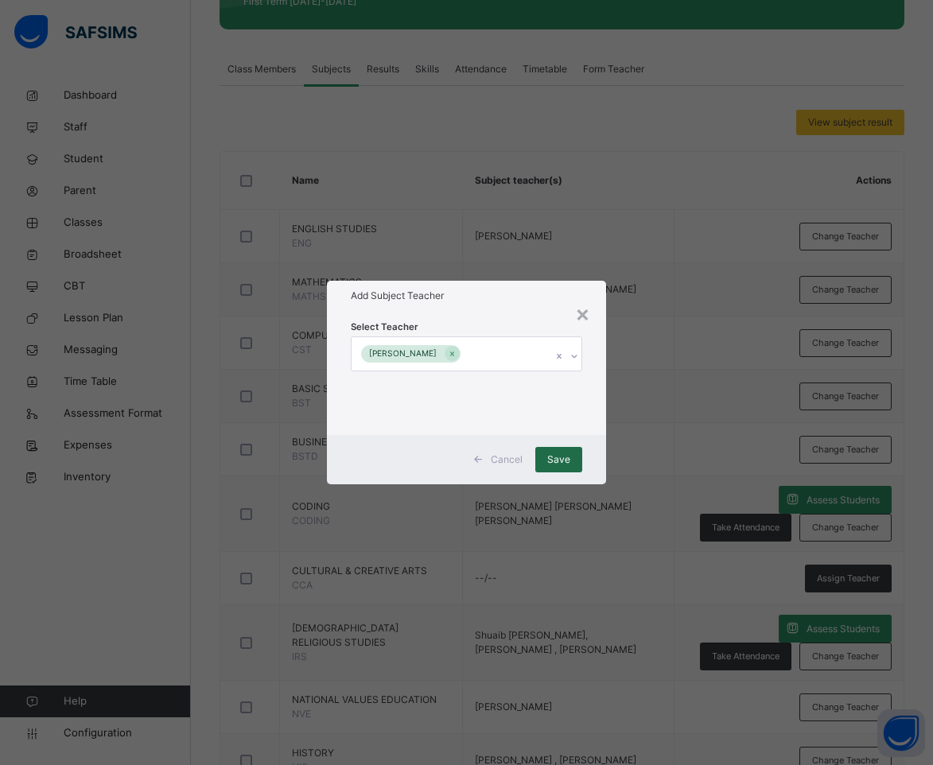
click at [565, 455] on span "Save" at bounding box center [558, 460] width 23 height 14
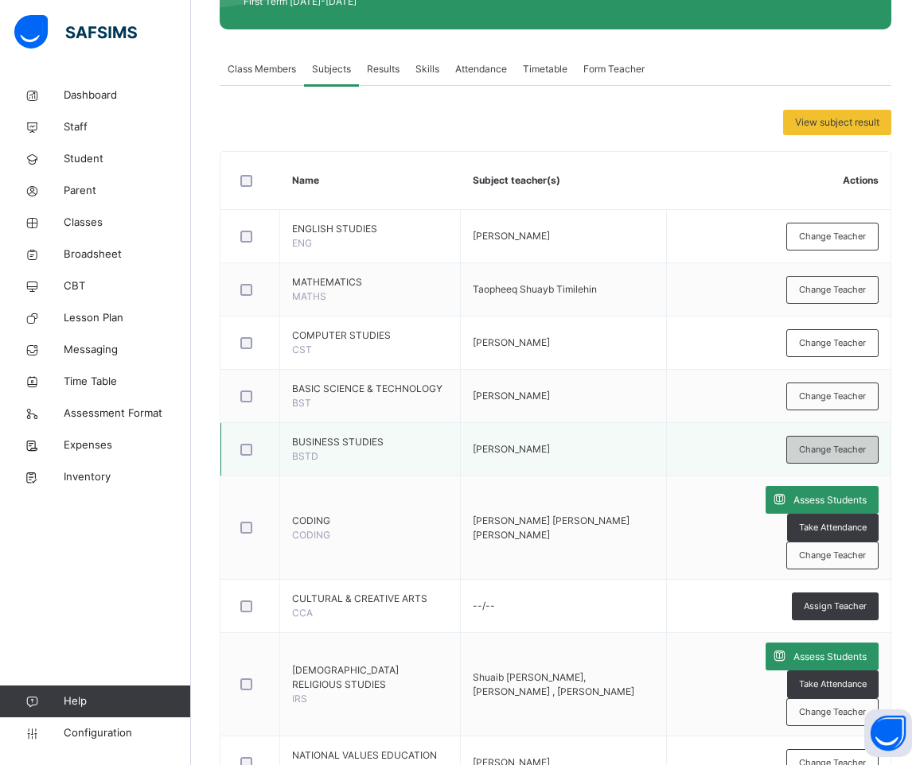
click at [847, 457] on span "Change Teacher" at bounding box center [832, 450] width 67 height 14
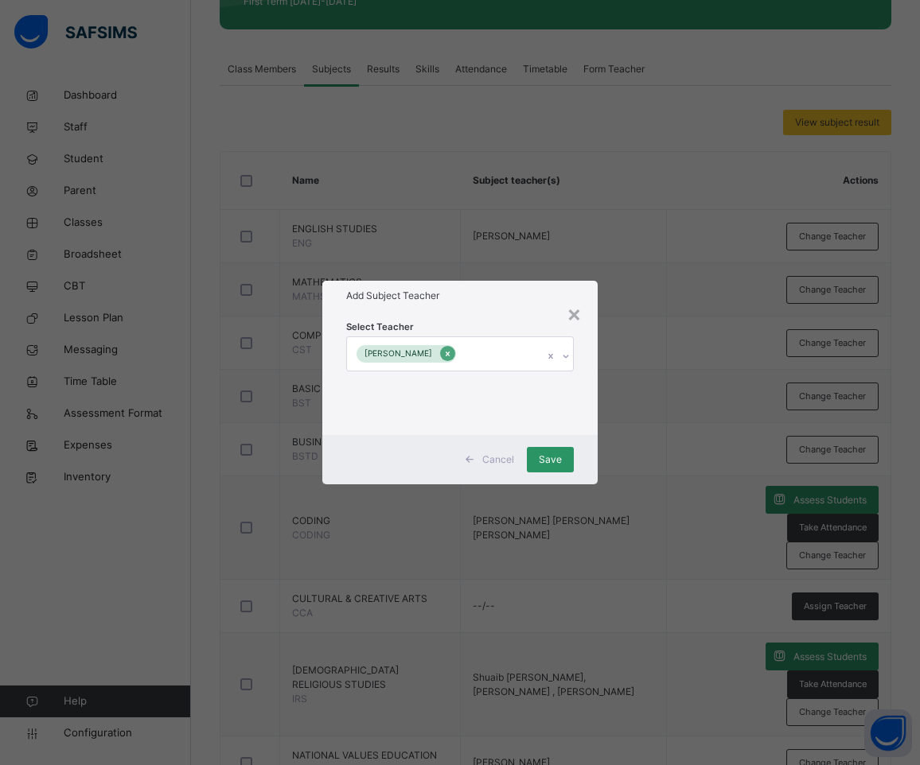
click at [455, 355] on div at bounding box center [447, 353] width 15 height 15
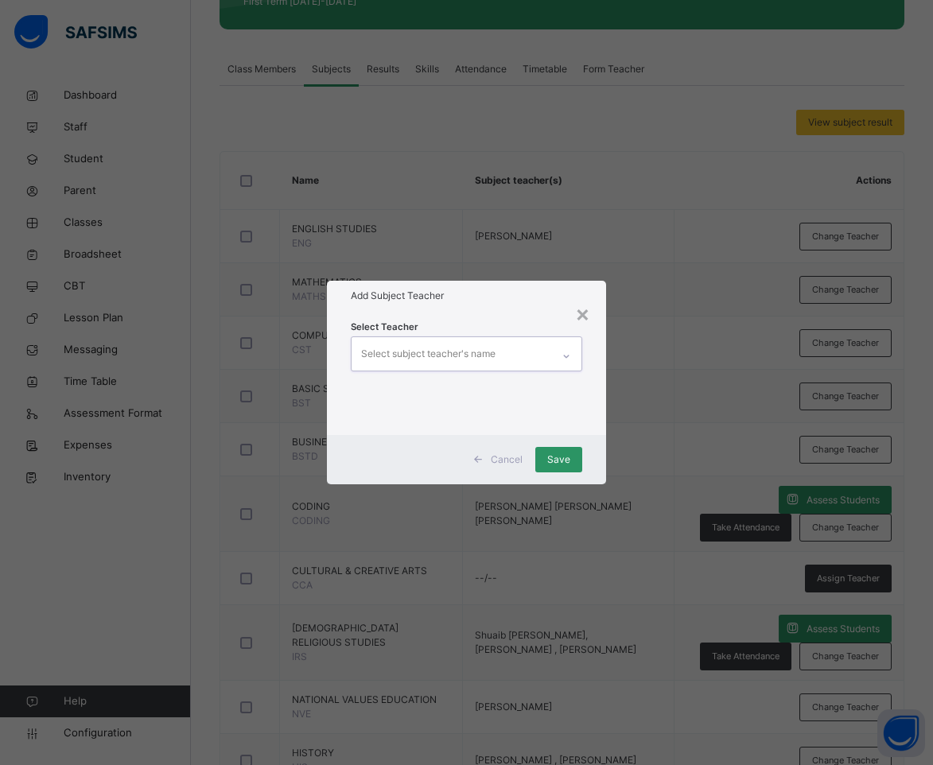
type input "*"
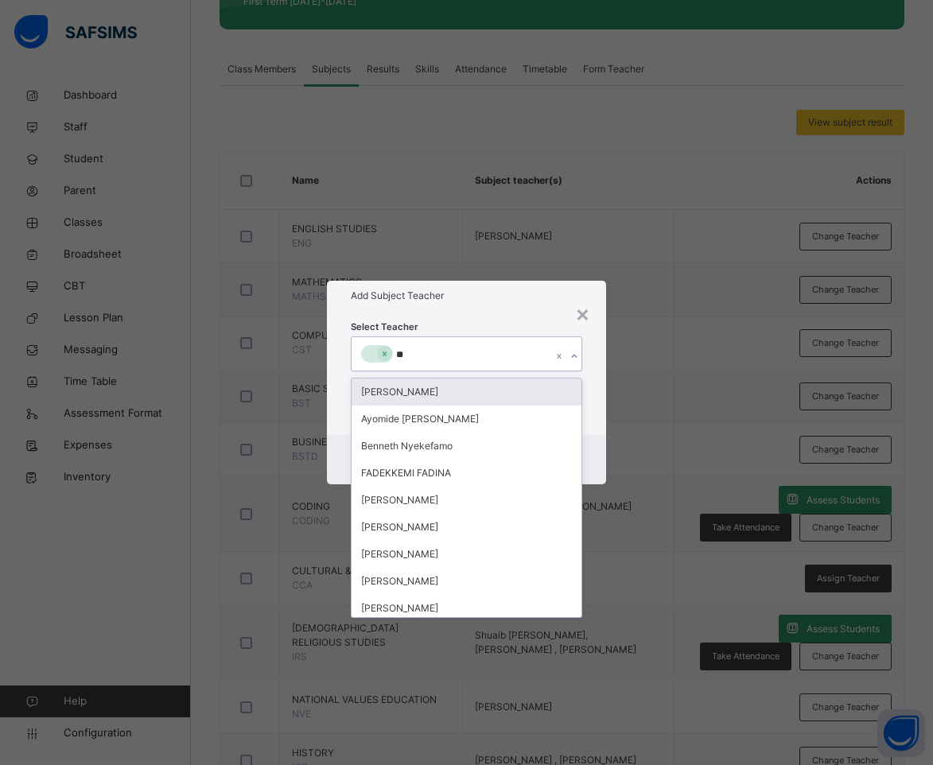
type input "***"
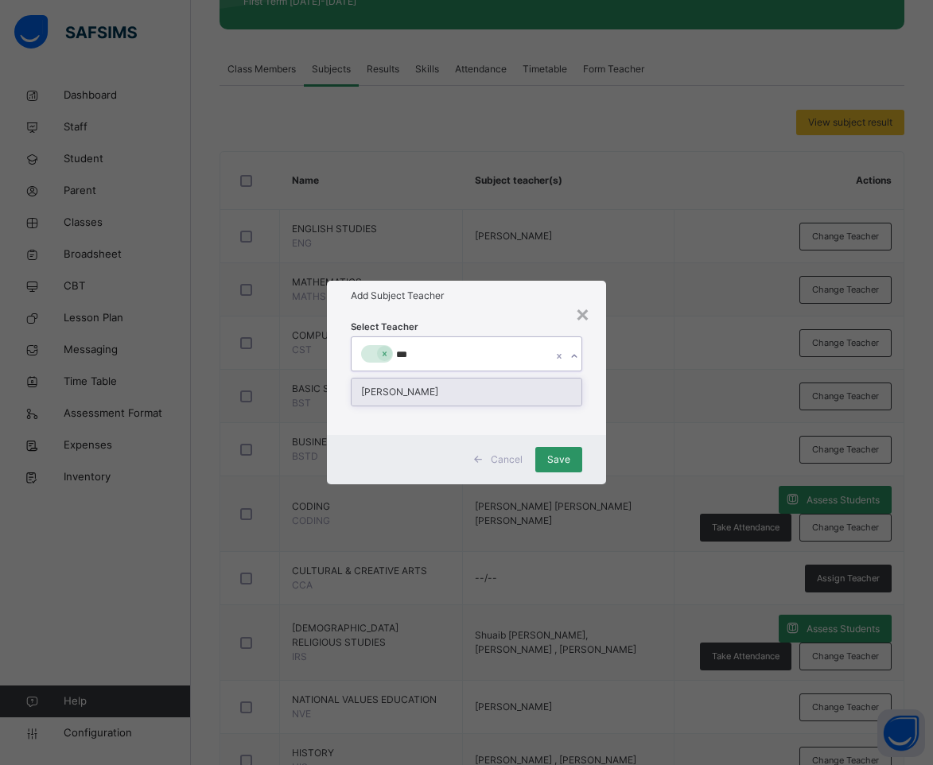
click at [434, 393] on div "[PERSON_NAME]" at bounding box center [467, 392] width 231 height 27
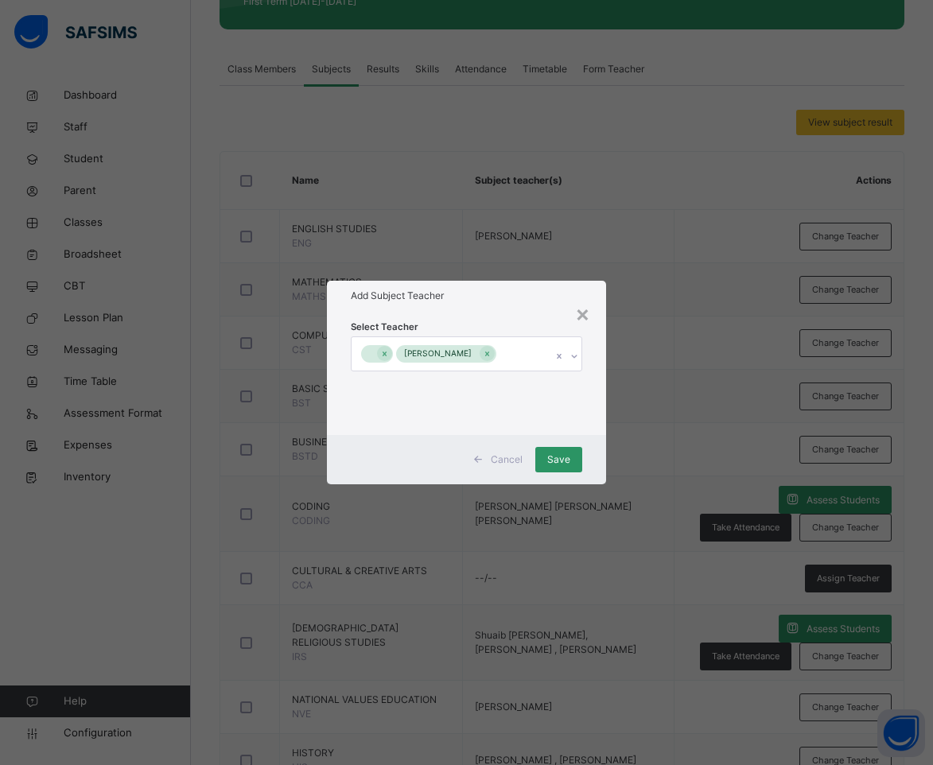
click at [454, 295] on h1 "Add Subject Teacher" at bounding box center [467, 296] width 232 height 14
click at [555, 464] on span "Save" at bounding box center [558, 460] width 23 height 14
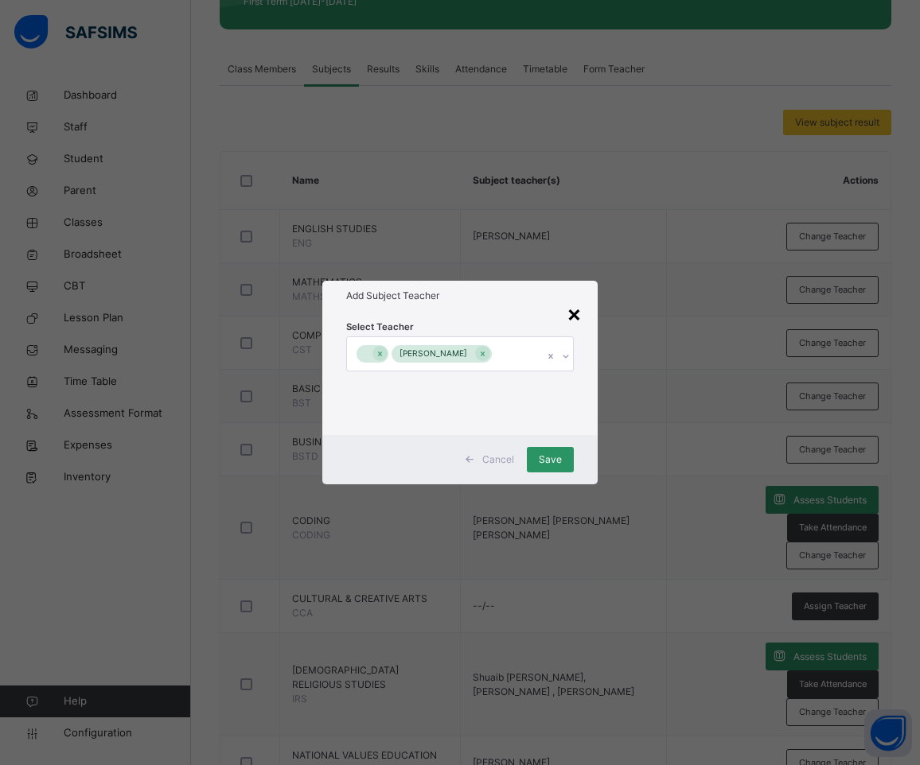
click at [575, 306] on div "×" at bounding box center [574, 313] width 15 height 33
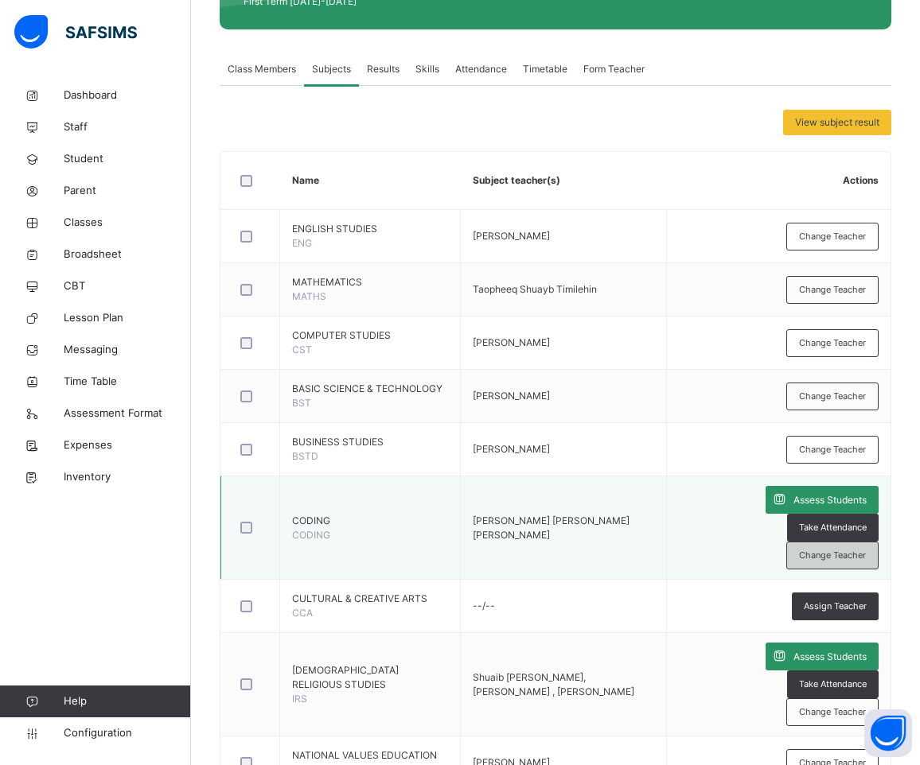
click at [854, 549] on span "Change Teacher" at bounding box center [832, 556] width 67 height 14
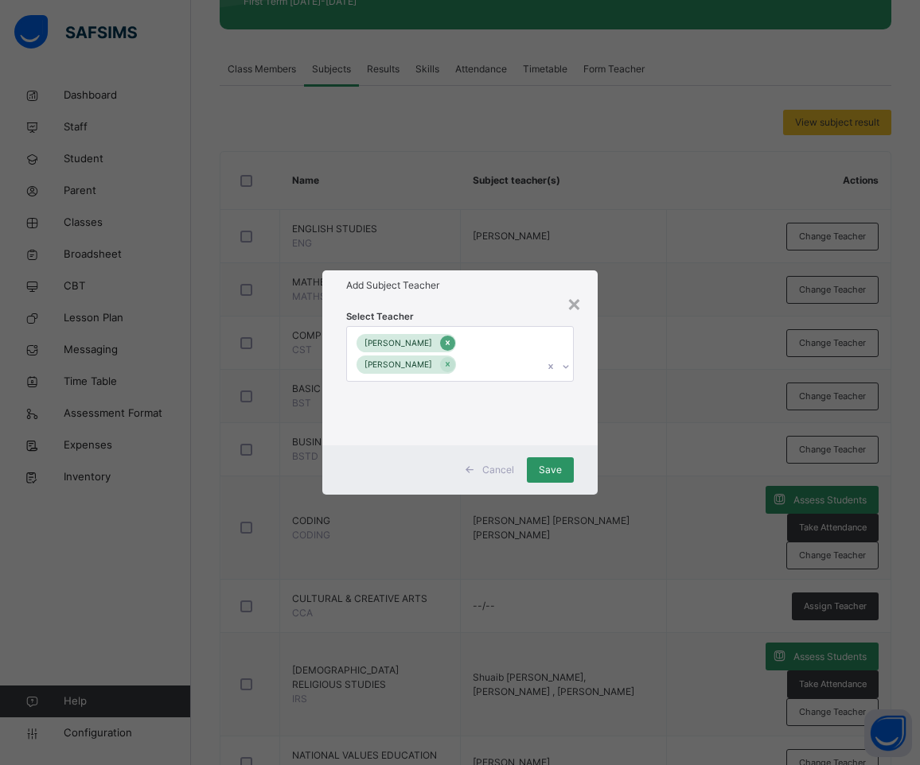
click at [452, 340] on icon at bounding box center [447, 342] width 9 height 11
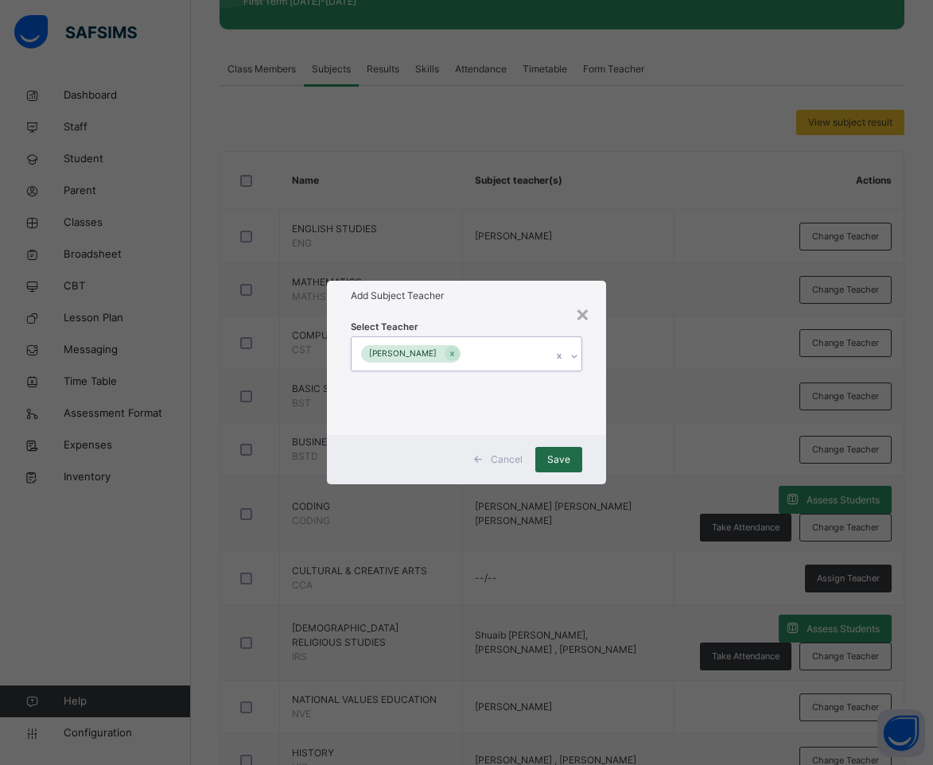
click at [557, 462] on span "Save" at bounding box center [558, 460] width 23 height 14
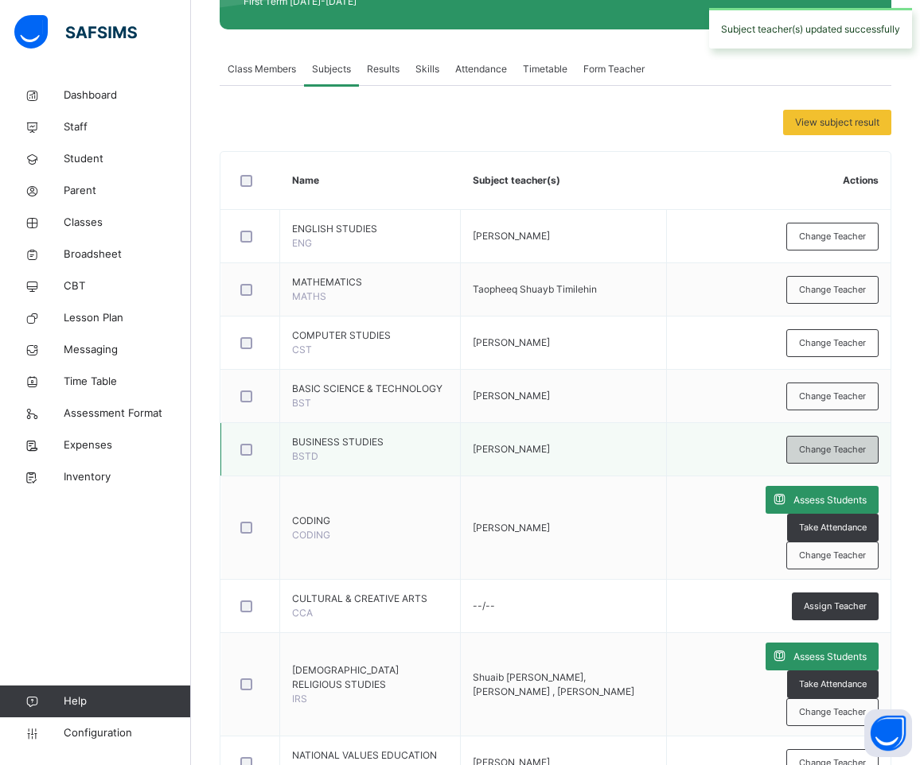
click at [847, 457] on span "Change Teacher" at bounding box center [832, 450] width 67 height 14
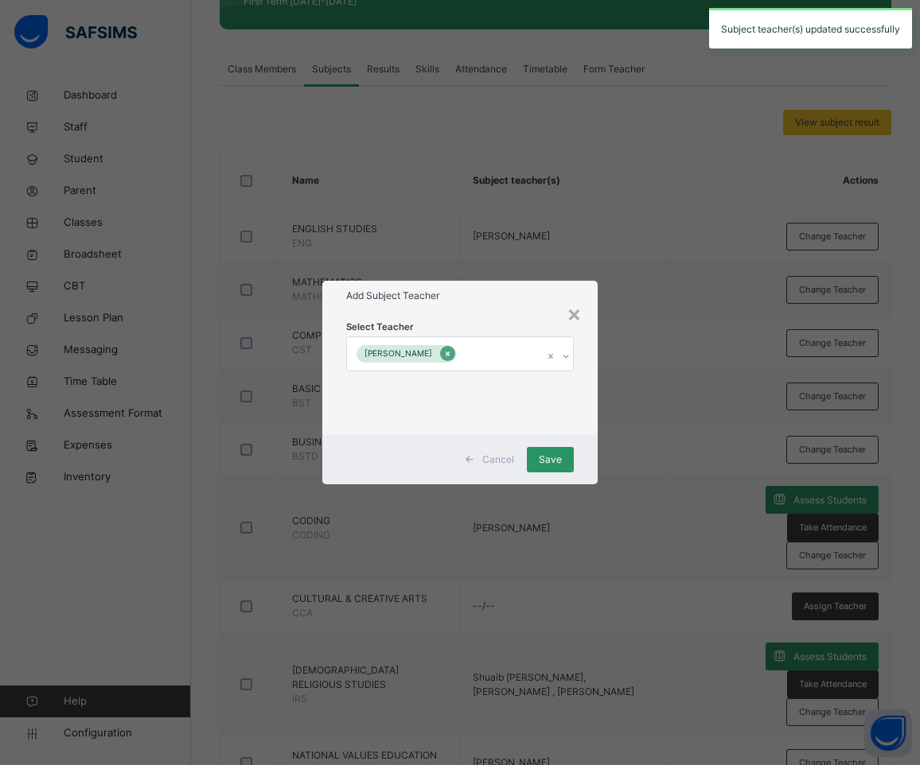
click at [450, 354] on icon at bounding box center [448, 354] width 4 height 5
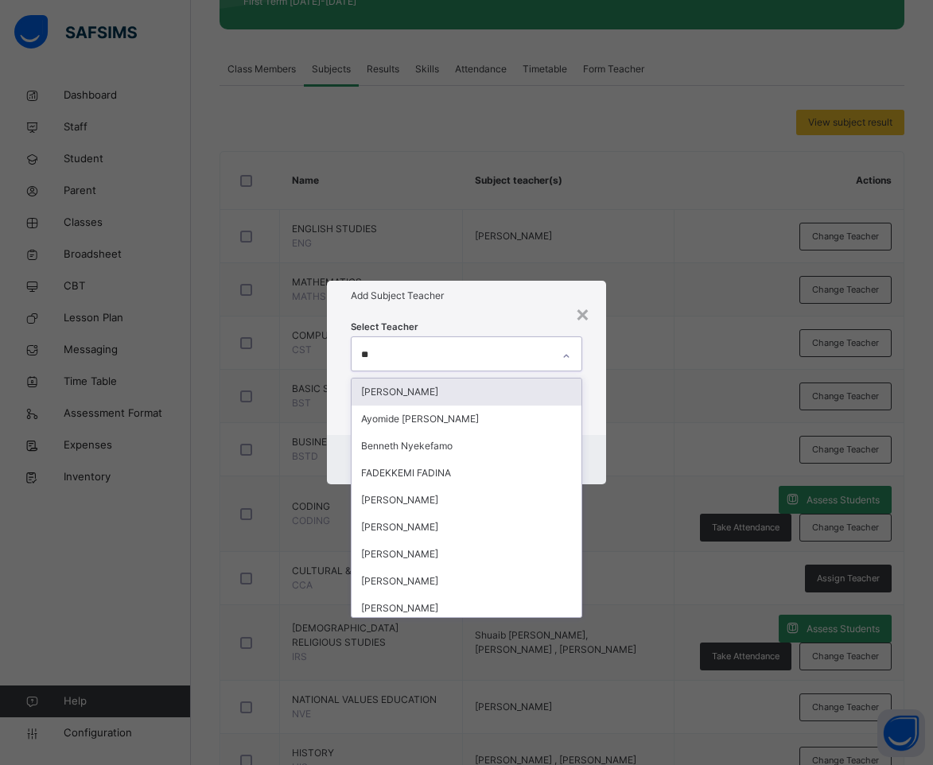
type input "***"
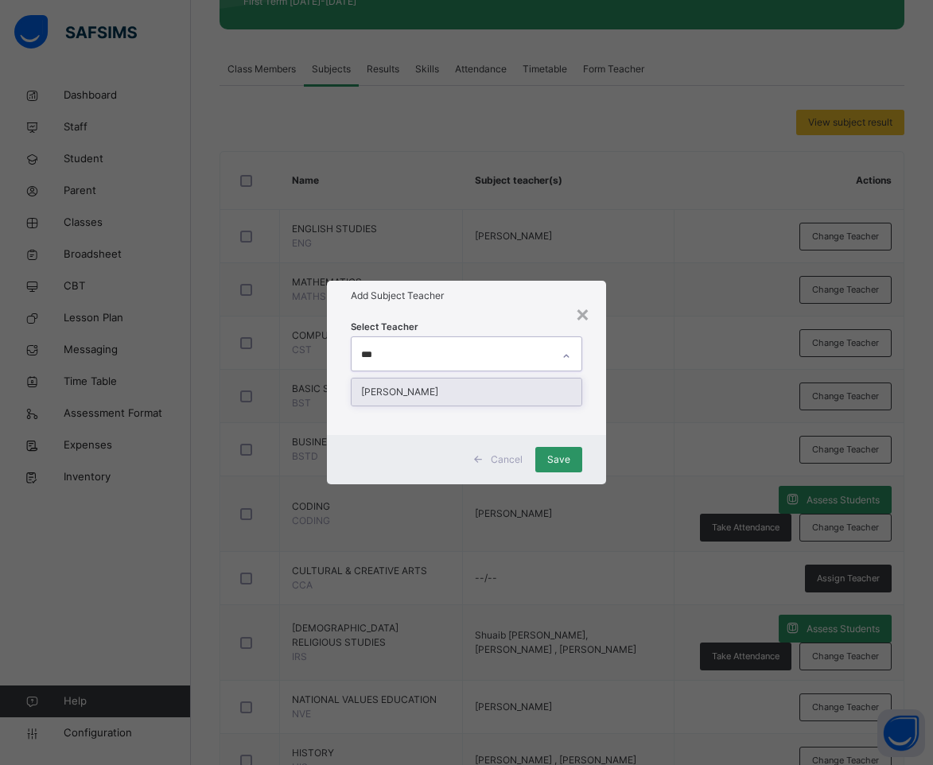
click at [475, 395] on div "[PERSON_NAME]" at bounding box center [467, 392] width 231 height 27
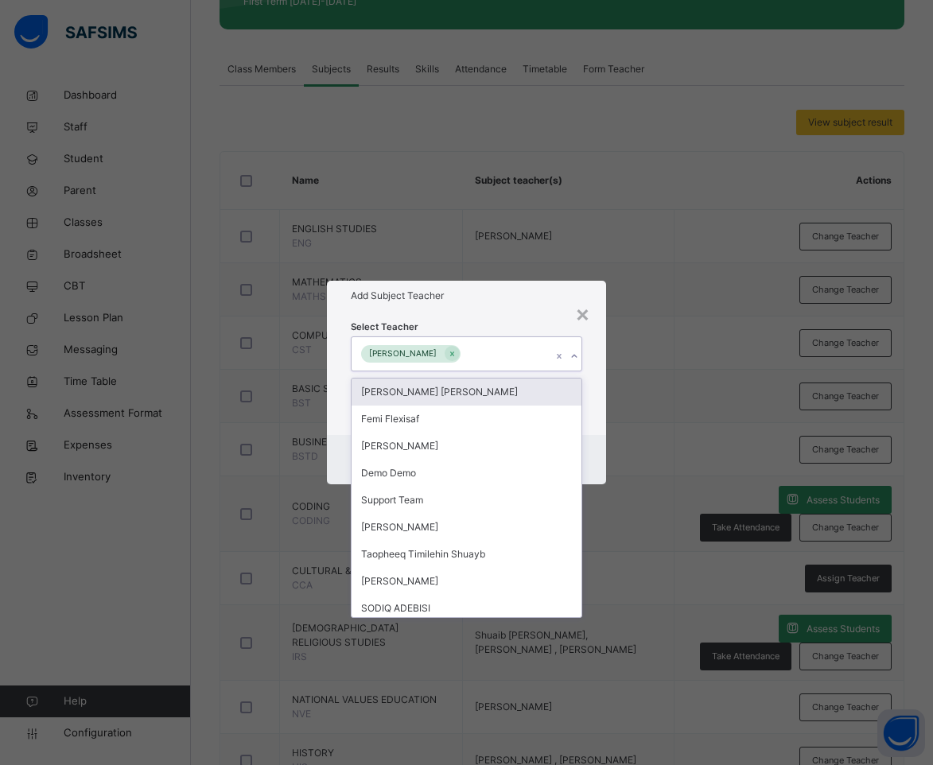
click at [509, 305] on div "Add Subject Teacher" at bounding box center [467, 296] width 280 height 30
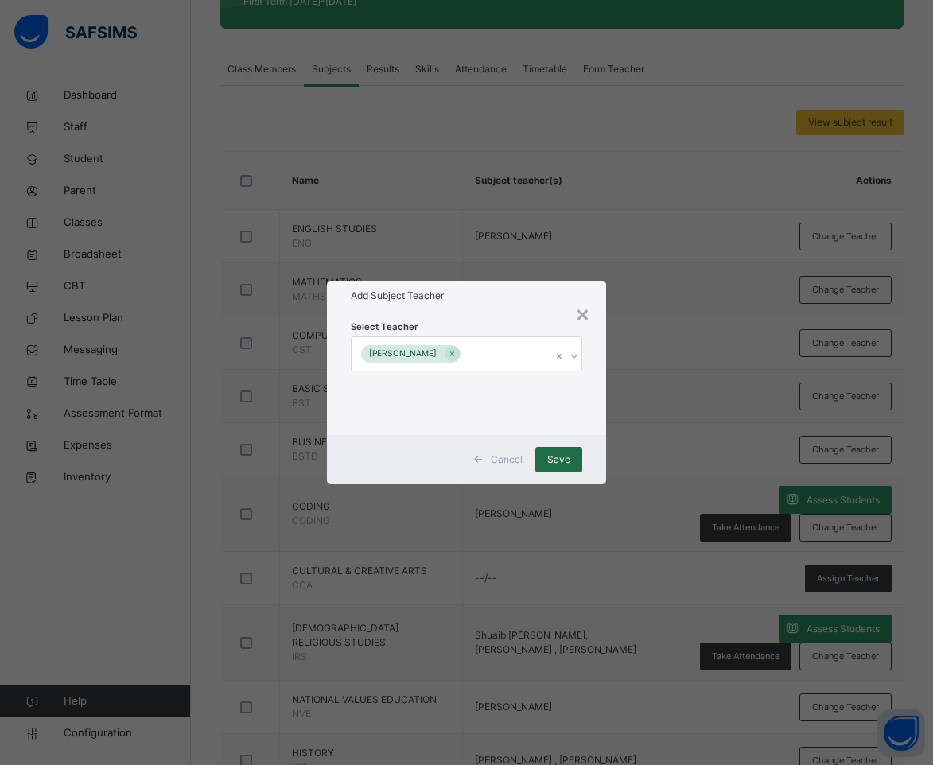
click at [545, 461] on div "Save" at bounding box center [558, 459] width 47 height 25
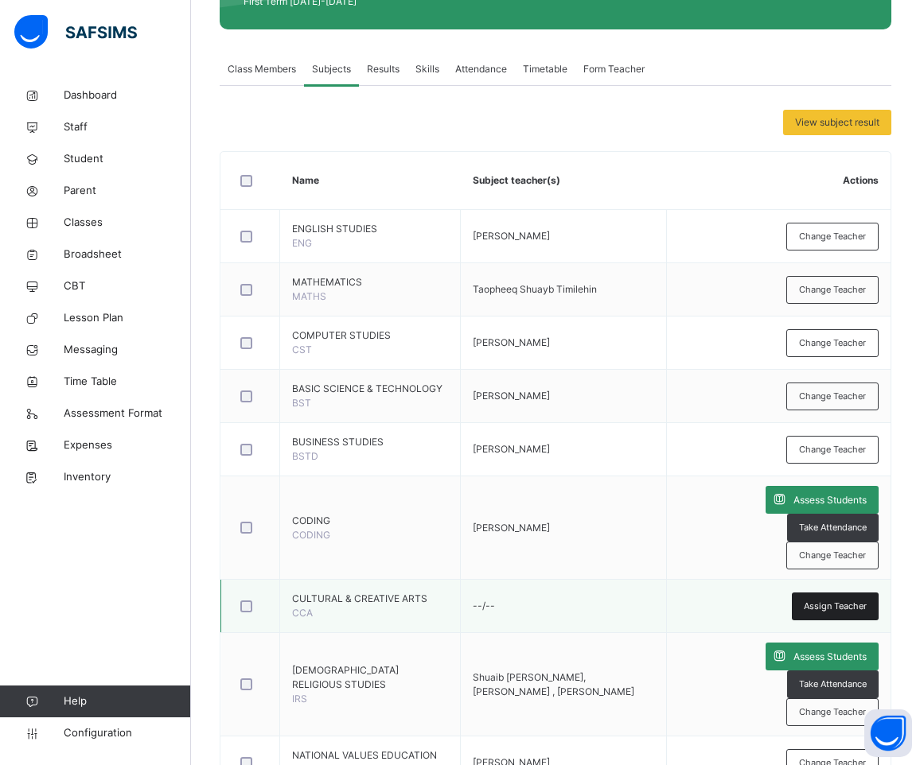
click at [850, 600] on span "Assign Teacher" at bounding box center [835, 607] width 63 height 14
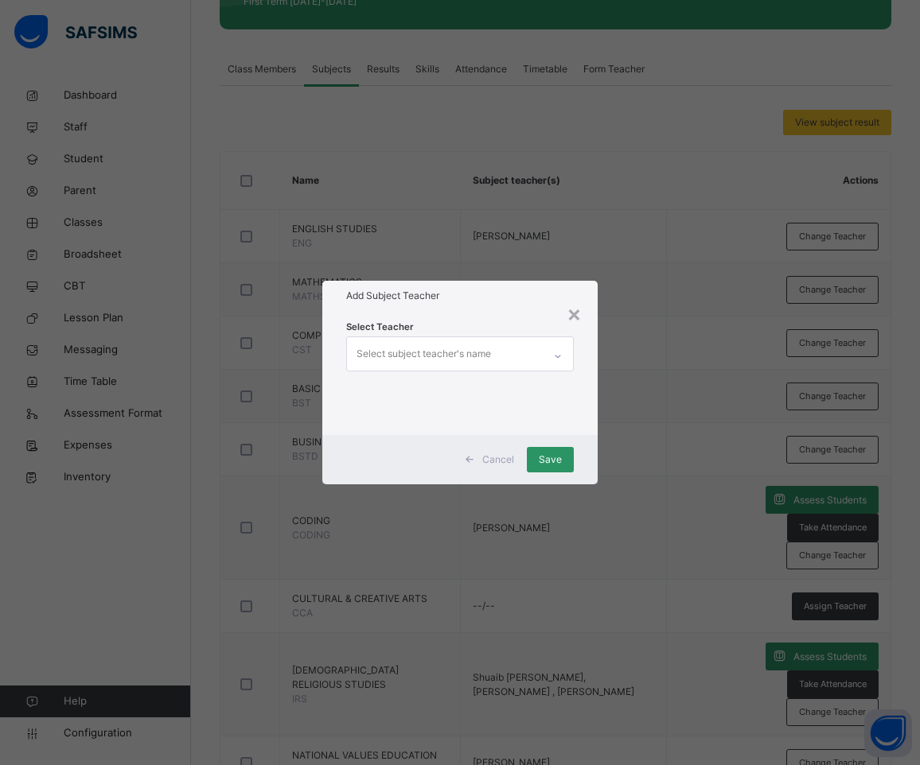
click at [498, 353] on div "Select subject teacher's name" at bounding box center [445, 353] width 197 height 33
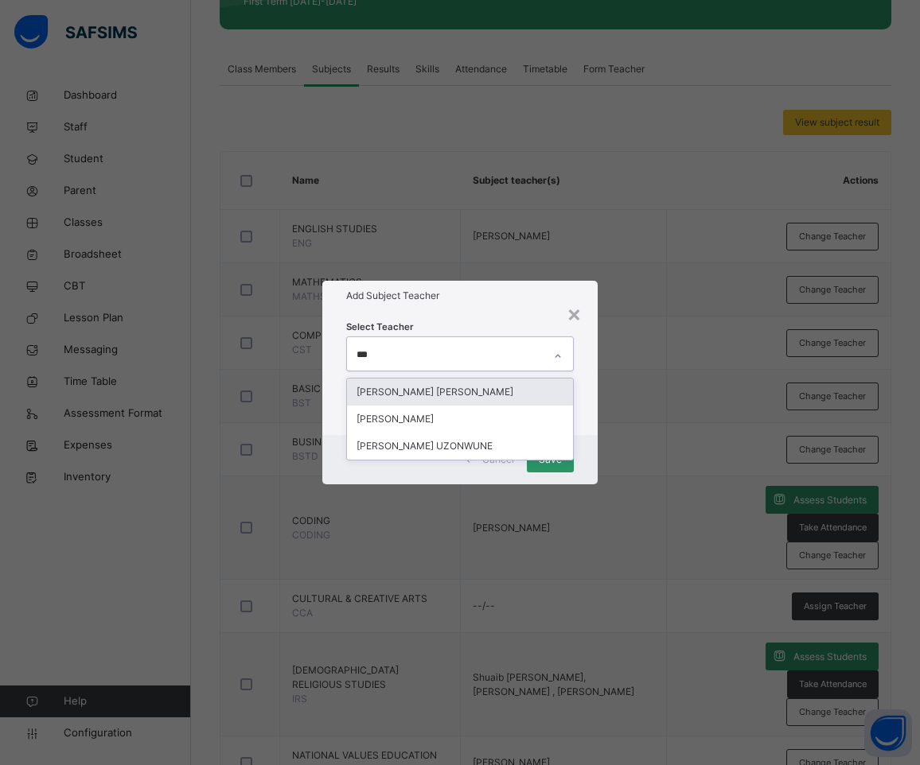
type input "****"
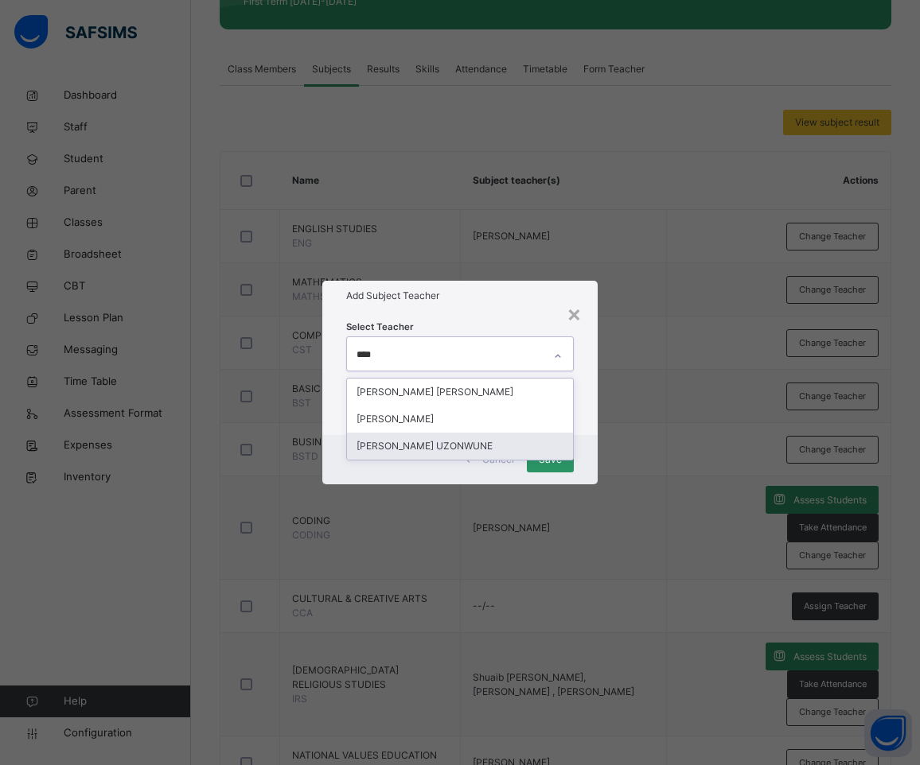
click at [470, 448] on div "[PERSON_NAME] UZONWUNE" at bounding box center [460, 446] width 227 height 27
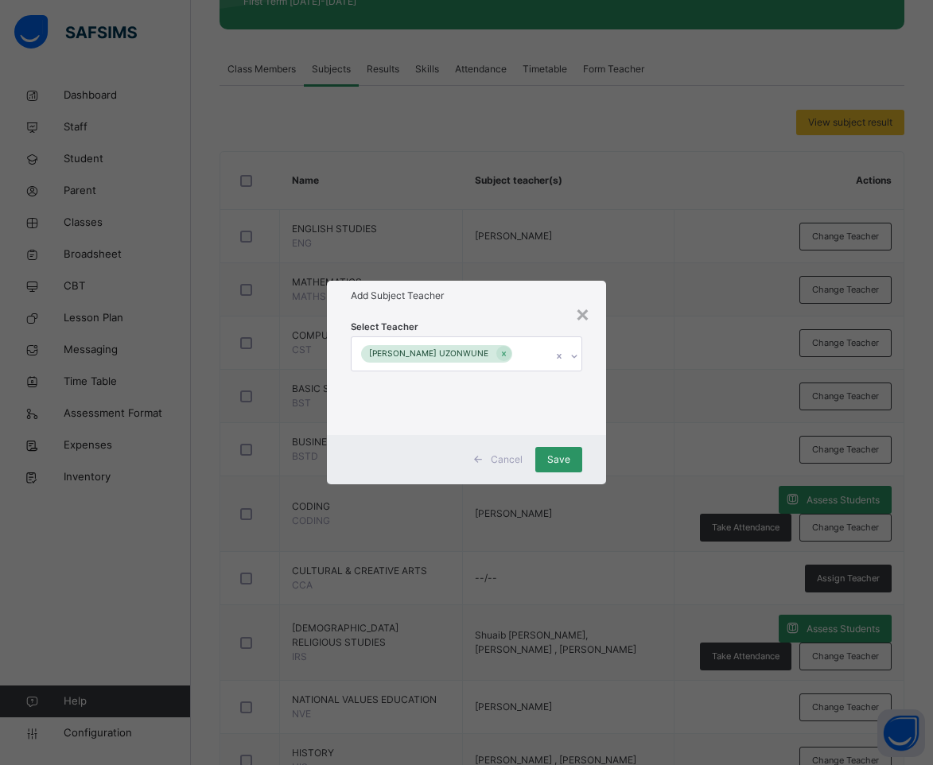
click at [509, 275] on div "× Add Subject Teacher Select Teacher [PERSON_NAME] UZONWUNE Cancel Save" at bounding box center [466, 382] width 933 height 765
click at [567, 459] on span "Save" at bounding box center [558, 460] width 23 height 14
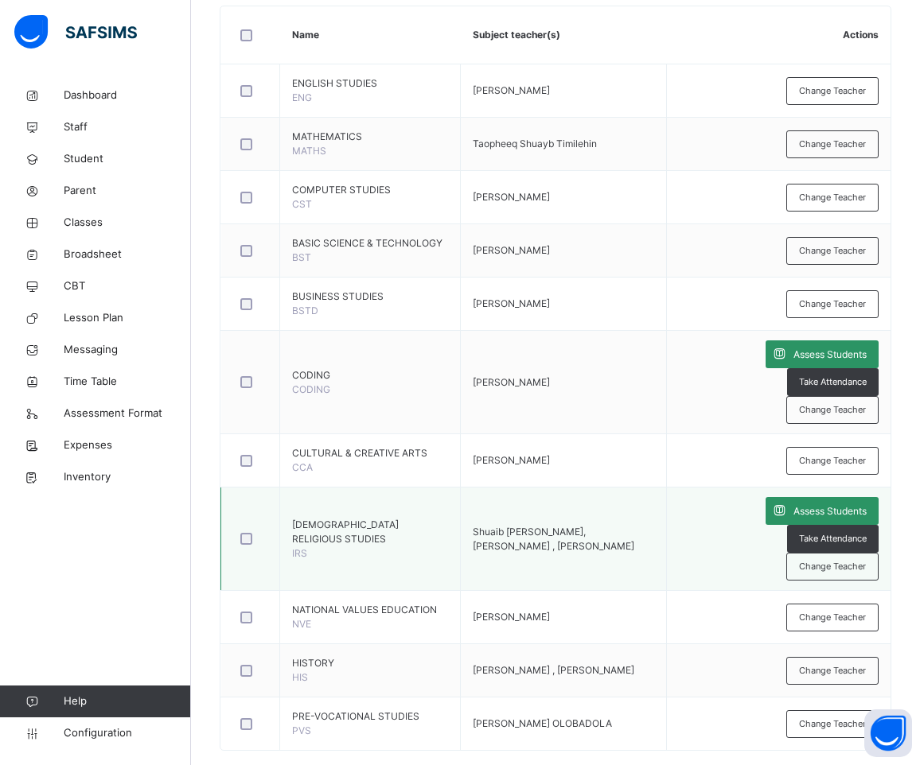
scroll to position [447, 0]
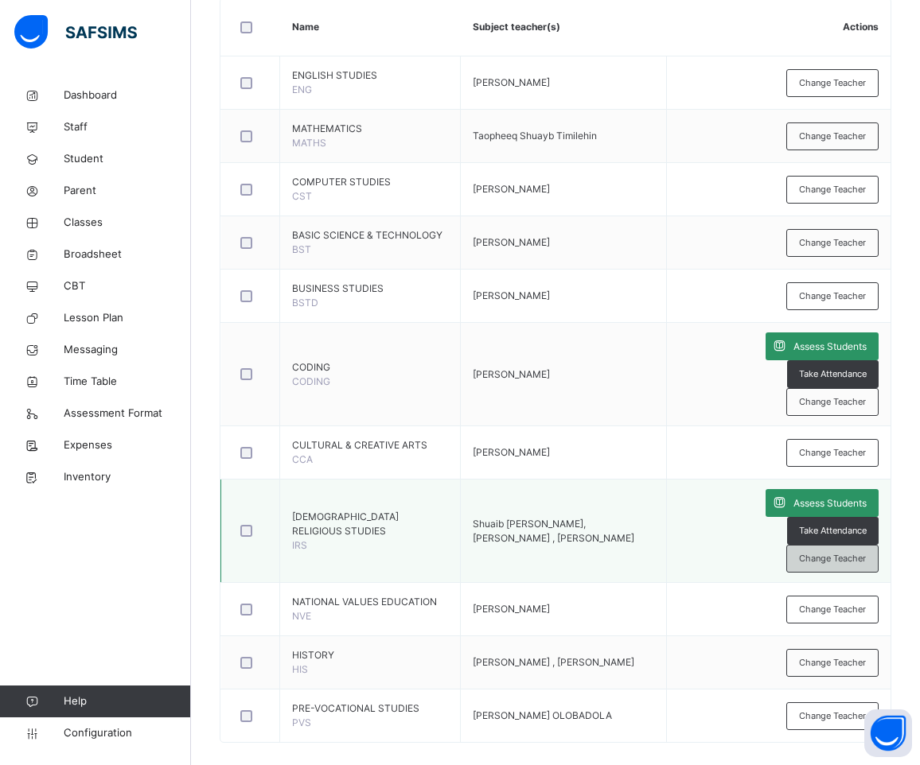
click at [851, 552] on span "Change Teacher" at bounding box center [832, 559] width 67 height 14
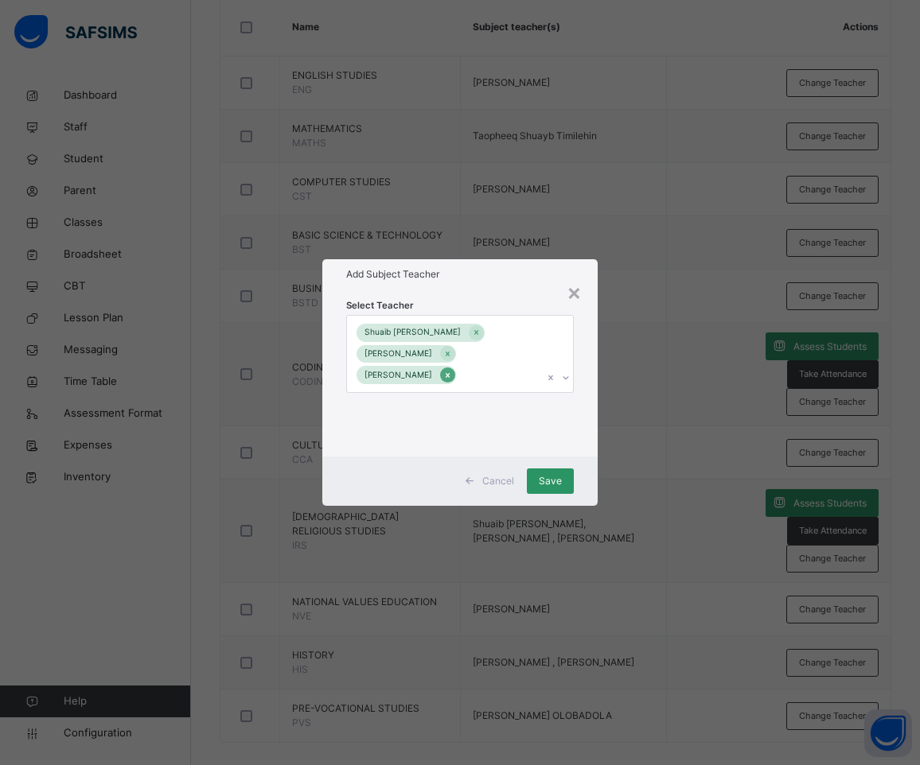
click at [450, 376] on icon at bounding box center [448, 375] width 4 height 5
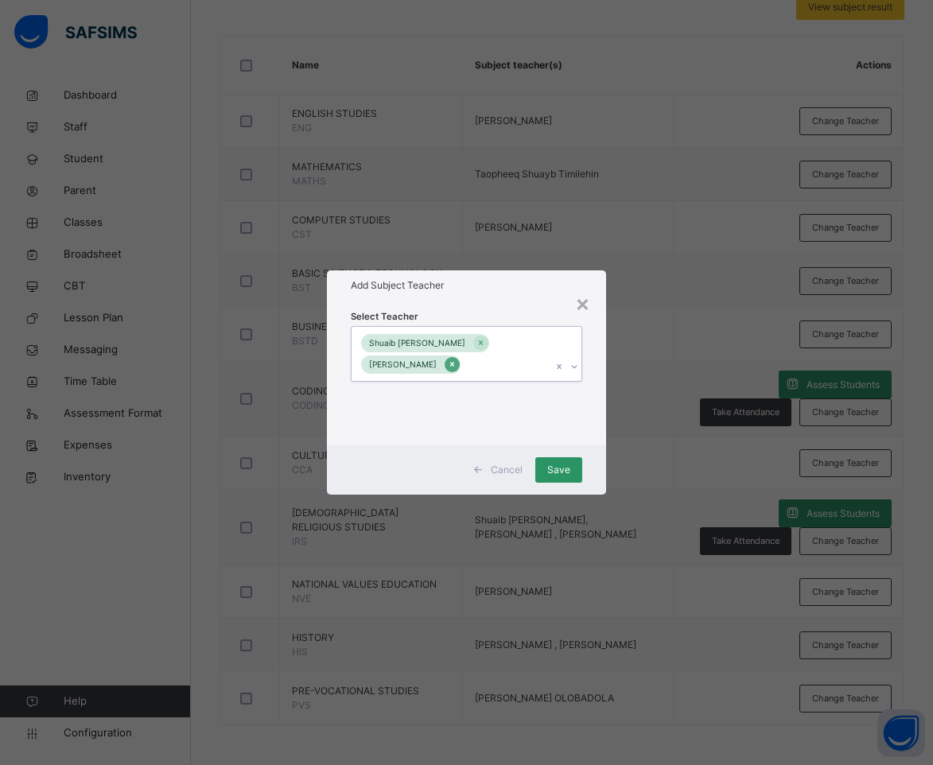
click at [454, 364] on icon at bounding box center [452, 365] width 4 height 5
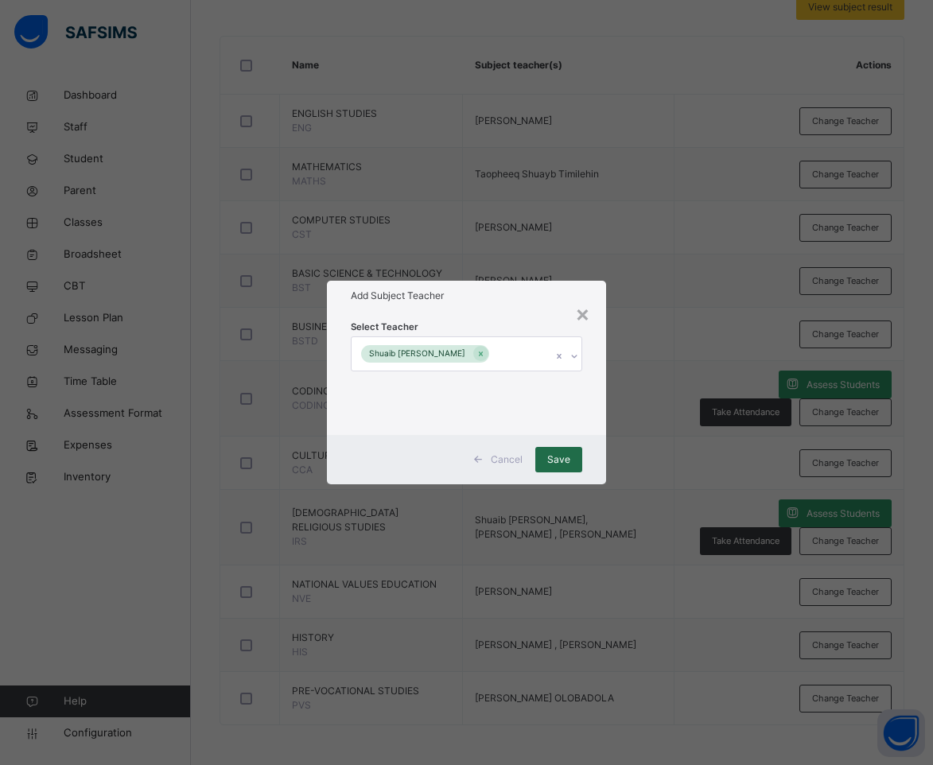
click at [558, 460] on span "Save" at bounding box center [558, 460] width 23 height 14
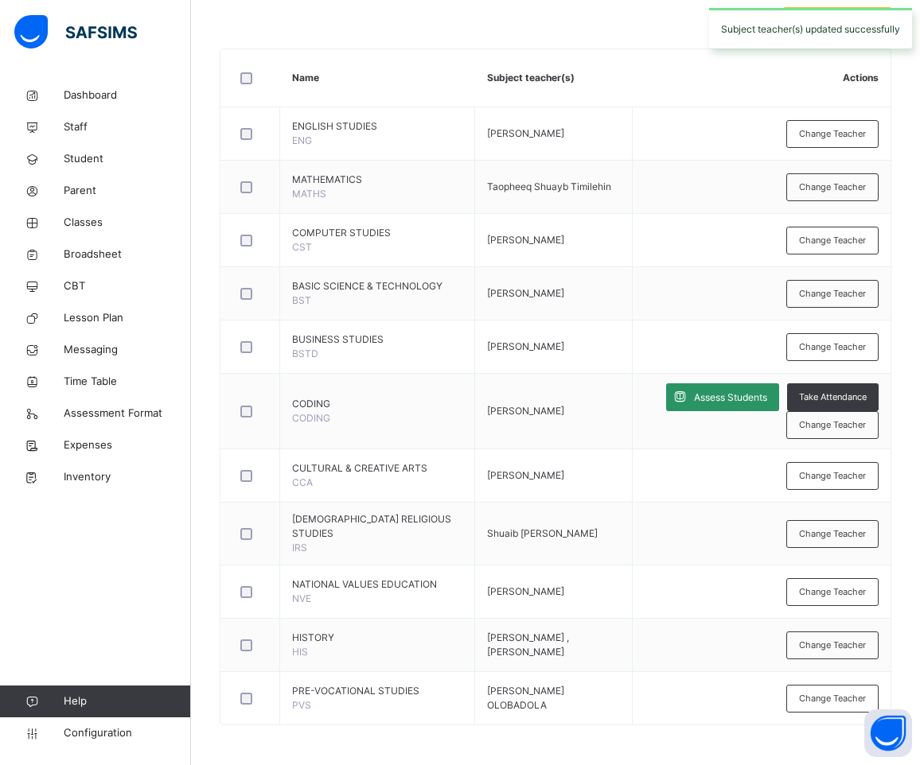
scroll to position [425, 0]
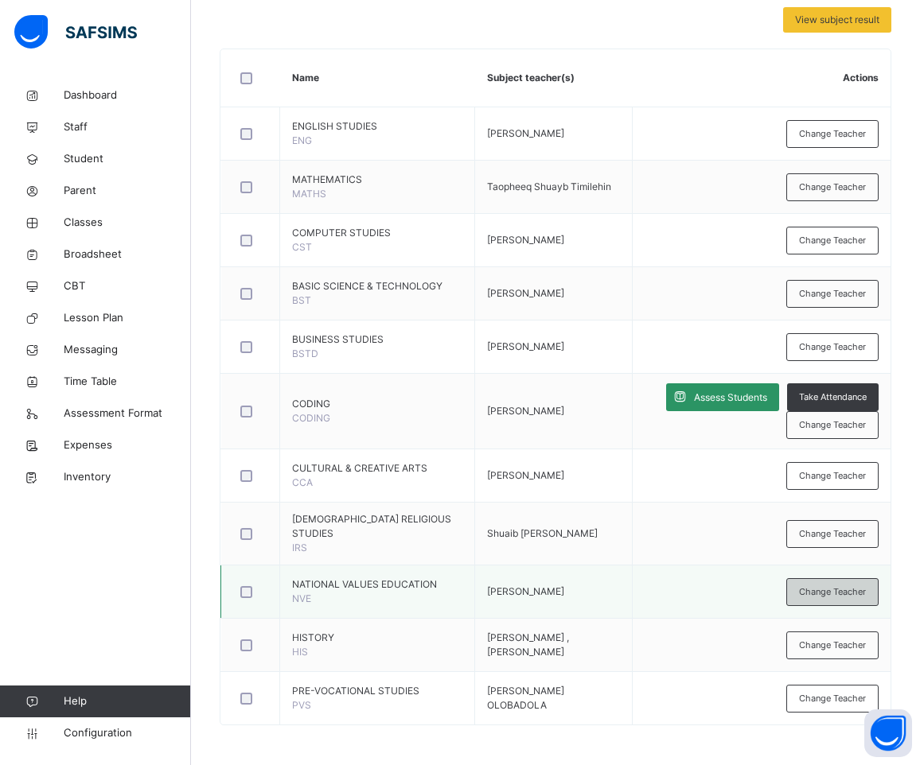
click at [840, 590] on span "Change Teacher" at bounding box center [832, 593] width 67 height 14
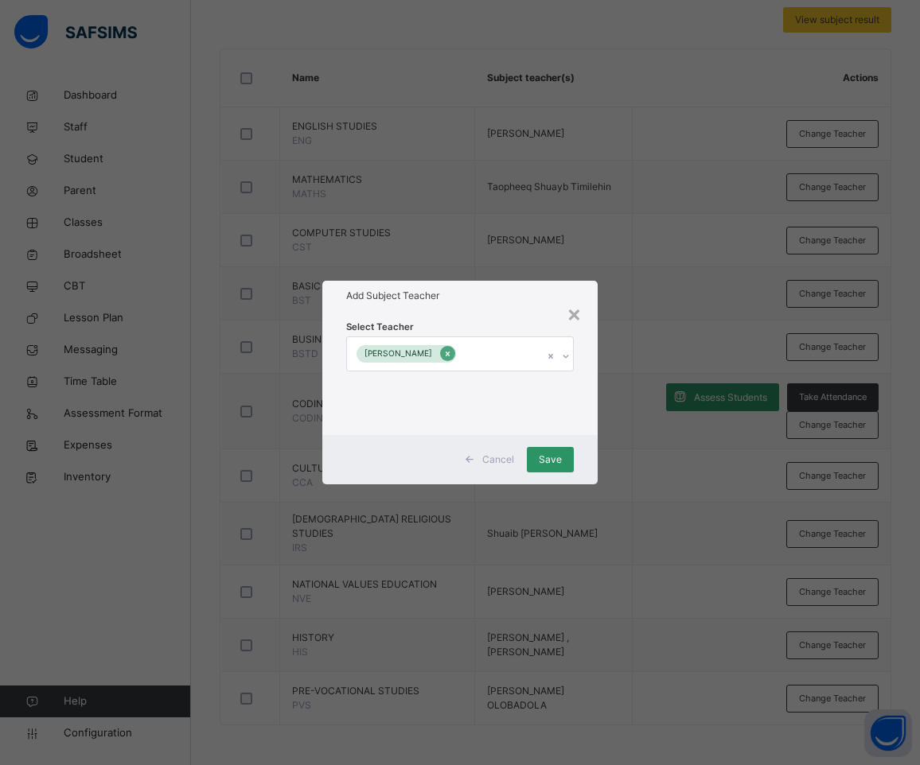
click at [452, 358] on icon at bounding box center [447, 354] width 9 height 11
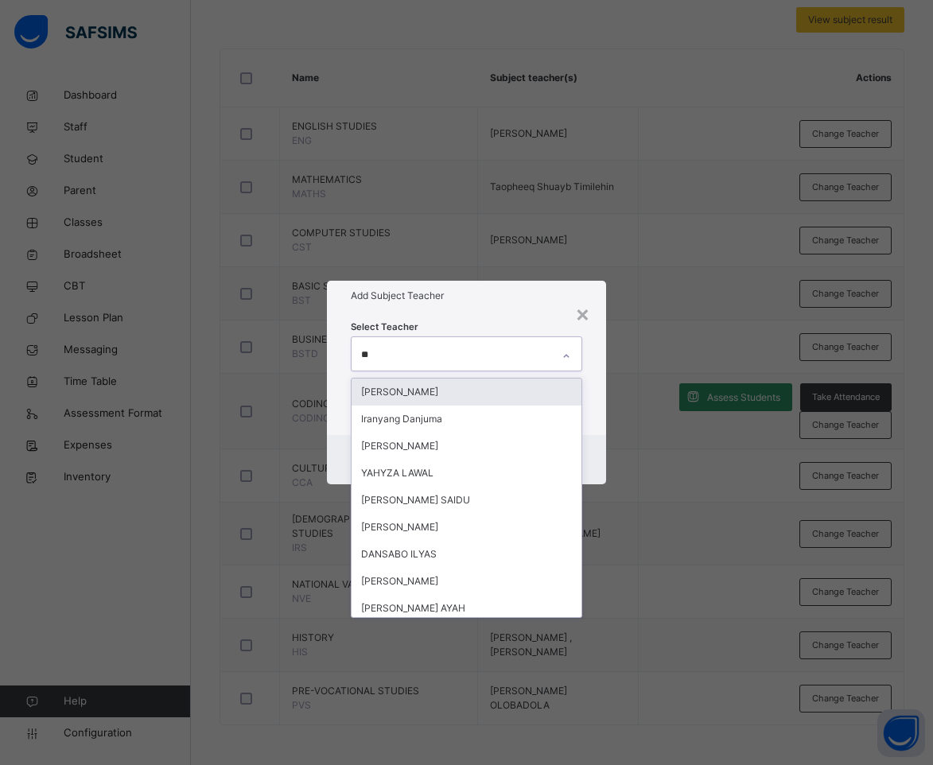
type input "***"
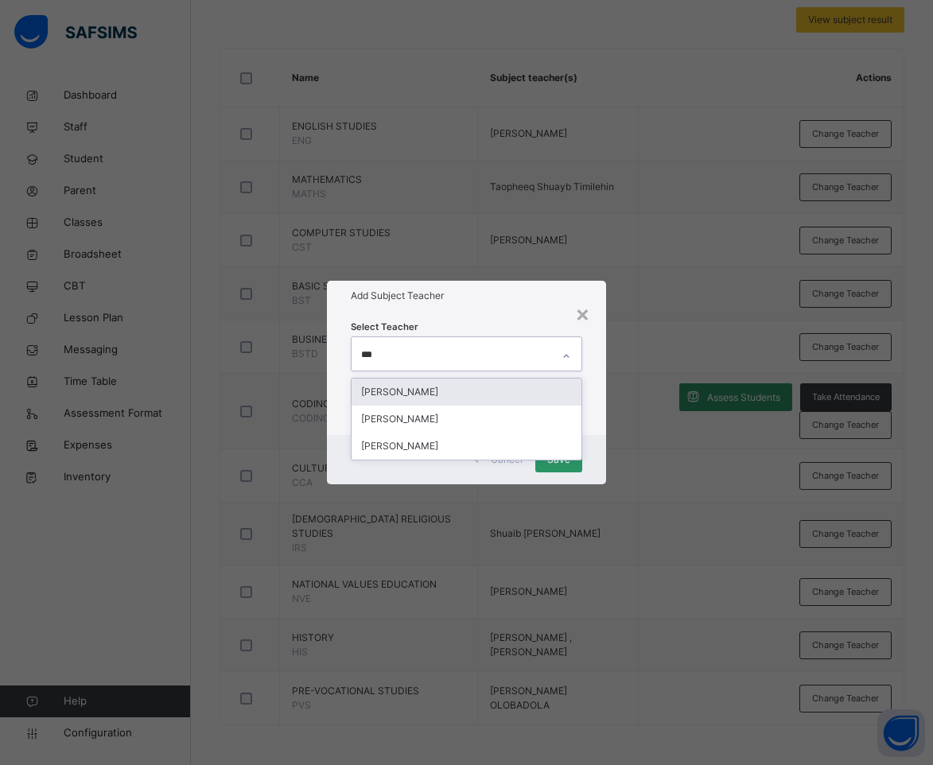
click at [430, 399] on div "[PERSON_NAME]" at bounding box center [467, 392] width 231 height 27
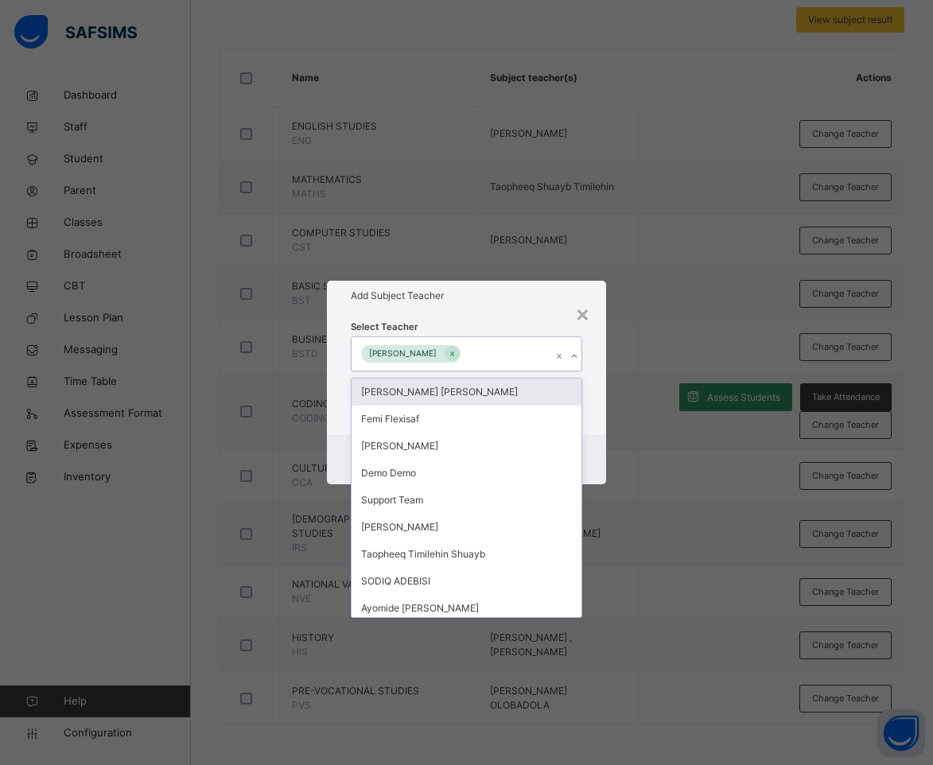
click at [483, 309] on div "Add Subject Teacher" at bounding box center [467, 296] width 280 height 30
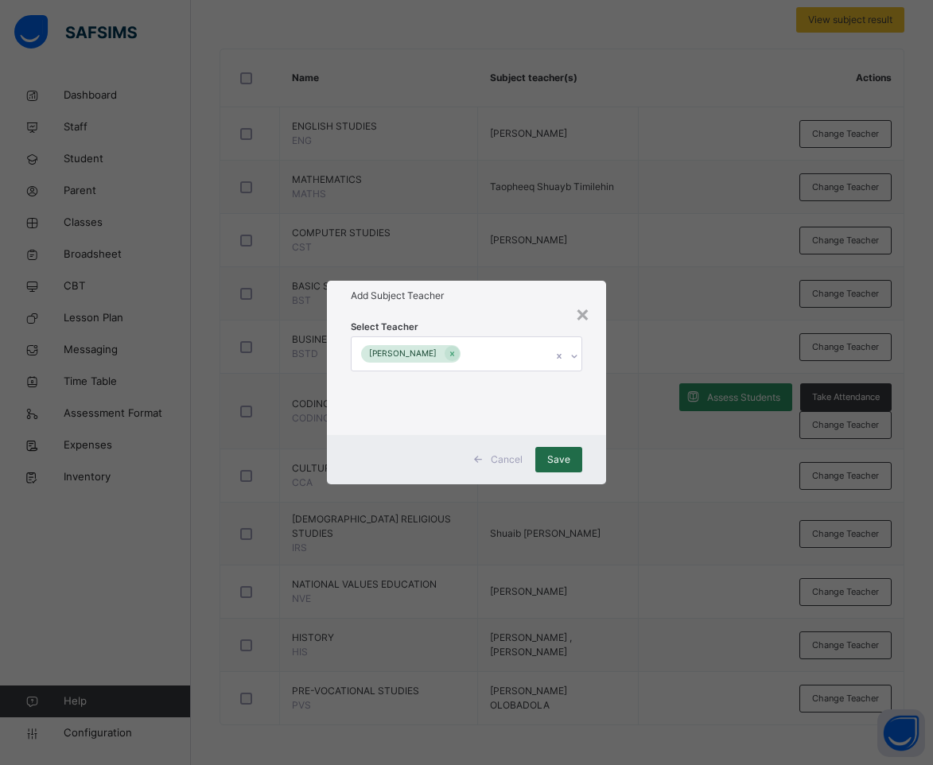
click at [559, 461] on span "Save" at bounding box center [558, 460] width 23 height 14
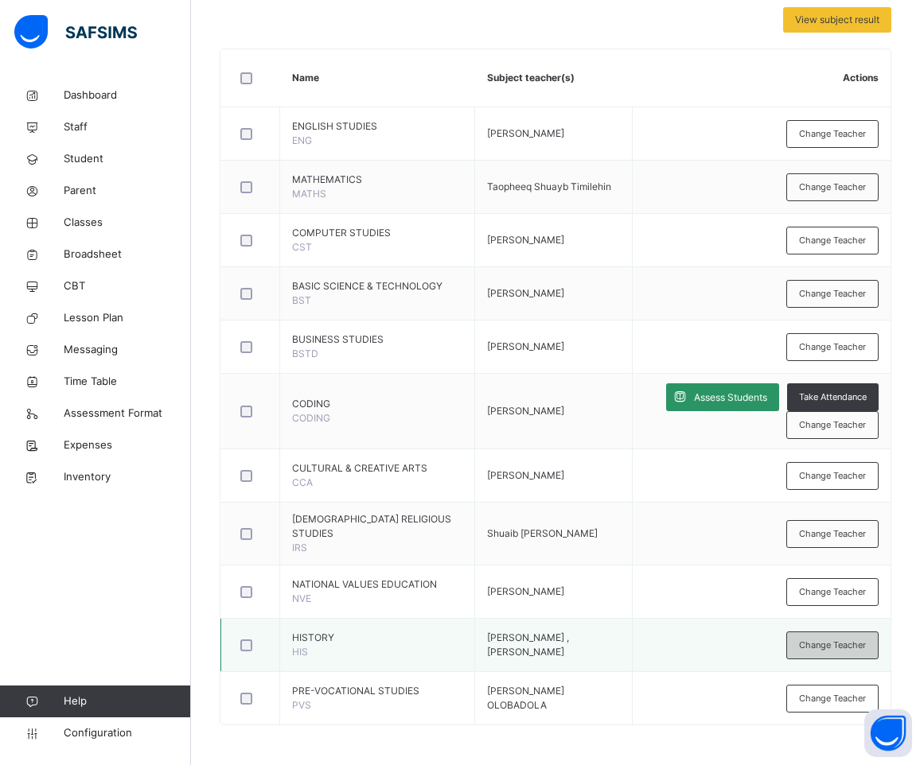
click at [843, 648] on span "Change Teacher" at bounding box center [832, 646] width 67 height 14
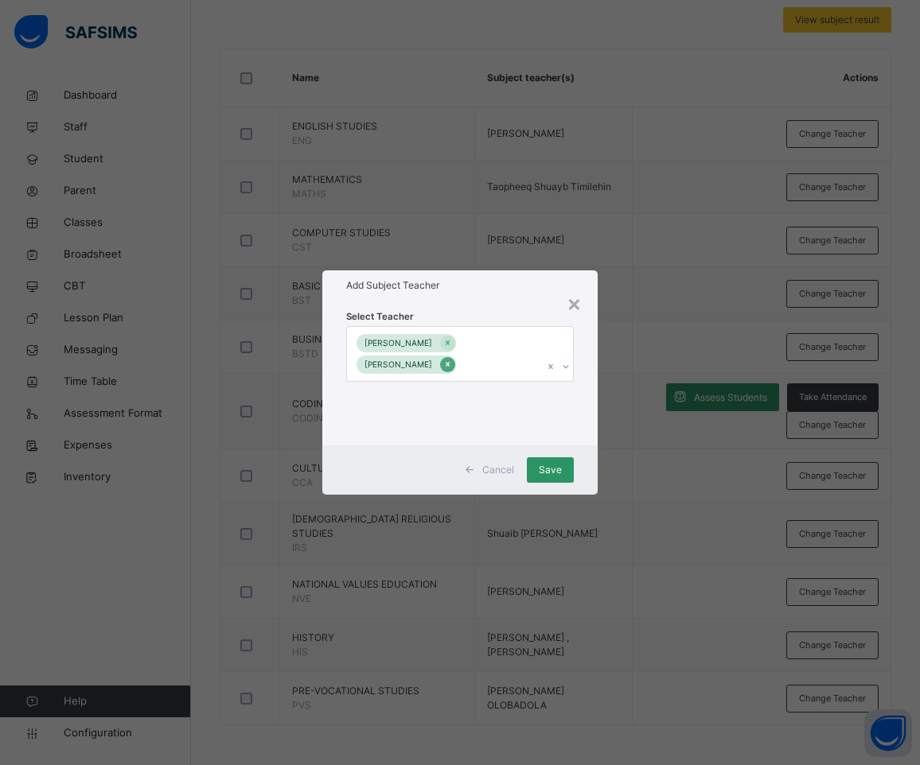
click at [452, 363] on icon at bounding box center [447, 364] width 9 height 11
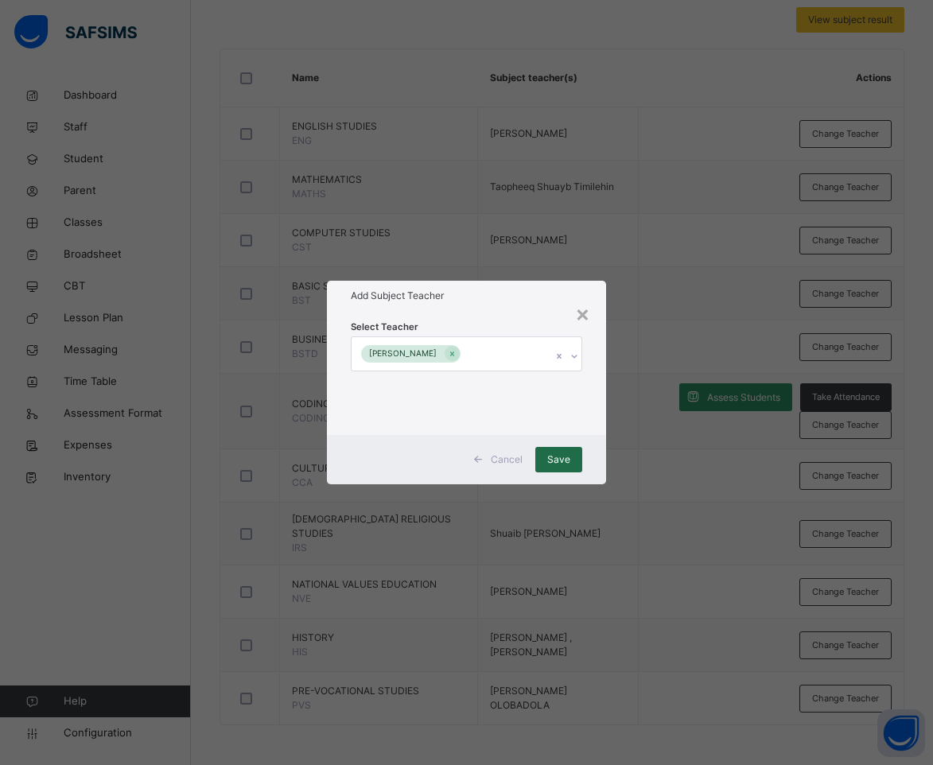
click at [556, 468] on div "Save" at bounding box center [558, 459] width 47 height 25
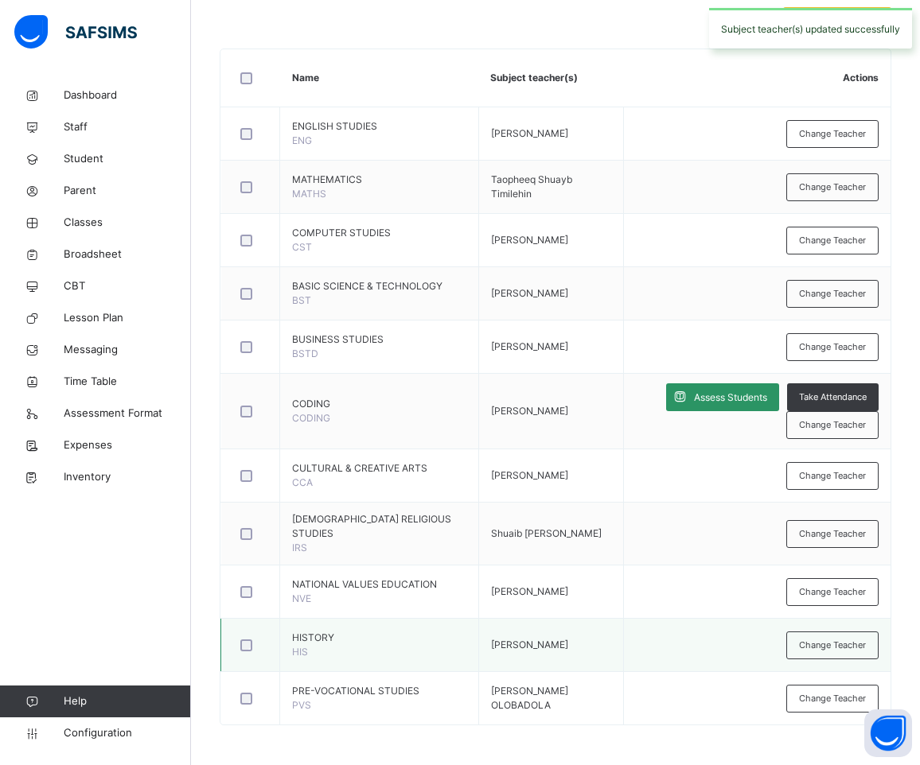
scroll to position [415, 0]
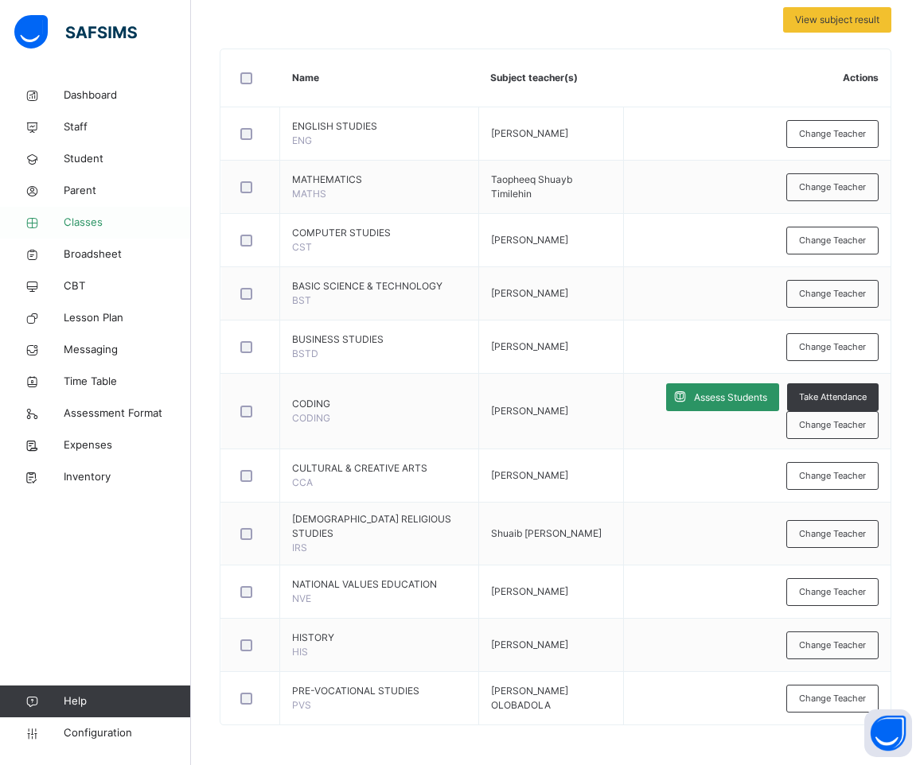
click at [91, 218] on span "Classes" at bounding box center [127, 223] width 127 height 16
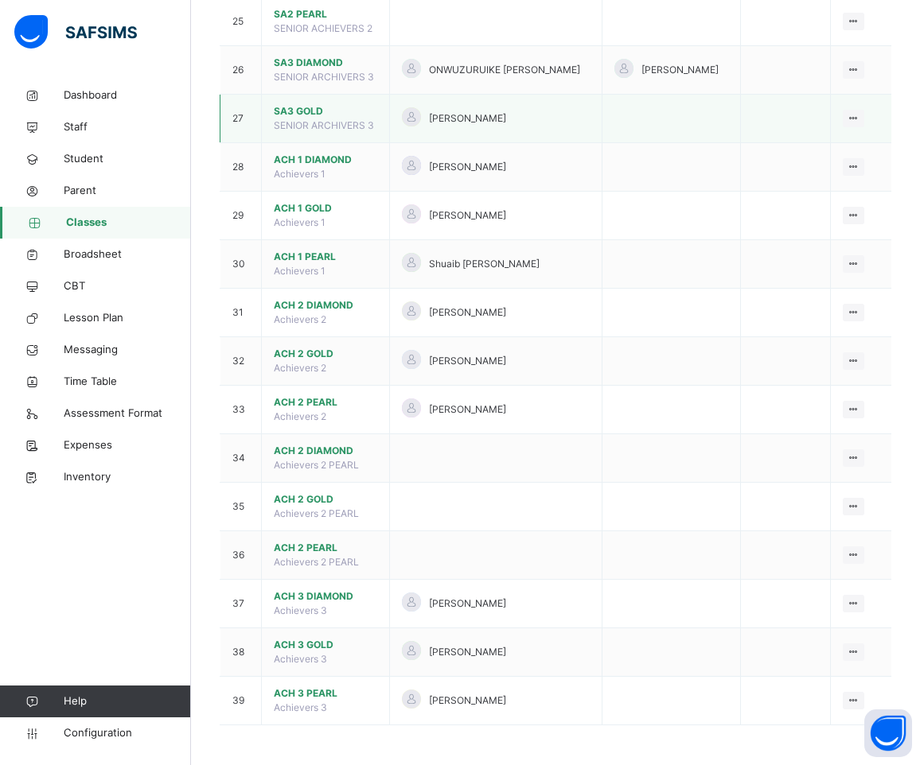
scroll to position [1529, 0]
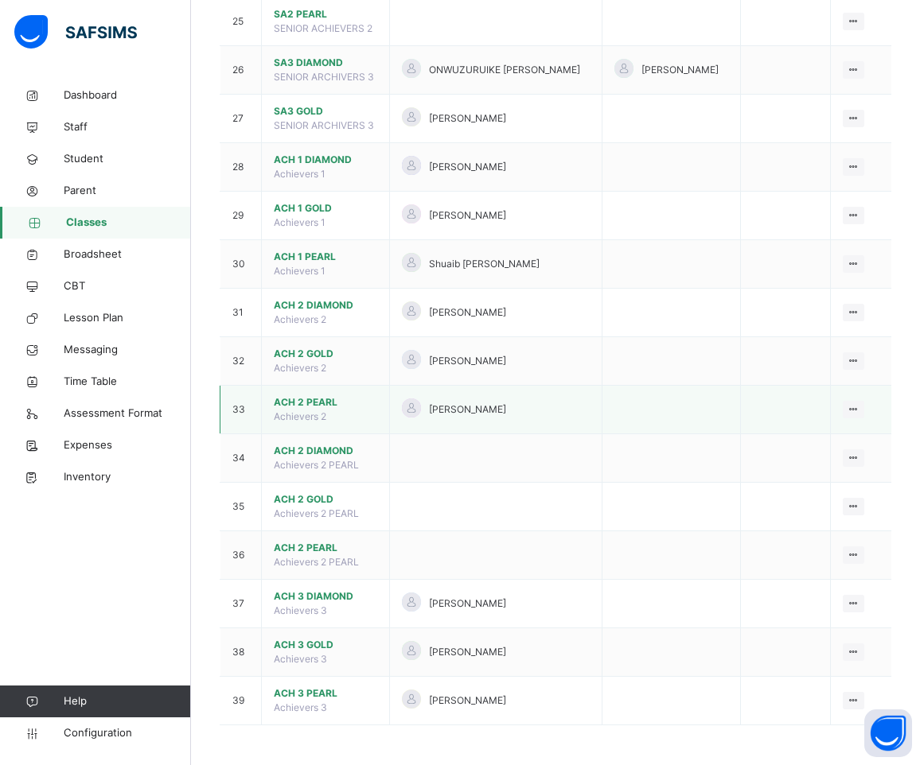
click at [310, 410] on span "ACH 2 PEARL" at bounding box center [325, 402] width 103 height 14
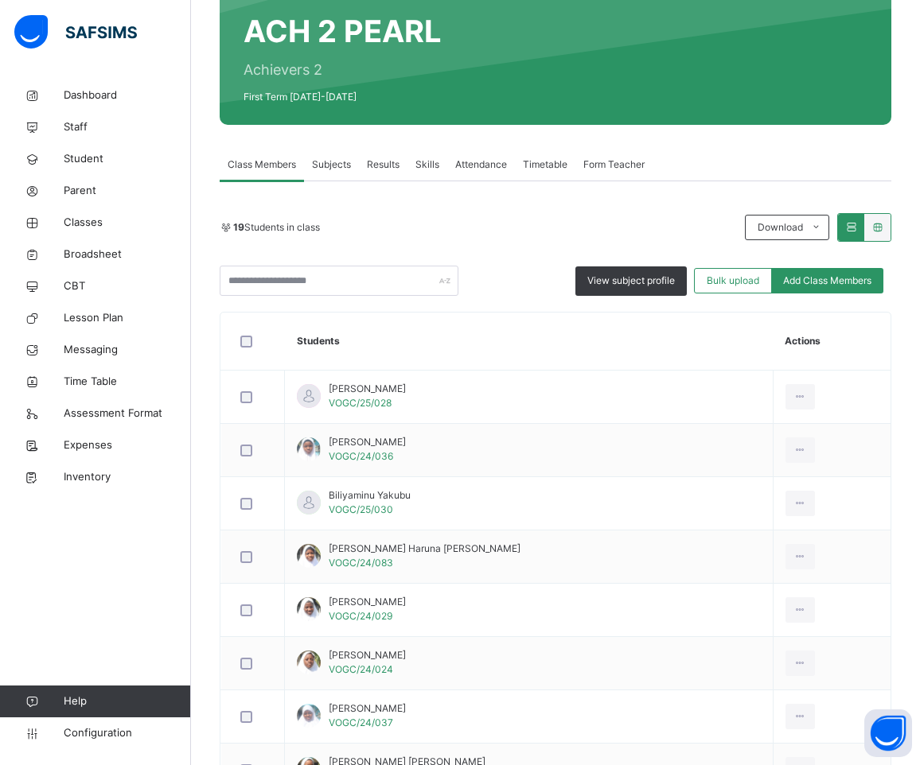
scroll to position [188, 0]
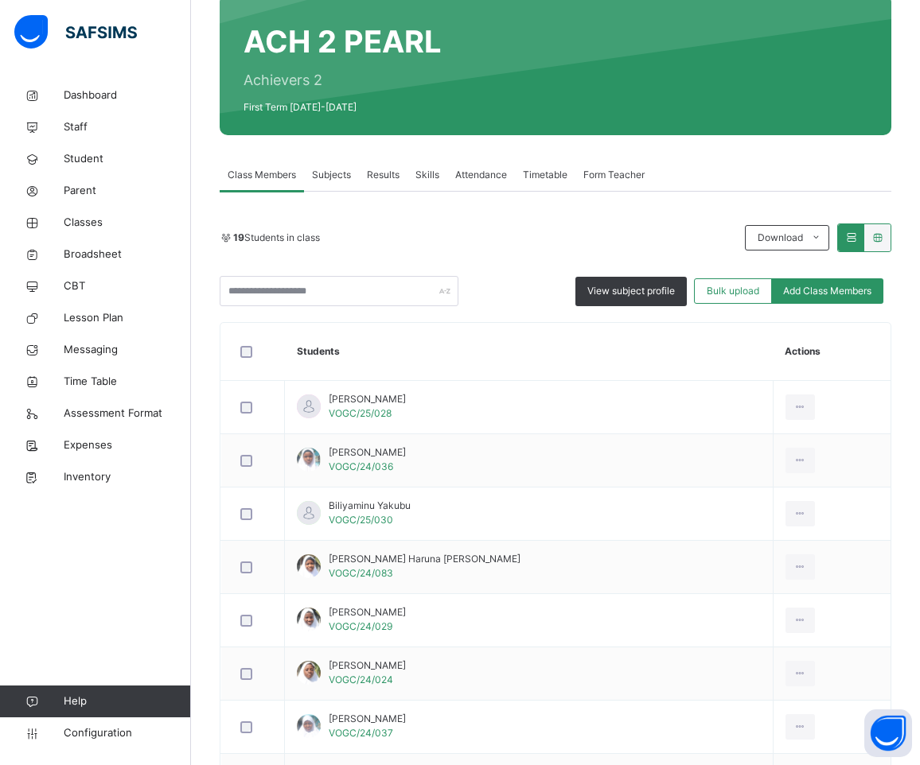
click at [336, 177] on span "Subjects" at bounding box center [331, 175] width 39 height 14
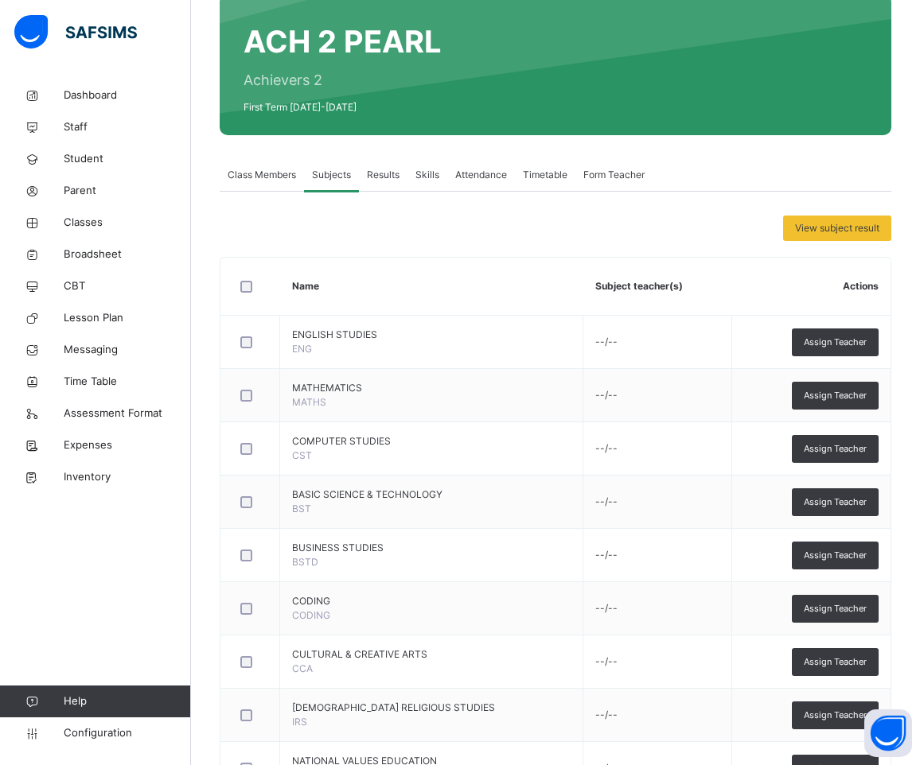
click at [563, 227] on div "View subject result" at bounding box center [556, 228] width 672 height 25
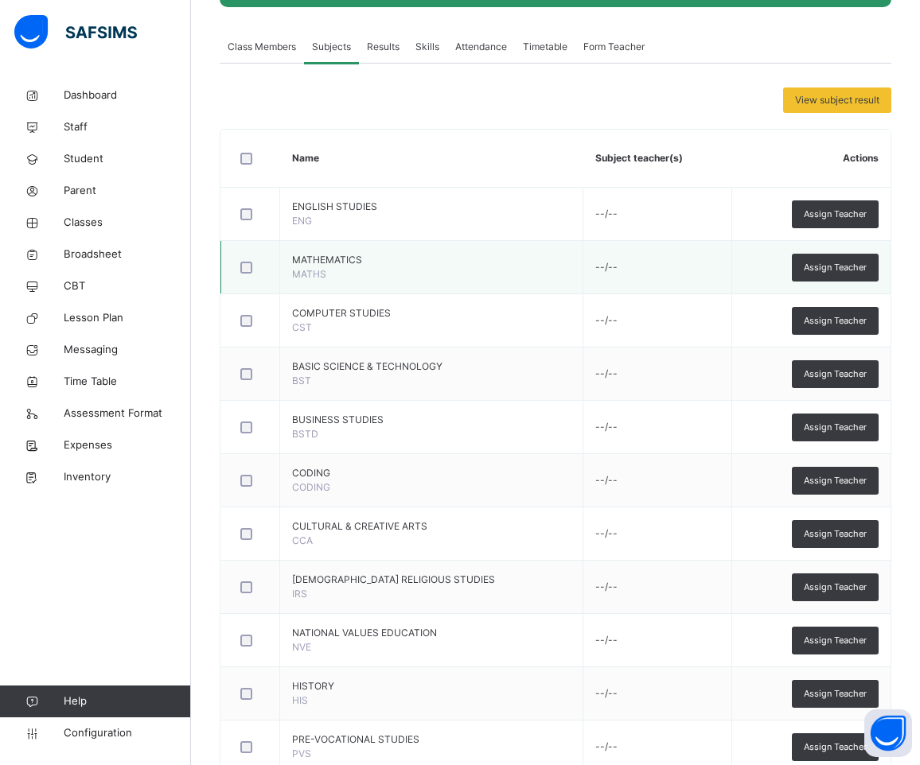
scroll to position [318, 0]
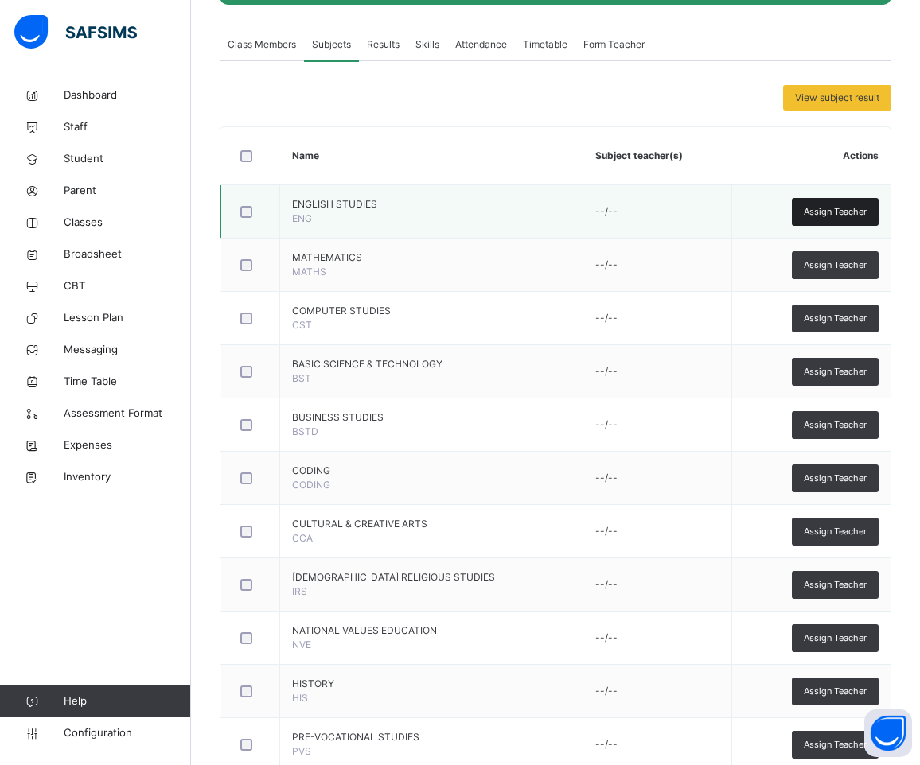
click at [841, 217] on span "Assign Teacher" at bounding box center [835, 212] width 63 height 14
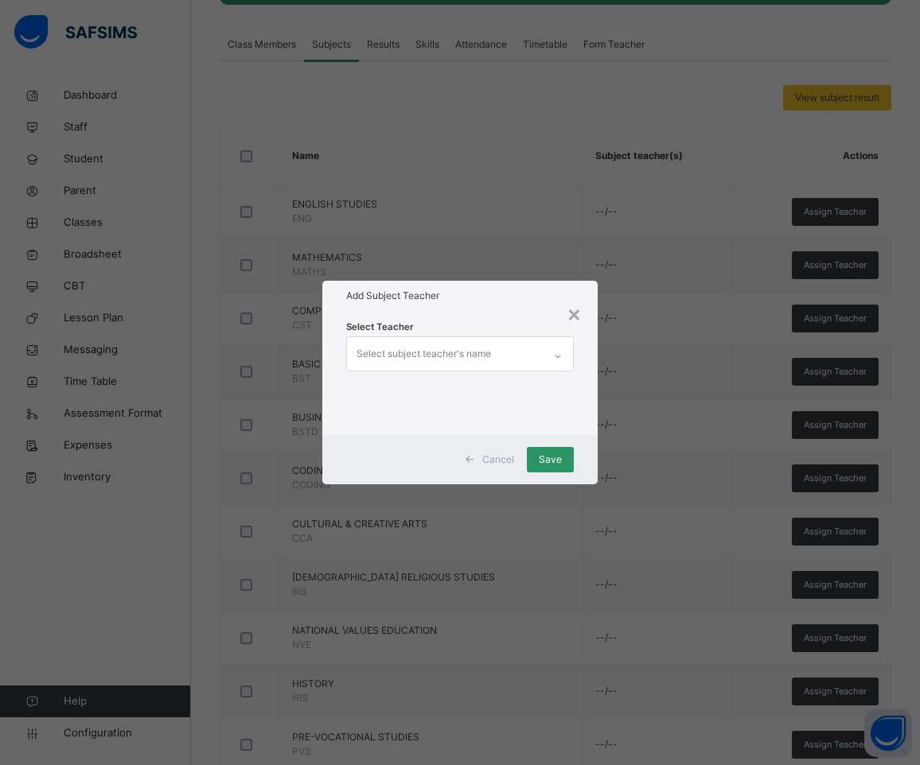
click at [380, 356] on div "Select subject teacher's name" at bounding box center [423, 354] width 134 height 30
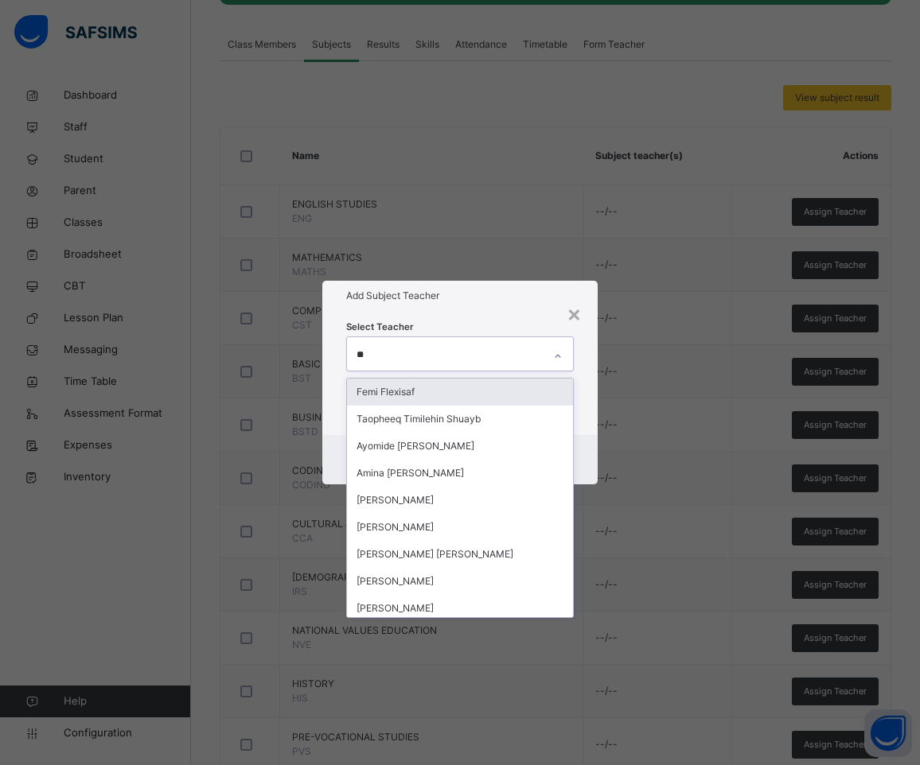
type input "***"
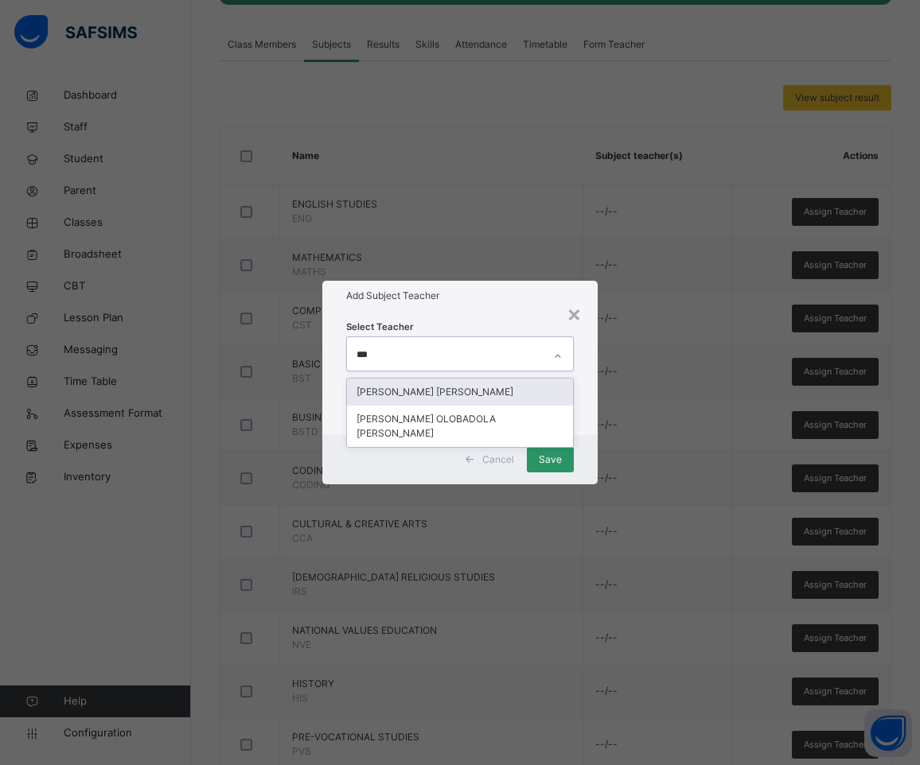
click at [412, 391] on div "[PERSON_NAME] [PERSON_NAME]" at bounding box center [460, 392] width 227 height 27
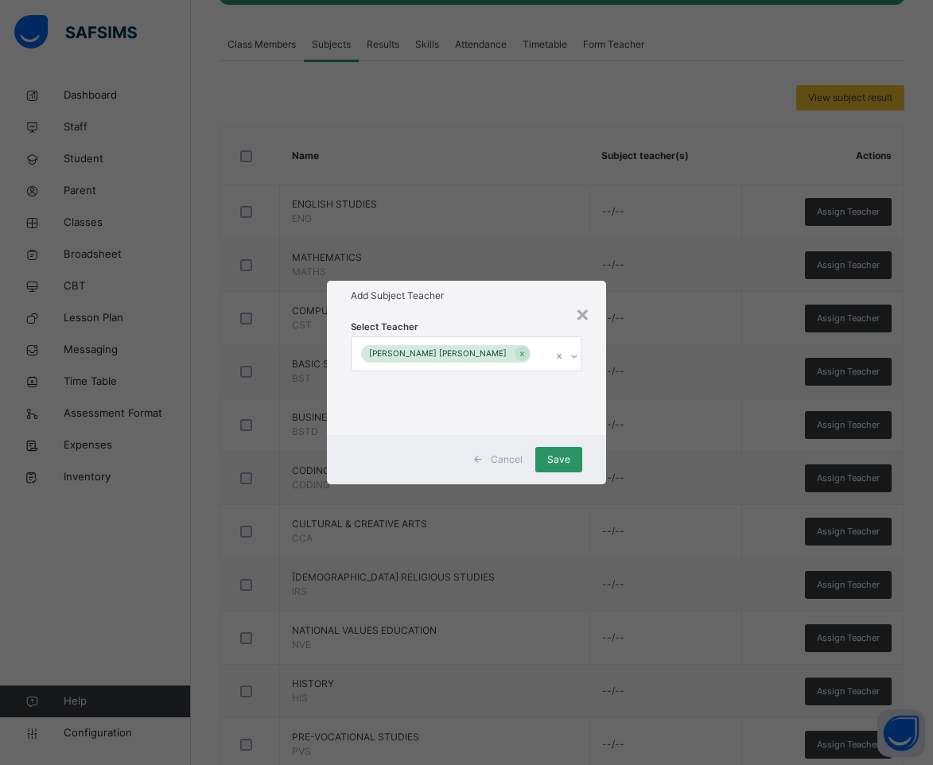
click at [468, 278] on div "× Add Subject Teacher Select Teacher [PERSON_NAME] [PERSON_NAME] Cancel Save" at bounding box center [466, 382] width 933 height 765
click at [551, 458] on span "Save" at bounding box center [558, 460] width 23 height 14
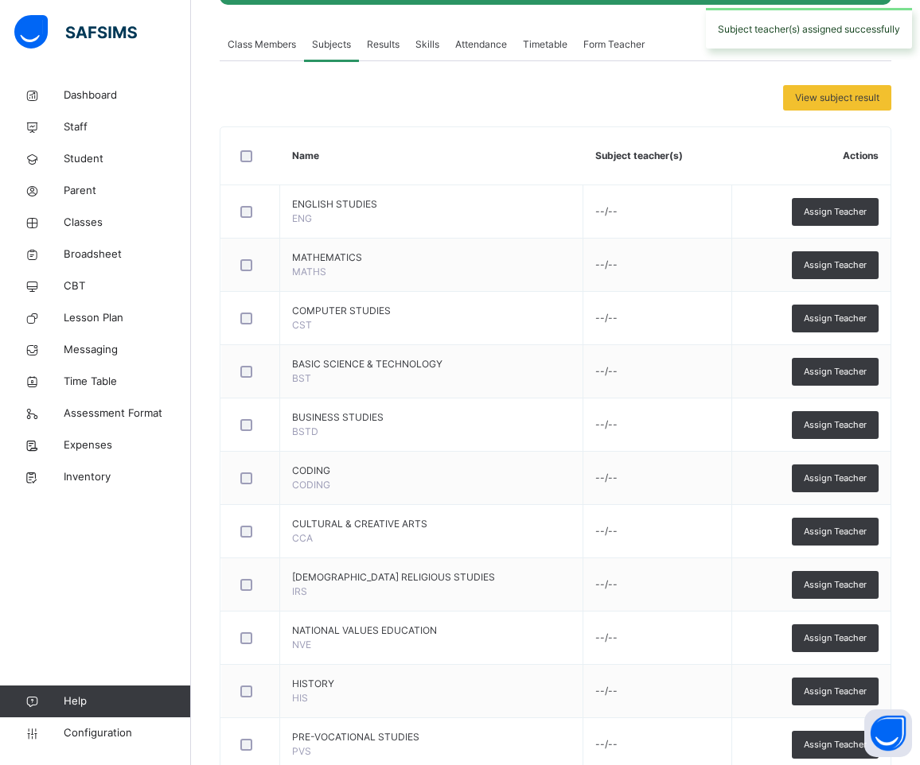
click at [859, 269] on span "Assign Teacher" at bounding box center [835, 266] width 63 height 14
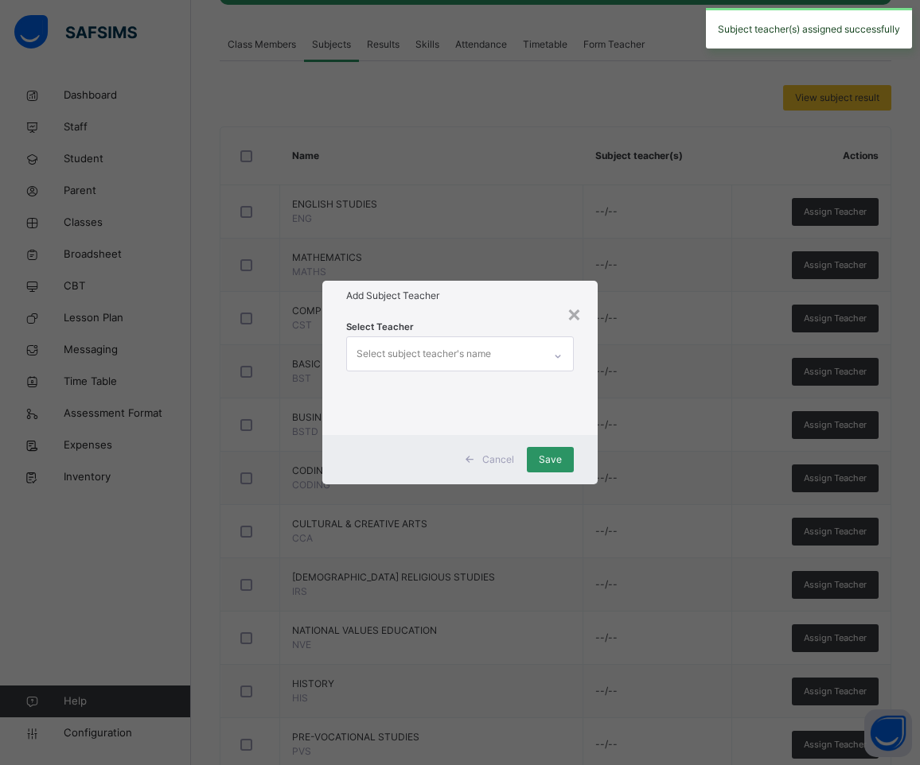
click at [424, 353] on div "Select subject teacher's name" at bounding box center [423, 354] width 134 height 30
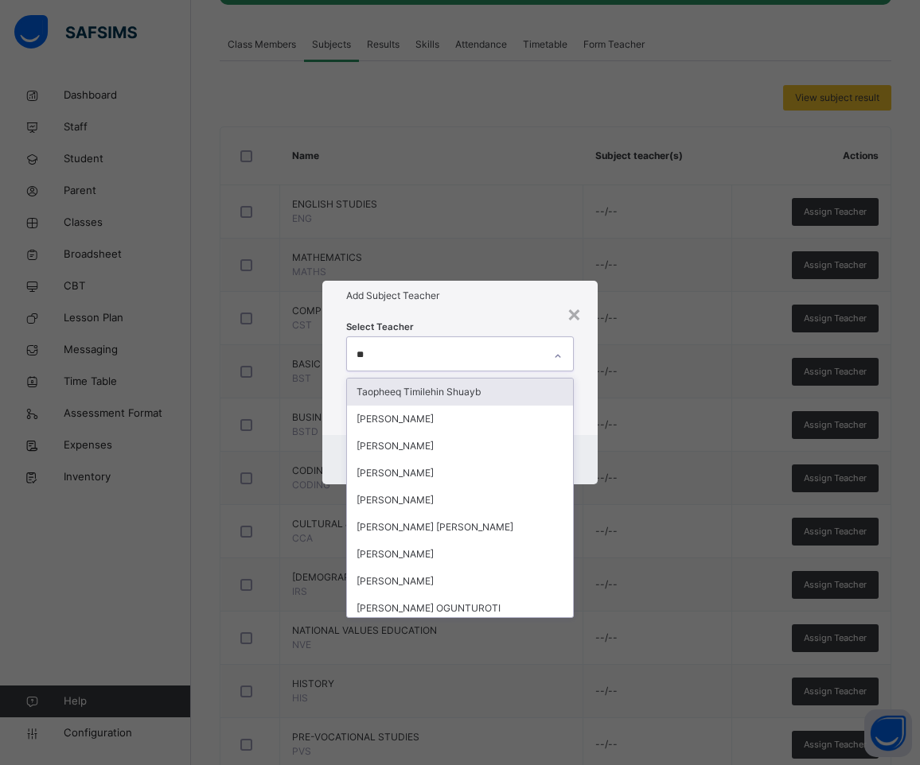
type input "***"
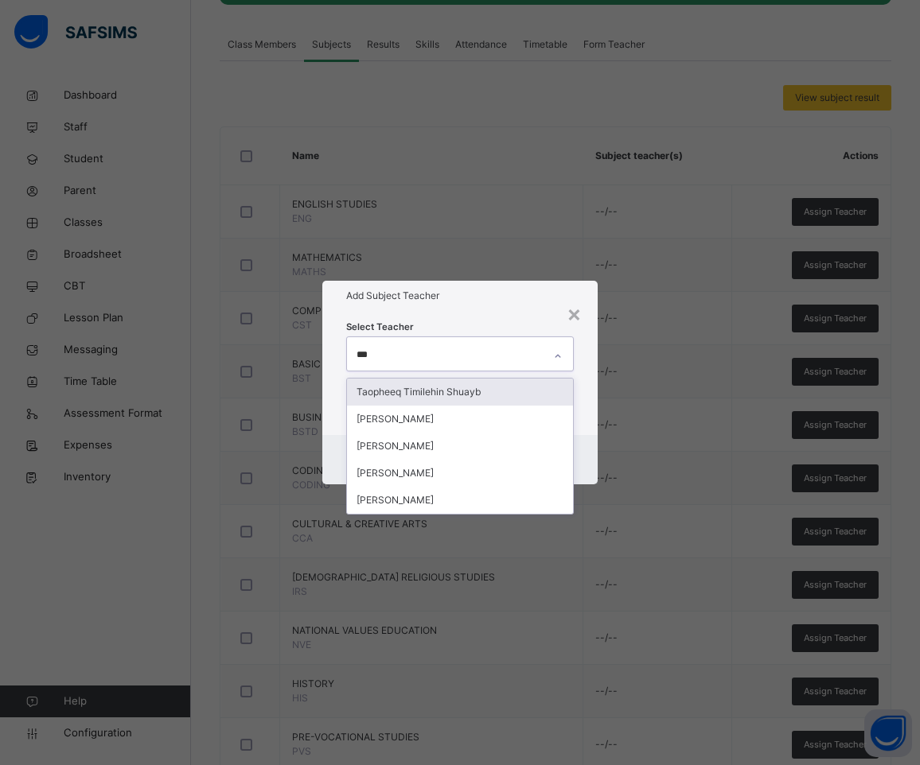
click at [430, 394] on div "Taopheeq Timilehin Shuayb" at bounding box center [460, 392] width 227 height 27
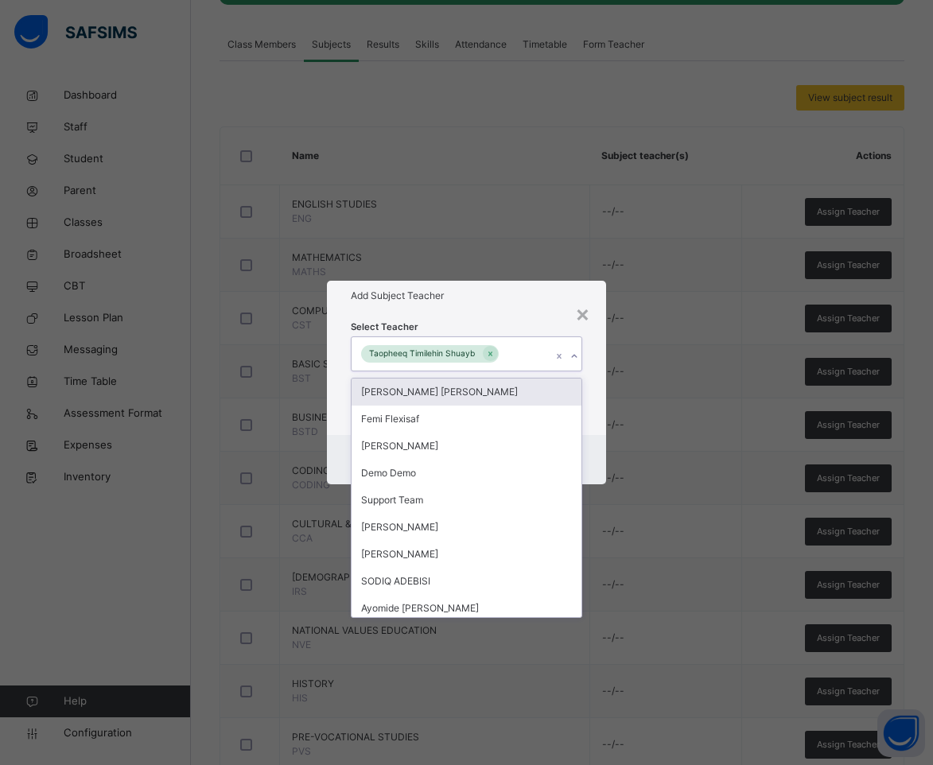
click at [467, 305] on div "Add Subject Teacher" at bounding box center [467, 296] width 280 height 30
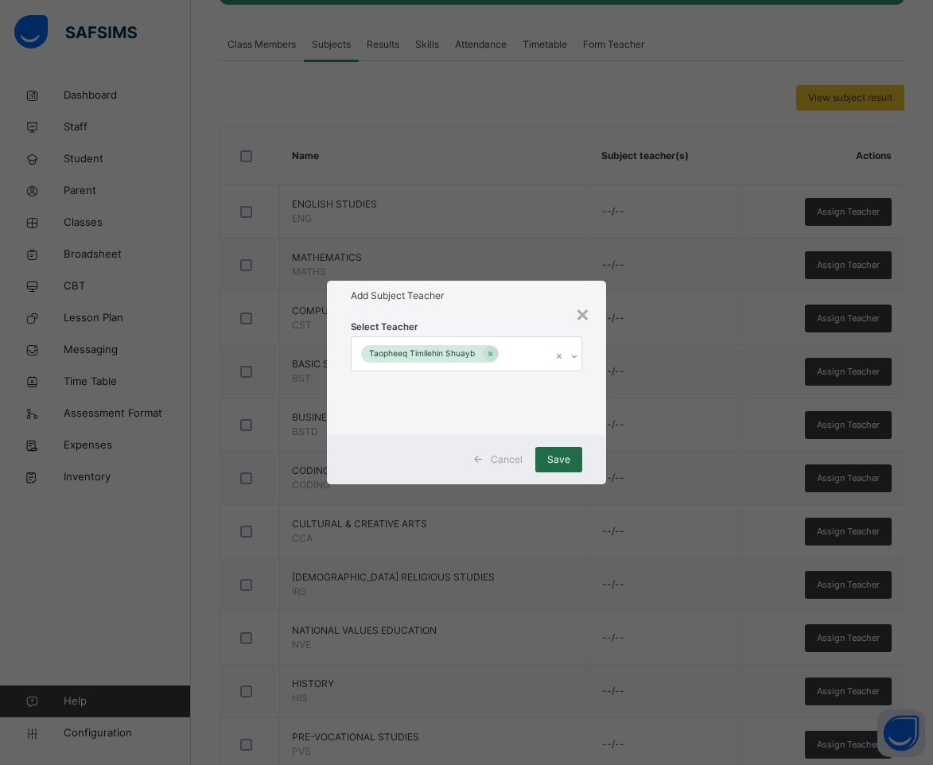
click at [576, 465] on div "Save" at bounding box center [558, 459] width 47 height 25
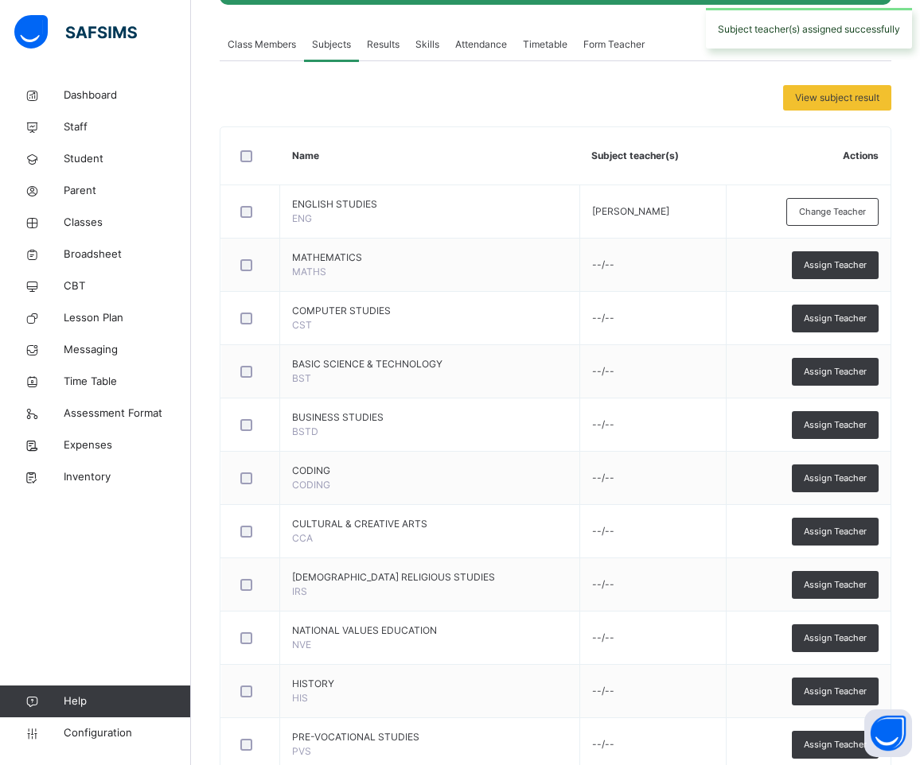
click at [838, 317] on span "Assign Teacher" at bounding box center [835, 319] width 63 height 14
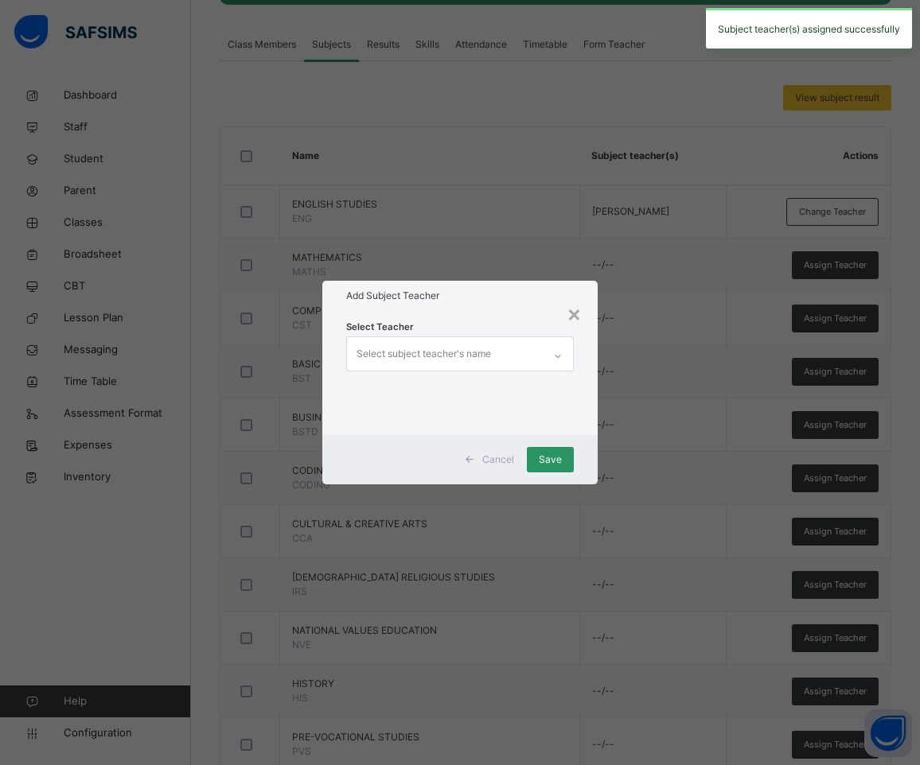
click at [456, 359] on div "Select subject teacher's name" at bounding box center [423, 354] width 134 height 30
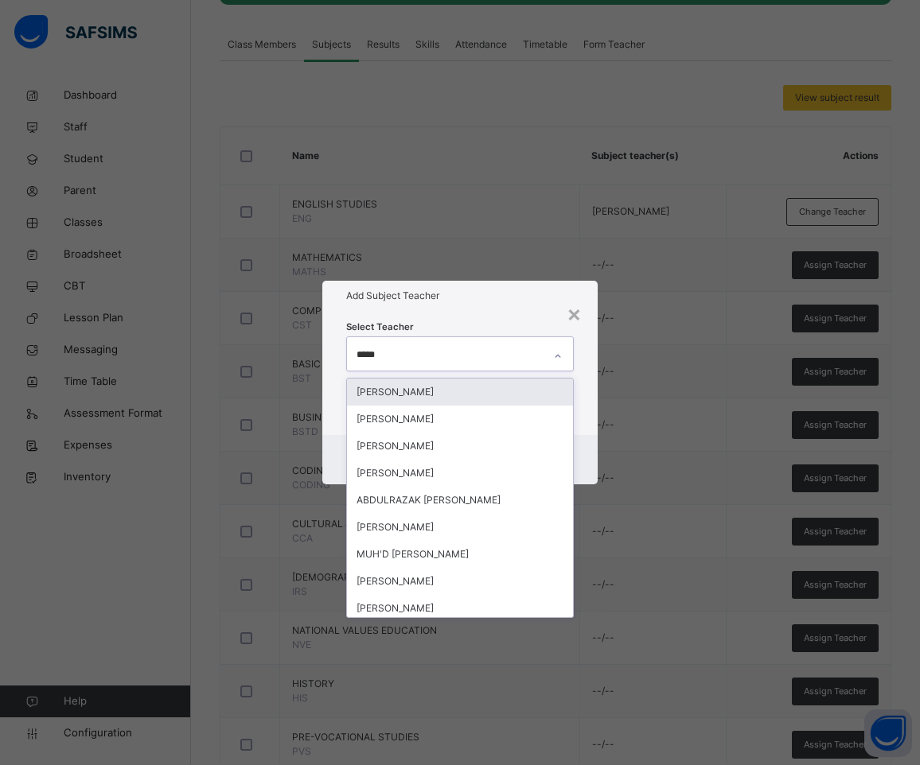
type input "******"
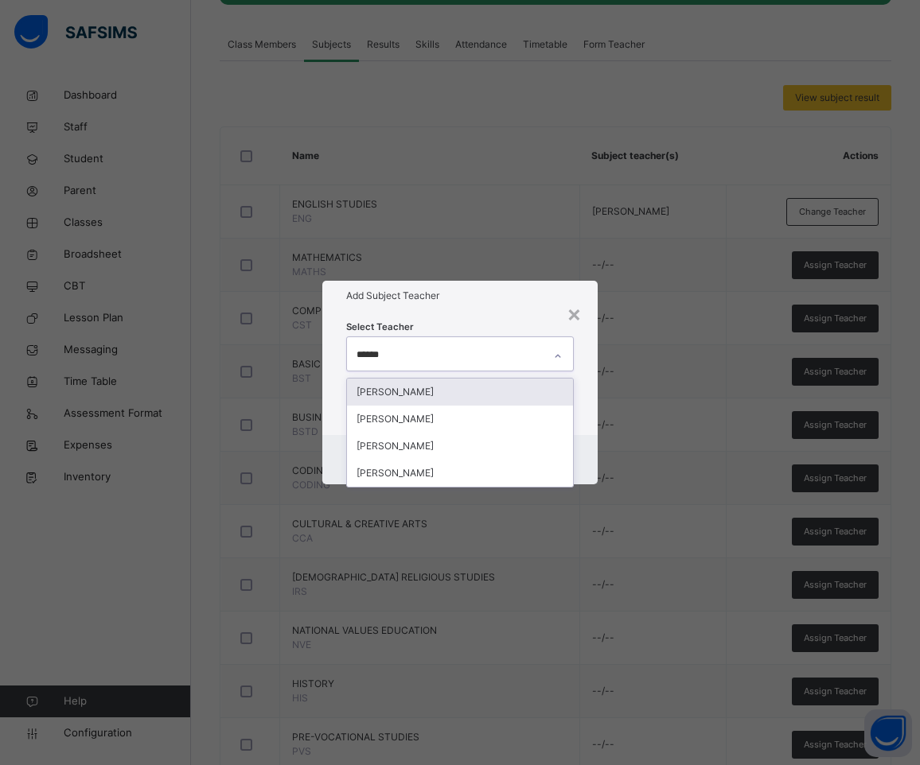
click at [442, 391] on div "[PERSON_NAME]" at bounding box center [460, 392] width 227 height 27
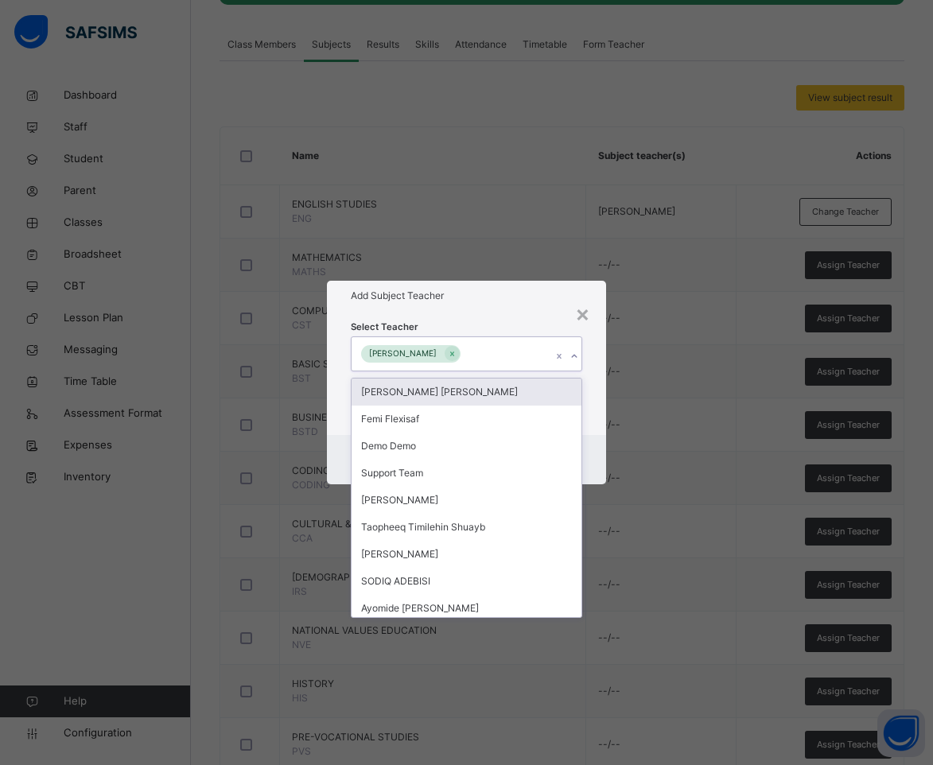
click at [496, 312] on div "Select Teacher option [PERSON_NAME], selected. option Victoria [PERSON_NAME] fo…" at bounding box center [467, 373] width 280 height 124
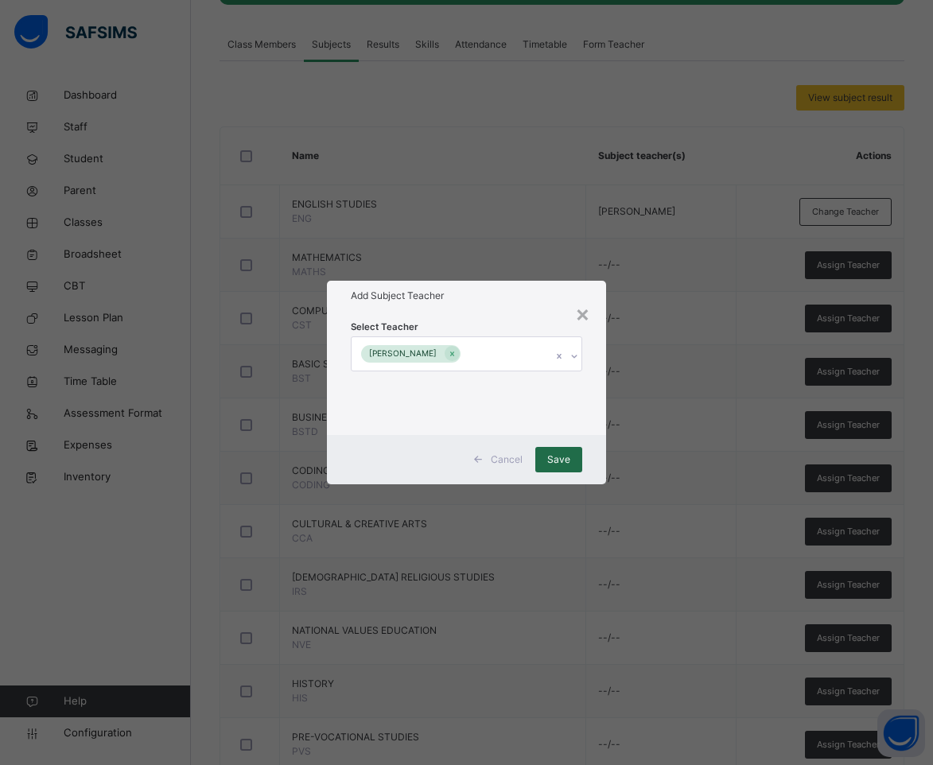
click at [564, 454] on span "Save" at bounding box center [558, 460] width 23 height 14
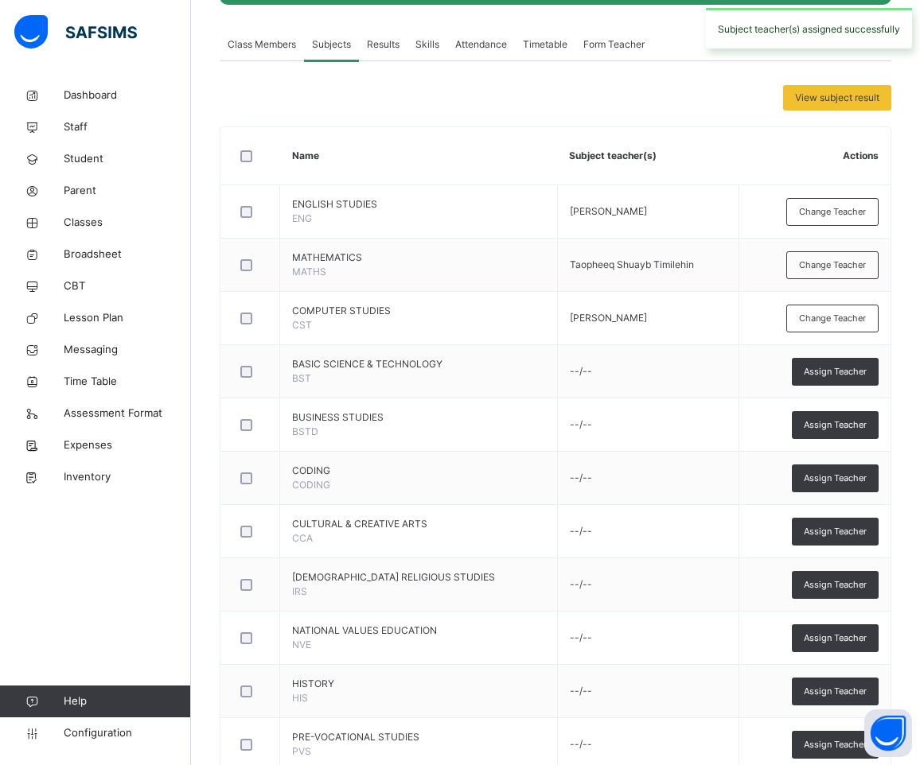
click at [852, 374] on span "Assign Teacher" at bounding box center [835, 372] width 63 height 14
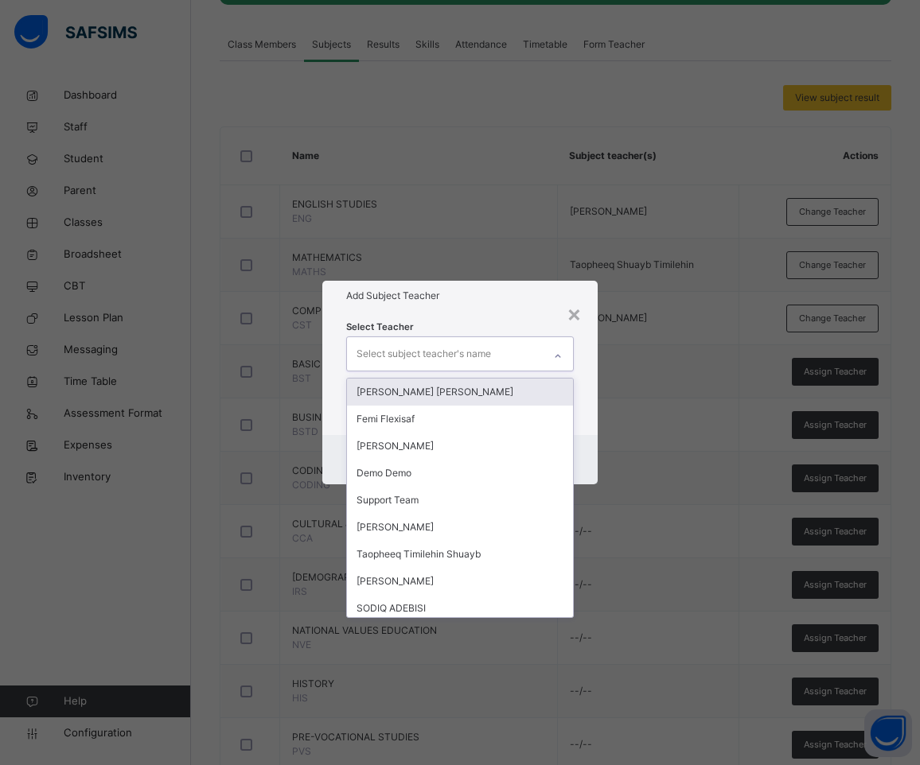
click at [473, 357] on div "Select subject teacher's name" at bounding box center [423, 354] width 134 height 30
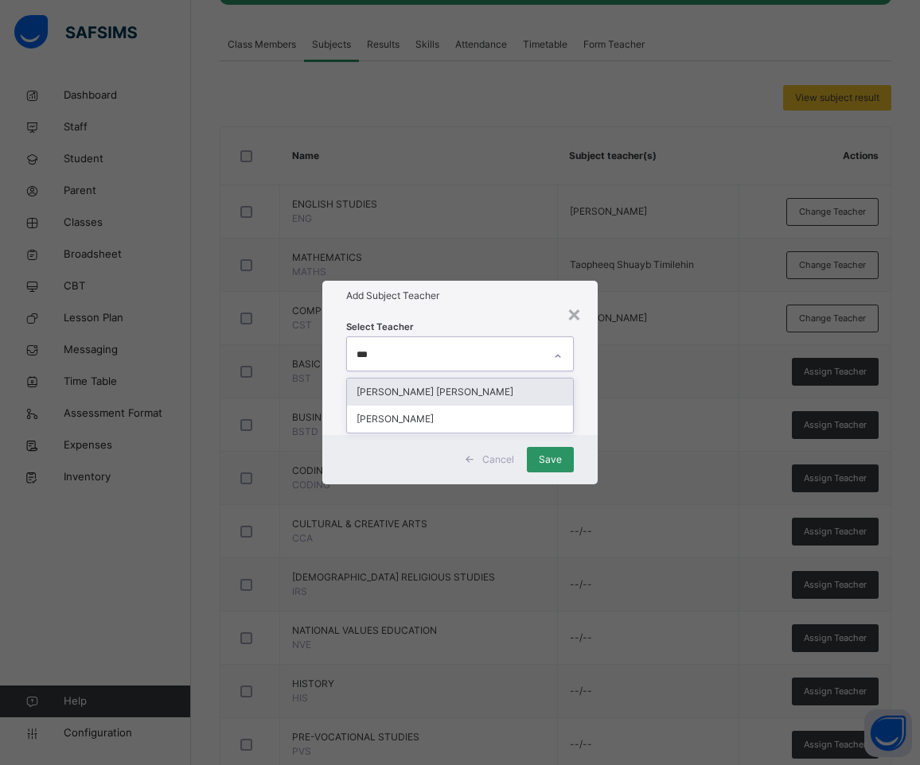
type input "****"
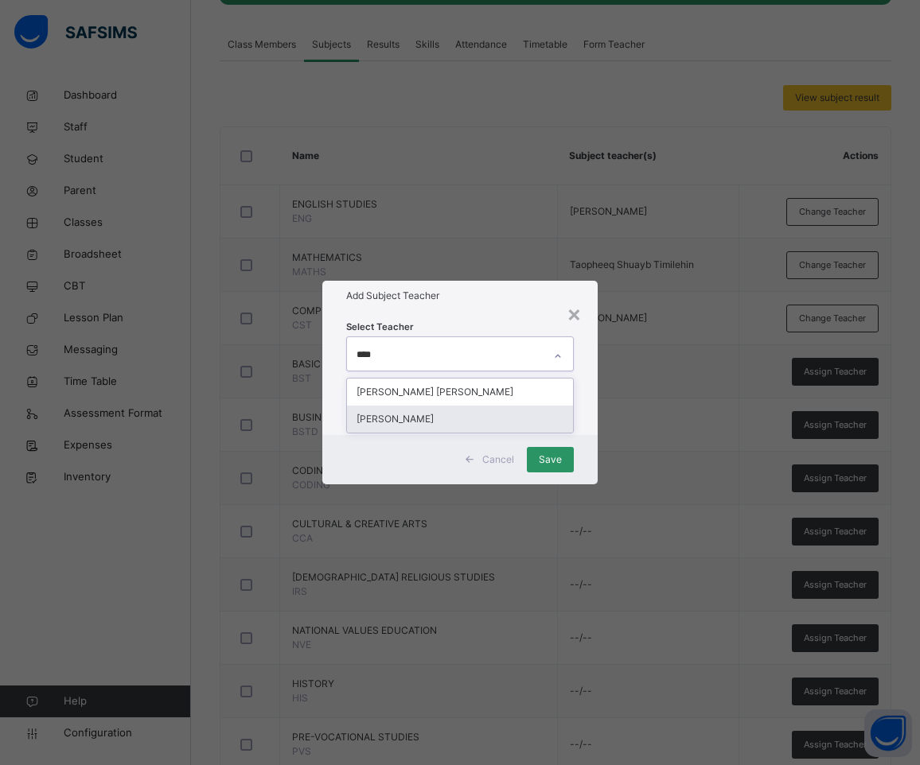
click at [407, 422] on div "[PERSON_NAME]" at bounding box center [460, 419] width 227 height 27
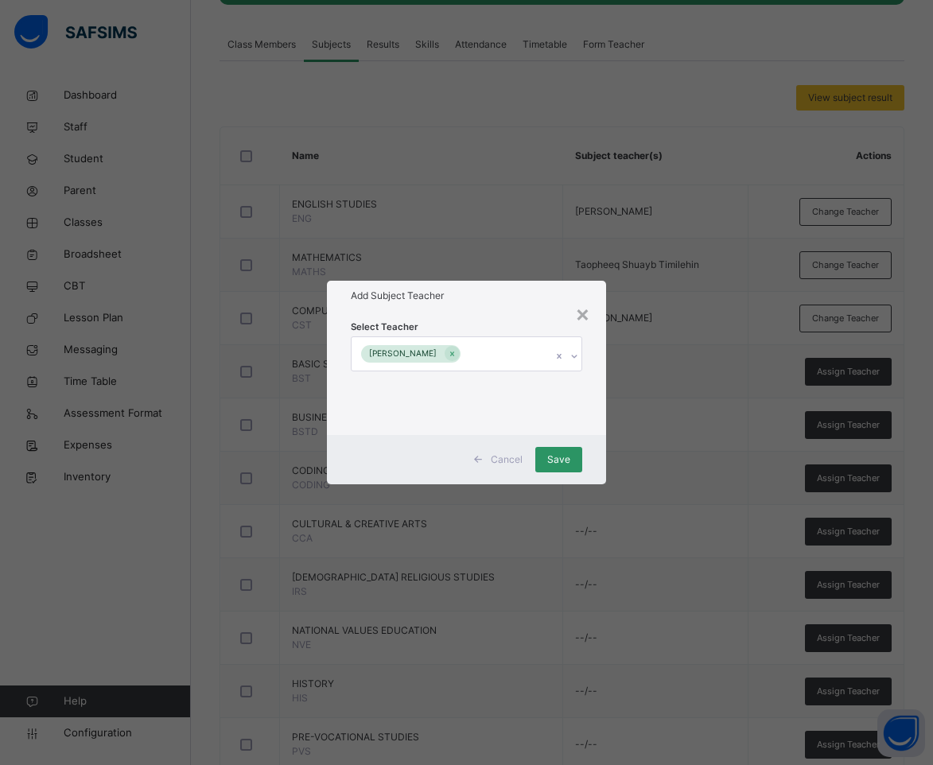
click at [499, 317] on div "Select Teacher [PERSON_NAME]" at bounding box center [467, 373] width 280 height 124
click at [564, 455] on span "Save" at bounding box center [558, 460] width 23 height 14
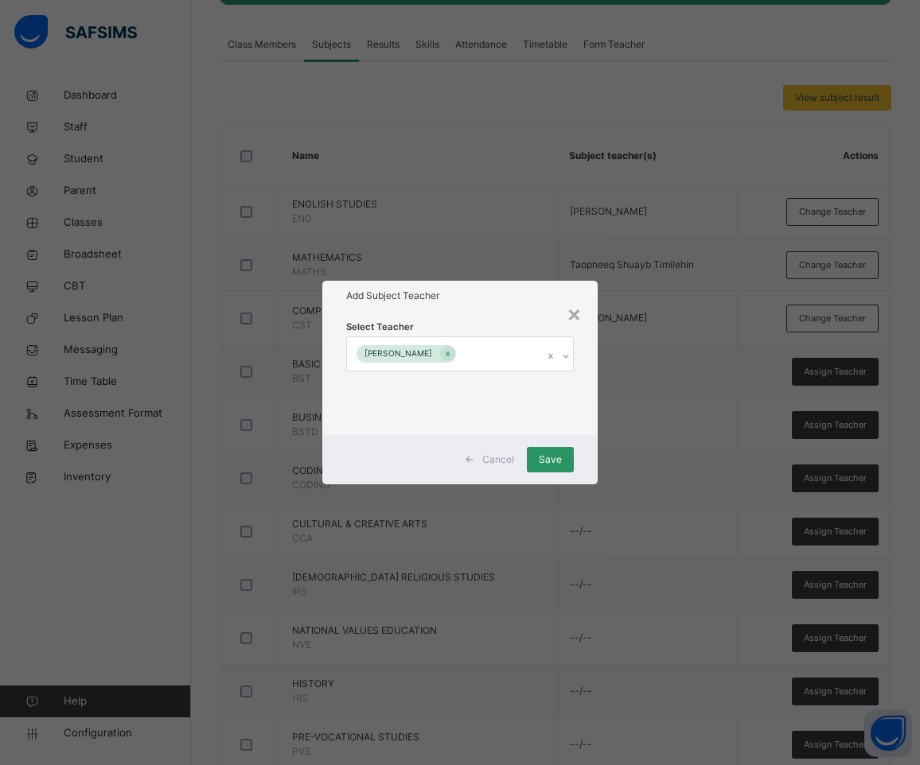
click at [859, 426] on span "Assign Teacher" at bounding box center [835, 426] width 63 height 14
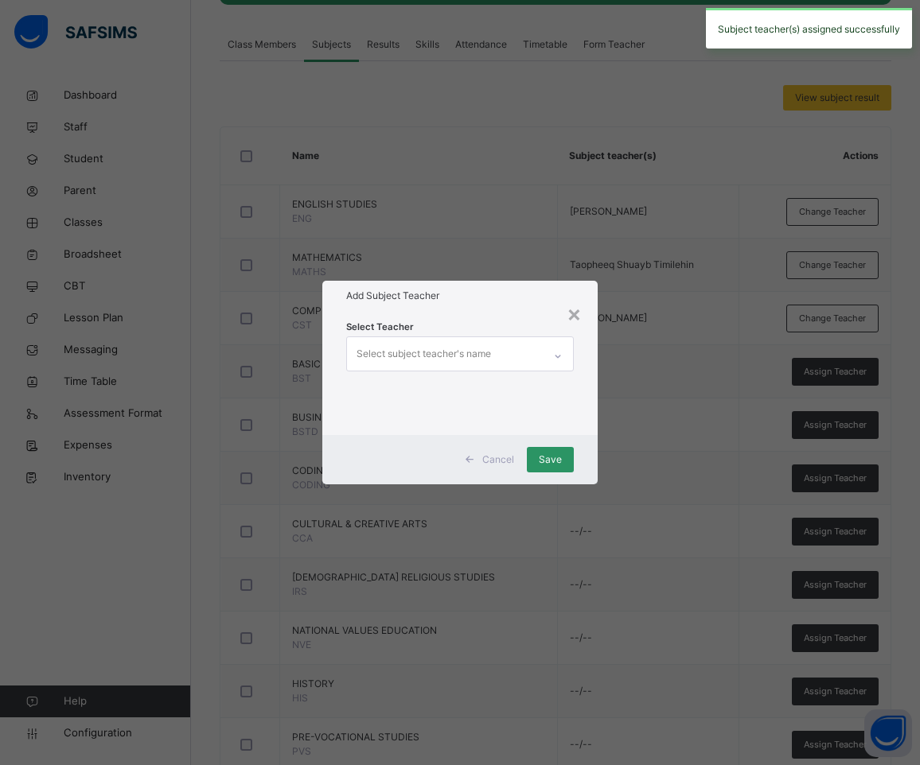
click at [506, 353] on div "Select subject teacher's name" at bounding box center [445, 353] width 197 height 33
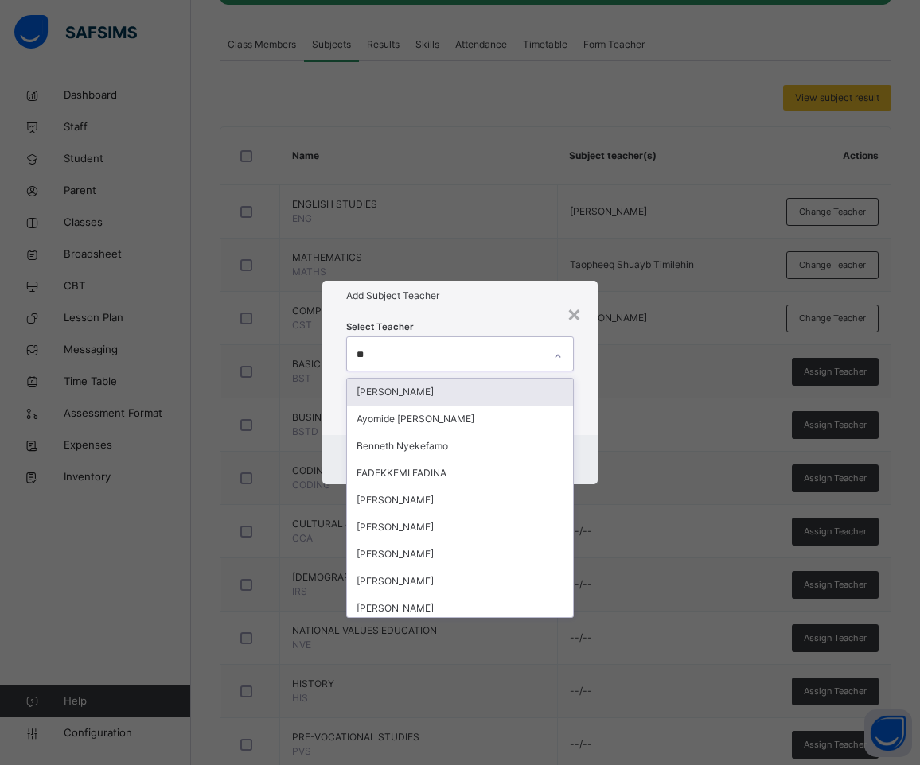
type input "***"
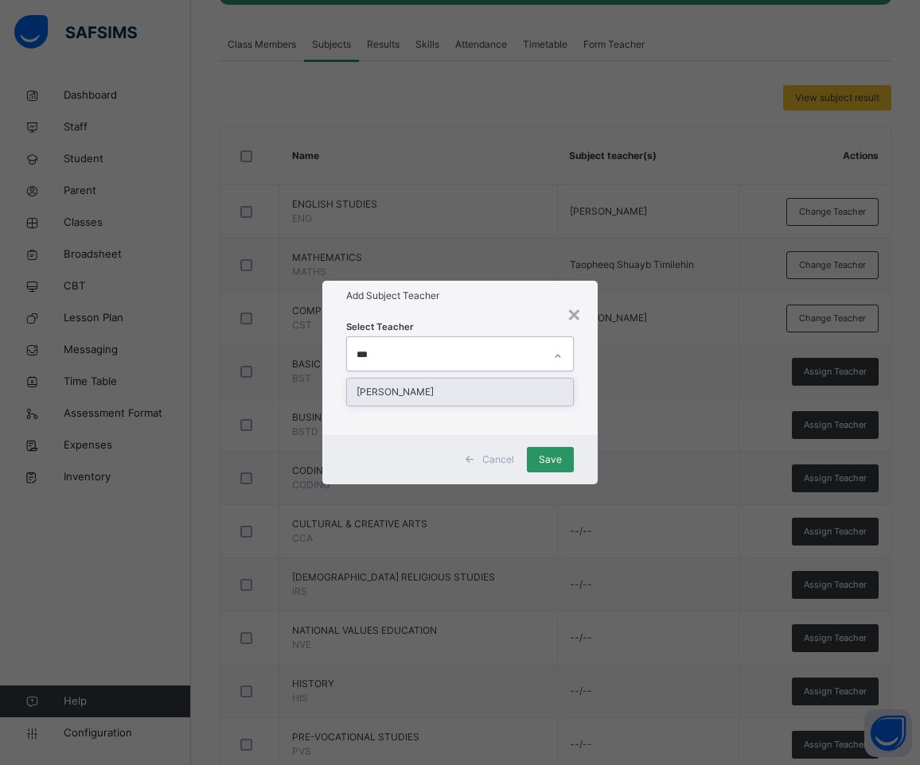
click at [467, 391] on div "[PERSON_NAME]" at bounding box center [460, 392] width 227 height 27
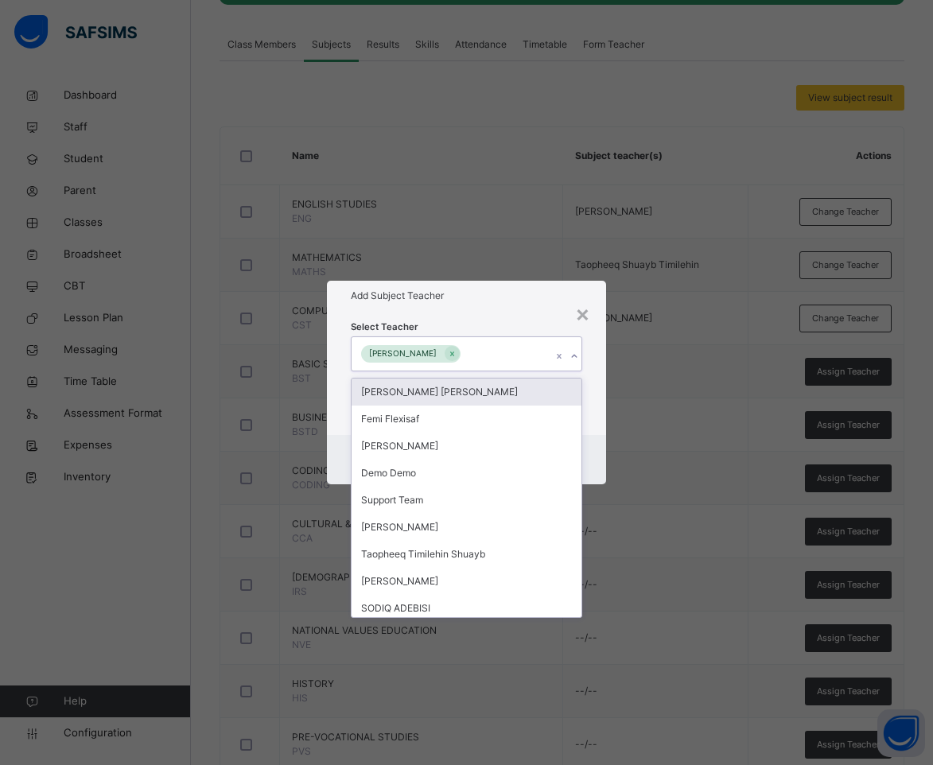
click at [482, 309] on div "Add Subject Teacher" at bounding box center [467, 296] width 280 height 30
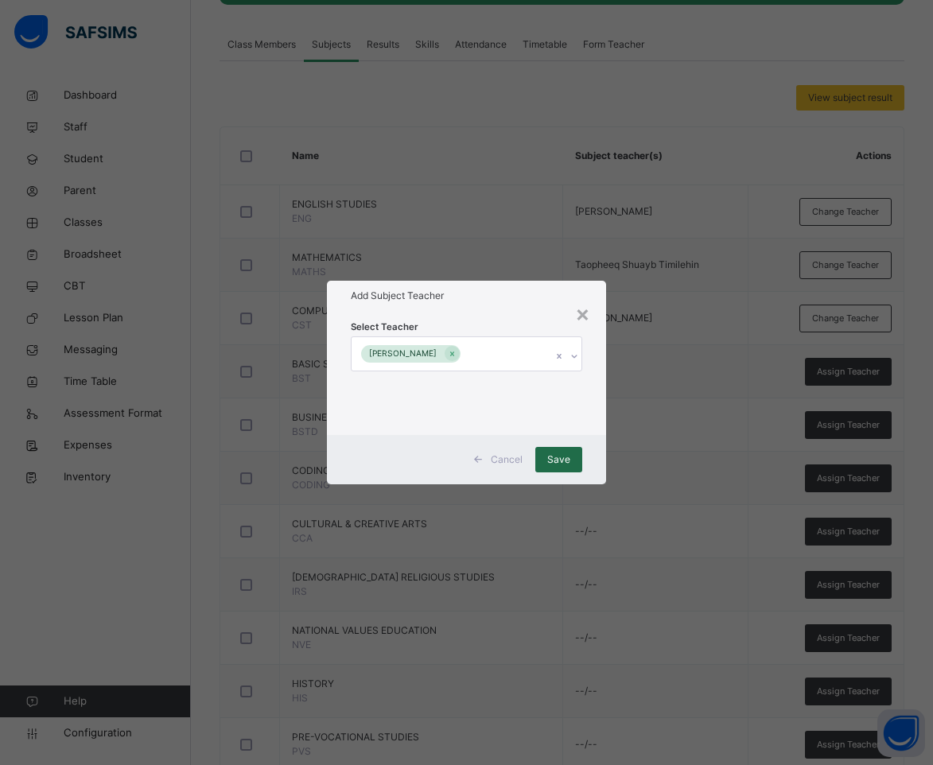
click at [569, 458] on span "Save" at bounding box center [558, 460] width 23 height 14
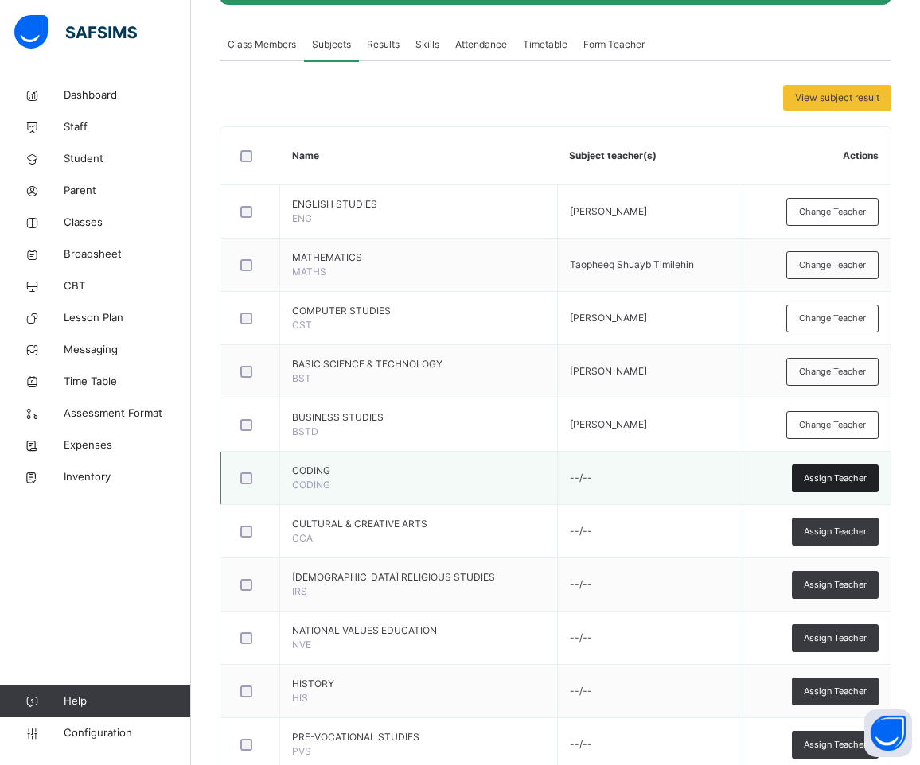
click at [835, 478] on span "Assign Teacher" at bounding box center [835, 479] width 63 height 14
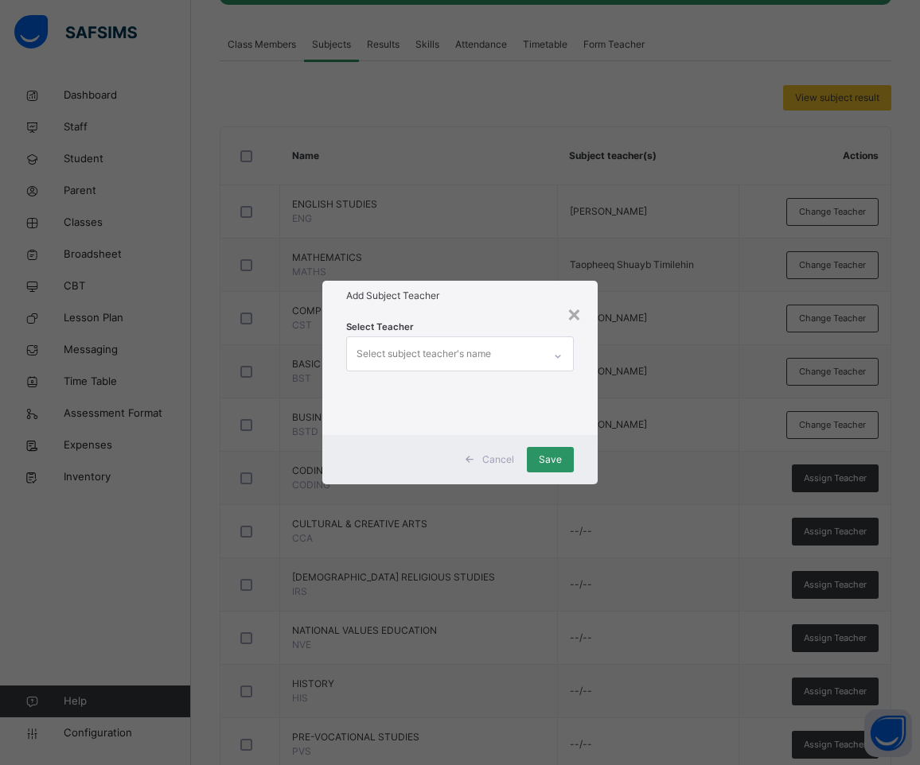
click at [469, 354] on div "Select subject teacher's name" at bounding box center [423, 354] width 134 height 30
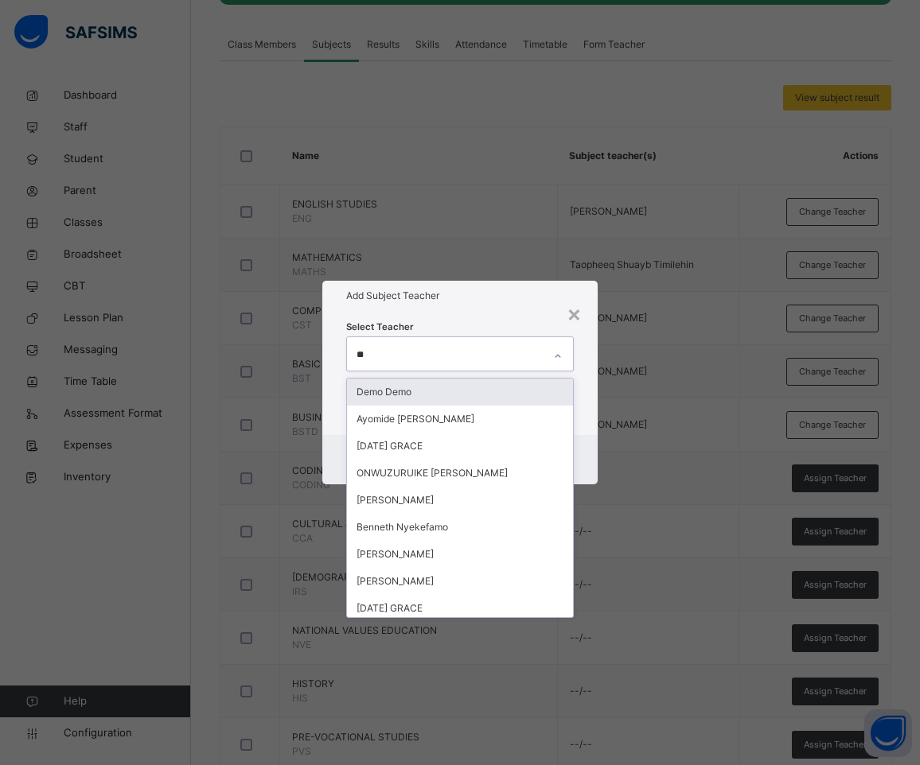
type input "***"
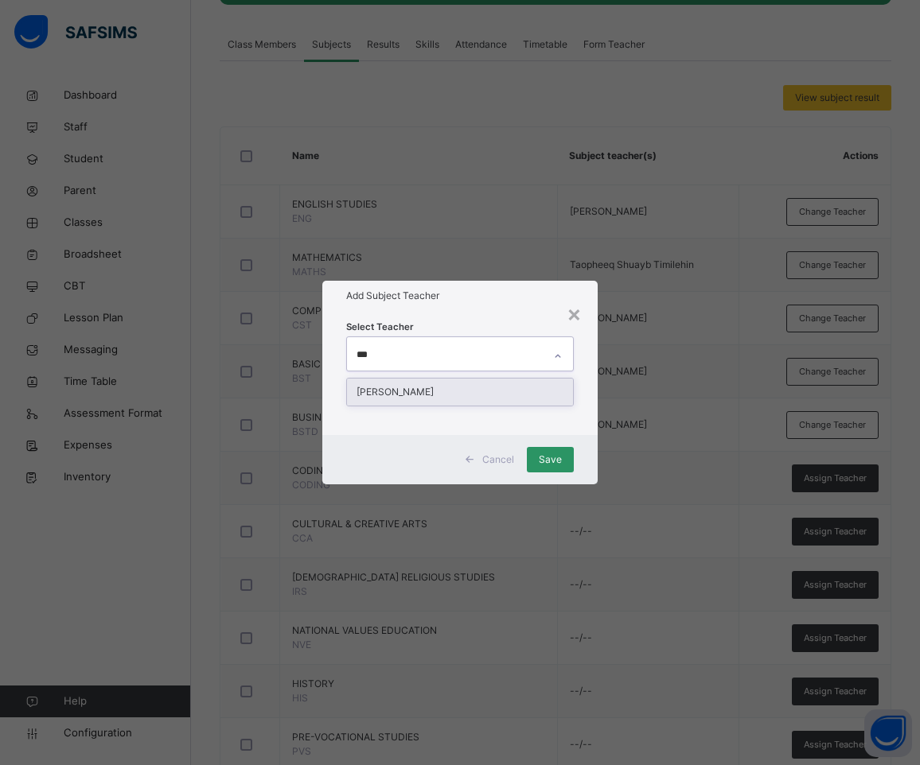
click at [450, 392] on div "[PERSON_NAME]" at bounding box center [460, 392] width 227 height 27
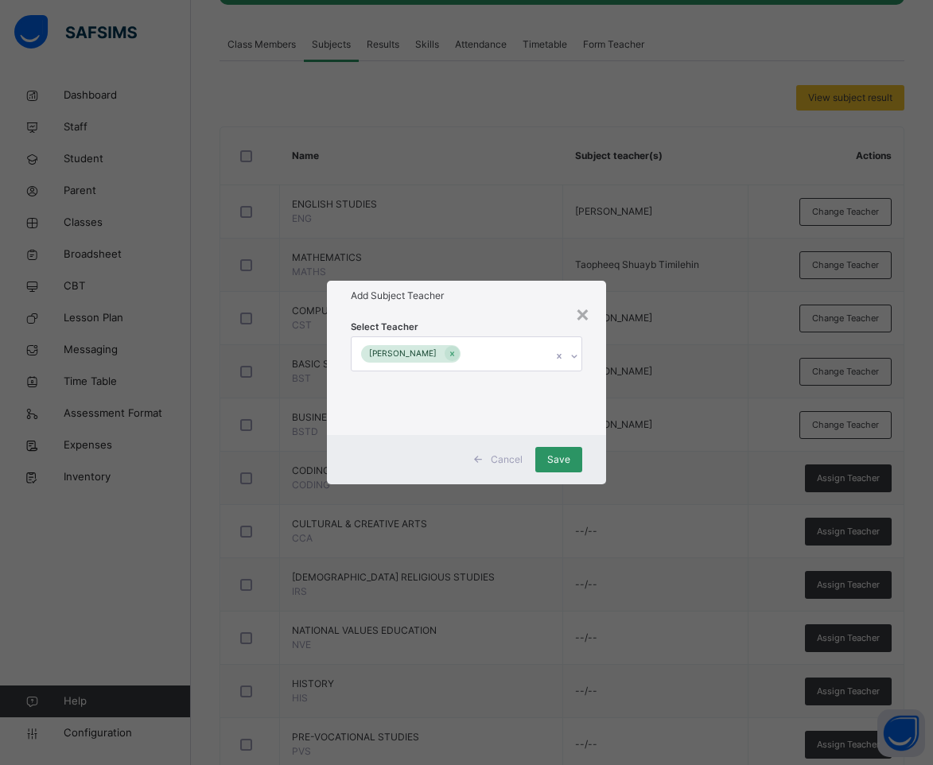
click at [478, 299] on h1 "Add Subject Teacher" at bounding box center [467, 296] width 232 height 14
click at [555, 461] on span "Save" at bounding box center [558, 460] width 23 height 14
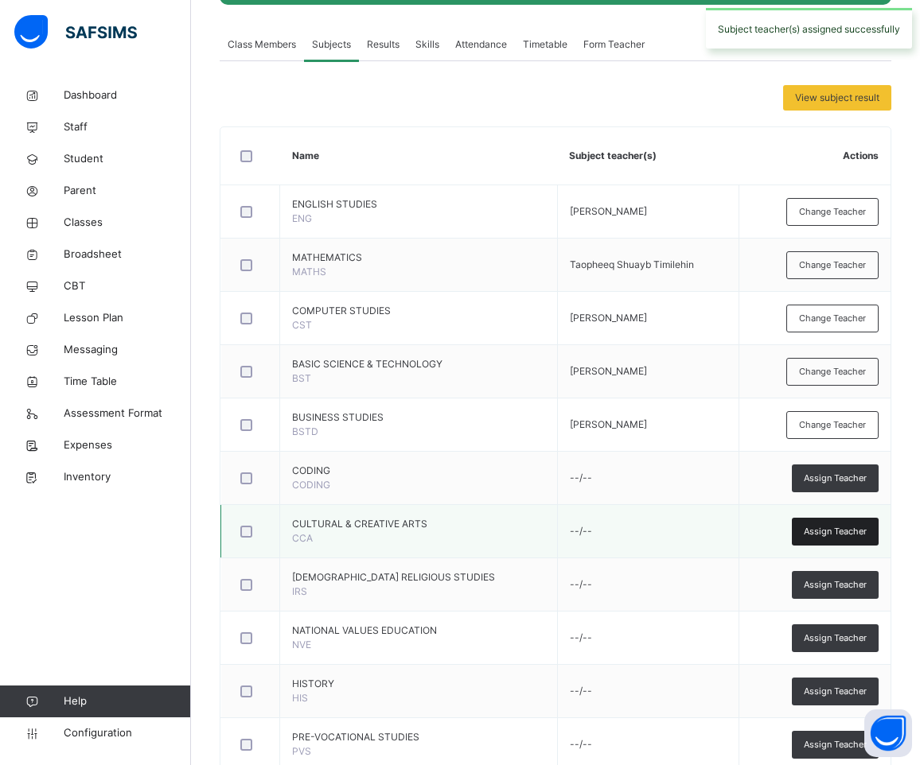
click at [849, 533] on span "Assign Teacher" at bounding box center [835, 532] width 63 height 14
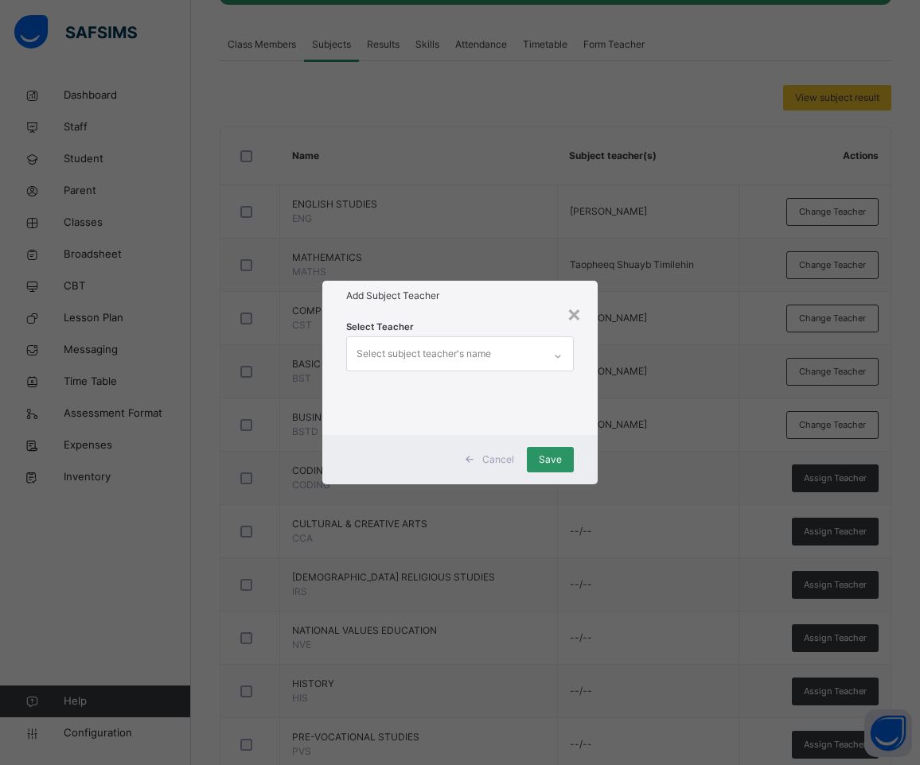
click at [463, 350] on div "Select subject teacher's name" at bounding box center [423, 354] width 134 height 30
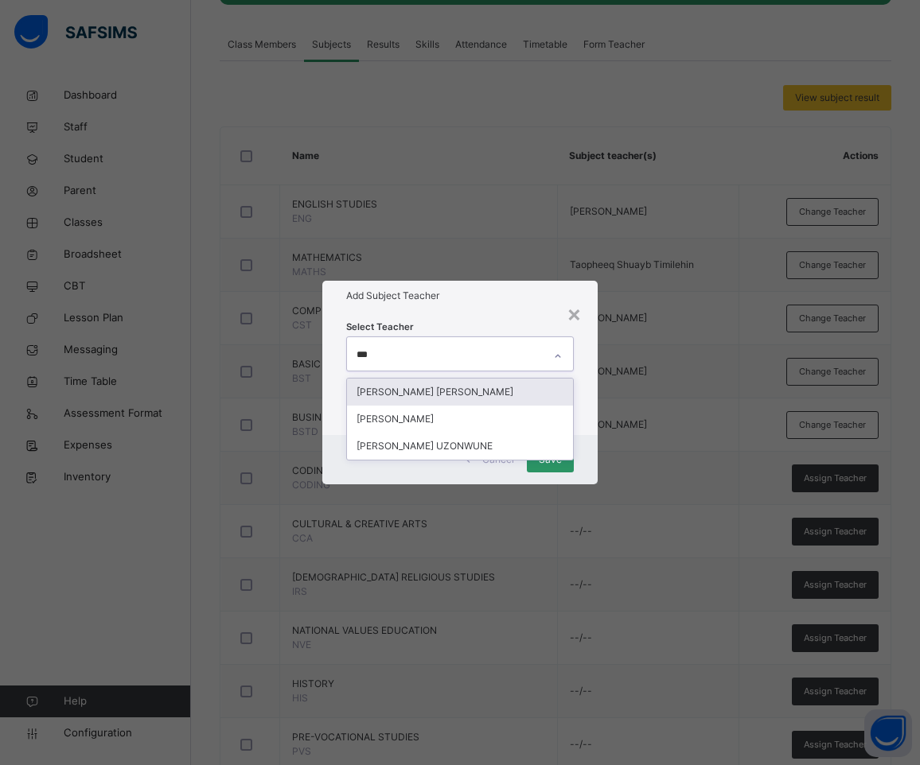
type input "****"
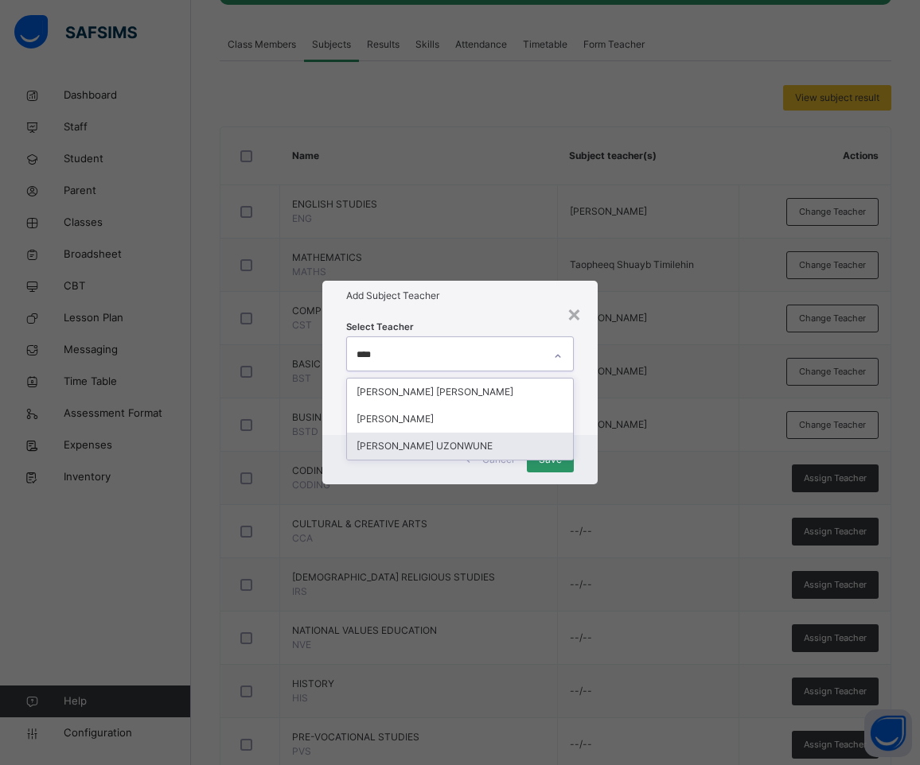
click at [477, 446] on div "[PERSON_NAME] UZONWUNE" at bounding box center [460, 446] width 227 height 27
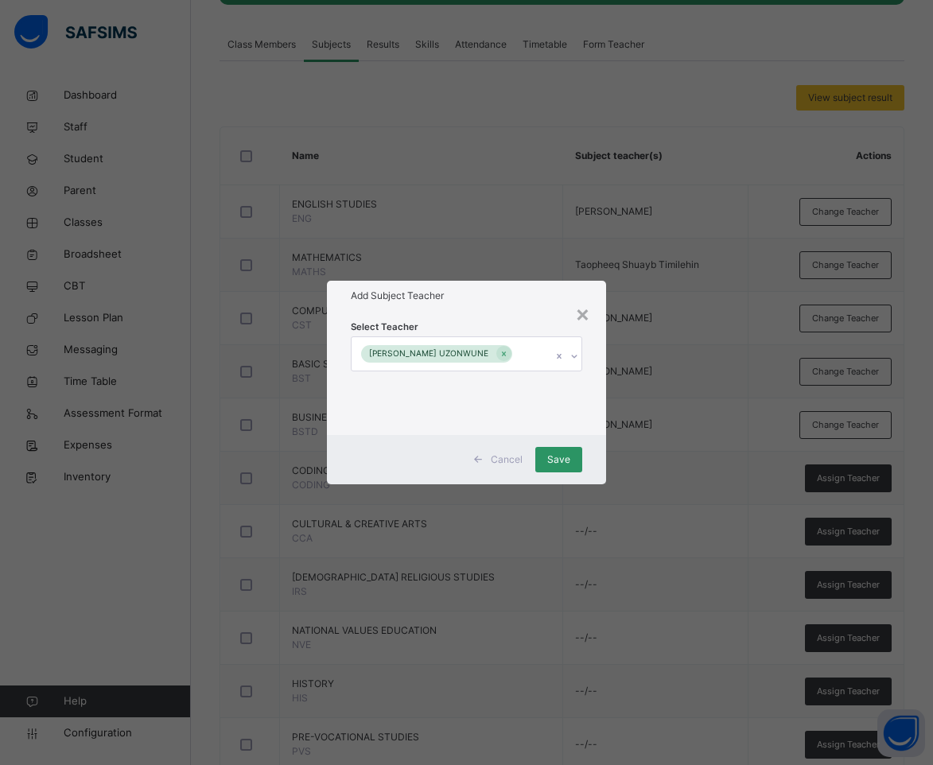
click at [504, 313] on div "Select Teacher [PERSON_NAME]" at bounding box center [467, 373] width 280 height 124
click at [546, 457] on div "Save" at bounding box center [558, 459] width 47 height 25
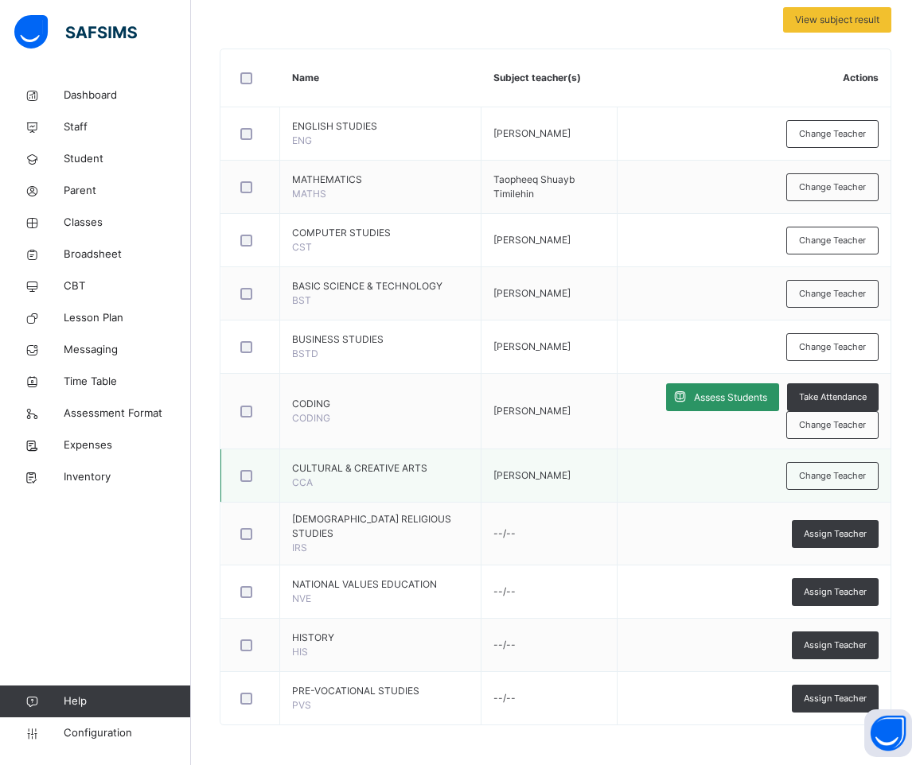
scroll to position [415, 0]
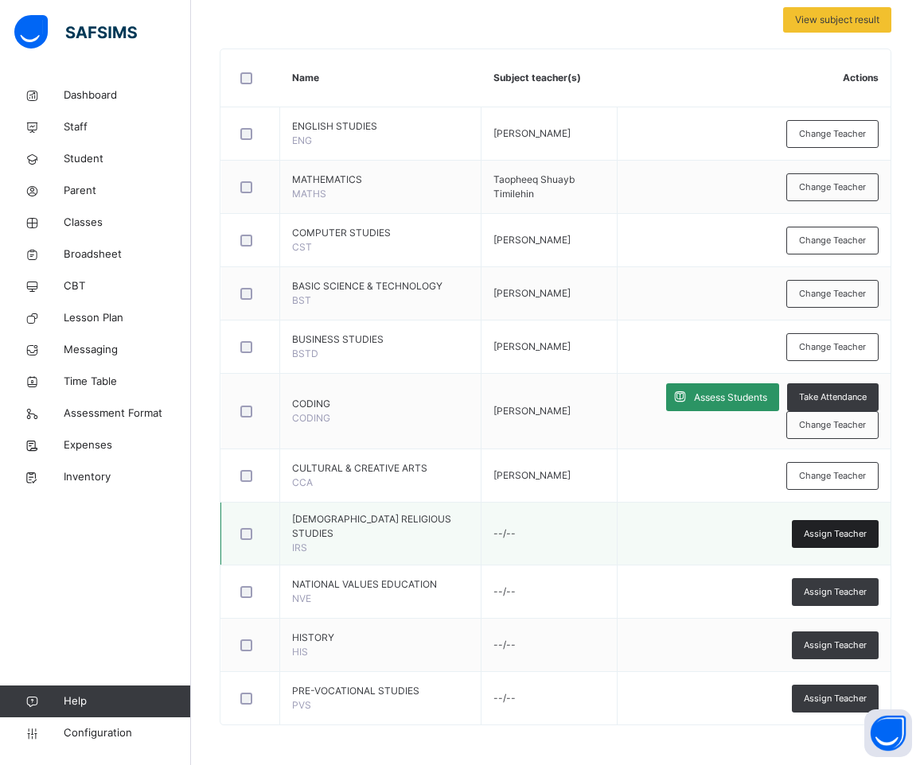
click at [857, 528] on span "Assign Teacher" at bounding box center [835, 535] width 63 height 14
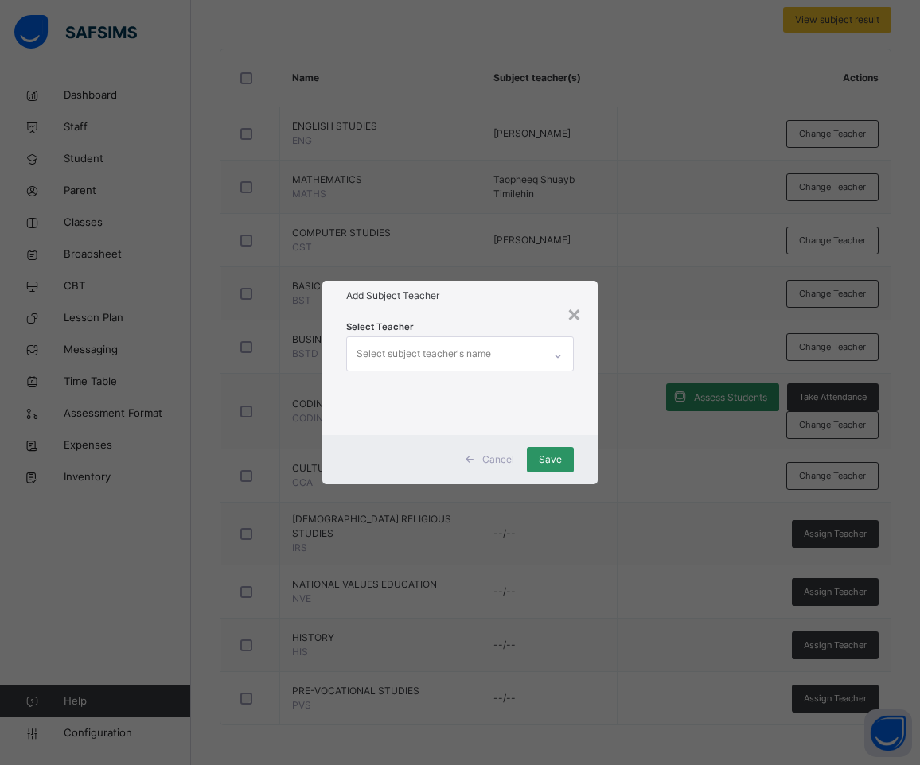
click at [468, 348] on div "Select subject teacher's name" at bounding box center [423, 354] width 134 height 30
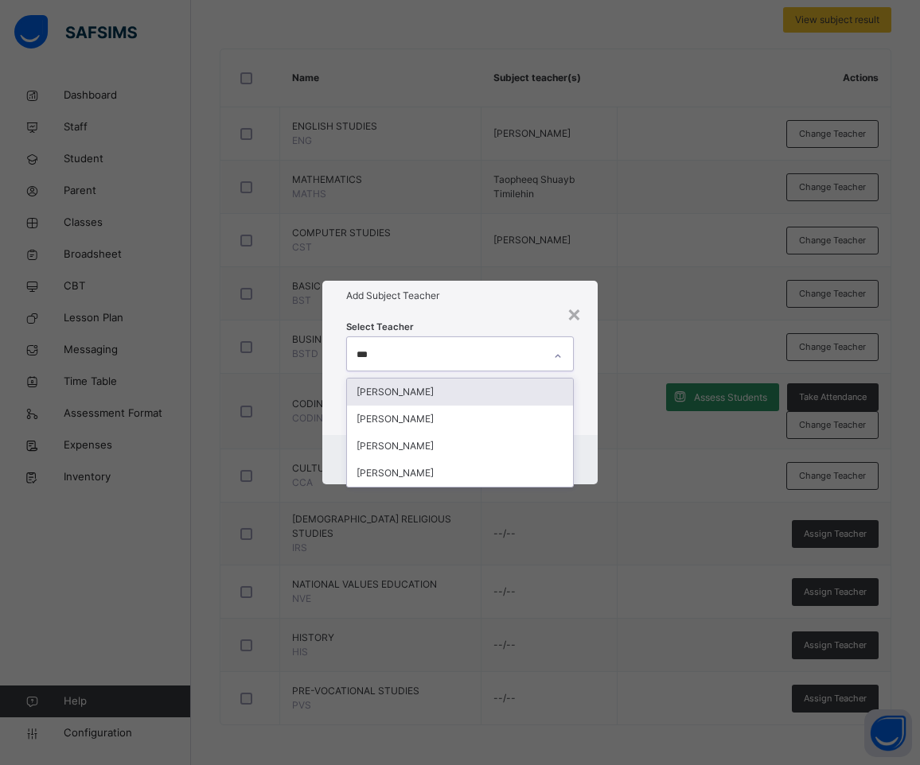
type input "****"
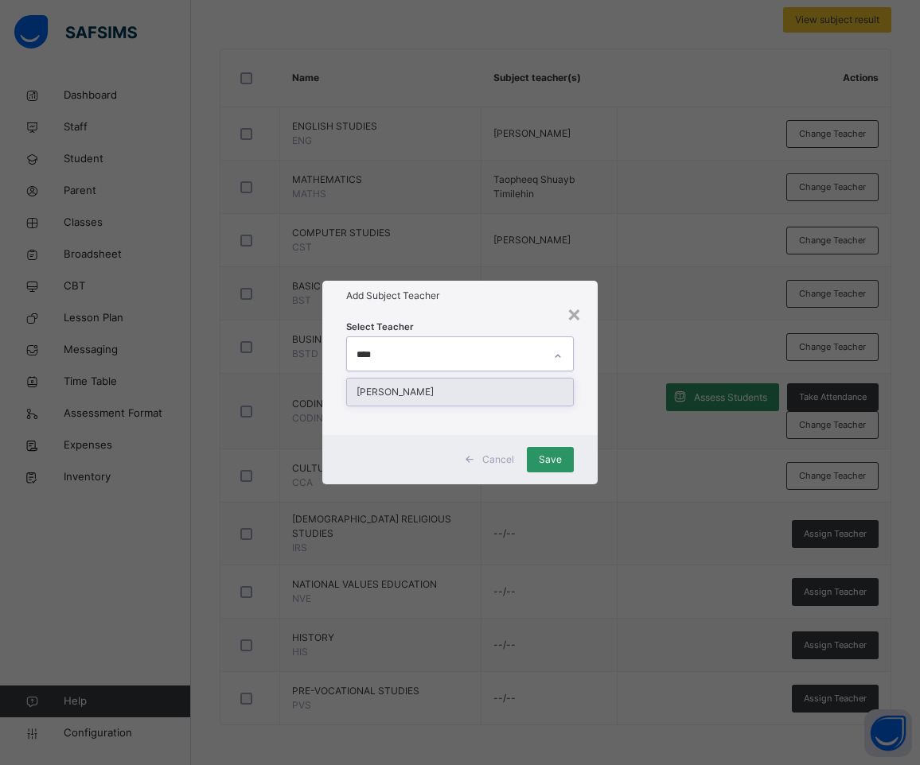
click at [473, 387] on div "[PERSON_NAME]" at bounding box center [460, 392] width 227 height 27
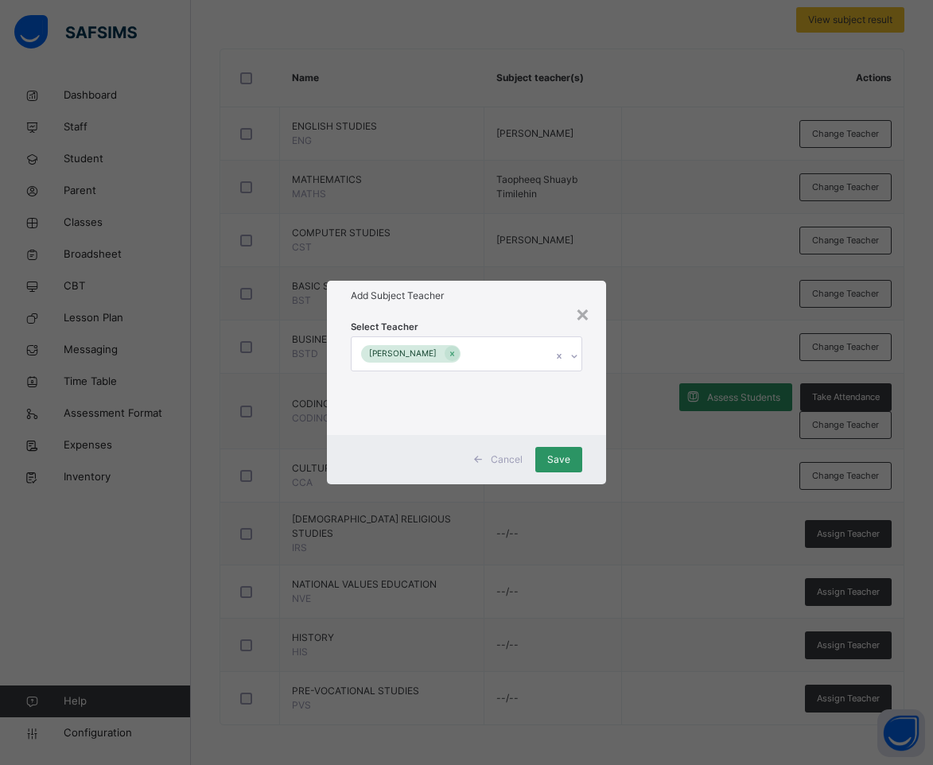
click at [486, 308] on div "Add Subject Teacher" at bounding box center [467, 296] width 280 height 30
click at [567, 457] on span "Save" at bounding box center [558, 460] width 23 height 14
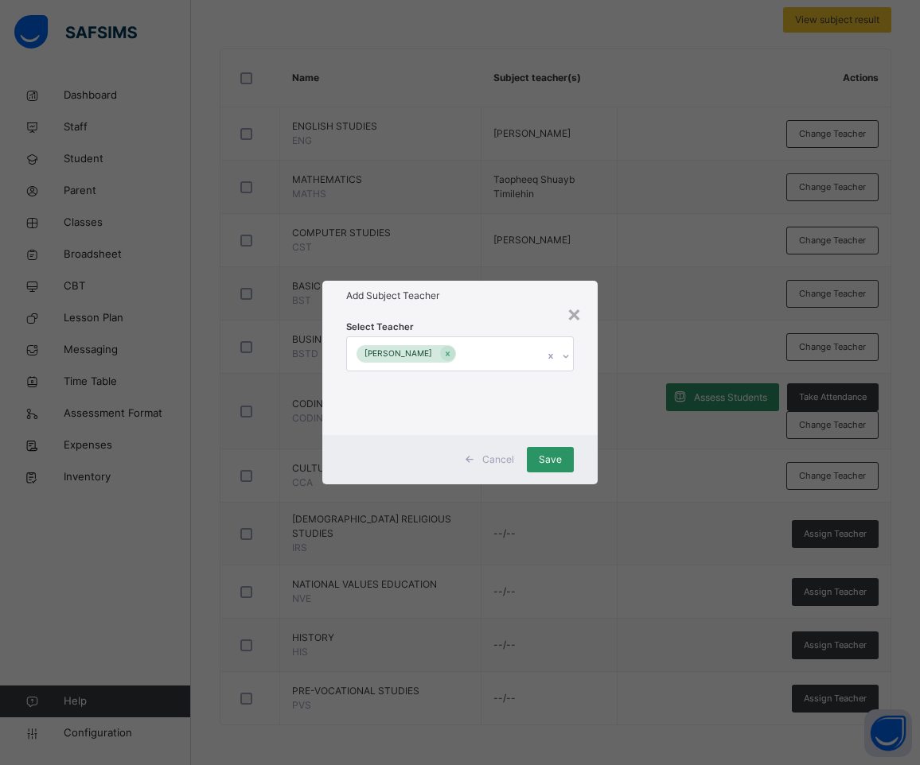
click at [831, 583] on div "× Add Subject Teacher Select Teacher [PERSON_NAME] Cancel Save" at bounding box center [460, 382] width 920 height 765
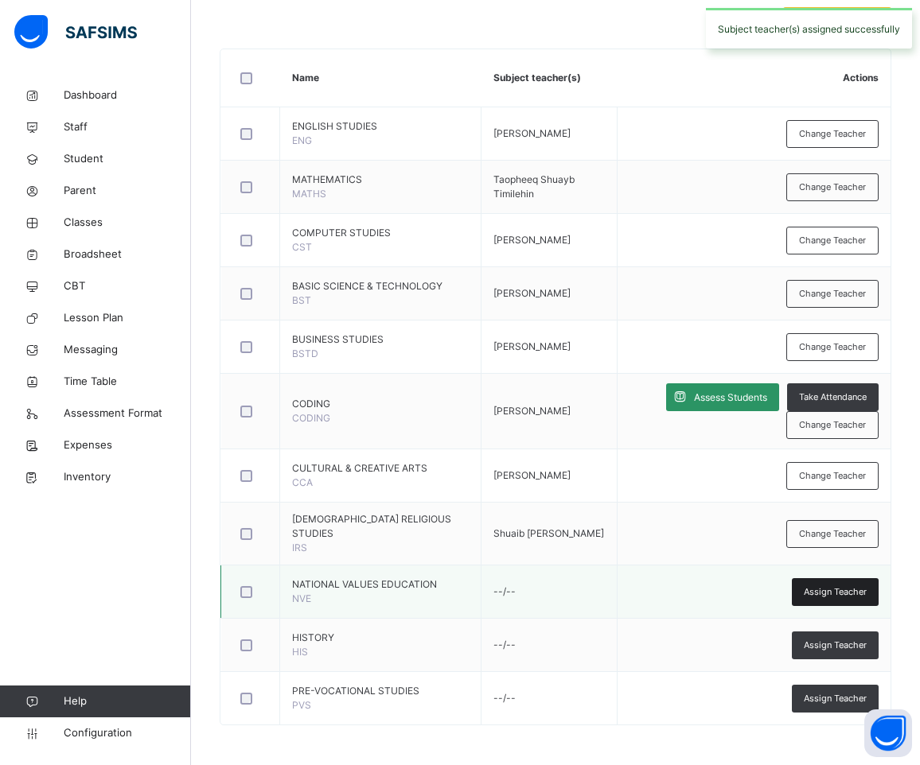
click at [820, 586] on span "Assign Teacher" at bounding box center [835, 593] width 63 height 14
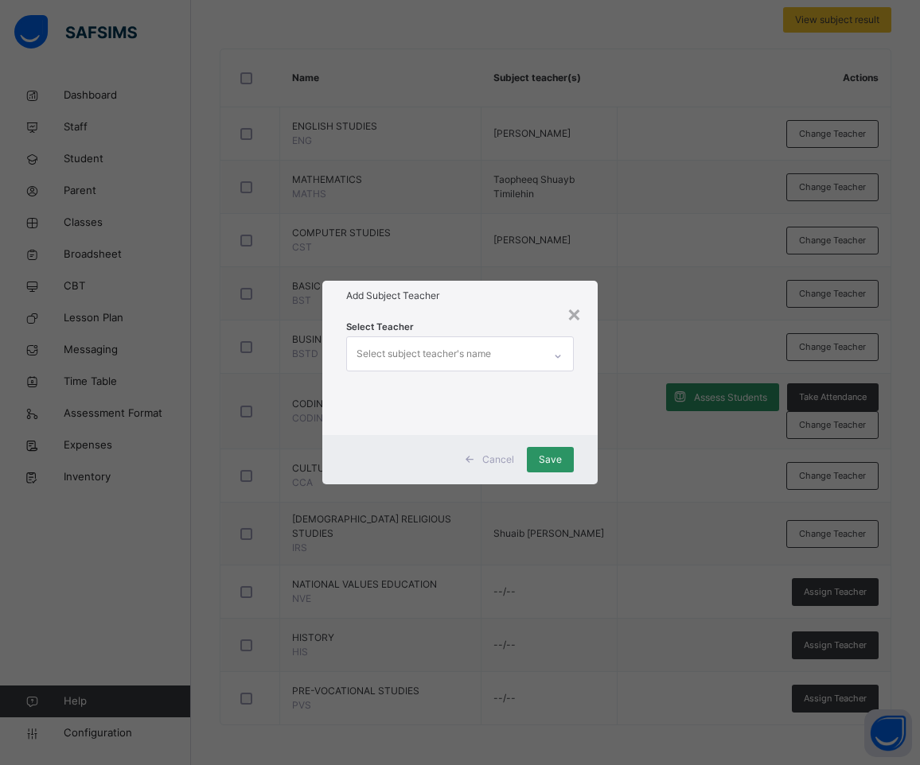
click at [450, 347] on div "Select subject teacher's name" at bounding box center [423, 354] width 134 height 30
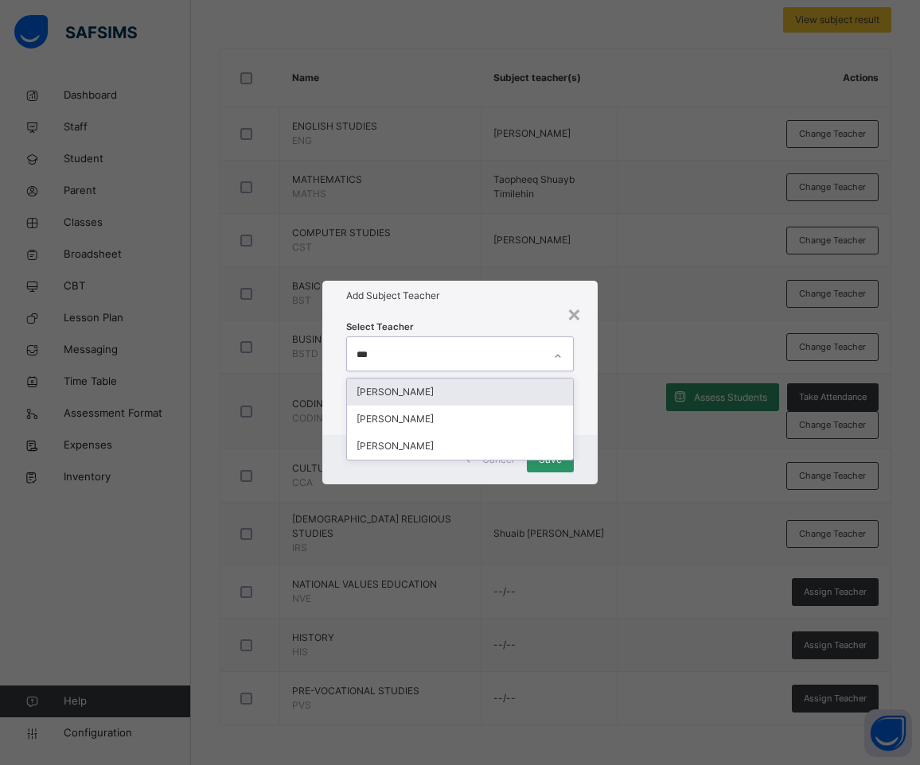
type input "****"
click at [443, 387] on div "[PERSON_NAME]" at bounding box center [460, 392] width 227 height 27
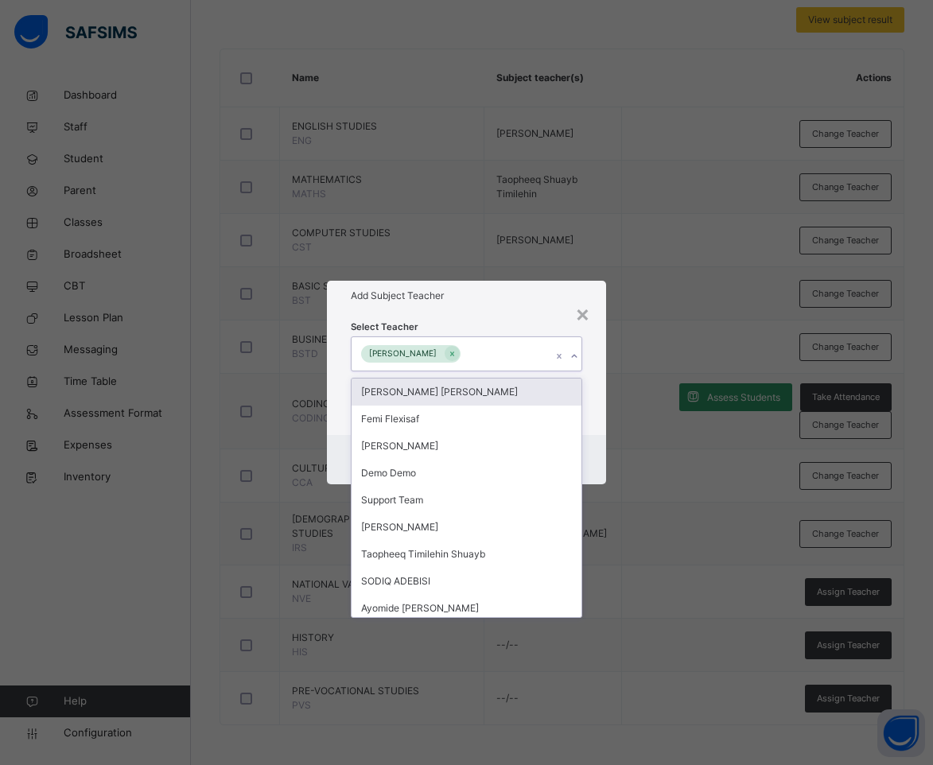
click at [454, 317] on div "Select Teacher option [PERSON_NAME], selected. option Victoria [PERSON_NAME] fo…" at bounding box center [467, 373] width 280 height 124
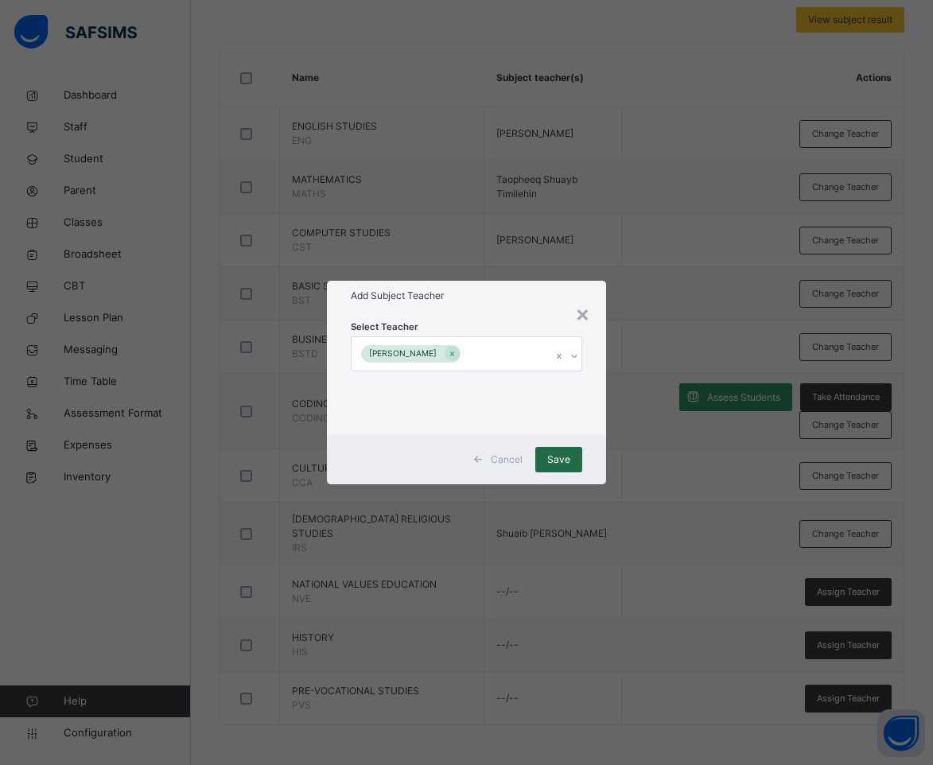
click at [564, 460] on span "Save" at bounding box center [558, 460] width 23 height 14
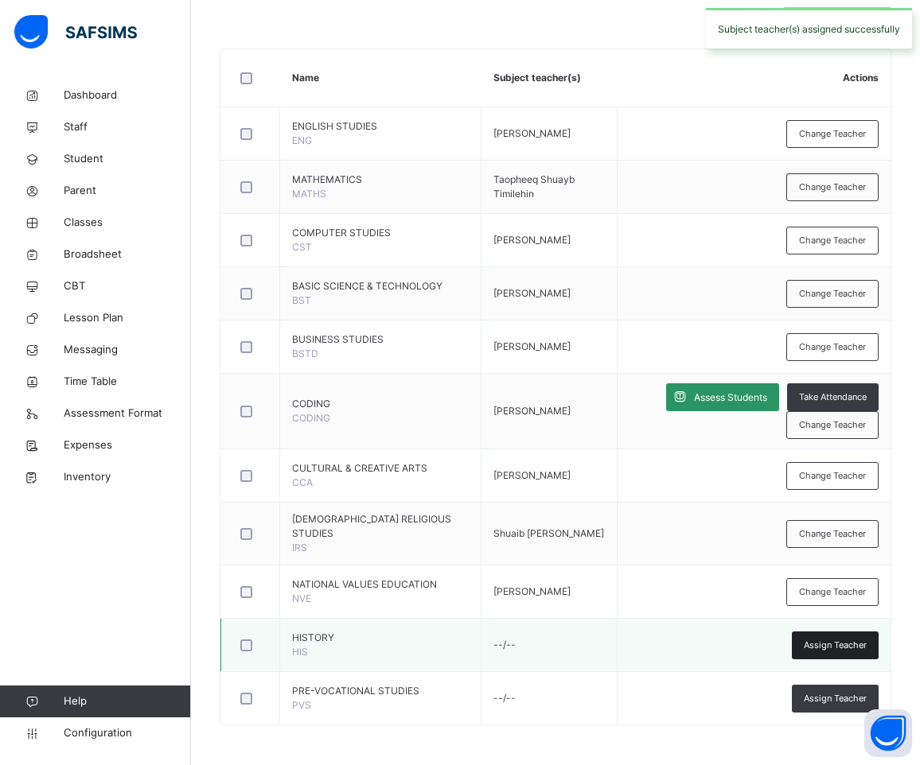
click at [832, 645] on span "Assign Teacher" at bounding box center [835, 646] width 63 height 14
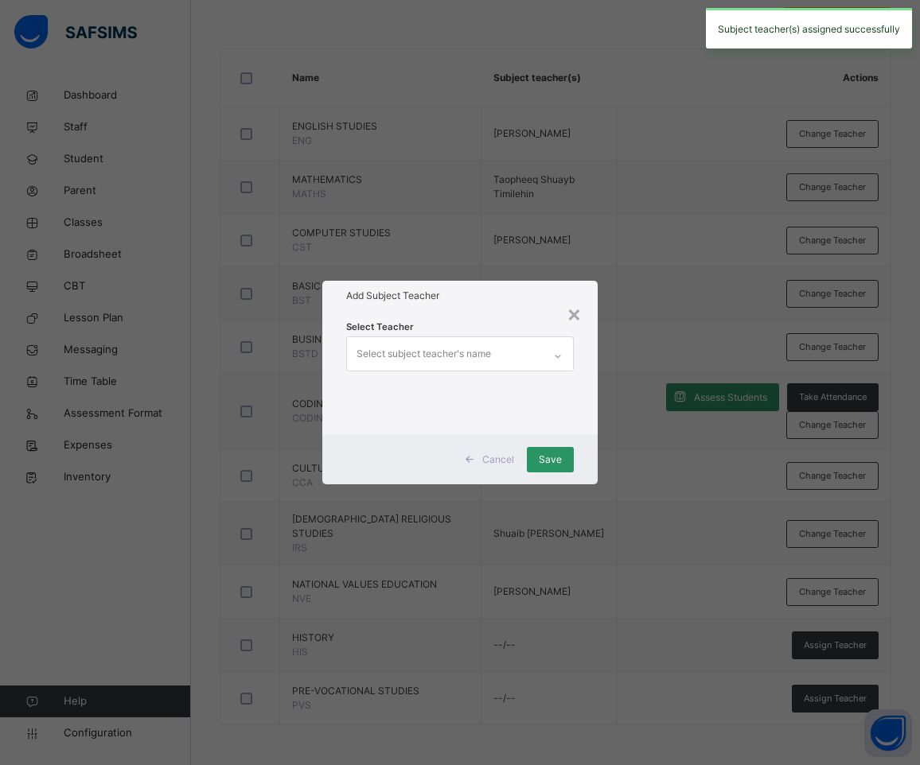
click at [450, 350] on div "Select subject teacher's name" at bounding box center [423, 354] width 134 height 30
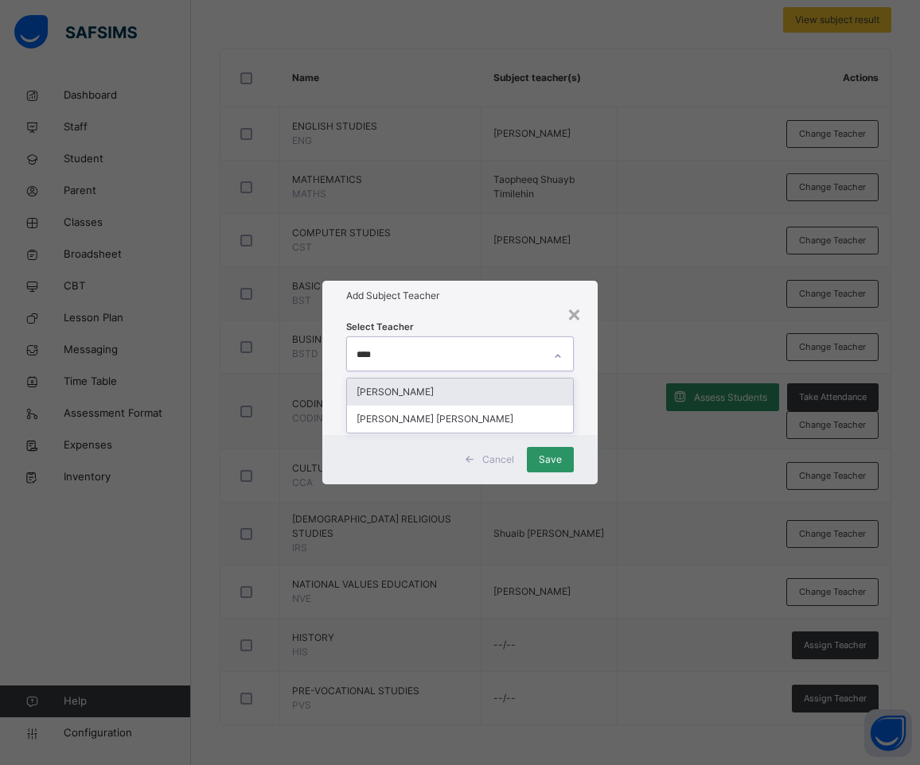
type input "*****"
click at [455, 391] on div "[PERSON_NAME]" at bounding box center [460, 392] width 227 height 27
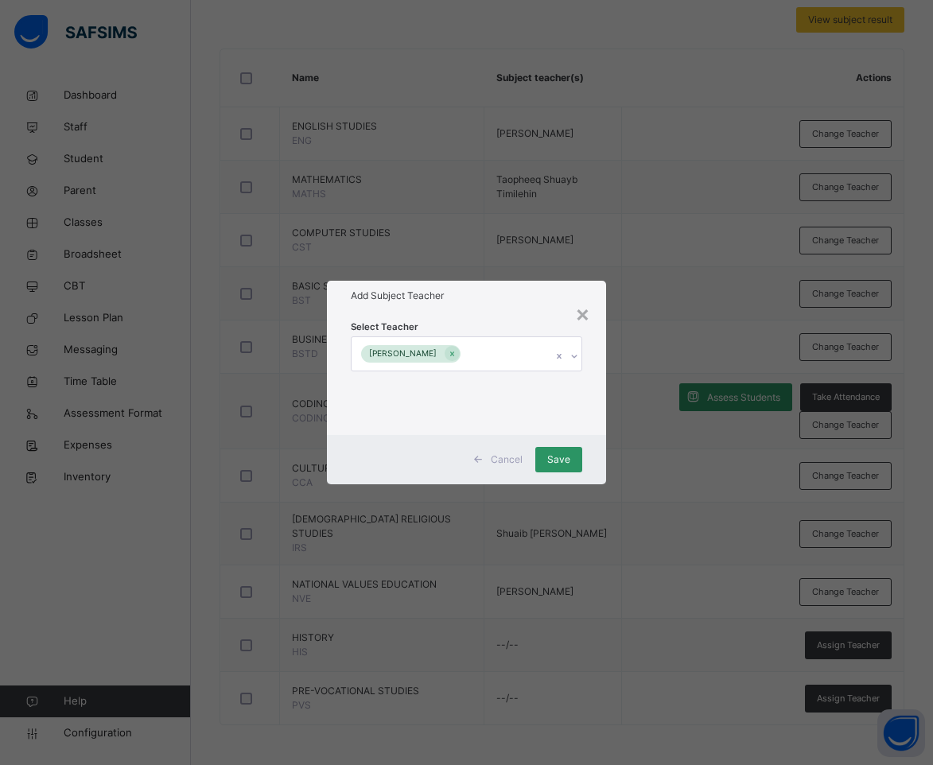
click at [459, 306] on div "Add Subject Teacher" at bounding box center [467, 296] width 280 height 30
click at [551, 457] on span "Save" at bounding box center [558, 460] width 23 height 14
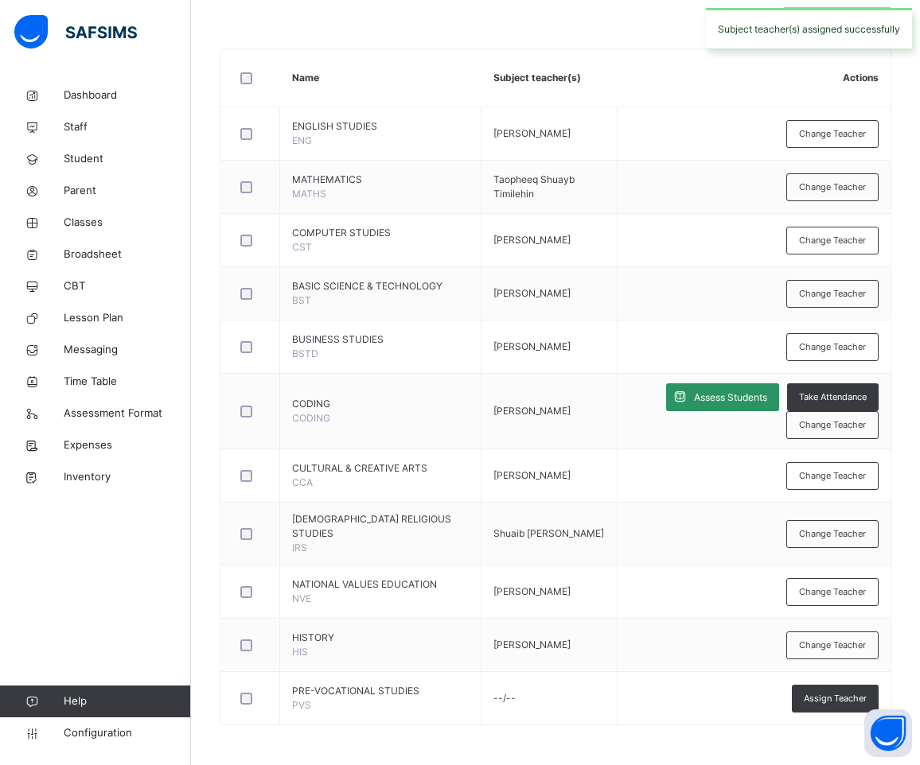
click at [835, 700] on span "Assign Teacher" at bounding box center [835, 699] width 63 height 14
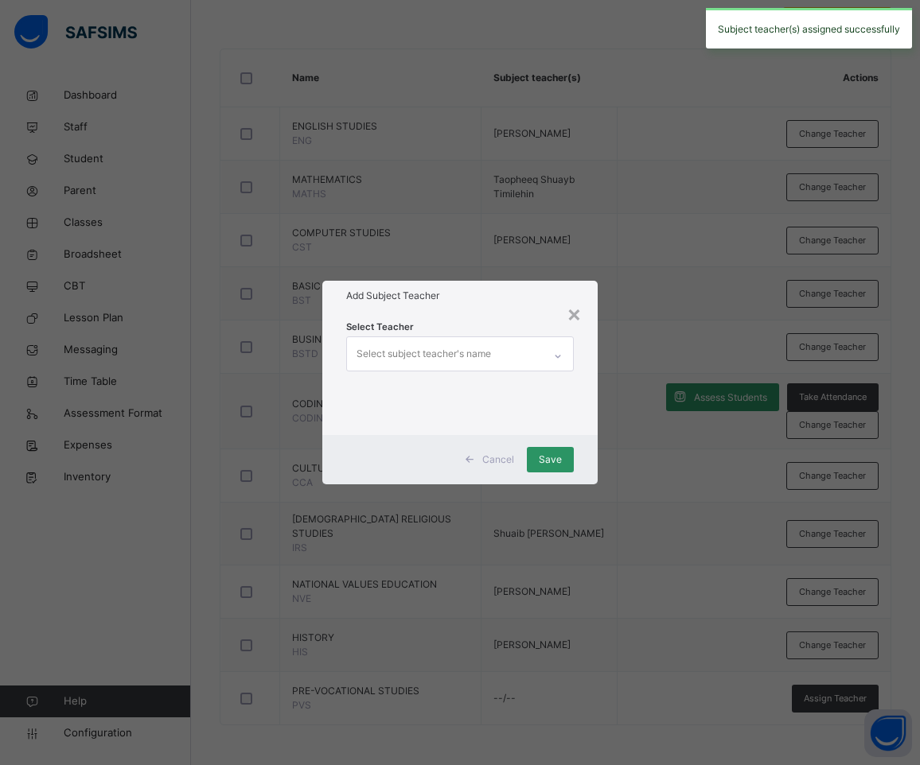
click at [448, 351] on div "Select subject teacher's name" at bounding box center [423, 354] width 134 height 30
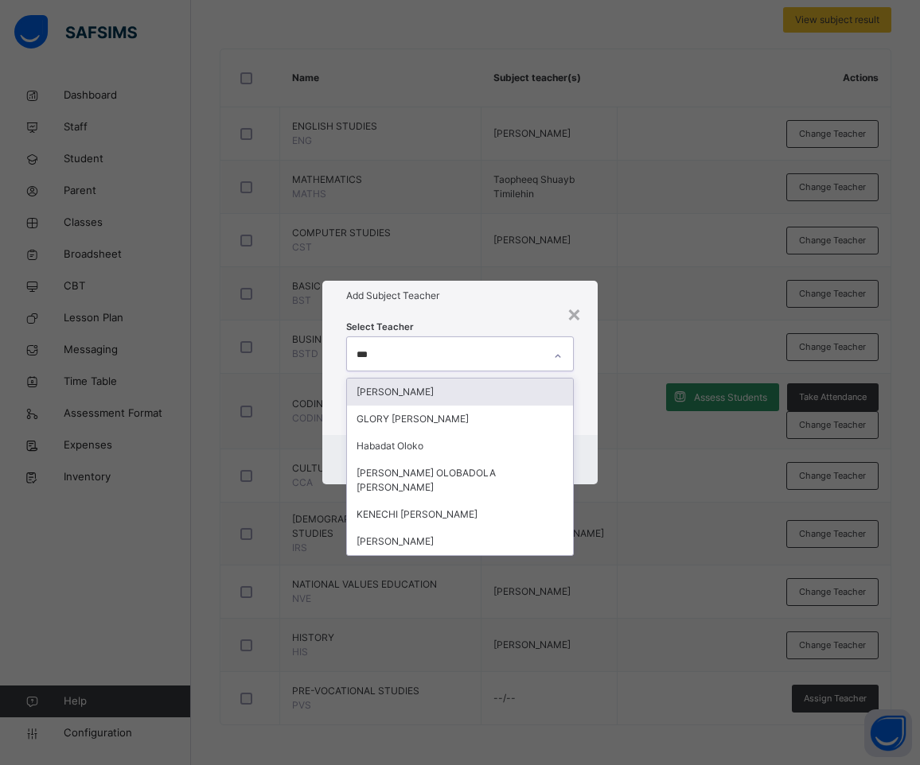
type input "****"
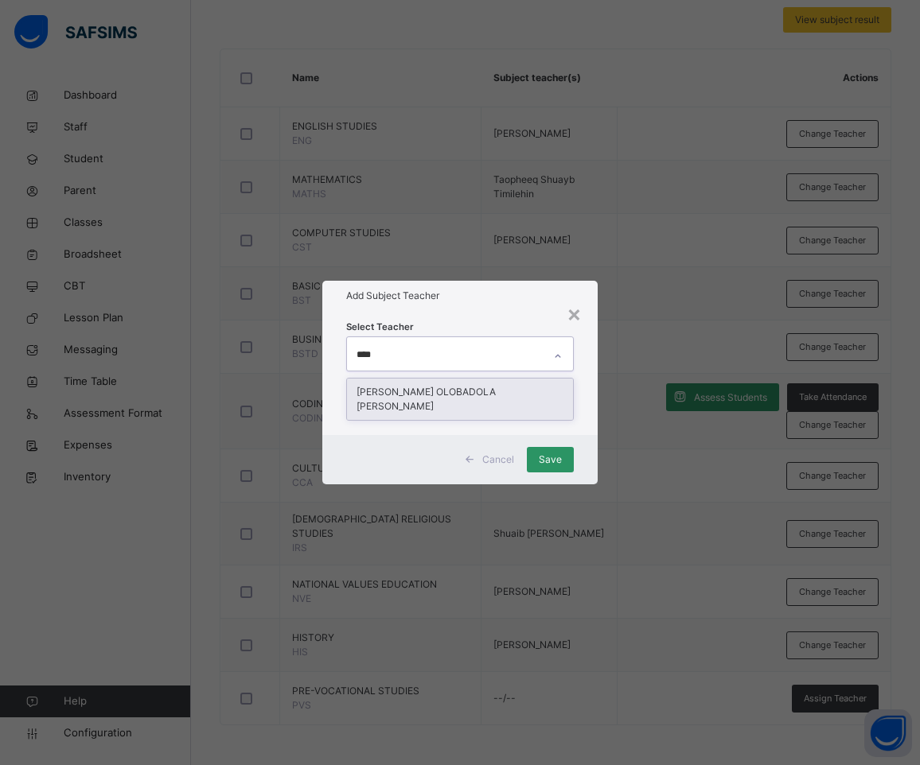
click at [448, 391] on div "[PERSON_NAME] OLOBADOLA [PERSON_NAME]" at bounding box center [460, 399] width 227 height 41
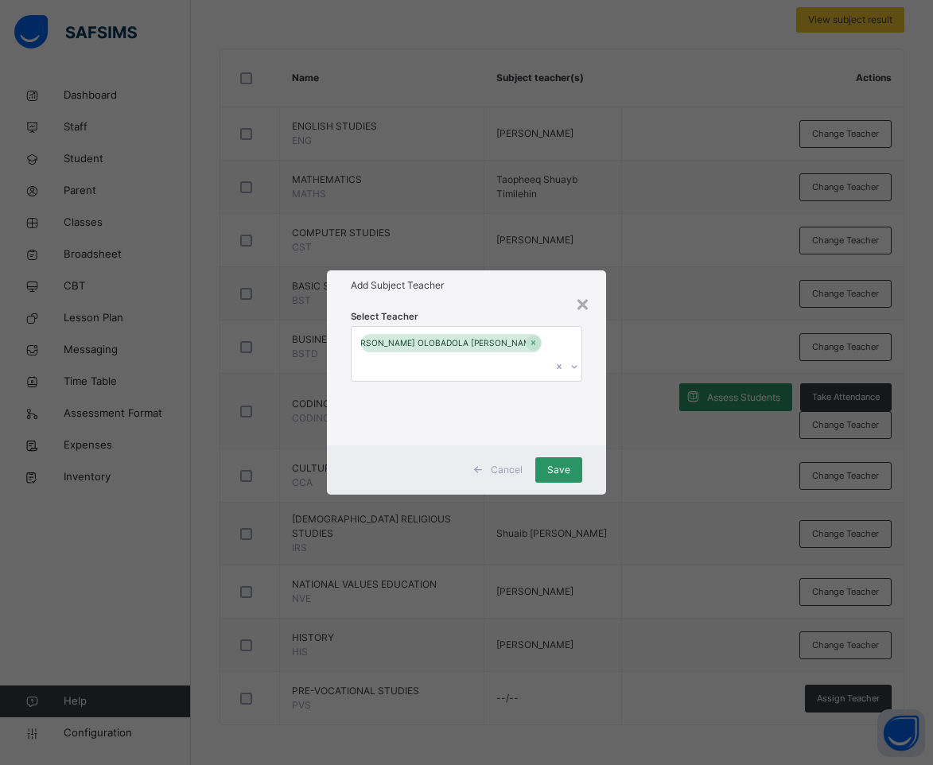
click at [479, 293] on h1 "Add Subject Teacher" at bounding box center [467, 285] width 232 height 14
click at [549, 463] on span "Save" at bounding box center [558, 470] width 23 height 14
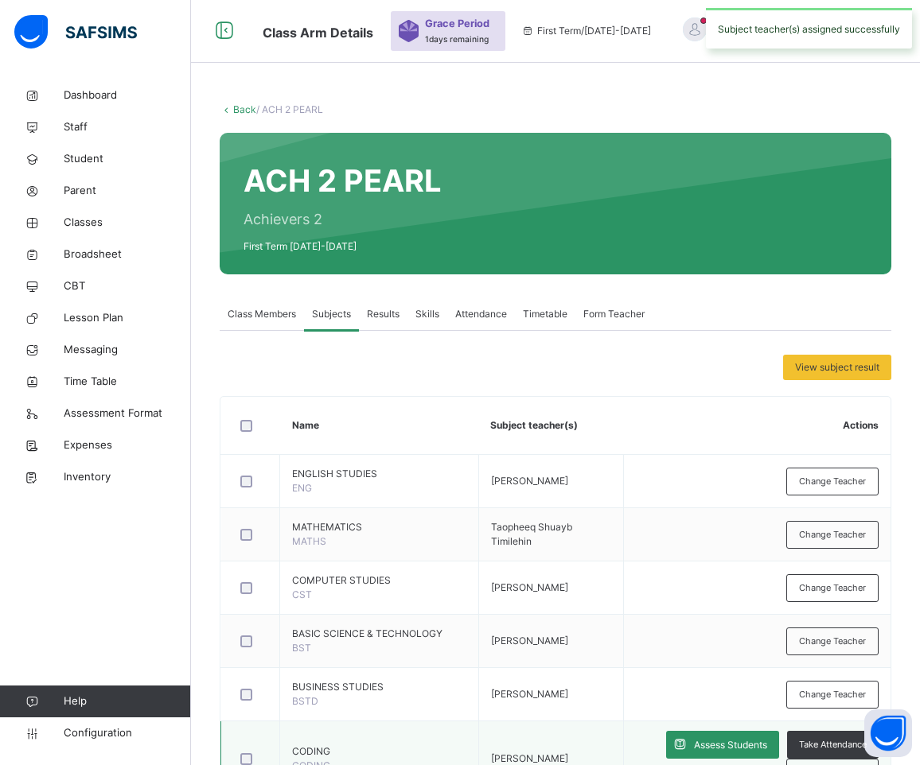
scroll to position [0, 0]
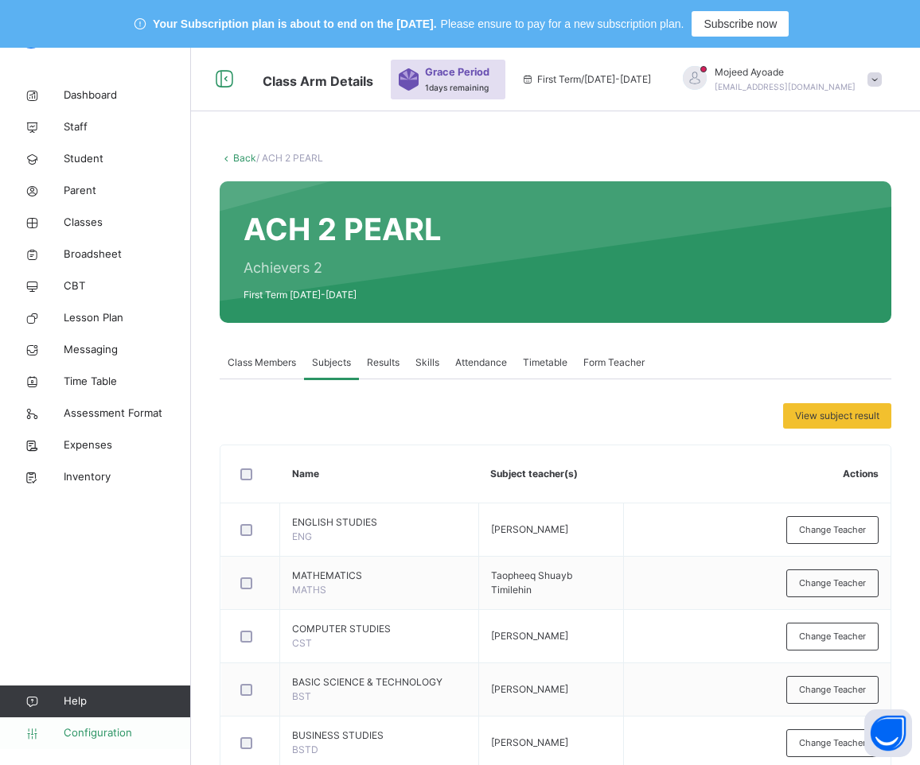
click at [108, 732] on span "Configuration" at bounding box center [127, 734] width 127 height 16
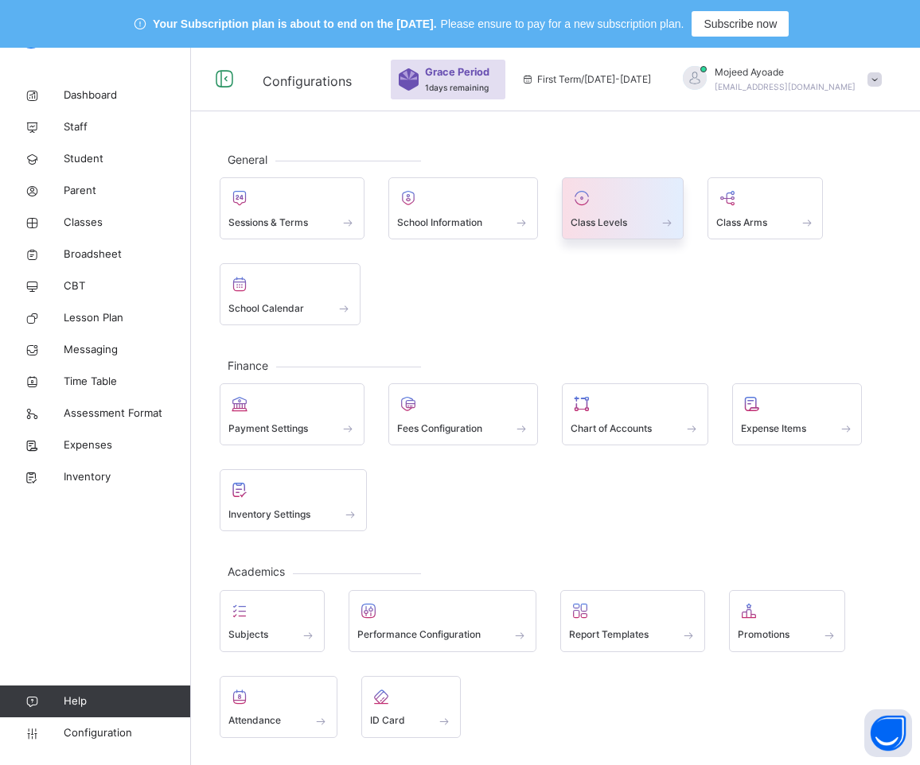
click at [615, 205] on div at bounding box center [622, 198] width 104 height 24
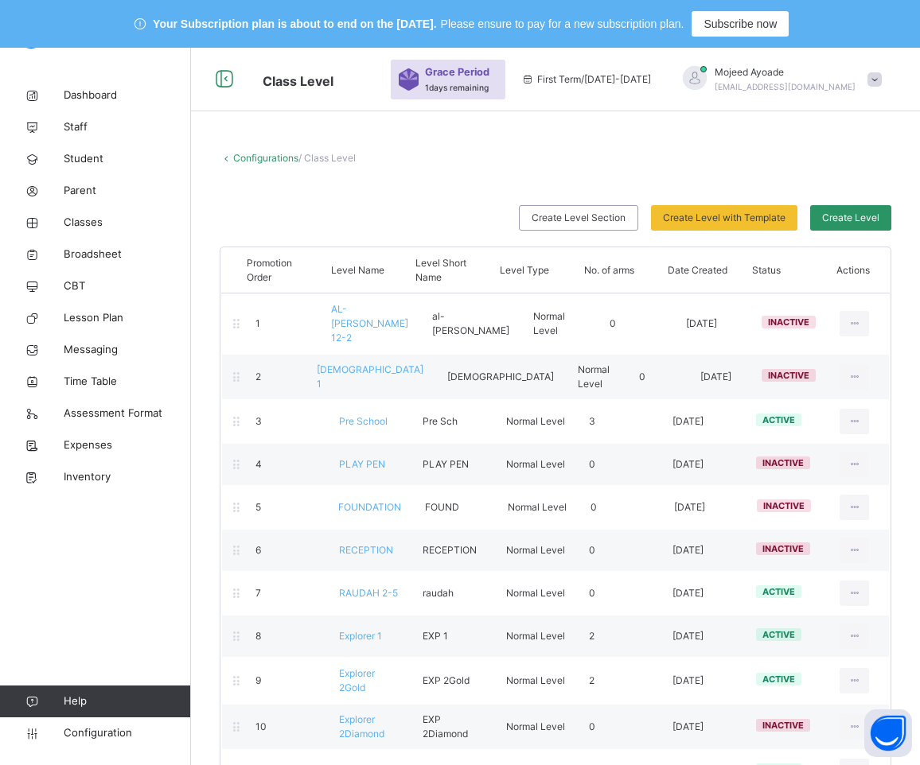
click at [521, 165] on div "Configurations / Class Level" at bounding box center [556, 158] width 672 height 14
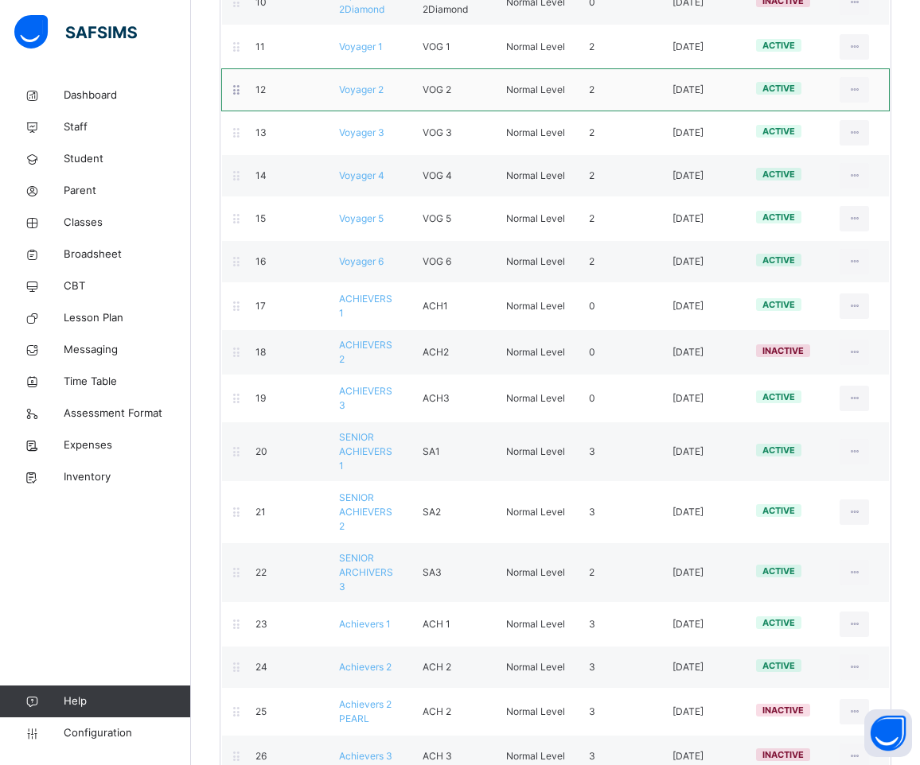
scroll to position [845, 0]
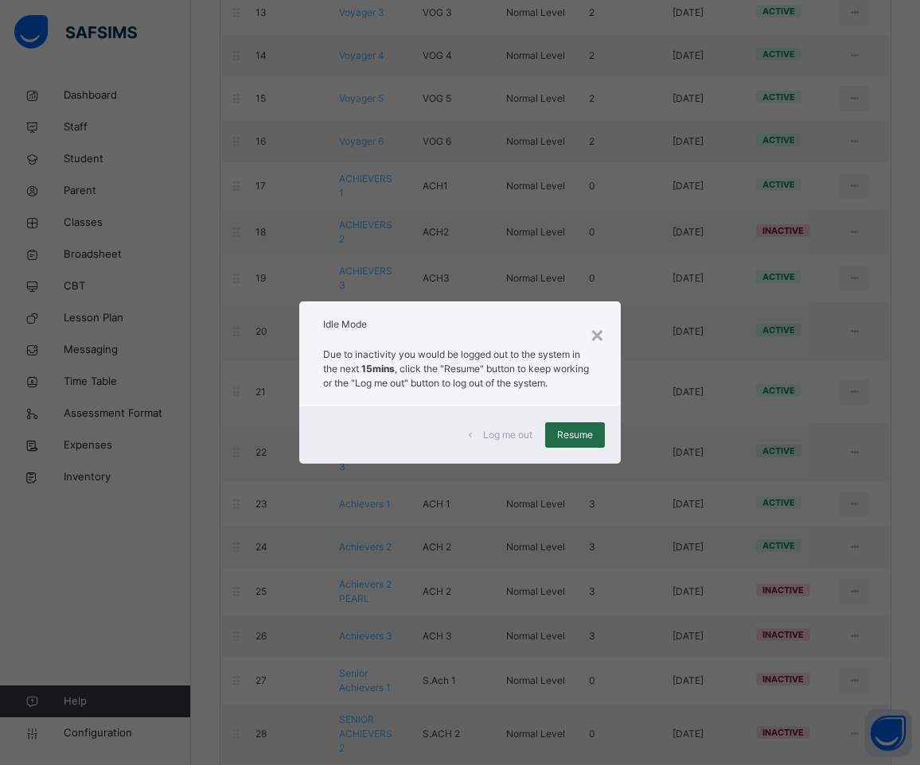
click at [573, 434] on span "Resume" at bounding box center [575, 435] width 36 height 14
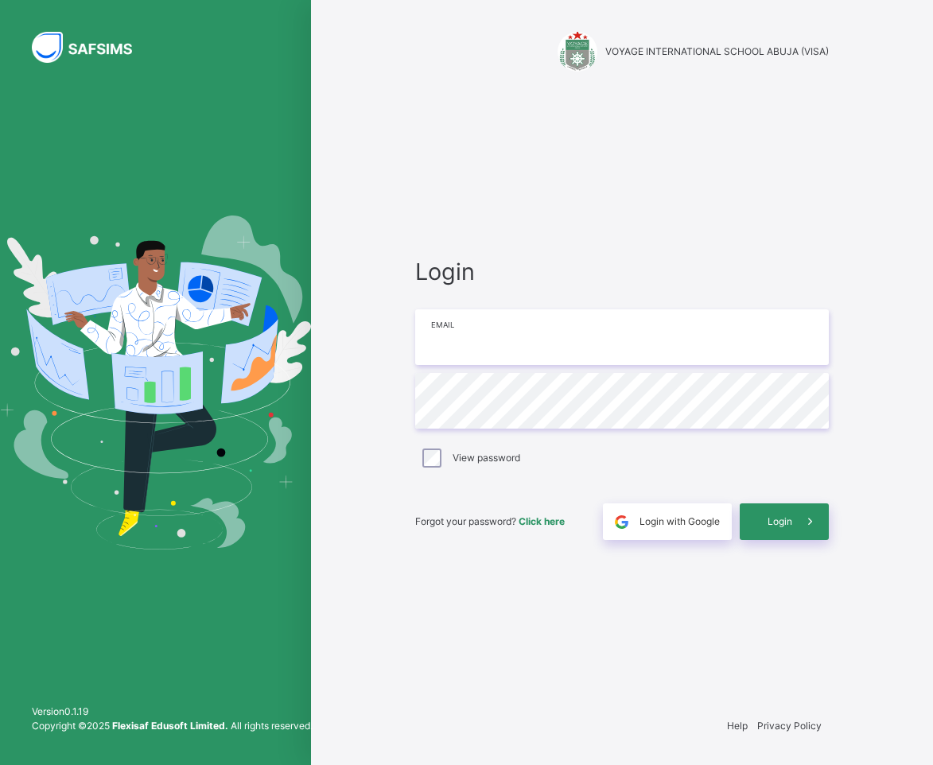
click at [573, 329] on input "email" at bounding box center [622, 338] width 414 height 56
type input "**********"
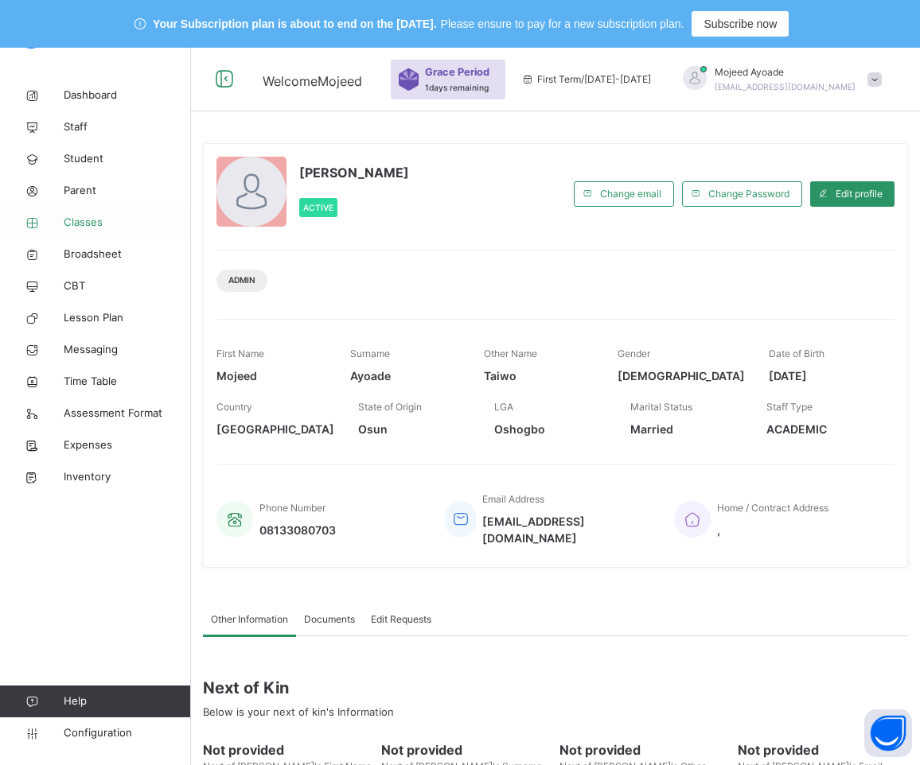
click at [84, 216] on span "Classes" at bounding box center [127, 223] width 127 height 16
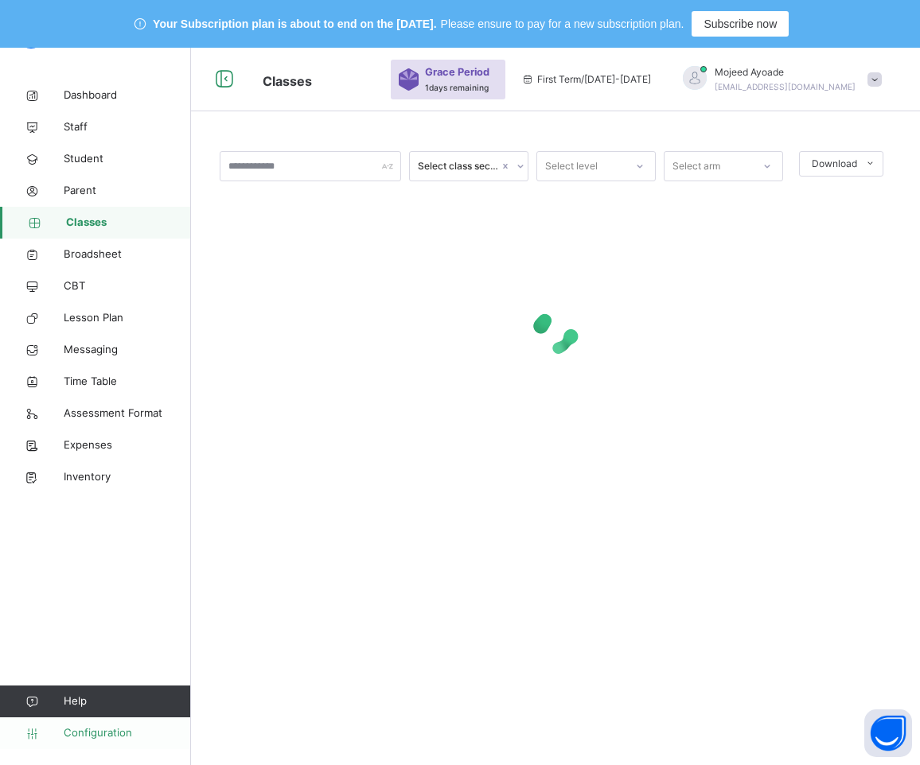
click at [96, 735] on span "Configuration" at bounding box center [127, 734] width 127 height 16
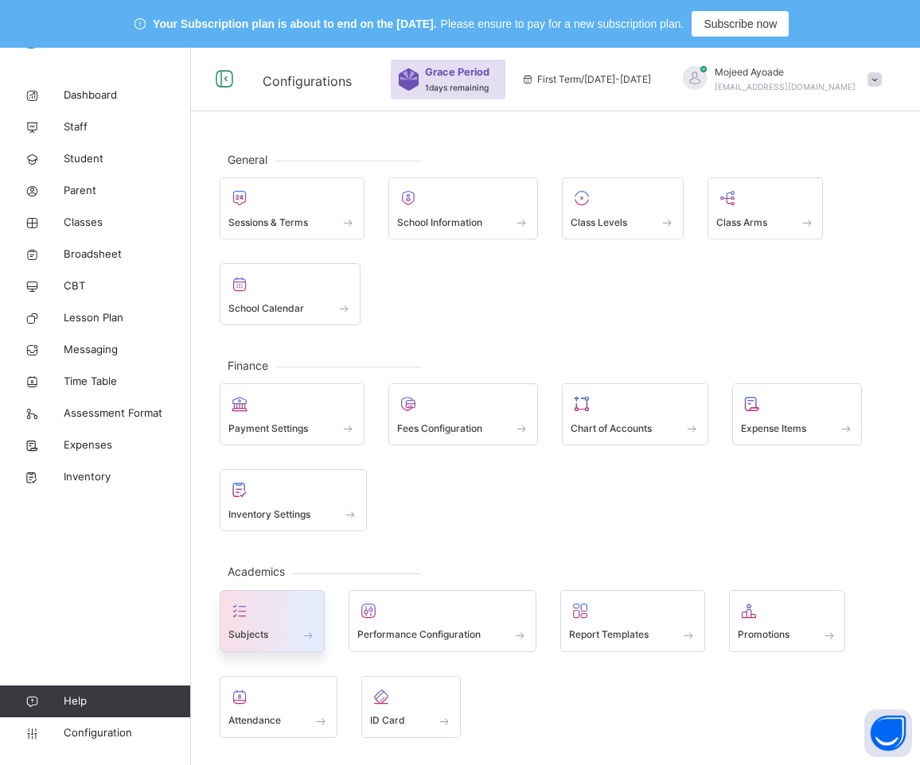
click at [270, 609] on div at bounding box center [272, 611] width 88 height 24
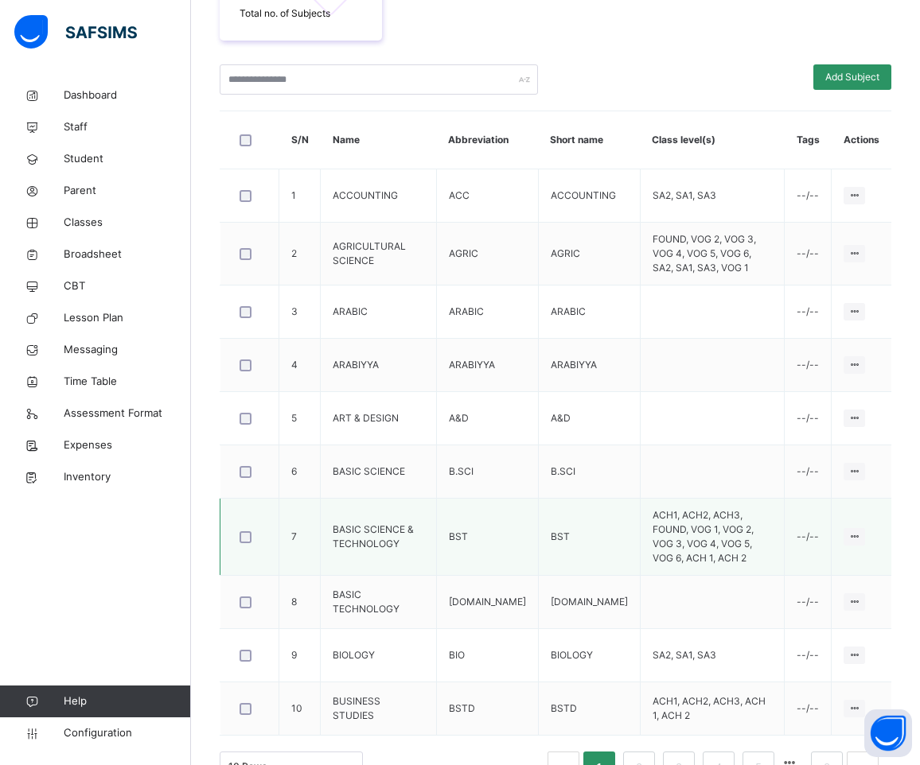
scroll to position [420, 0]
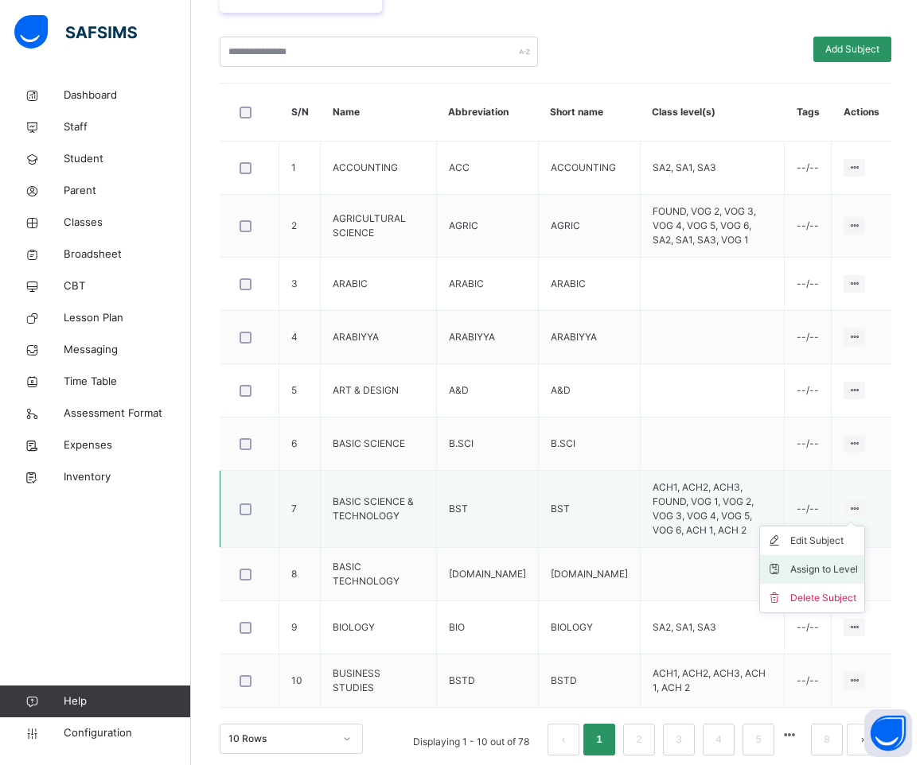
click at [858, 562] on div "Assign to Level" at bounding box center [824, 570] width 68 height 16
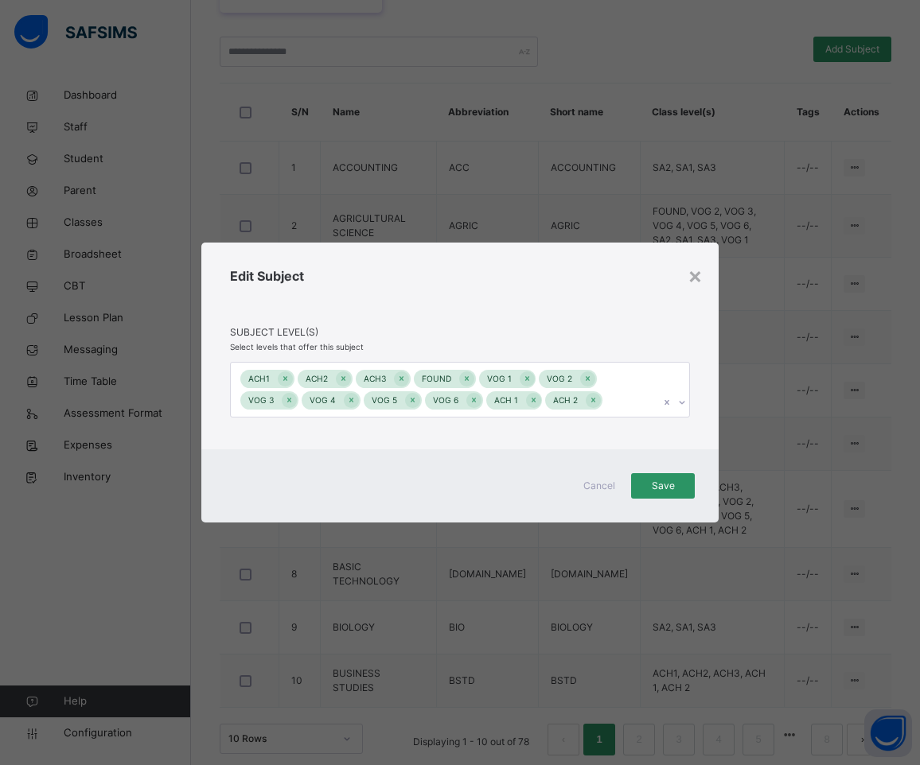
click at [684, 274] on div "Edit Subject" at bounding box center [460, 296] width 460 height 59
click at [696, 273] on div "×" at bounding box center [694, 275] width 15 height 33
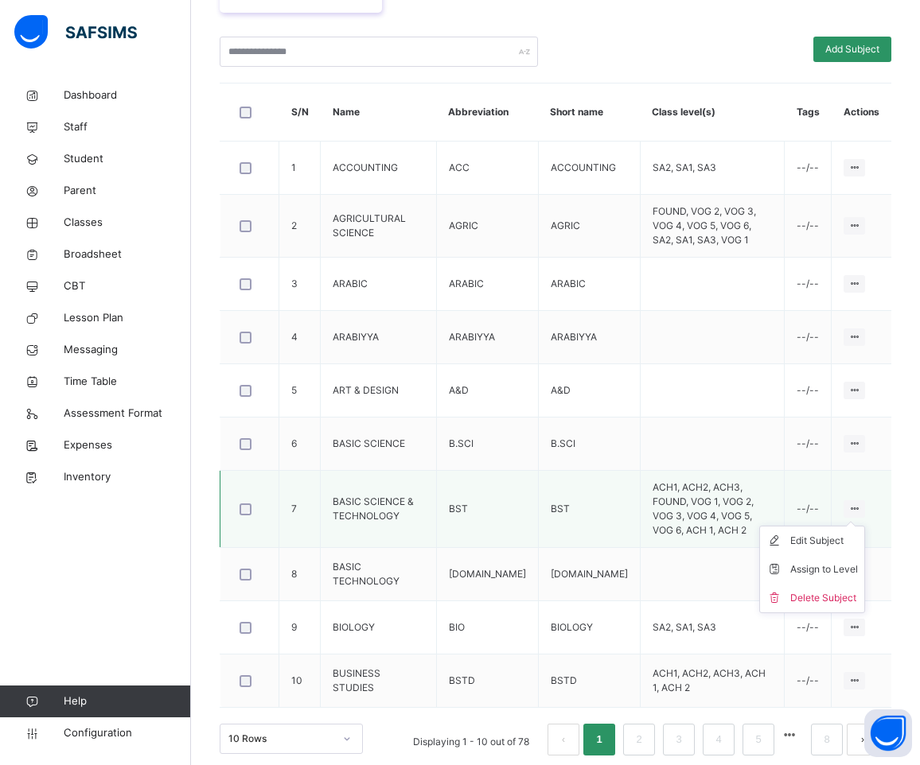
click at [861, 503] on icon at bounding box center [854, 509] width 14 height 12
click at [825, 564] on div "Assign to Level" at bounding box center [824, 570] width 68 height 16
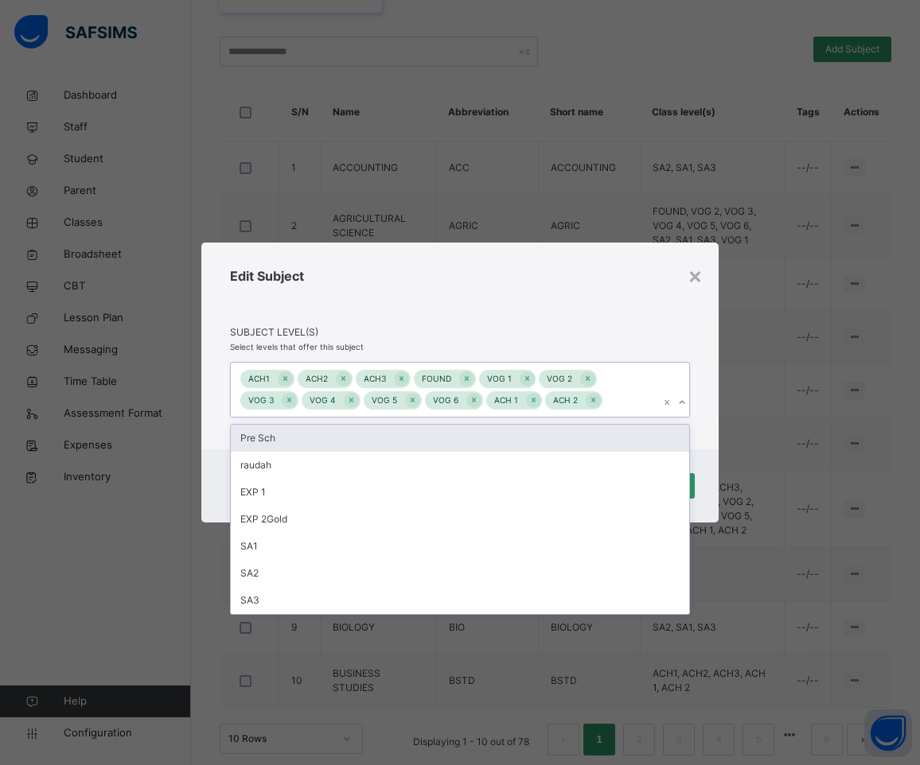
click at [678, 402] on icon at bounding box center [682, 403] width 10 height 16
click at [696, 276] on div "×" at bounding box center [694, 275] width 15 height 33
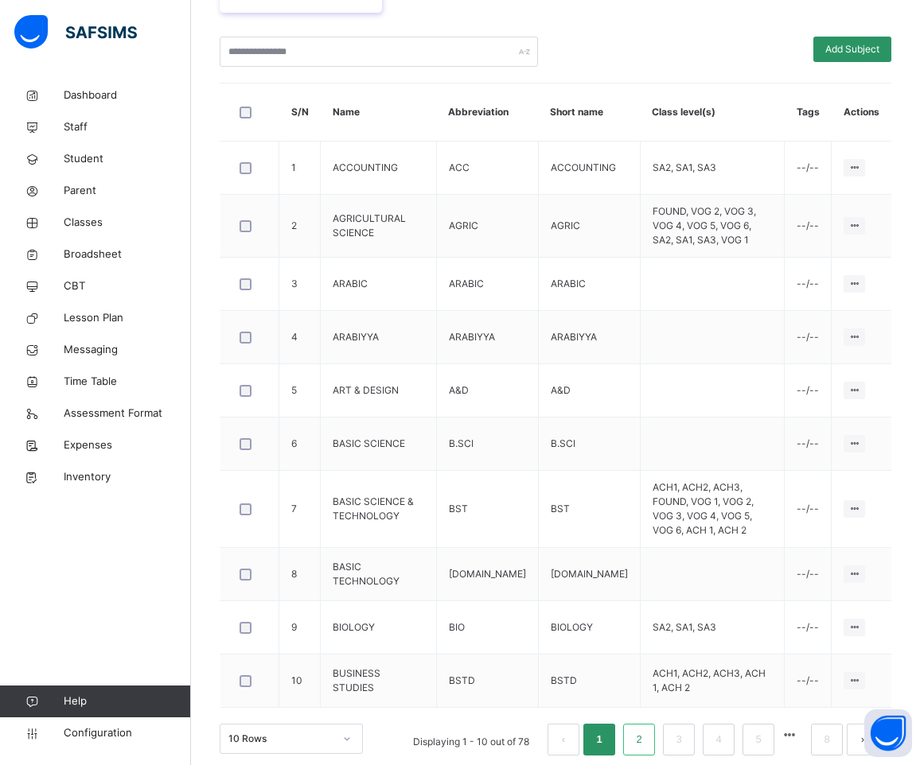
click at [646, 730] on link "2" at bounding box center [638, 740] width 15 height 21
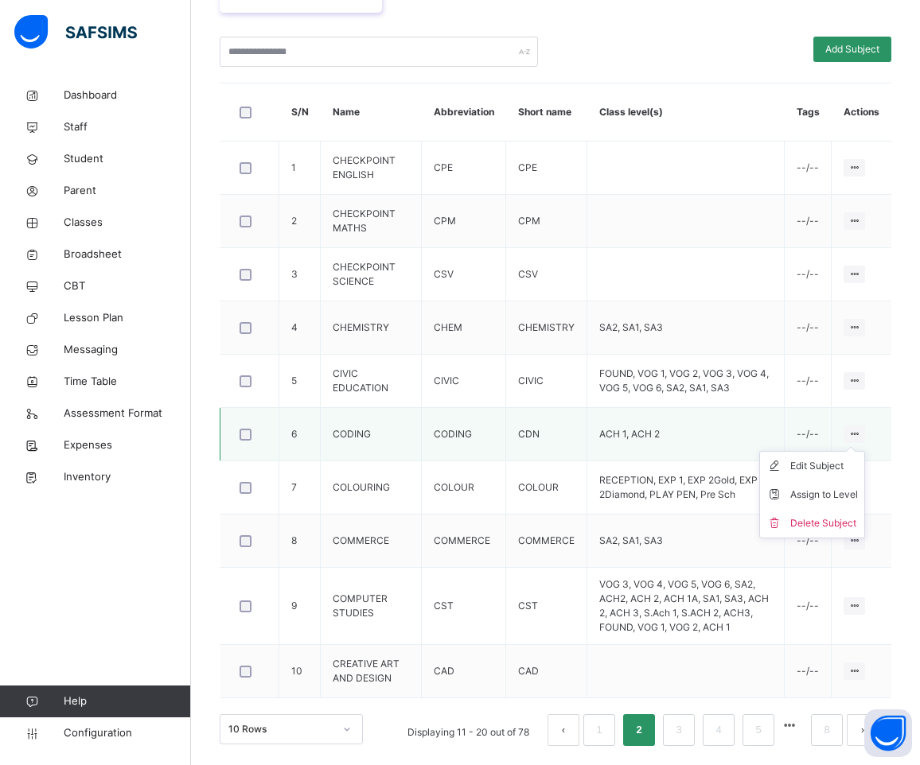
click at [861, 430] on icon at bounding box center [854, 434] width 14 height 12
click at [855, 504] on li "Assign to Level" at bounding box center [812, 495] width 104 height 29
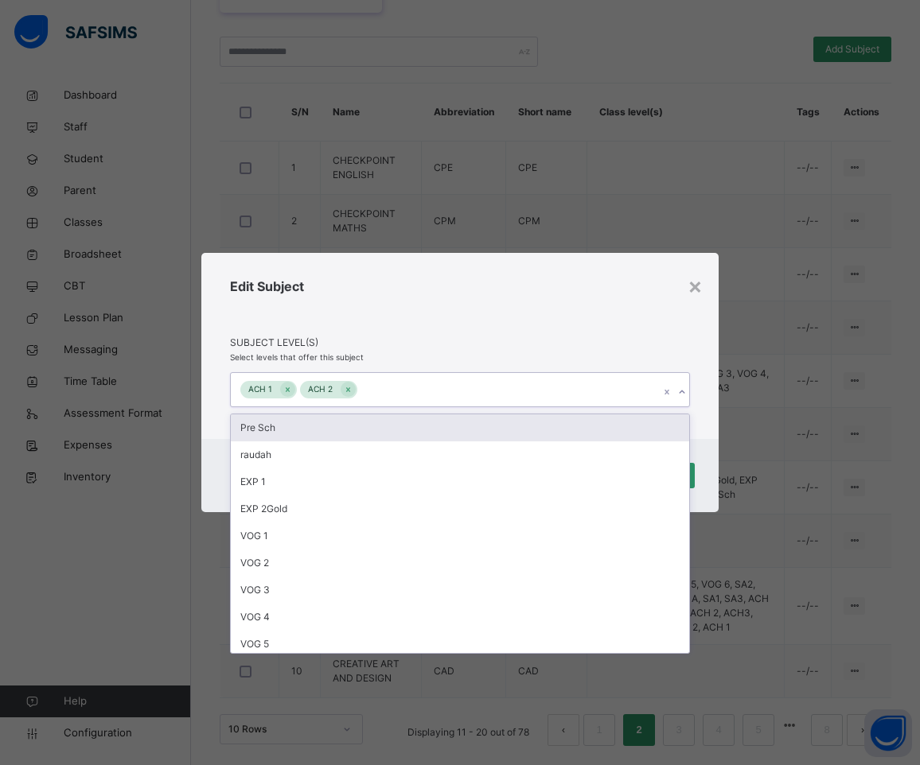
click at [677, 391] on icon at bounding box center [682, 392] width 10 height 16
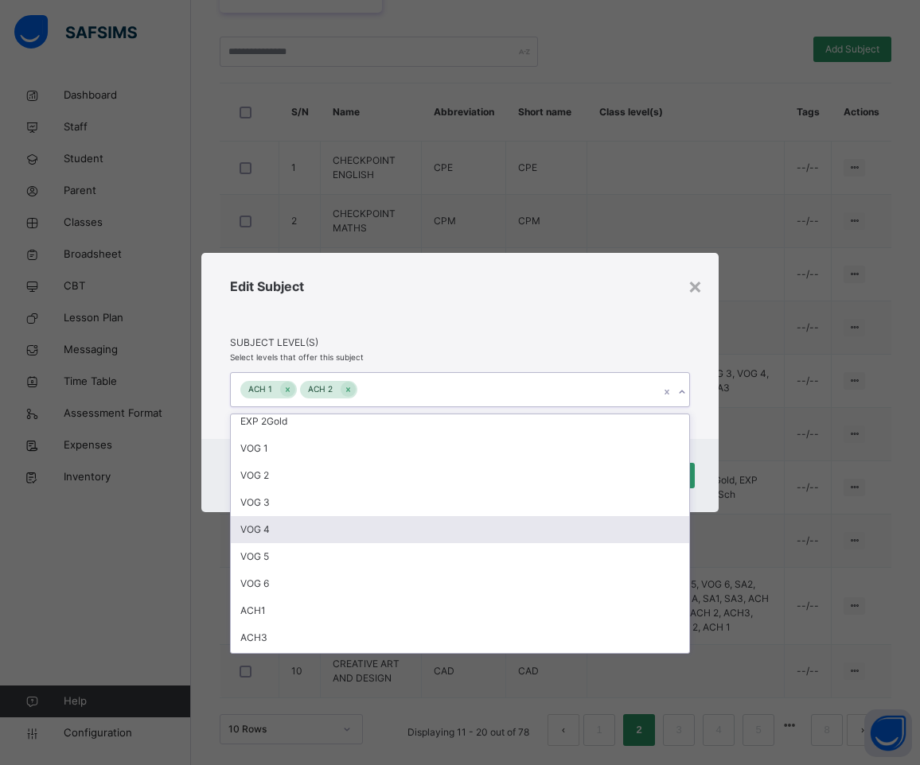
scroll to position [167, 0]
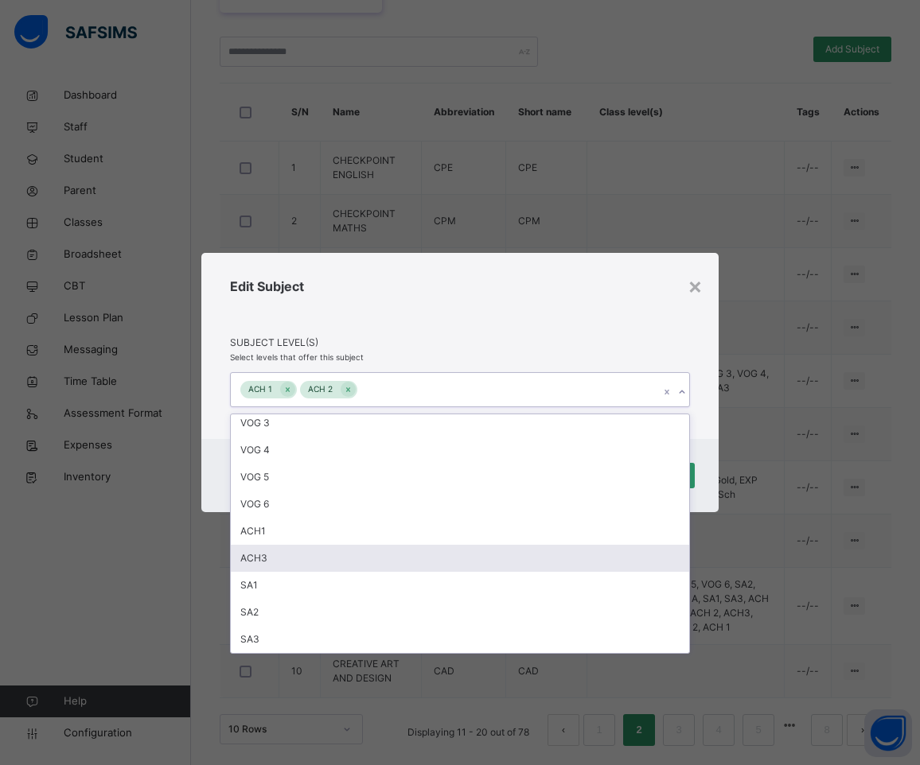
click at [275, 567] on div "ACH3" at bounding box center [460, 558] width 458 height 27
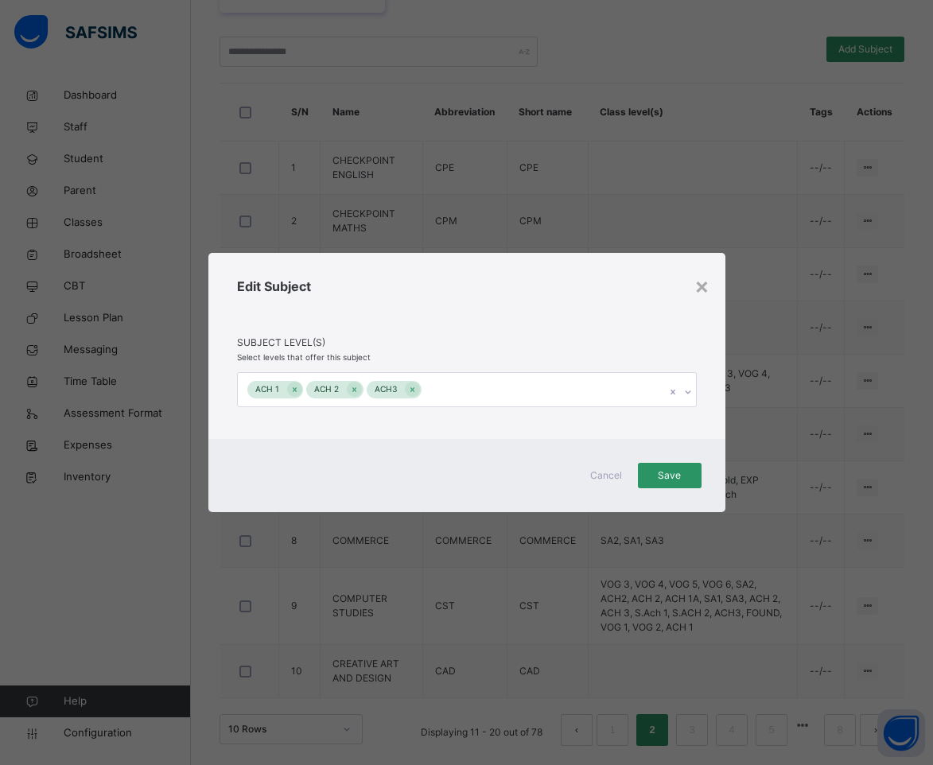
click at [502, 330] on div "Edit Subject" at bounding box center [467, 306] width 460 height 59
click at [682, 476] on span "Save" at bounding box center [670, 476] width 40 height 14
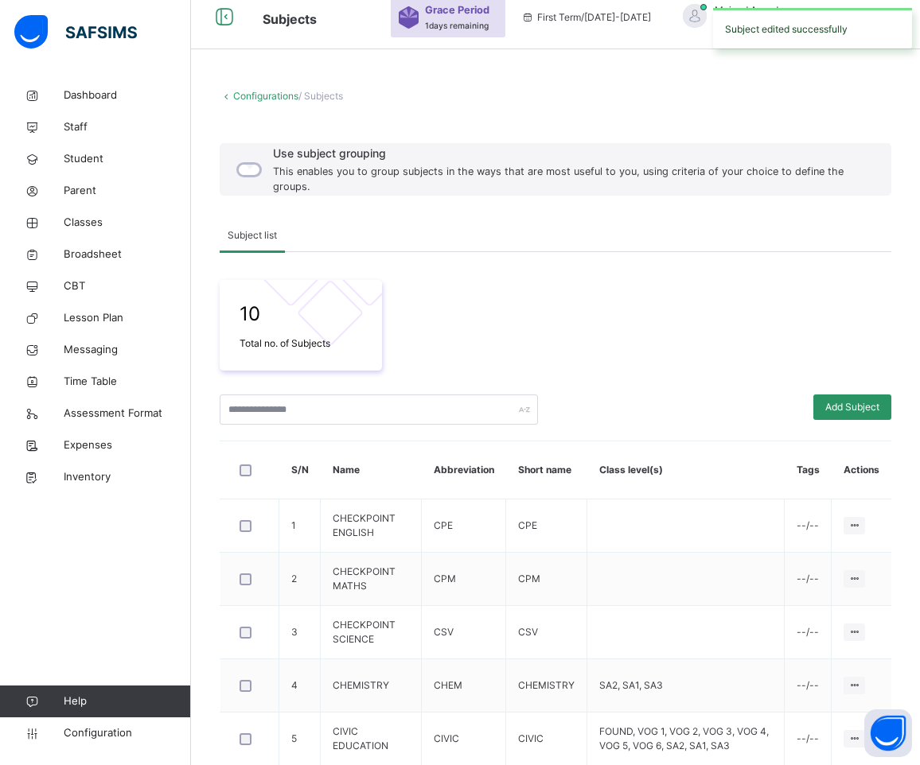
scroll to position [420, 0]
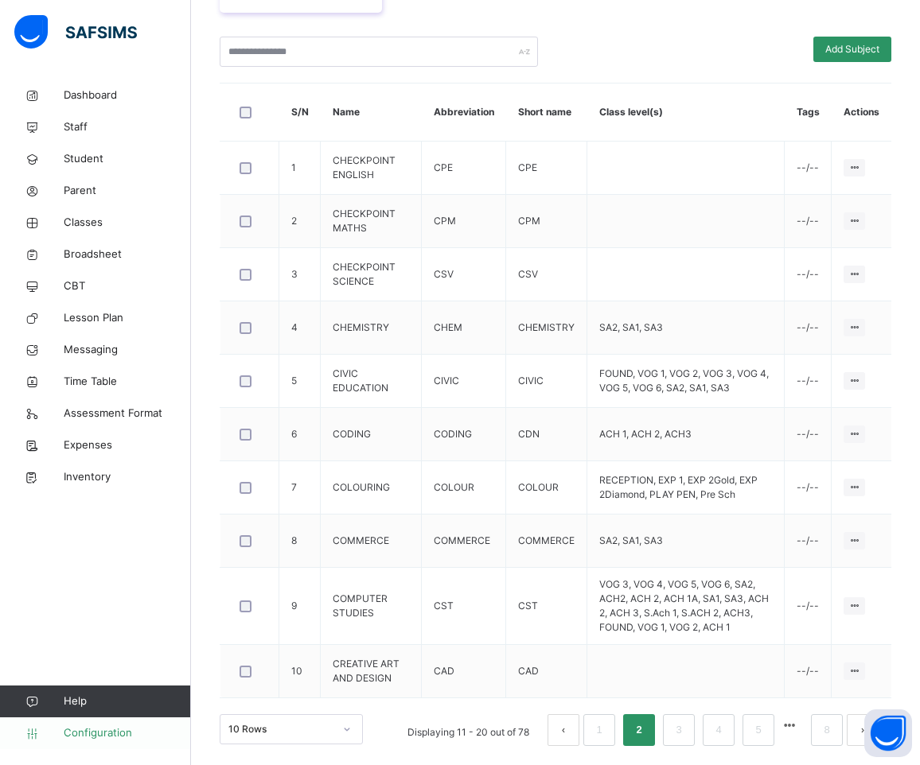
click at [86, 741] on span "Configuration" at bounding box center [127, 734] width 127 height 16
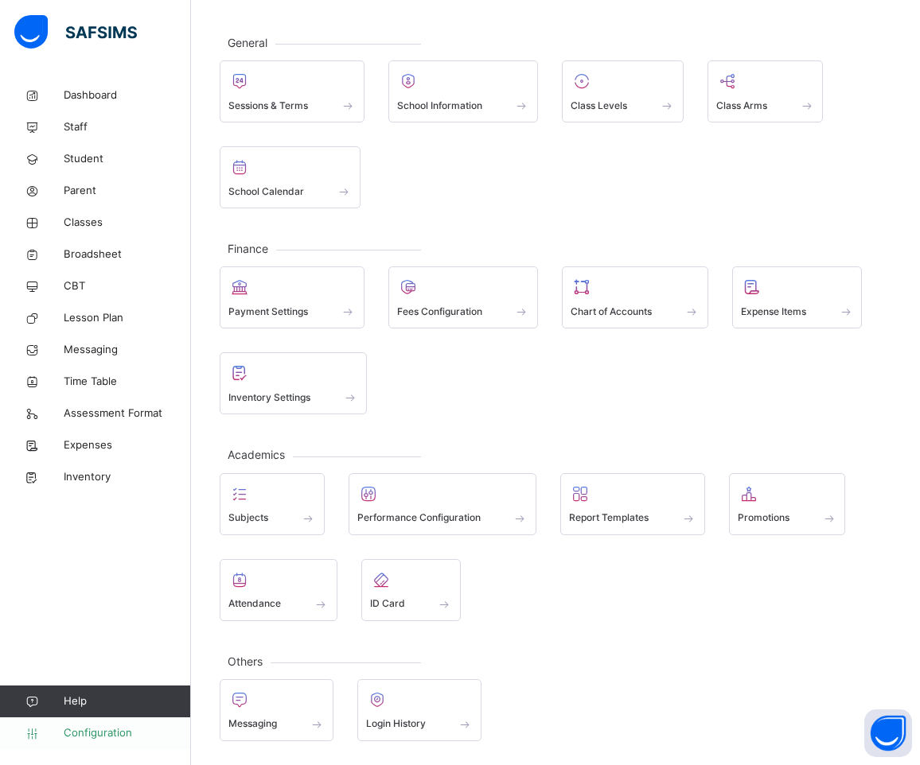
scroll to position [117, 0]
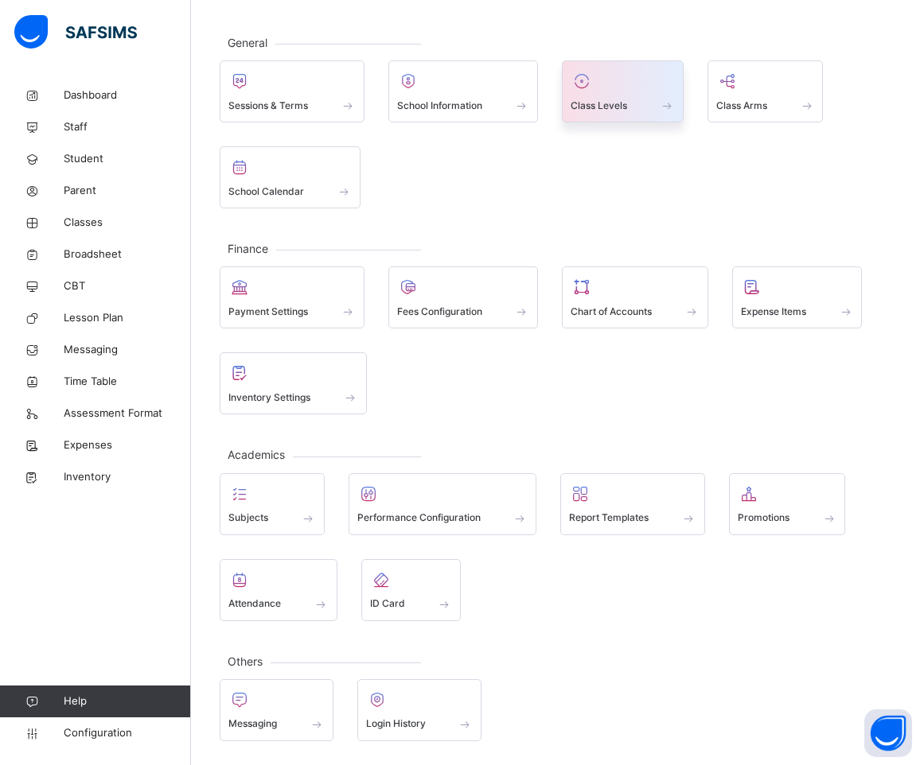
click at [610, 95] on span at bounding box center [622, 95] width 104 height 4
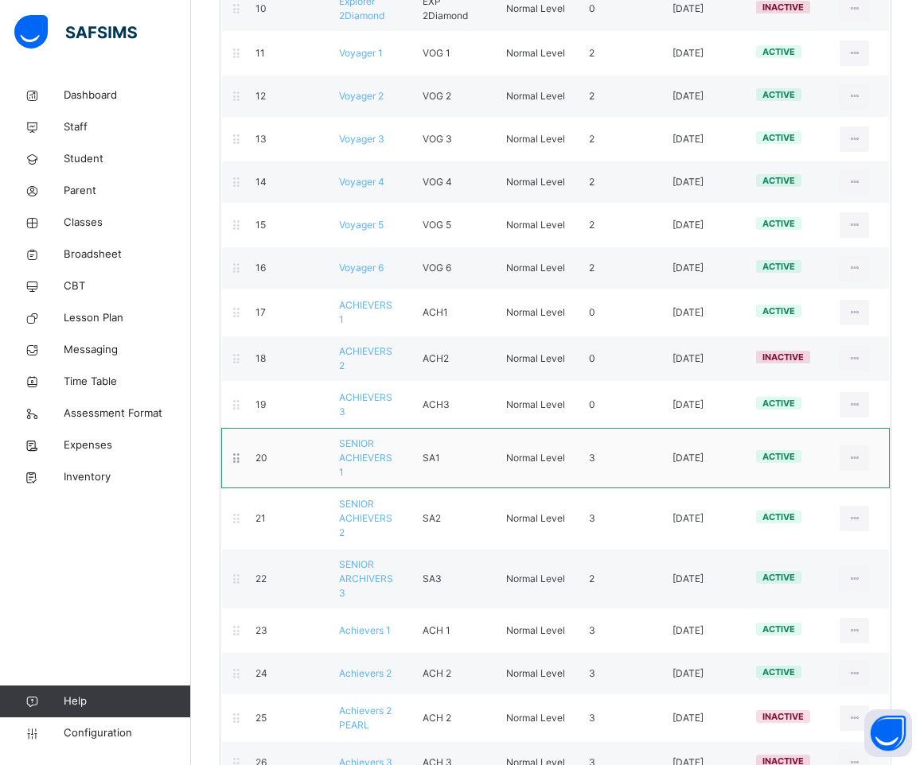
scroll to position [738, 0]
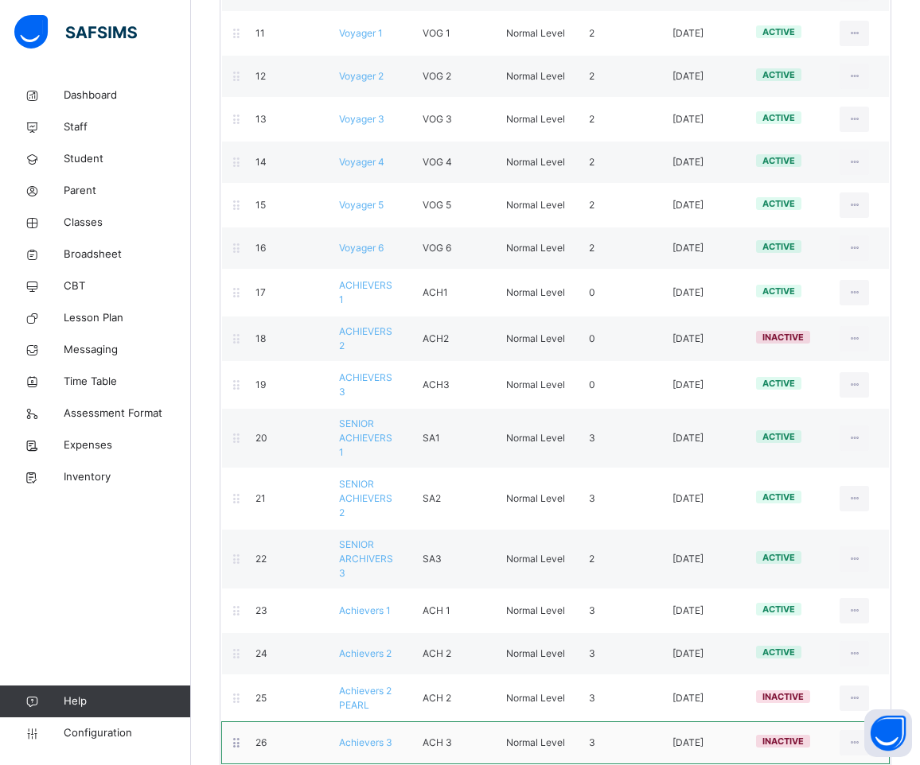
click at [786, 735] on div "inactive" at bounding box center [786, 743] width 84 height 17
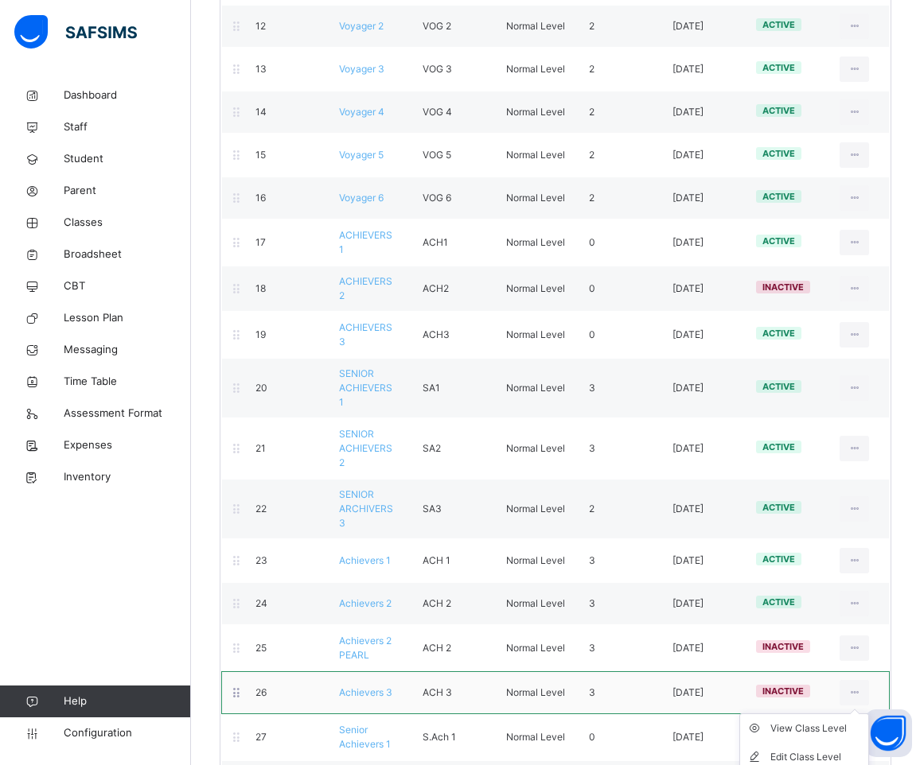
scroll to position [818, 0]
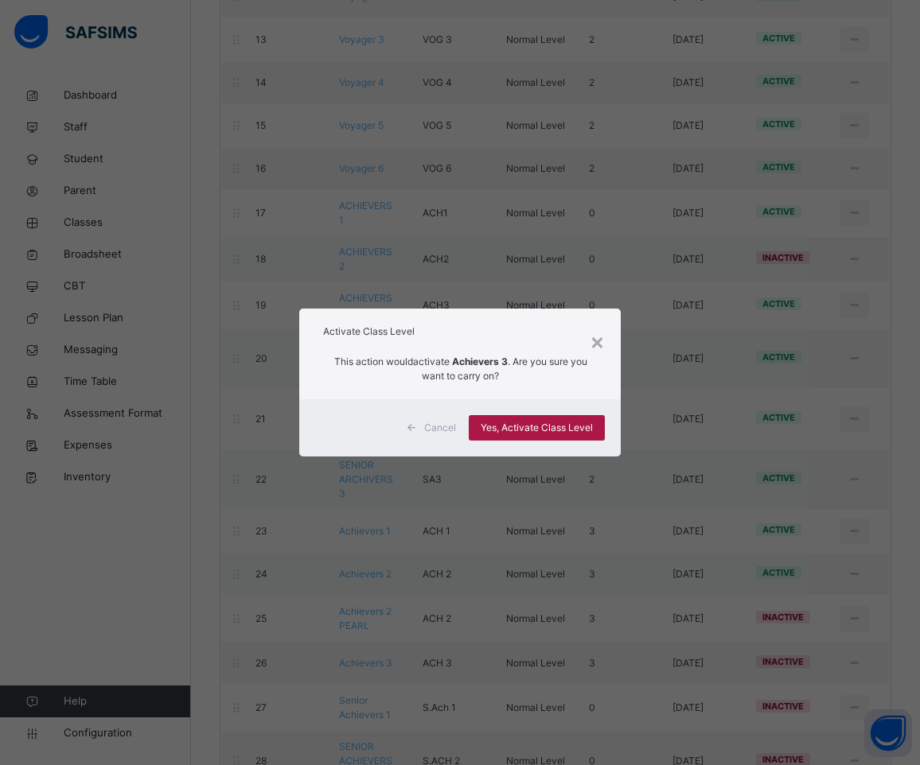
click at [524, 424] on span "Yes, Activate Class Level" at bounding box center [537, 428] width 112 height 14
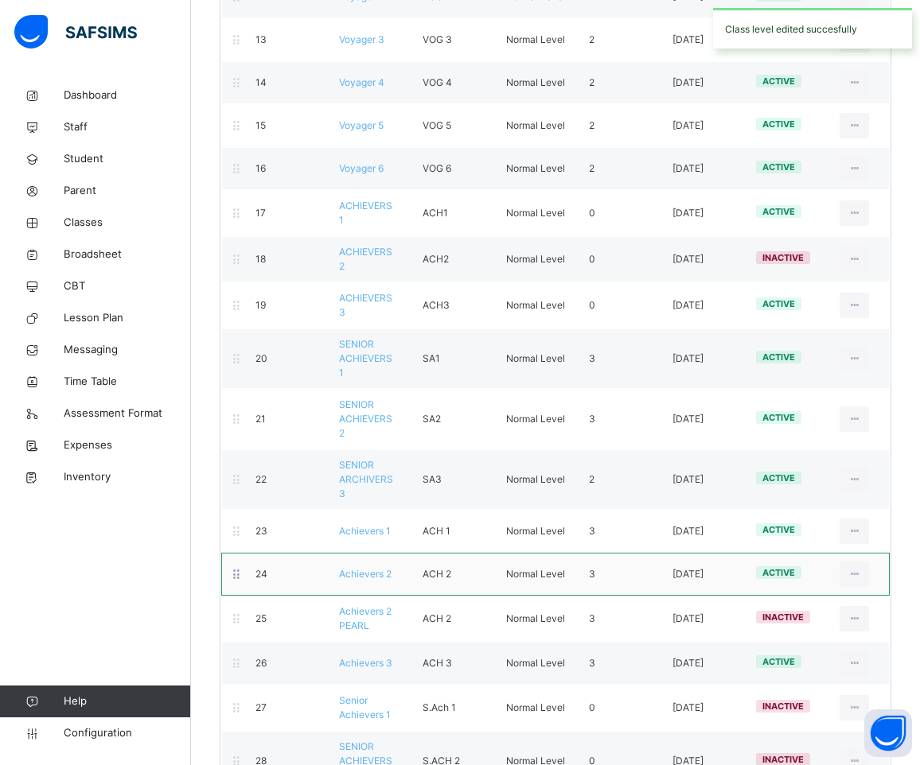
scroll to position [738, 0]
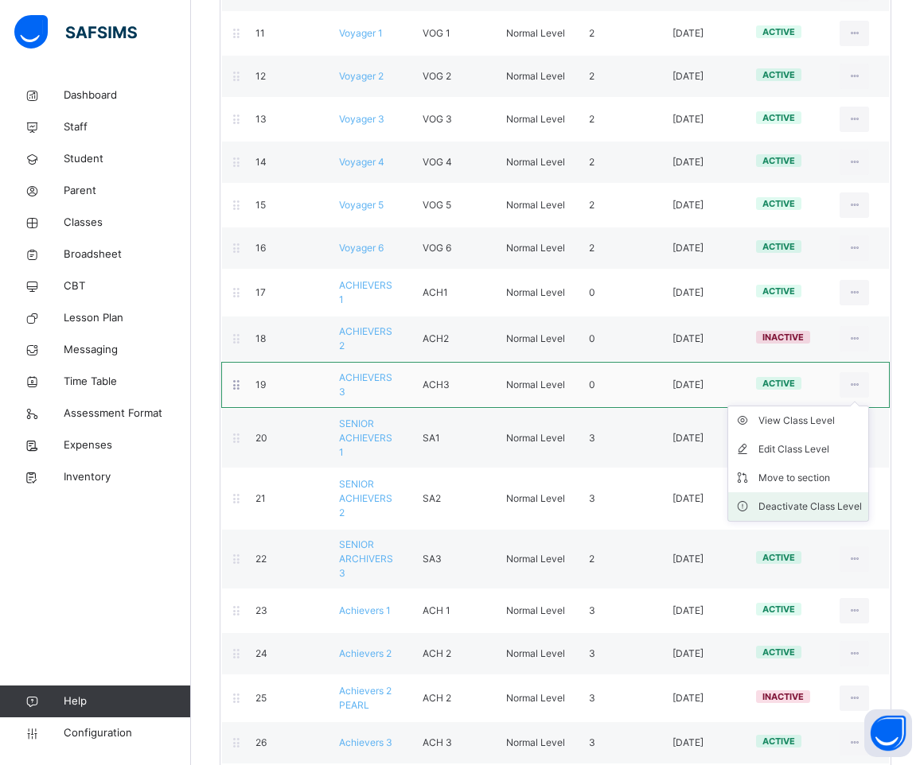
click at [828, 499] on div "Deactivate Class Level" at bounding box center [809, 507] width 103 height 16
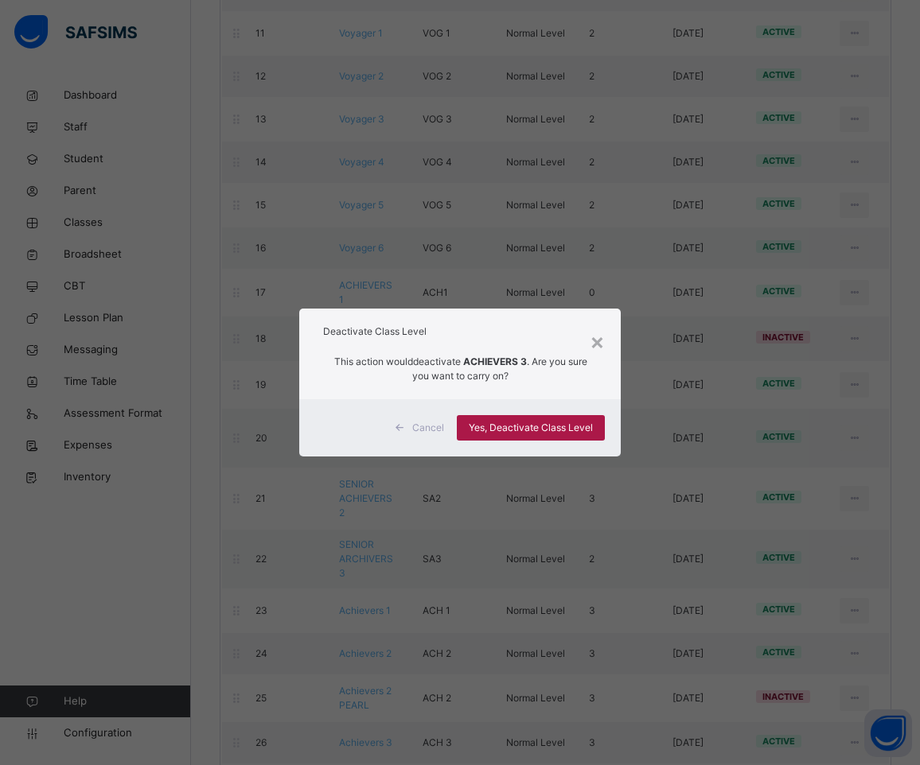
click at [572, 429] on span "Yes, Deactivate Class Level" at bounding box center [531, 428] width 124 height 14
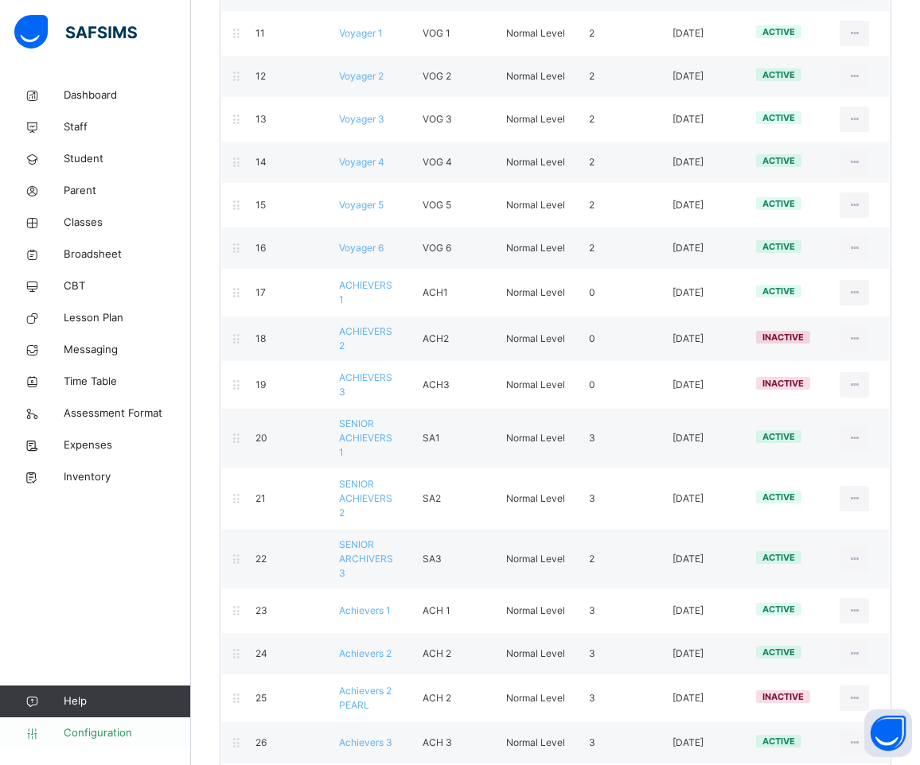
click at [117, 735] on span "Configuration" at bounding box center [127, 734] width 127 height 16
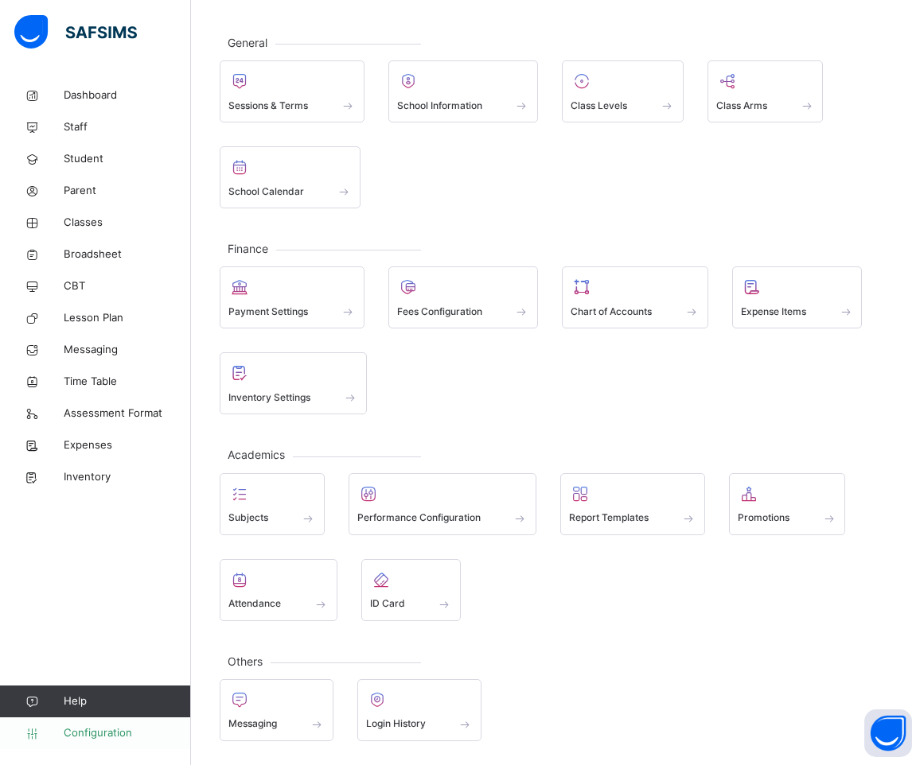
scroll to position [117, 0]
click at [254, 491] on div at bounding box center [272, 494] width 88 height 24
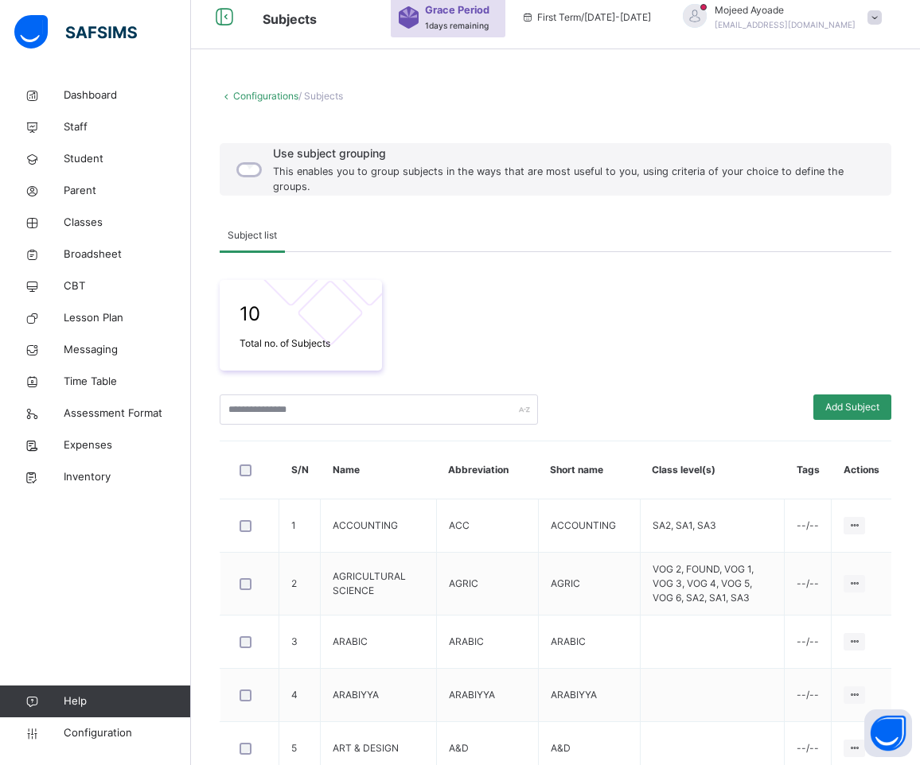
scroll to position [420, 0]
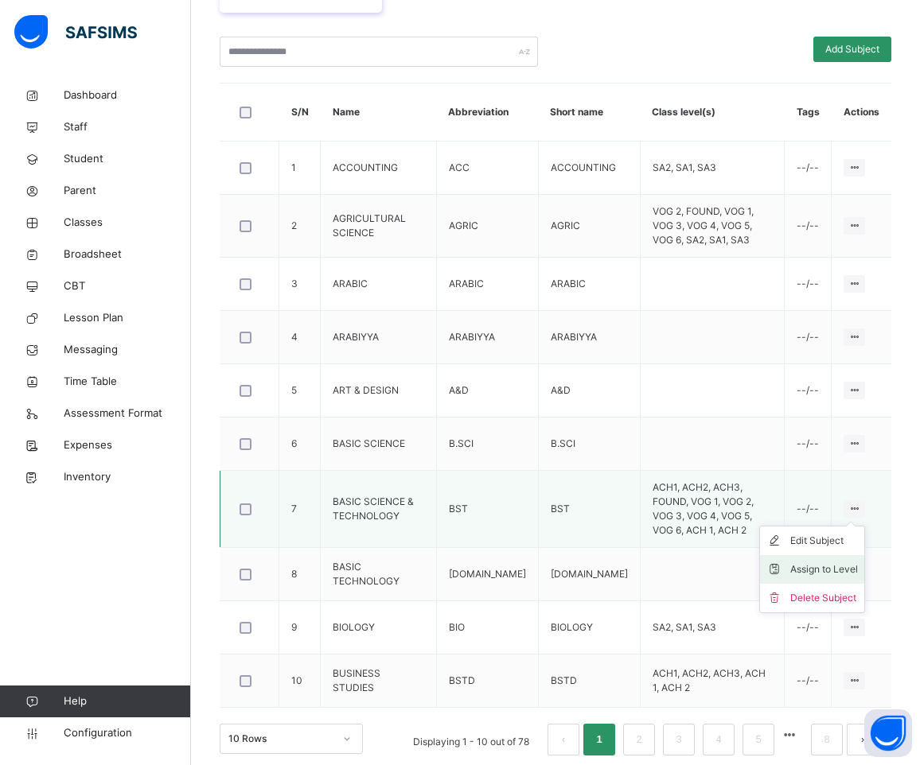
click at [851, 563] on div "Assign to Level" at bounding box center [824, 570] width 68 height 16
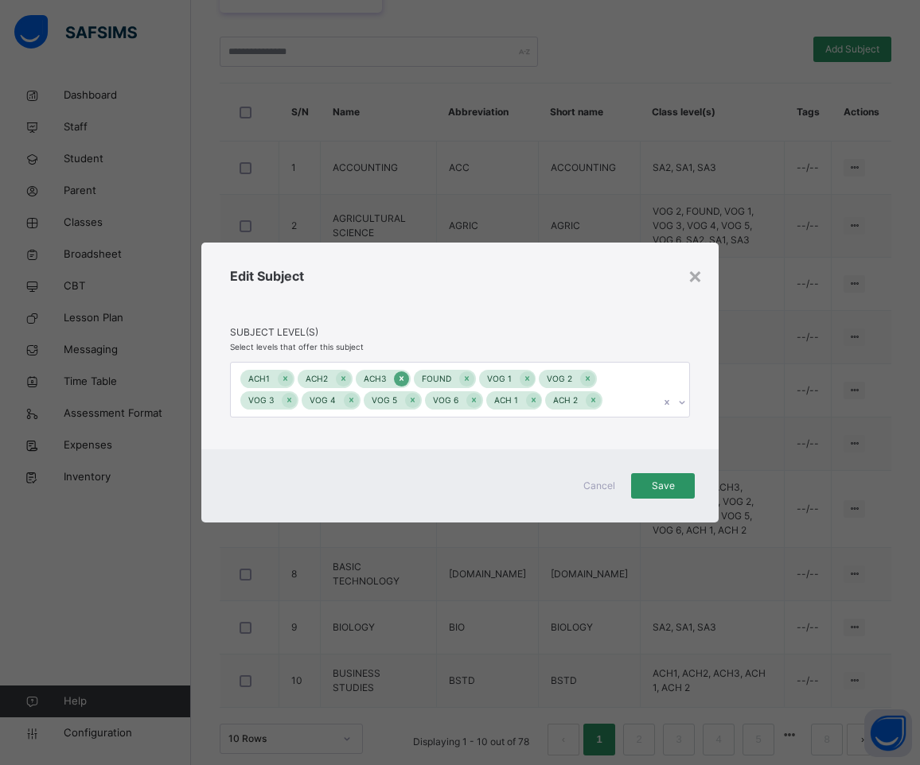
click at [399, 377] on icon at bounding box center [401, 379] width 4 height 5
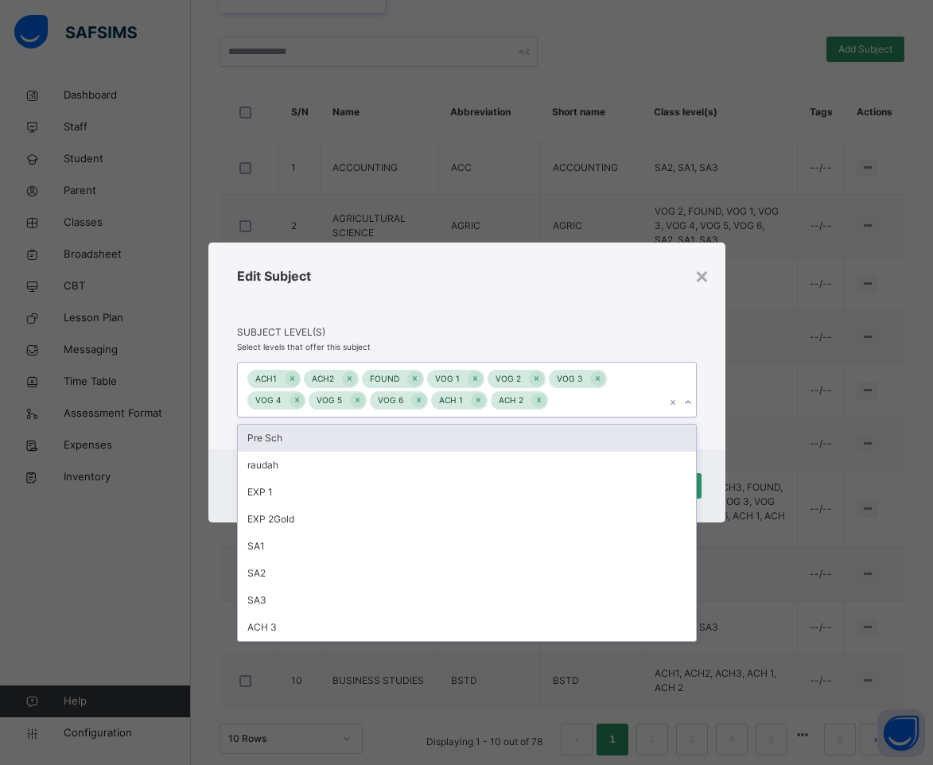
click at [687, 404] on icon at bounding box center [689, 402] width 6 height 3
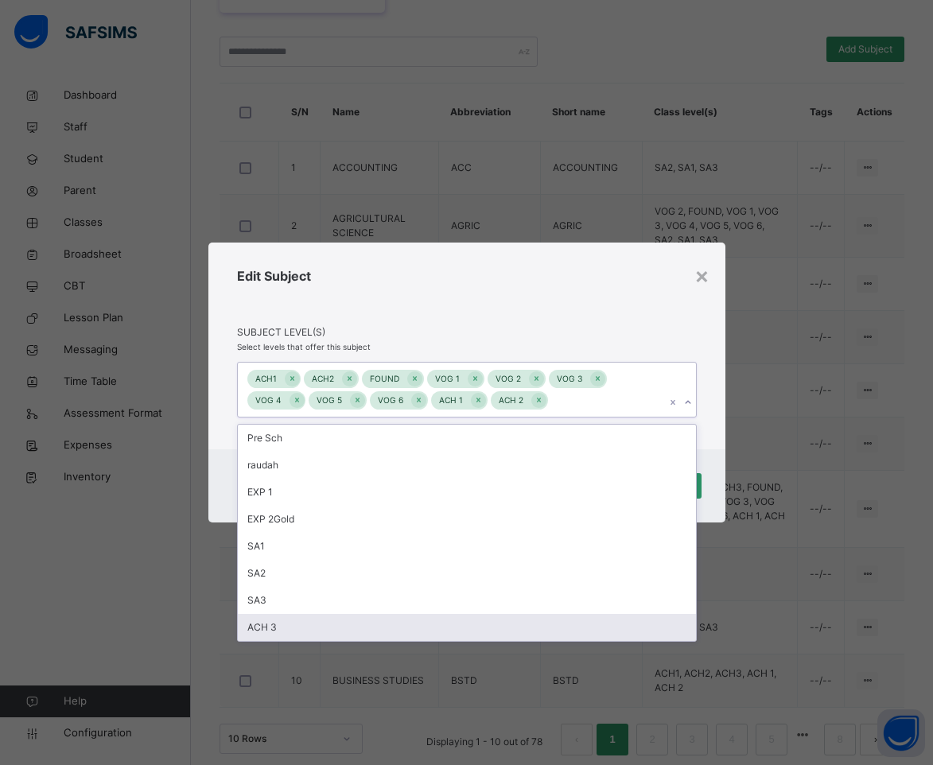
click at [372, 631] on div "ACH 3" at bounding box center [467, 627] width 458 height 27
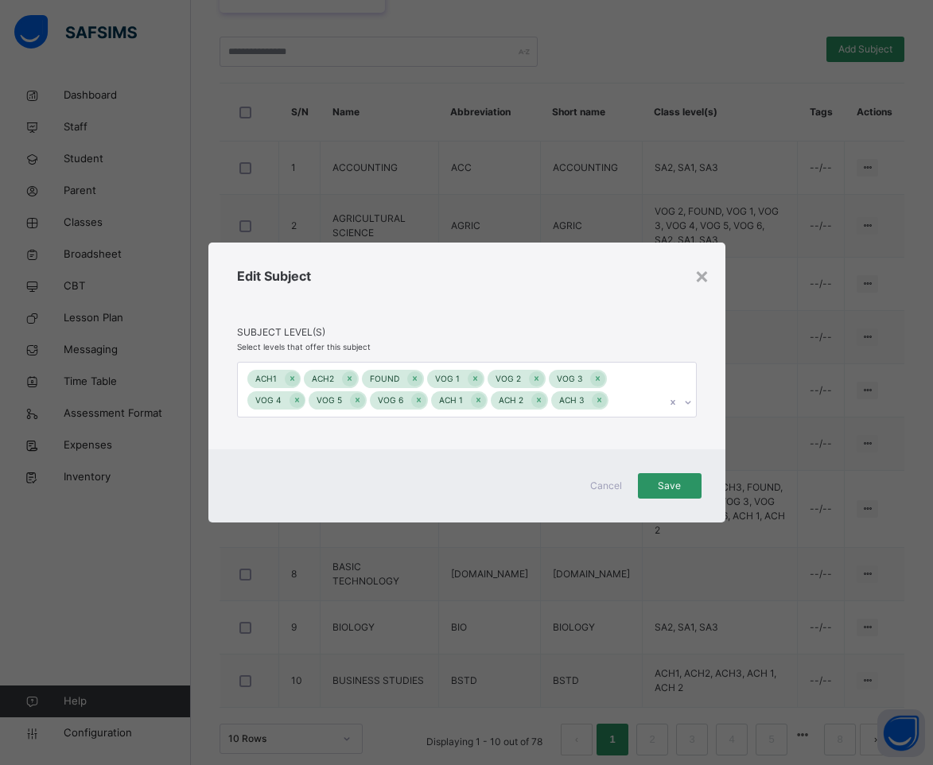
click at [485, 301] on div "Edit Subject" at bounding box center [467, 296] width 460 height 59
click at [677, 481] on span "Save" at bounding box center [670, 486] width 40 height 14
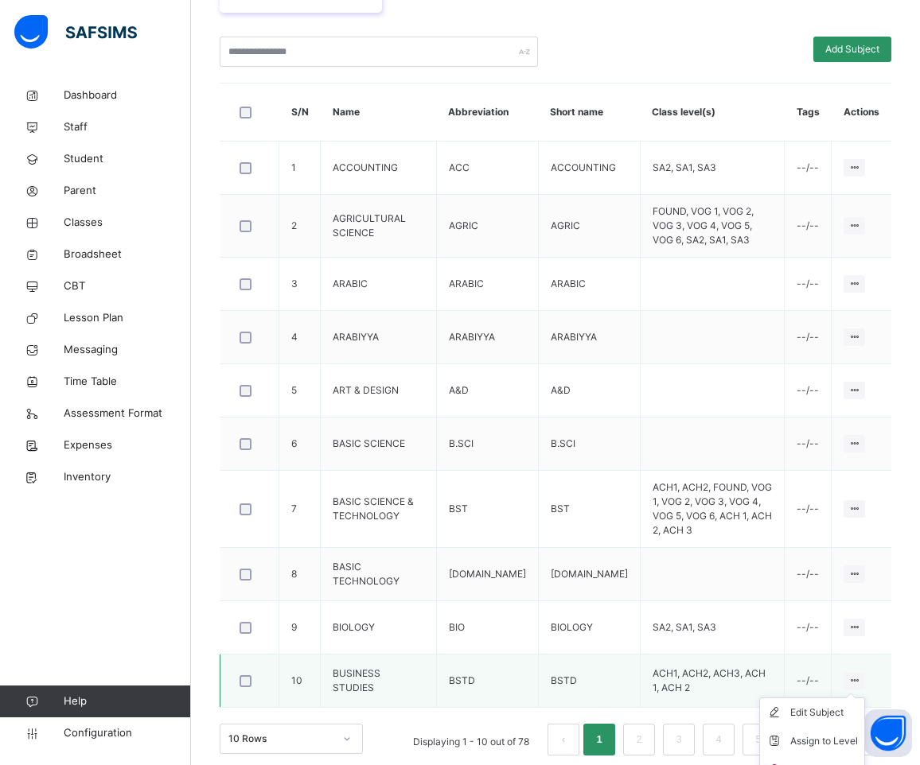
click at [861, 675] on icon at bounding box center [854, 681] width 14 height 12
click at [828, 734] on div "Assign to Level" at bounding box center [824, 742] width 68 height 16
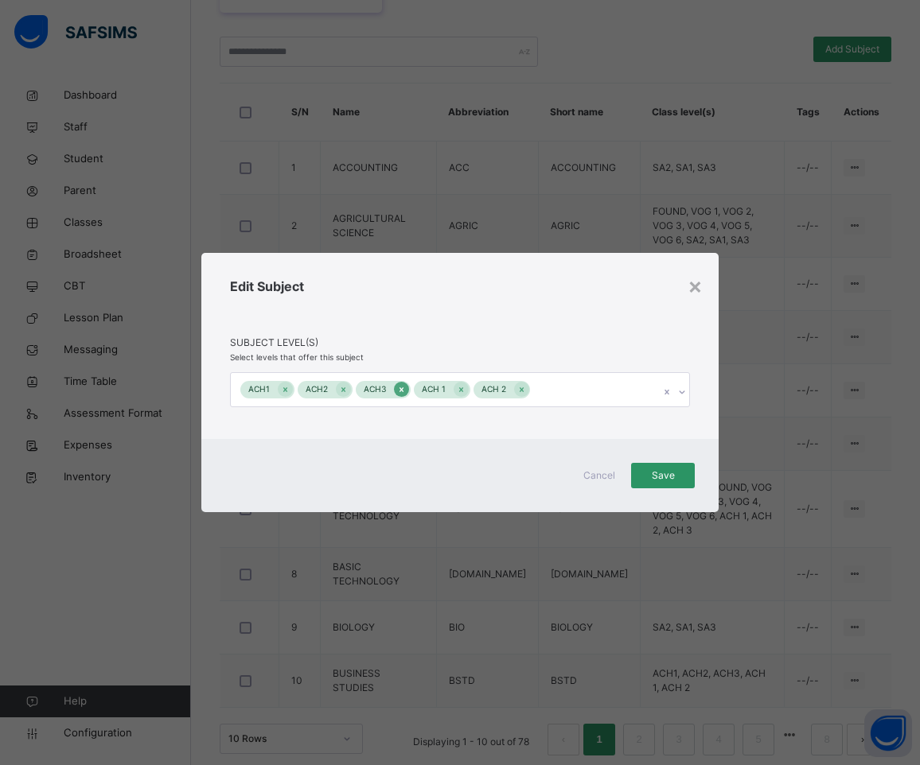
click at [398, 387] on icon at bounding box center [401, 389] width 9 height 11
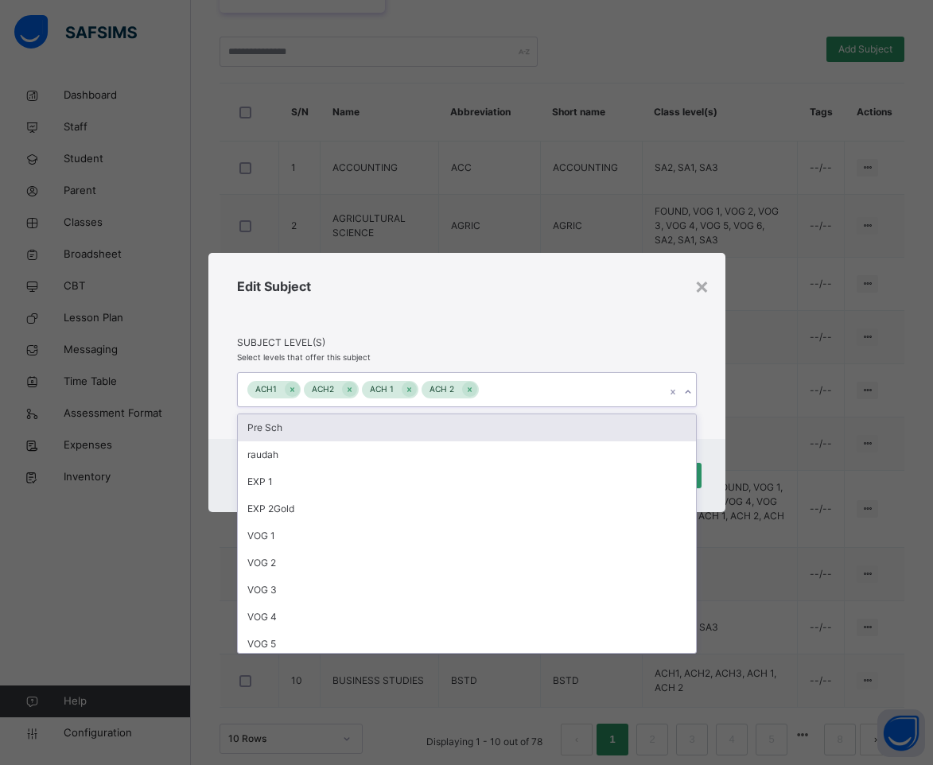
click at [690, 393] on icon at bounding box center [688, 392] width 10 height 16
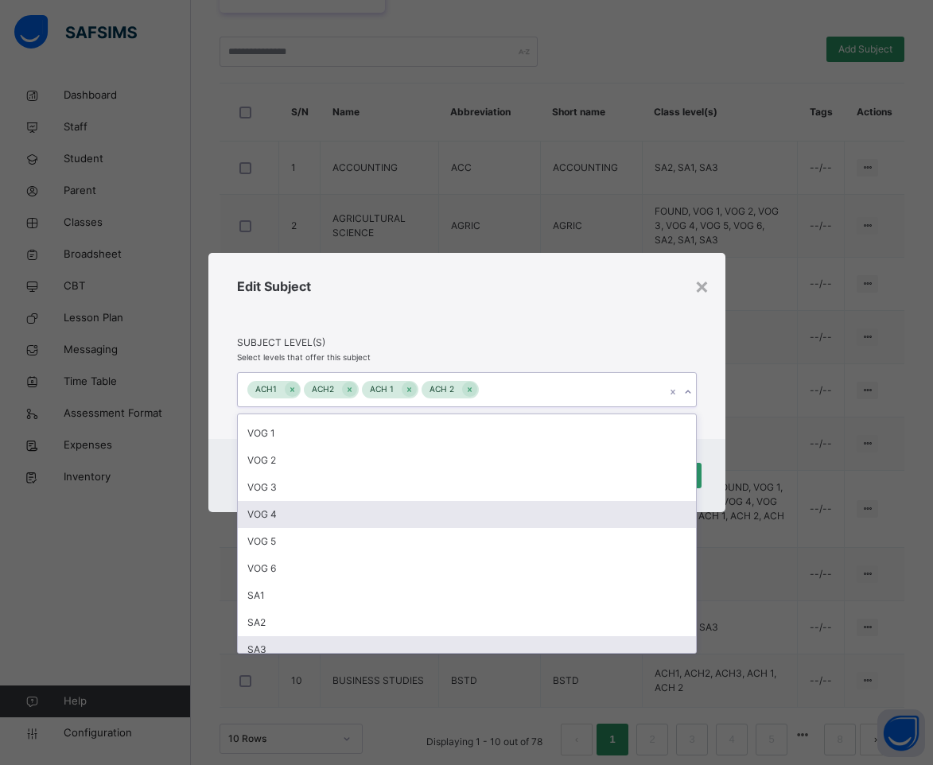
scroll to position [140, 0]
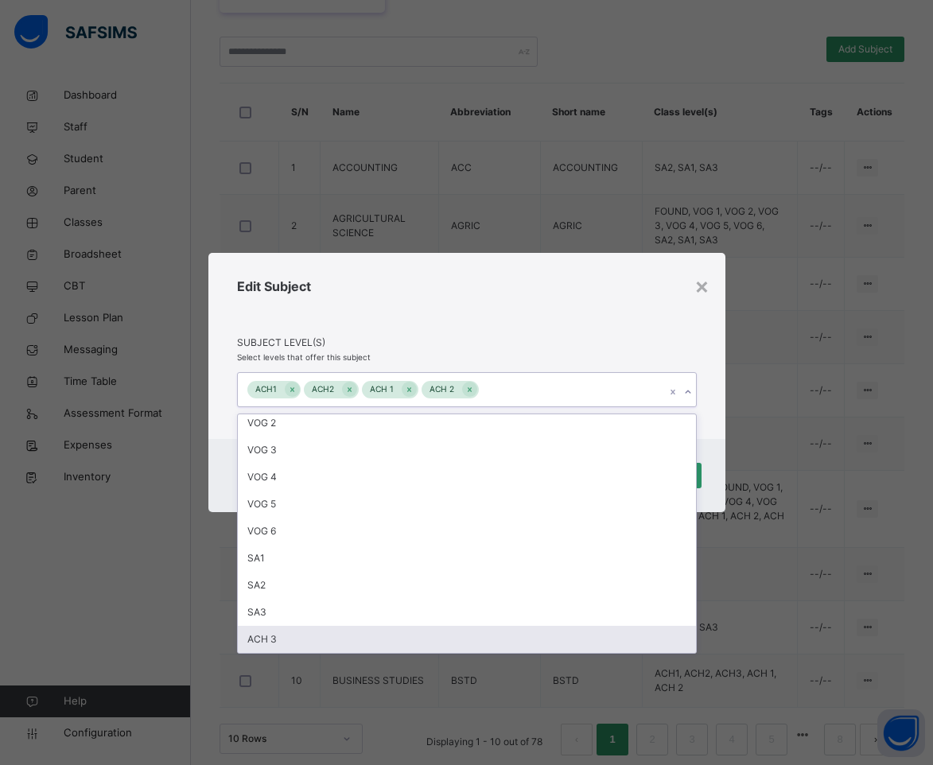
click at [485, 631] on div "ACH 3" at bounding box center [467, 639] width 458 height 27
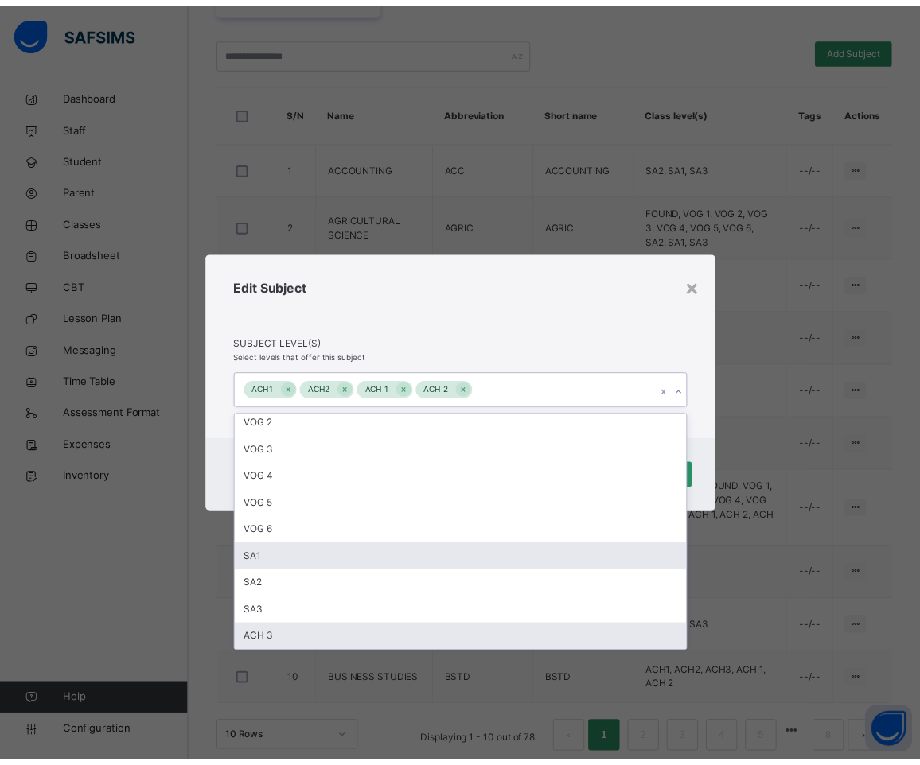
scroll to position [113, 0]
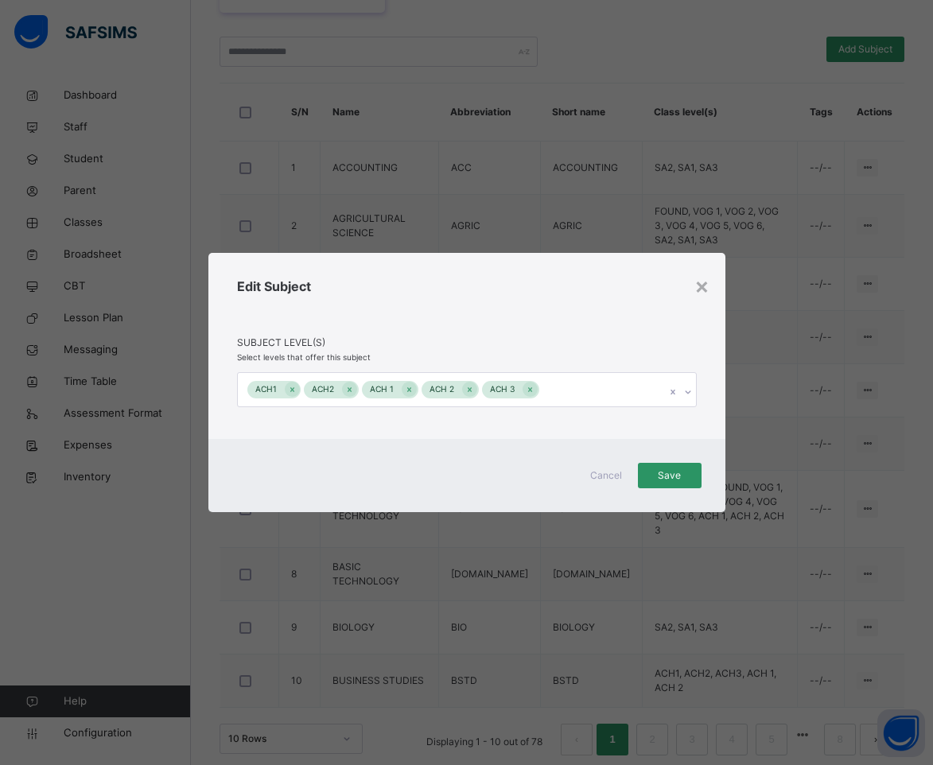
click at [557, 323] on div "Edit Subject" at bounding box center [467, 306] width 460 height 59
click at [671, 466] on div "Save" at bounding box center [670, 475] width 64 height 25
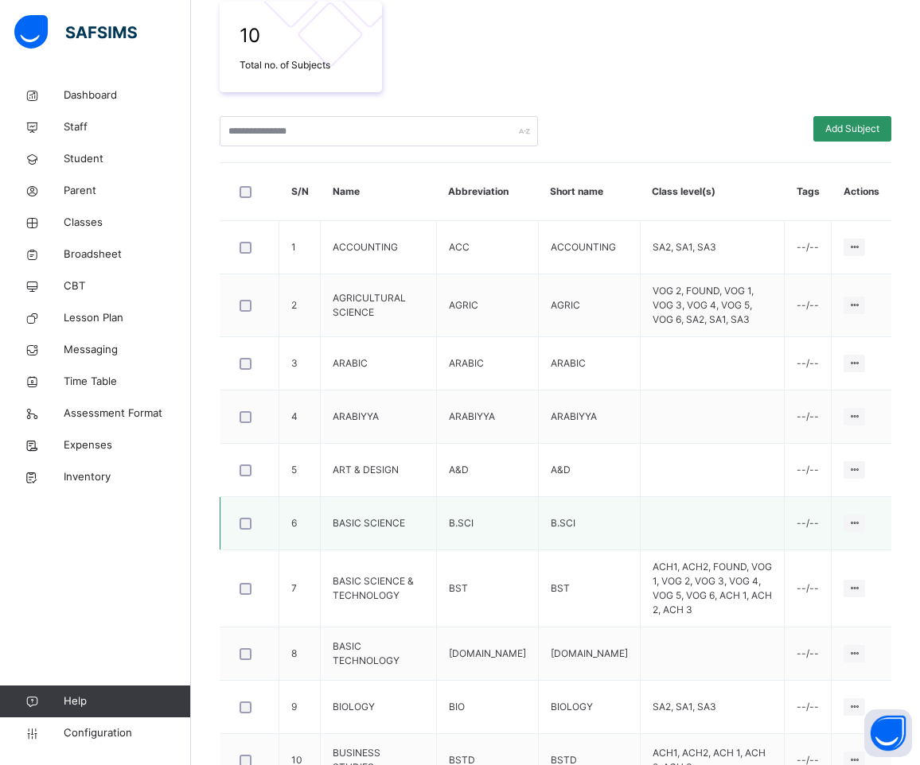
scroll to position [420, 0]
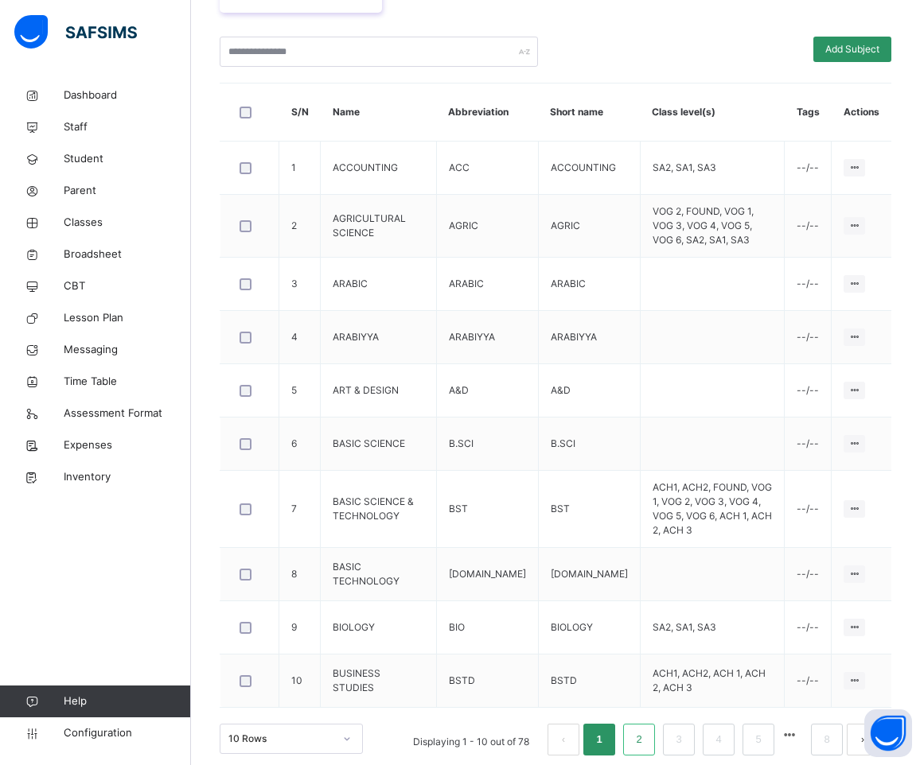
click at [646, 730] on link "2" at bounding box center [638, 740] width 15 height 21
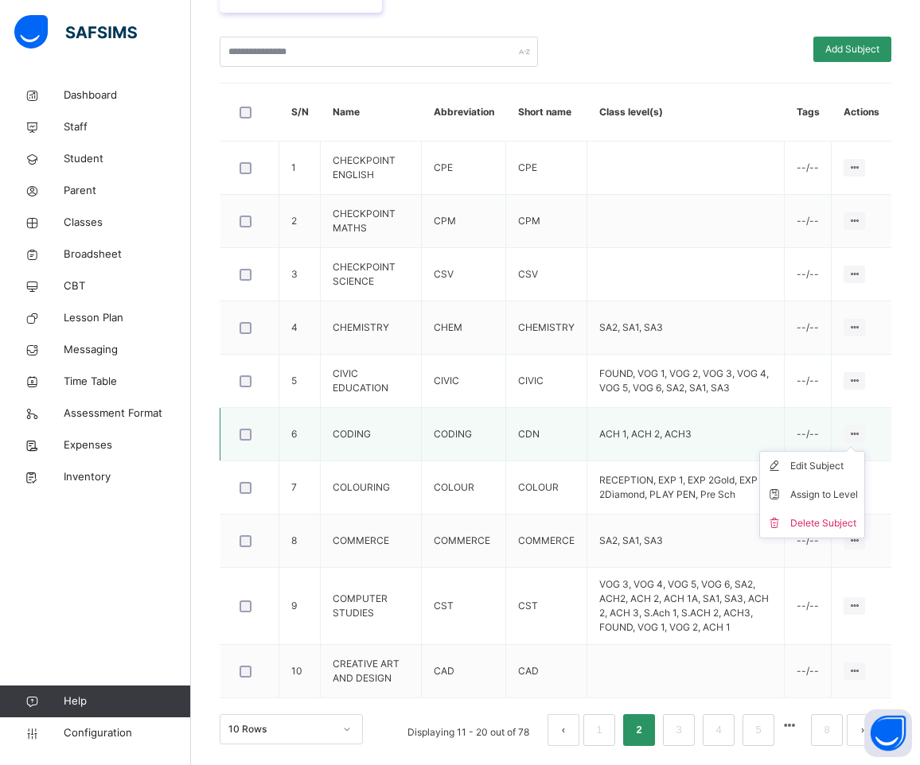
click at [865, 451] on ul "Edit Subject Assign to Level Delete Subject" at bounding box center [812, 495] width 106 height 88
click at [816, 503] on li "Assign to Level" at bounding box center [812, 495] width 104 height 29
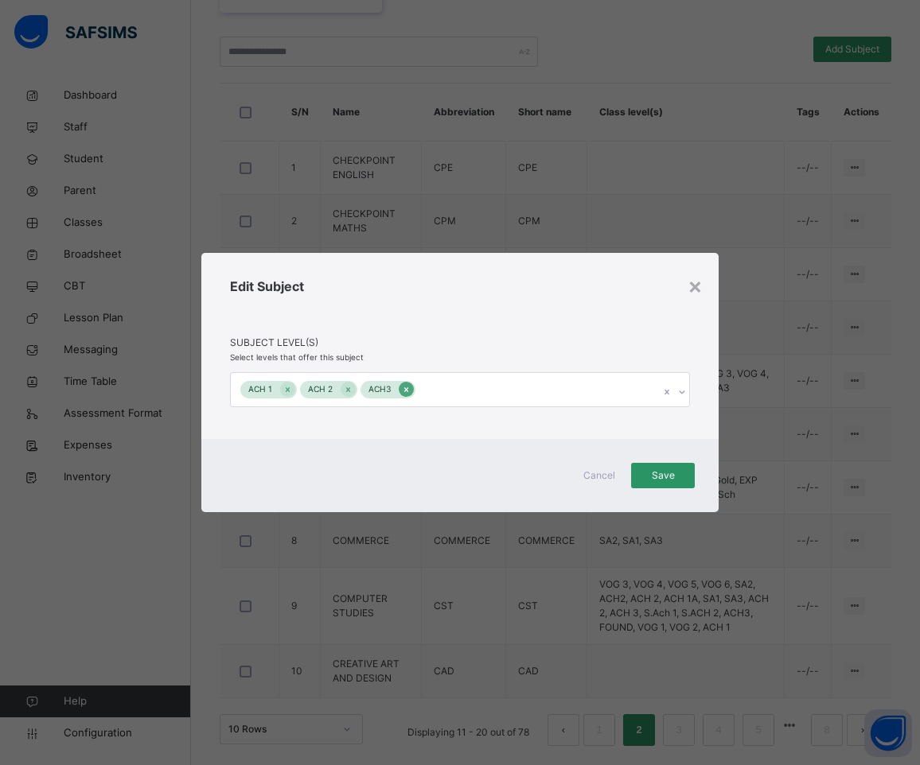
click at [404, 388] on icon at bounding box center [406, 389] width 4 height 5
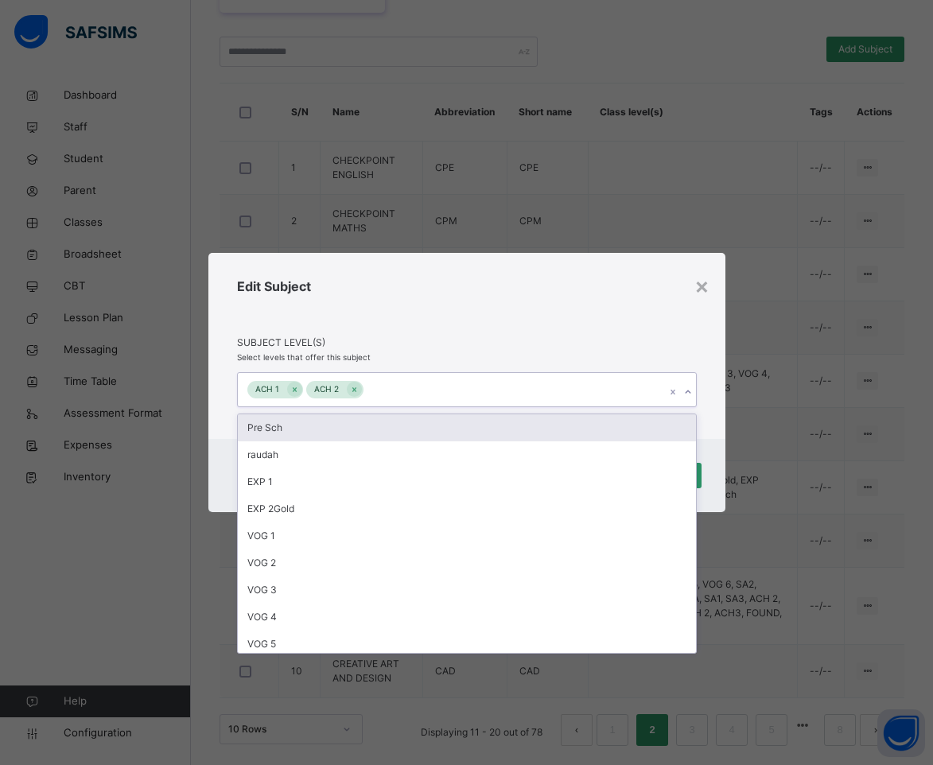
click at [691, 392] on icon at bounding box center [688, 392] width 10 height 16
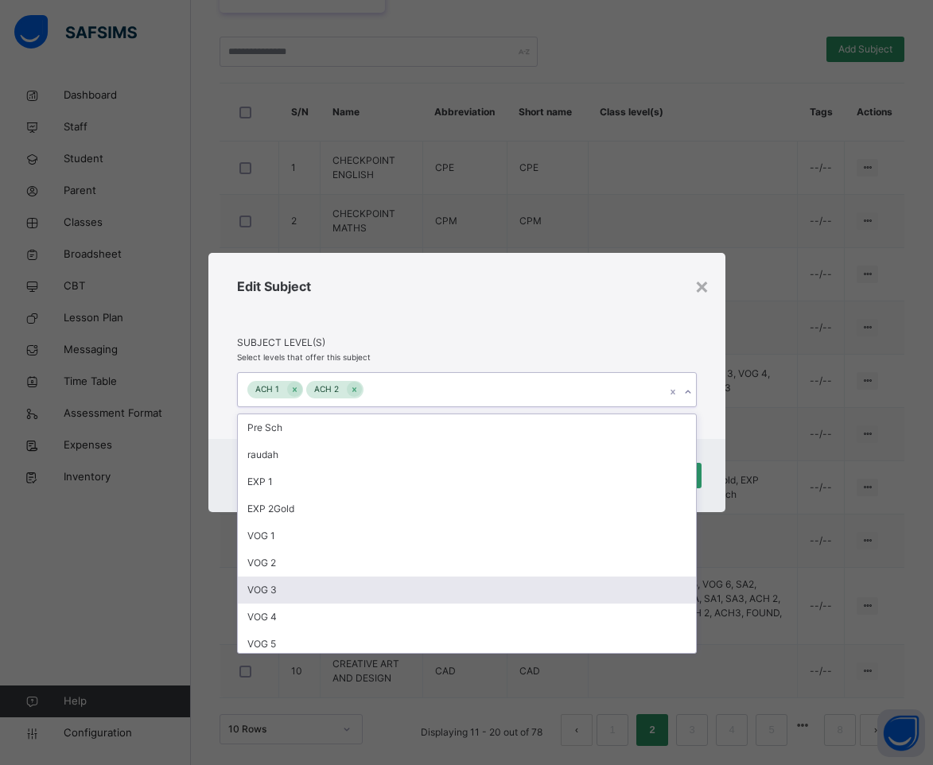
scroll to position [167, 0]
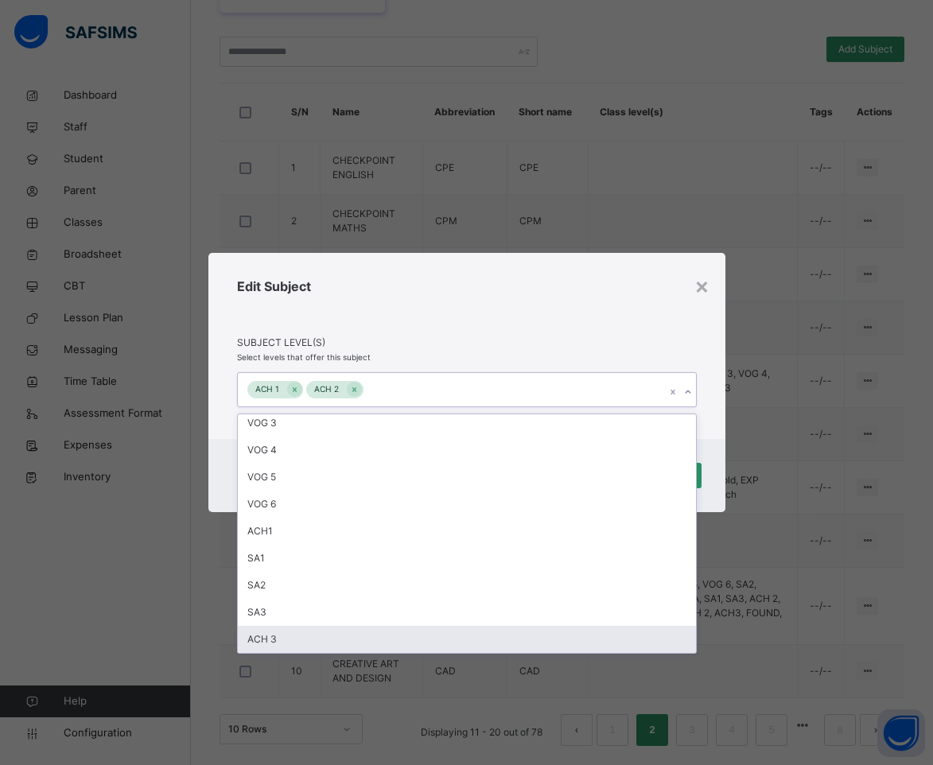
click at [341, 632] on div "ACH 3" at bounding box center [467, 639] width 458 height 27
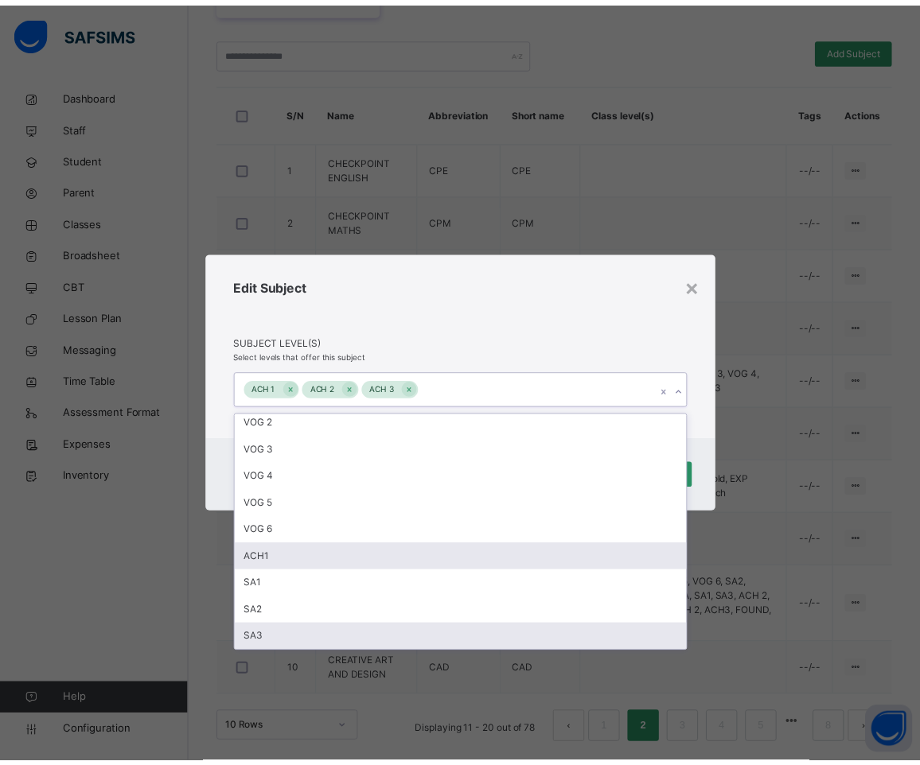
scroll to position [140, 0]
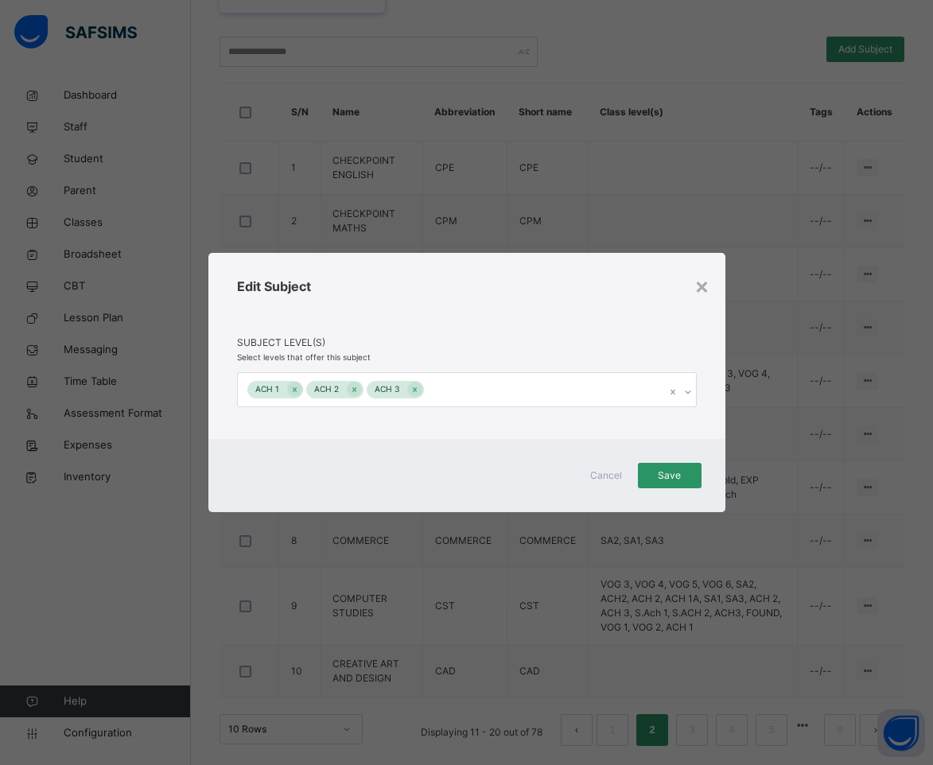
click at [496, 296] on div "Edit Subject" at bounding box center [467, 306] width 460 height 59
click at [677, 474] on span "Save" at bounding box center [670, 476] width 40 height 14
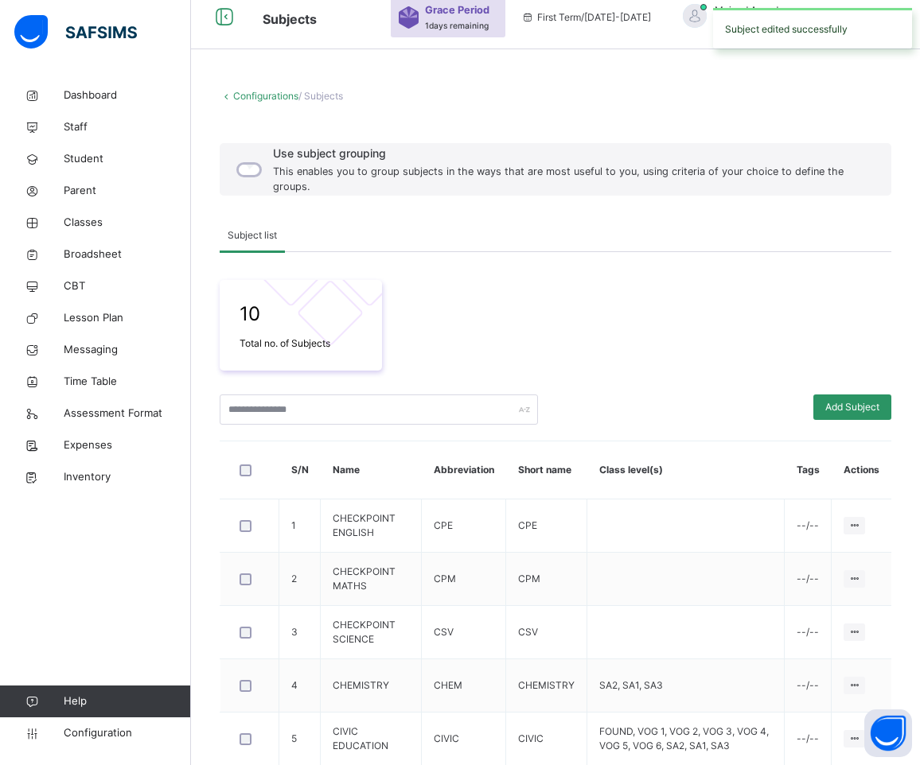
scroll to position [420, 0]
